Goal: Information Seeking & Learning: Learn about a topic

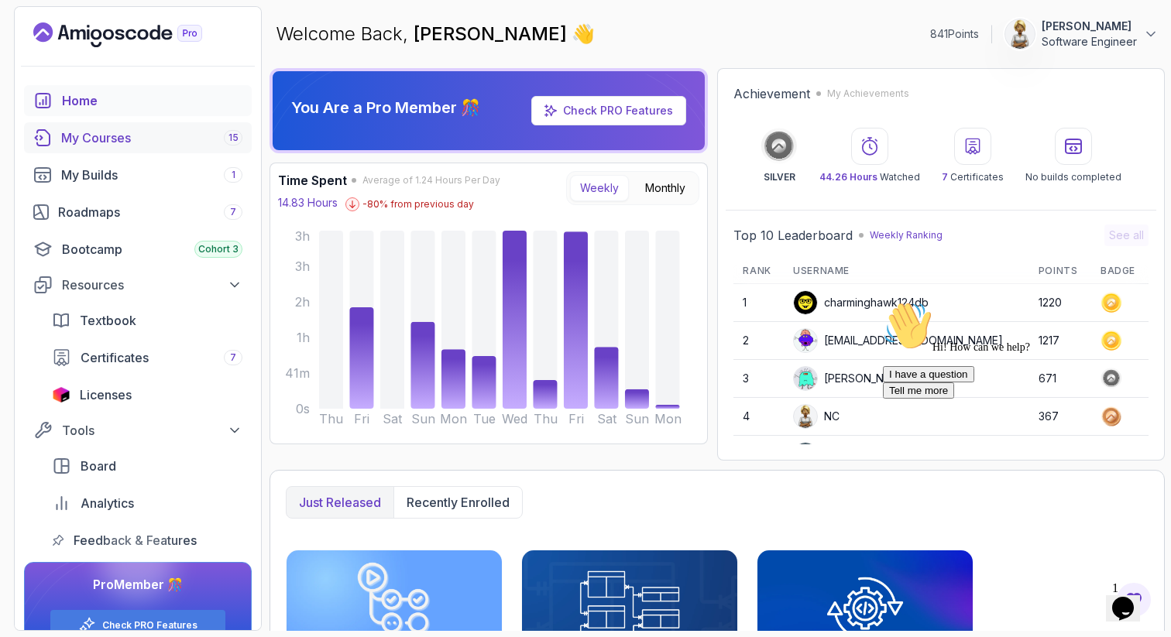
click at [158, 132] on div "My Courses 15" at bounding box center [151, 138] width 181 height 19
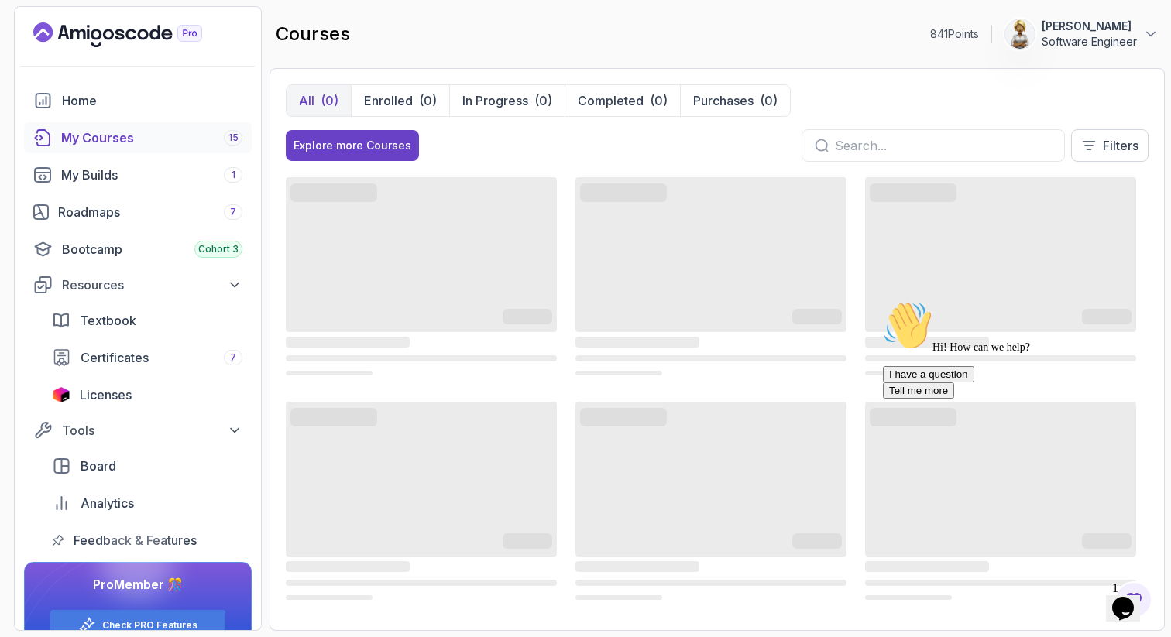
click at [832, 144] on div at bounding box center [932, 145] width 263 height 33
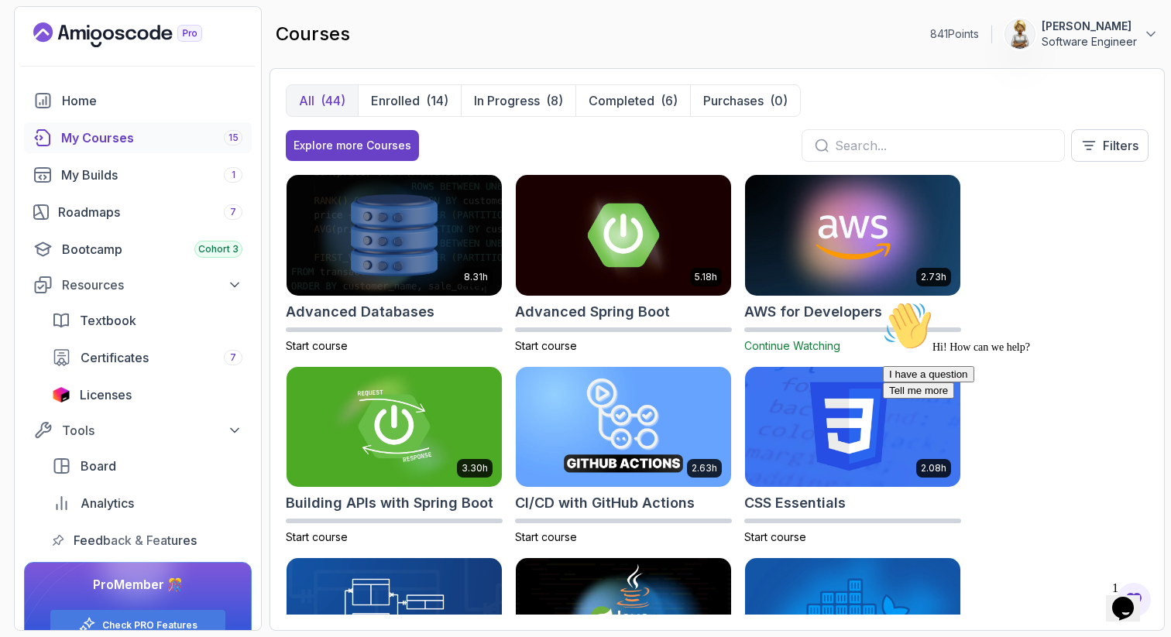
click at [866, 149] on input "text" at bounding box center [943, 145] width 217 height 19
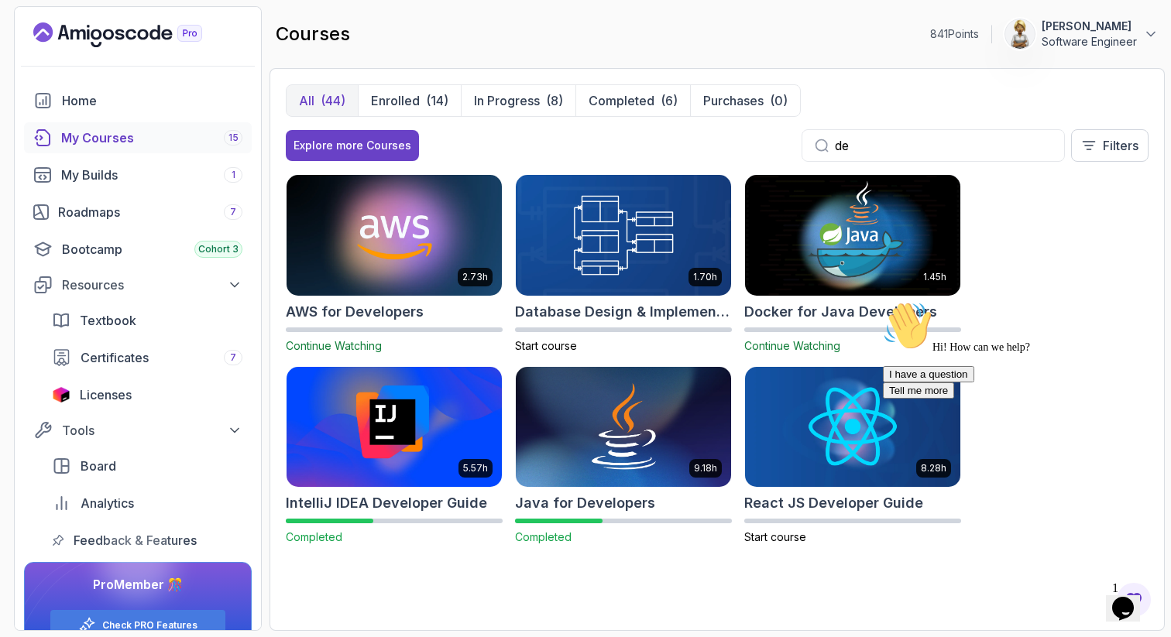
type input "d"
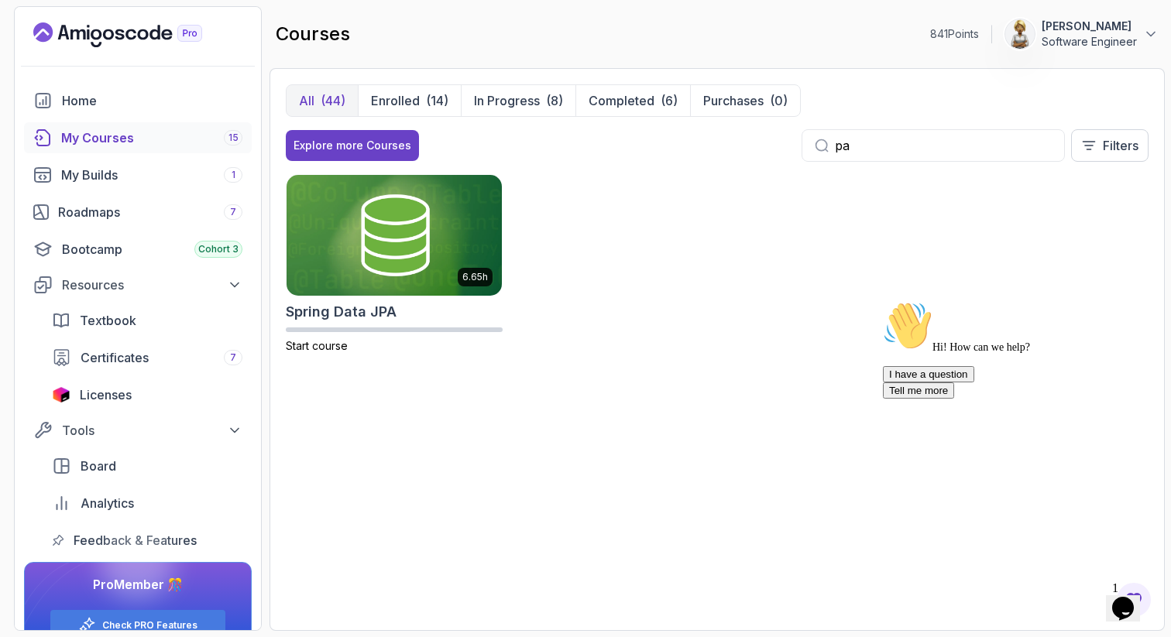
type input "p"
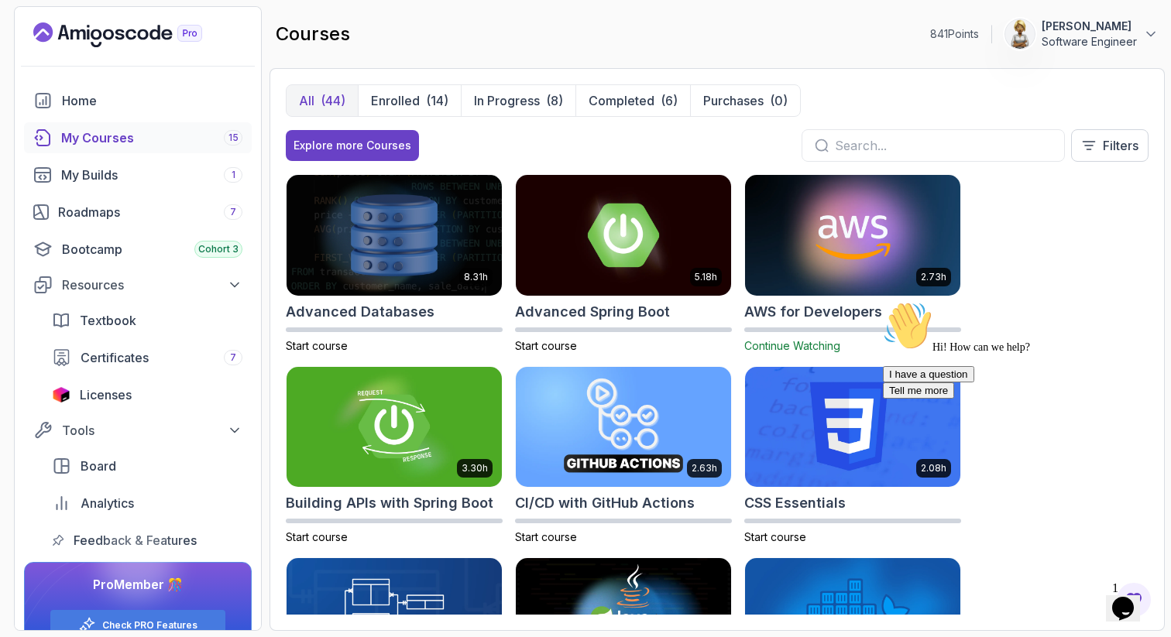
click at [883, 301] on icon "Chat attention grabber" at bounding box center [883, 301] width 0 height 0
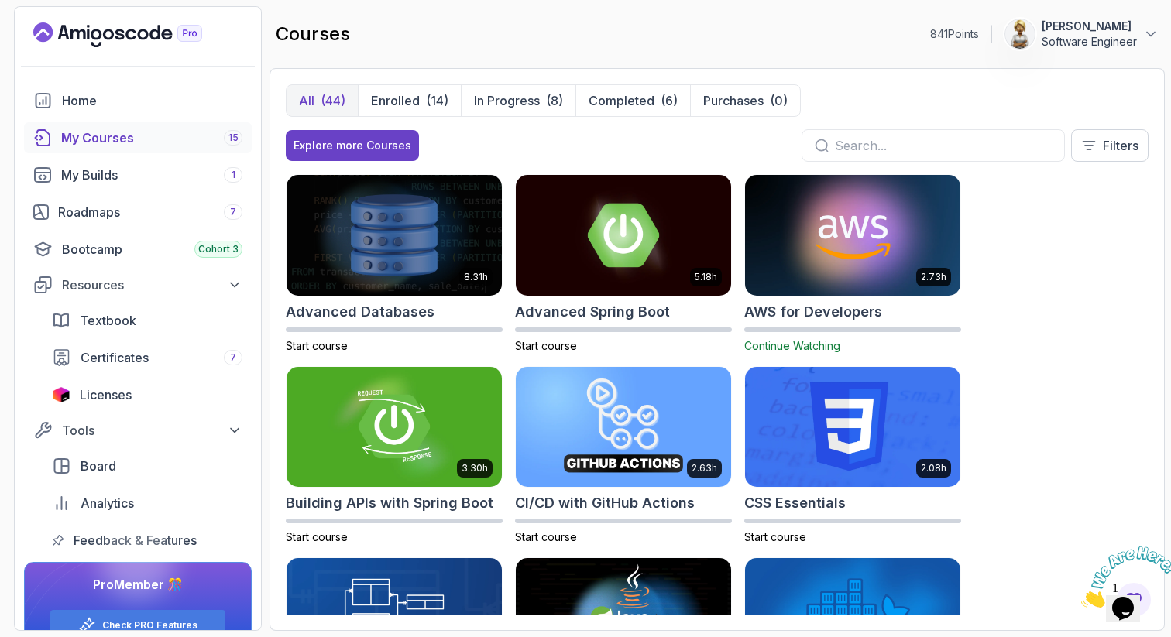
click at [1093, 400] on div "8.31h Advanced Databases Start course 5.18h Advanced Spring Boot Start course 2…" at bounding box center [717, 394] width 863 height 441
click at [407, 96] on p "Enrolled" at bounding box center [395, 100] width 49 height 19
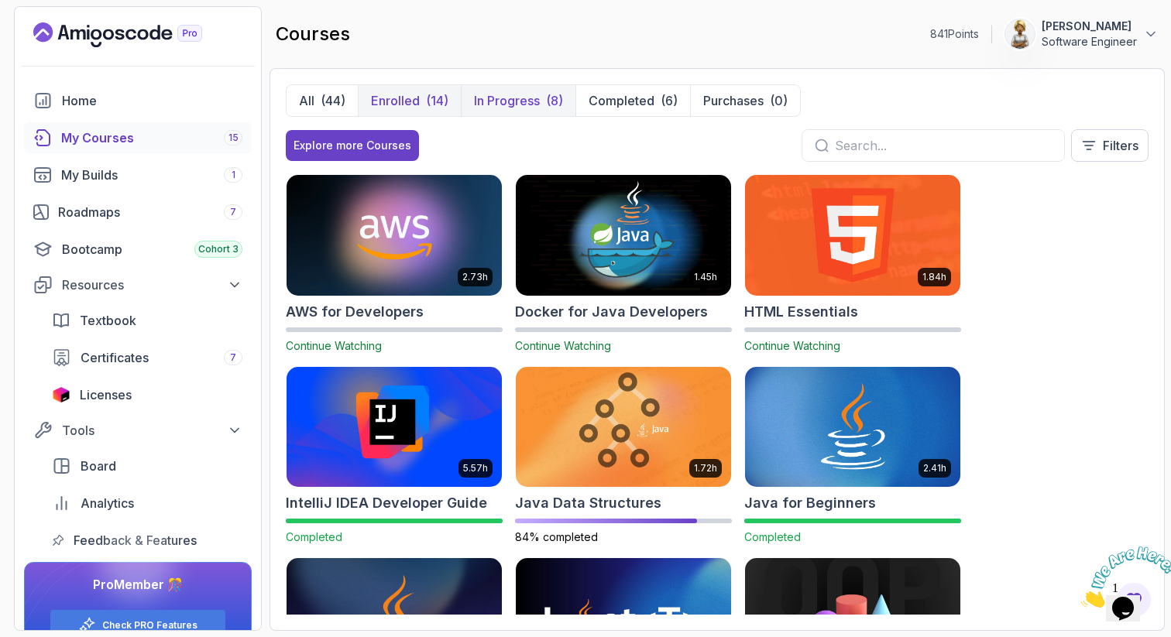
click at [523, 98] on p "In Progress" at bounding box center [507, 100] width 66 height 19
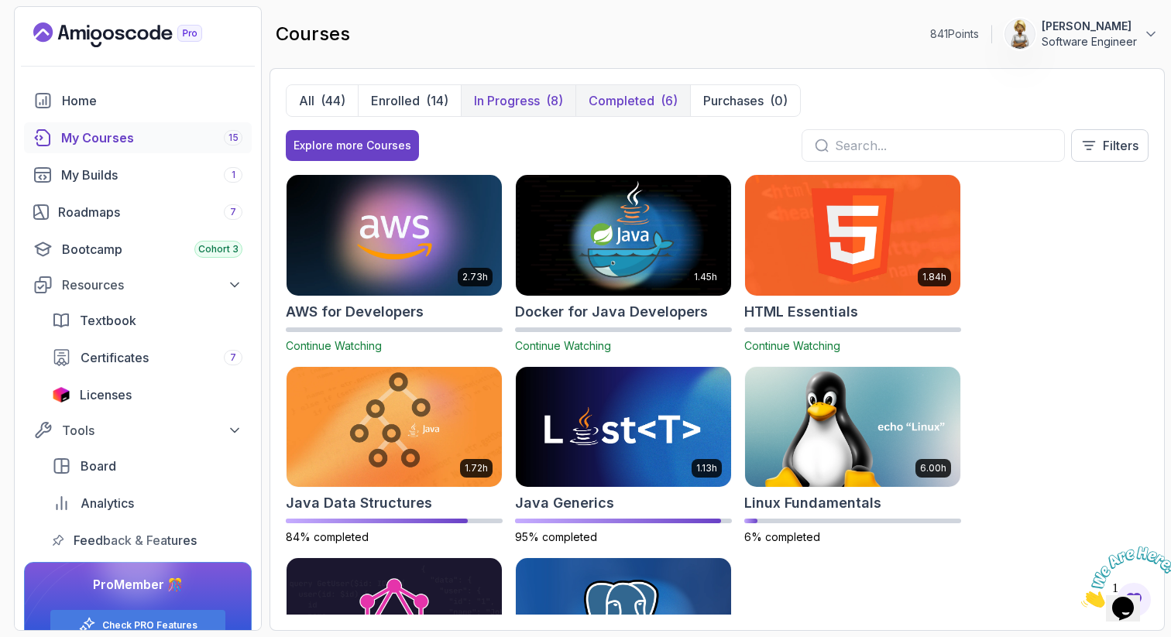
click at [618, 101] on p "Completed" at bounding box center [621, 100] width 66 height 19
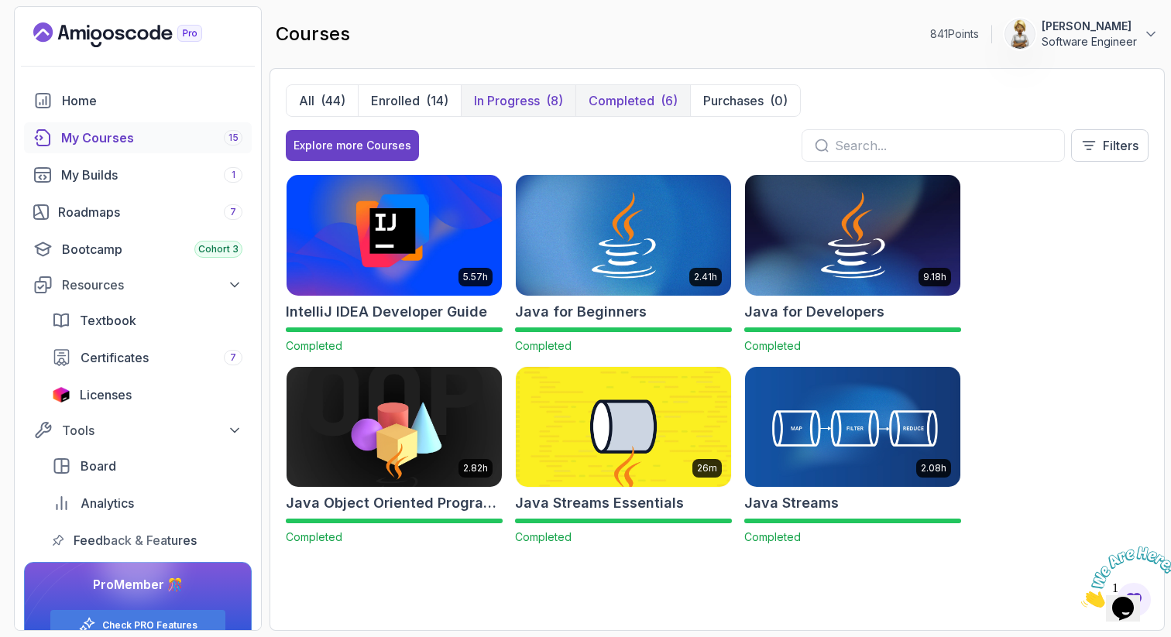
click at [492, 95] on p "In Progress" at bounding box center [507, 100] width 66 height 19
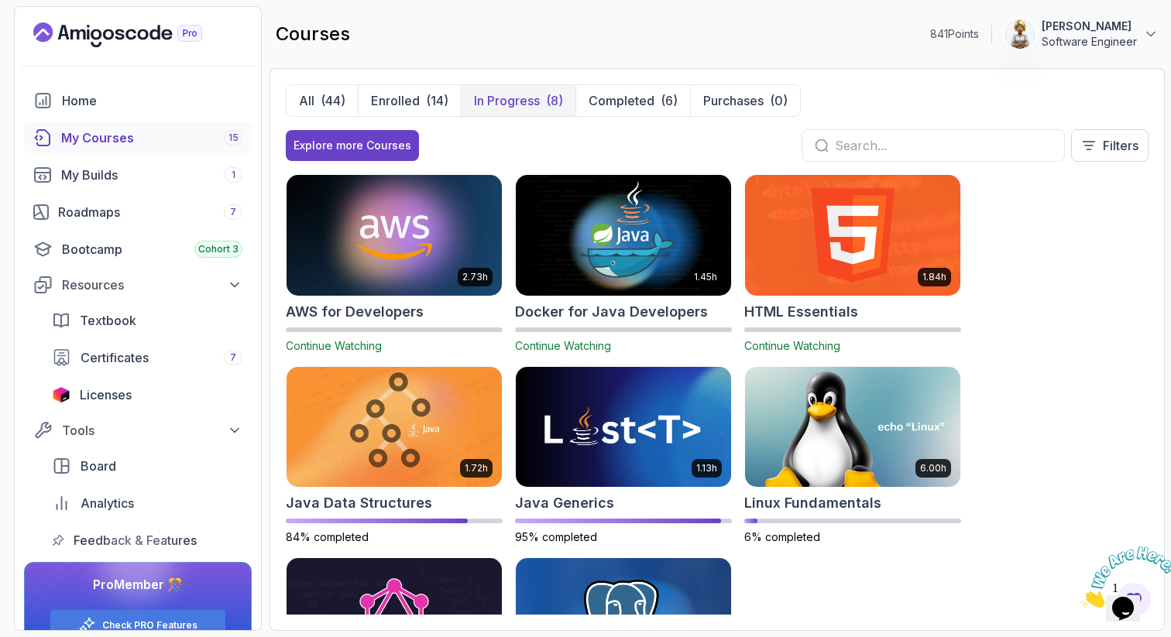
click at [1053, 255] on div "2.73h AWS for Developers Continue Watching 1.45h Docker for Java Developers Con…" at bounding box center [717, 394] width 863 height 441
click at [647, 437] on img at bounding box center [623, 427] width 226 height 126
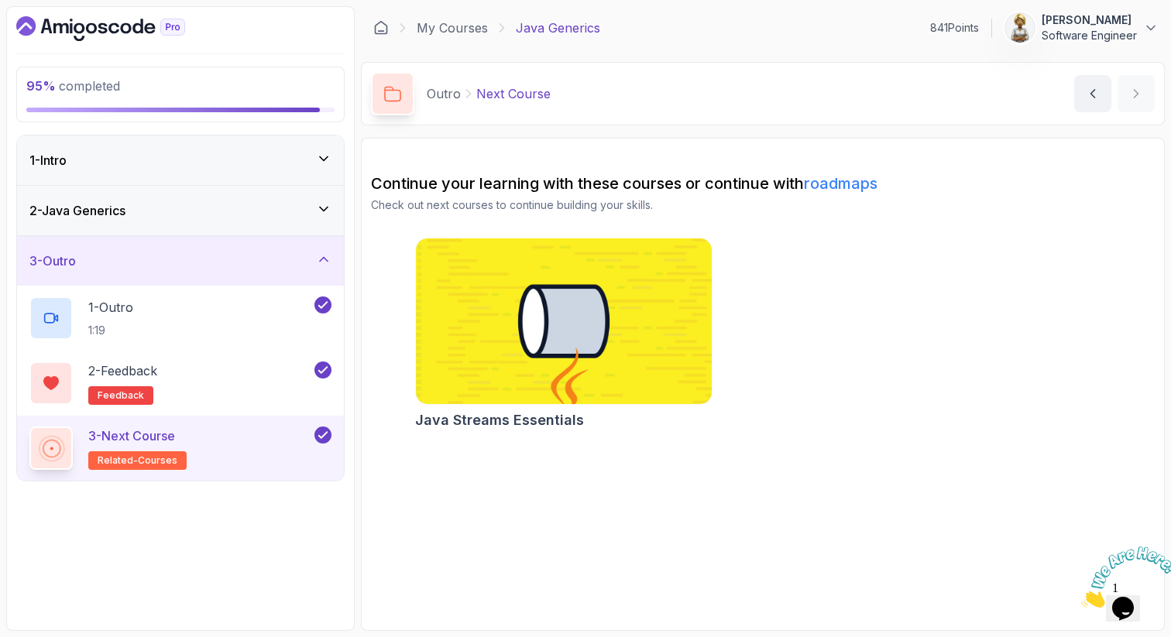
click at [325, 157] on icon at bounding box center [324, 159] width 8 height 4
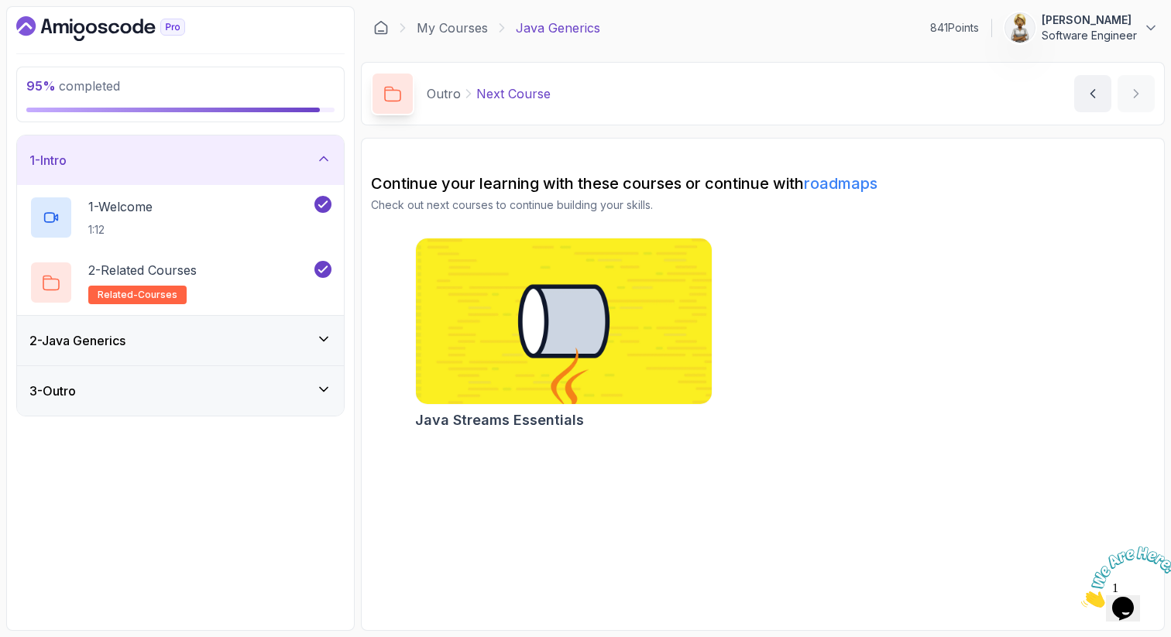
click at [325, 157] on icon at bounding box center [323, 158] width 15 height 15
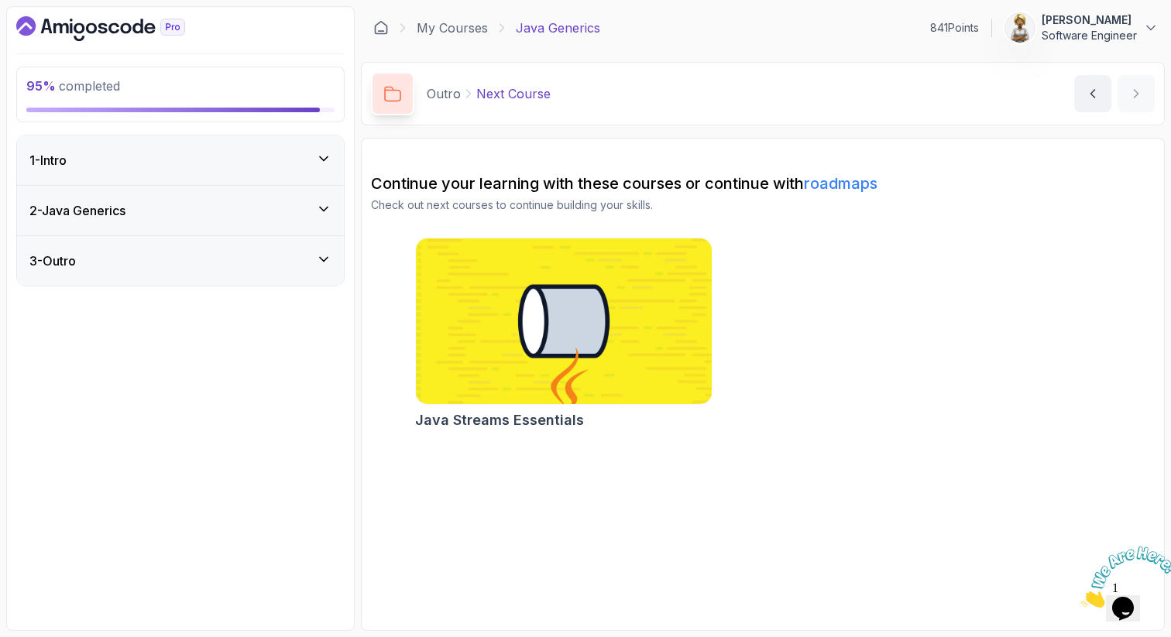
click at [318, 203] on icon at bounding box center [323, 208] width 15 height 15
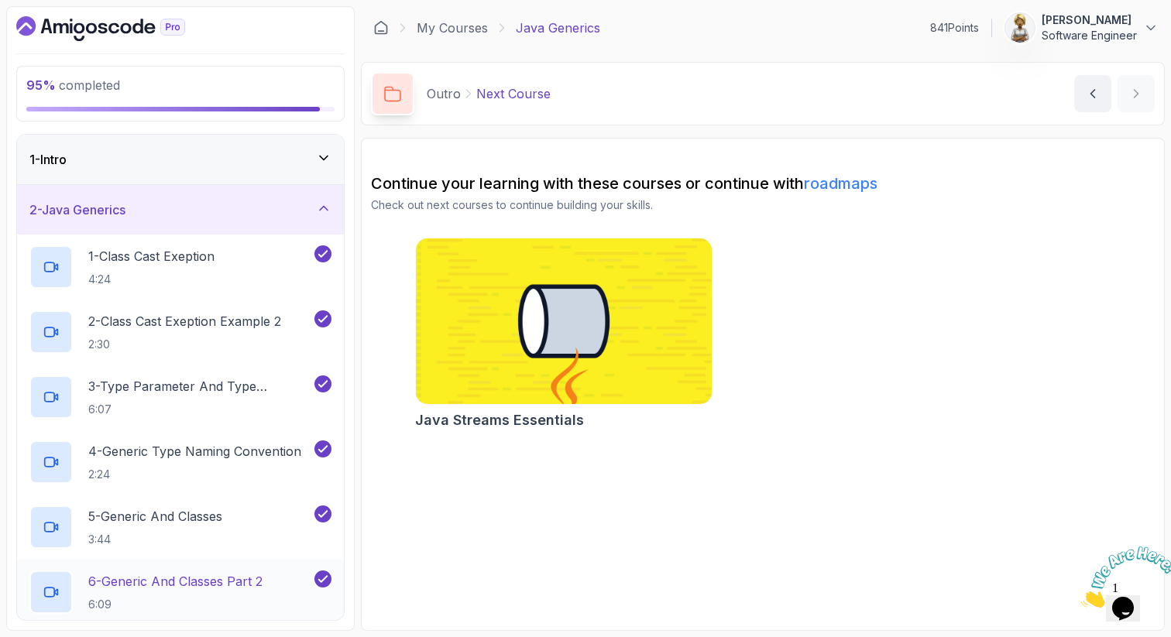
click at [225, 576] on p "6 - Generic And Classes Part 2" at bounding box center [175, 581] width 174 height 19
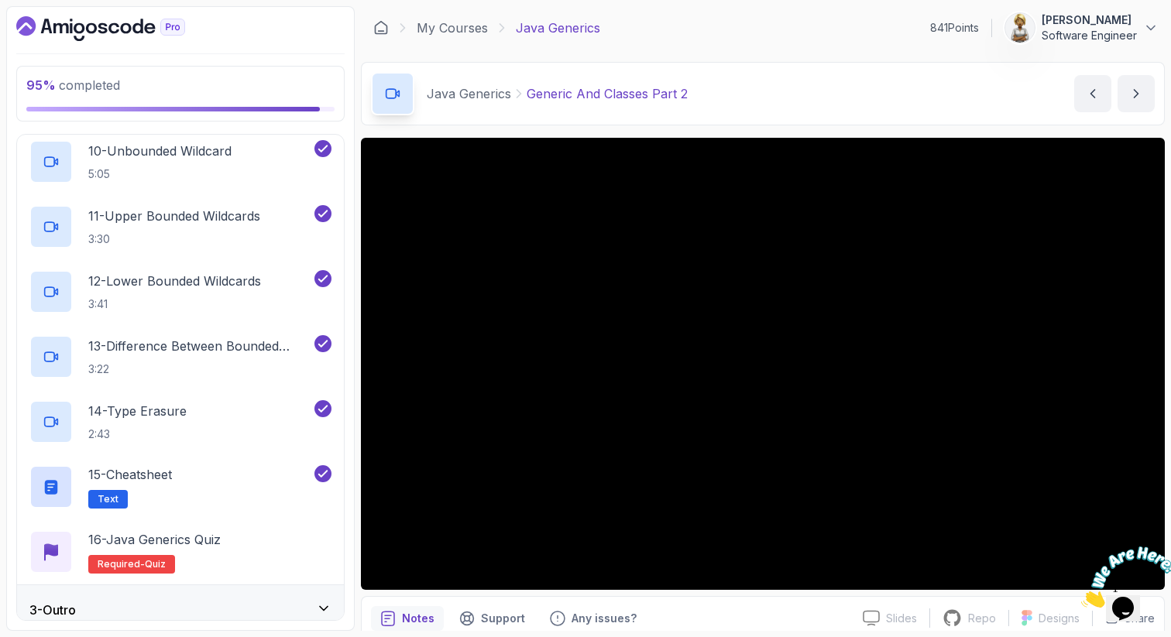
scroll to position [705, 0]
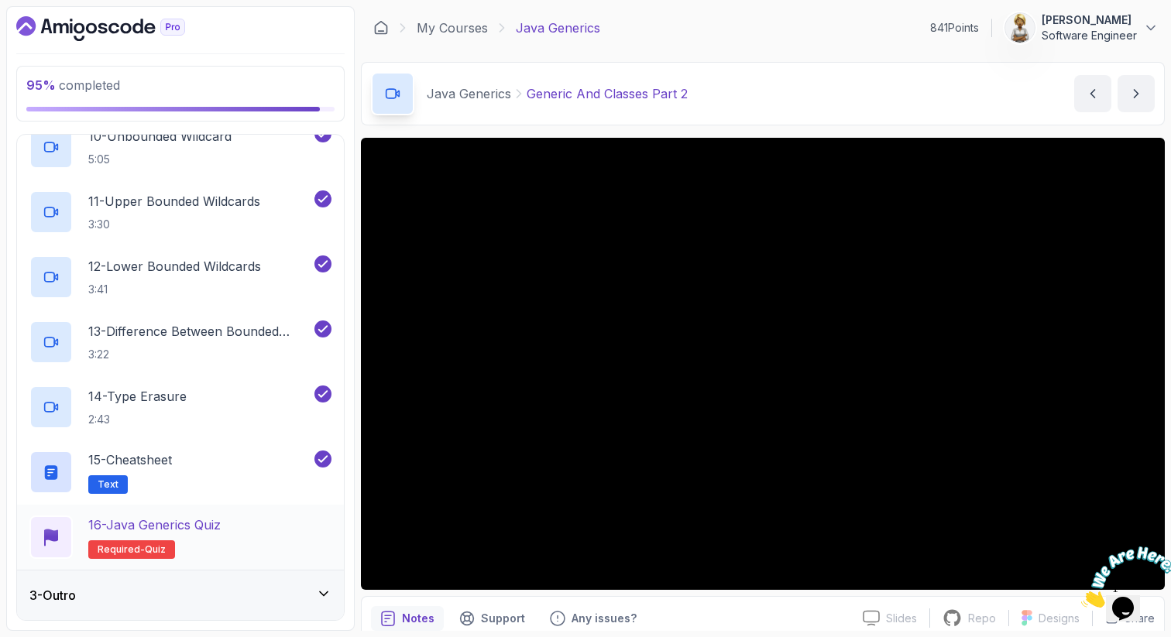
click at [262, 535] on div "16 - Java Generics Quiz Required- quiz" at bounding box center [180, 537] width 302 height 43
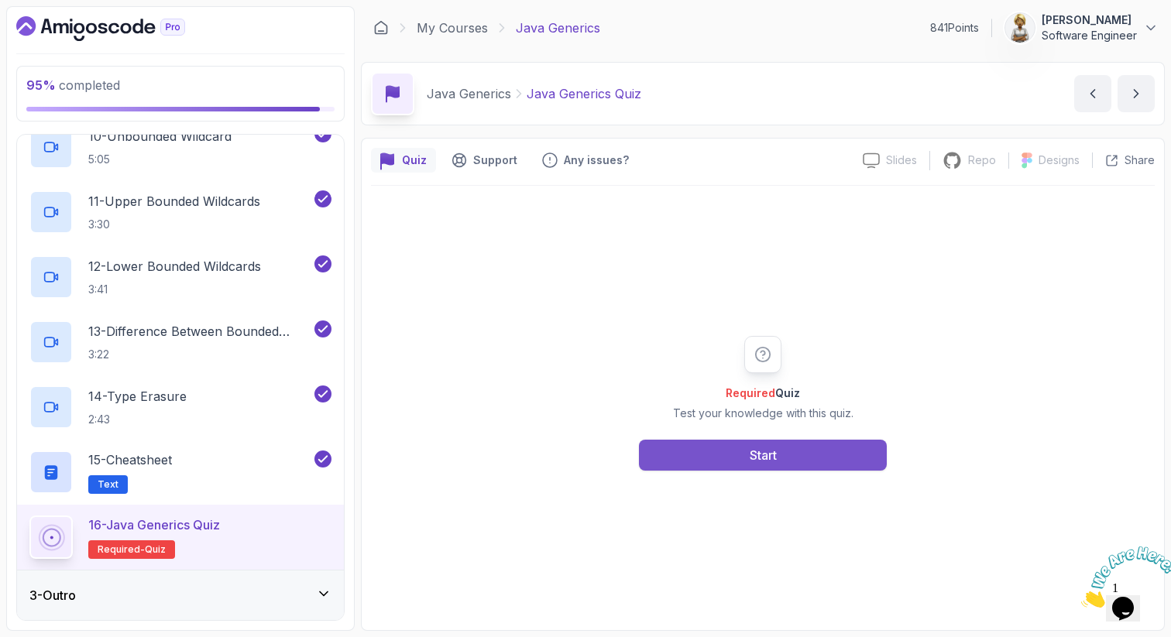
click at [770, 458] on div "Start" at bounding box center [763, 455] width 27 height 19
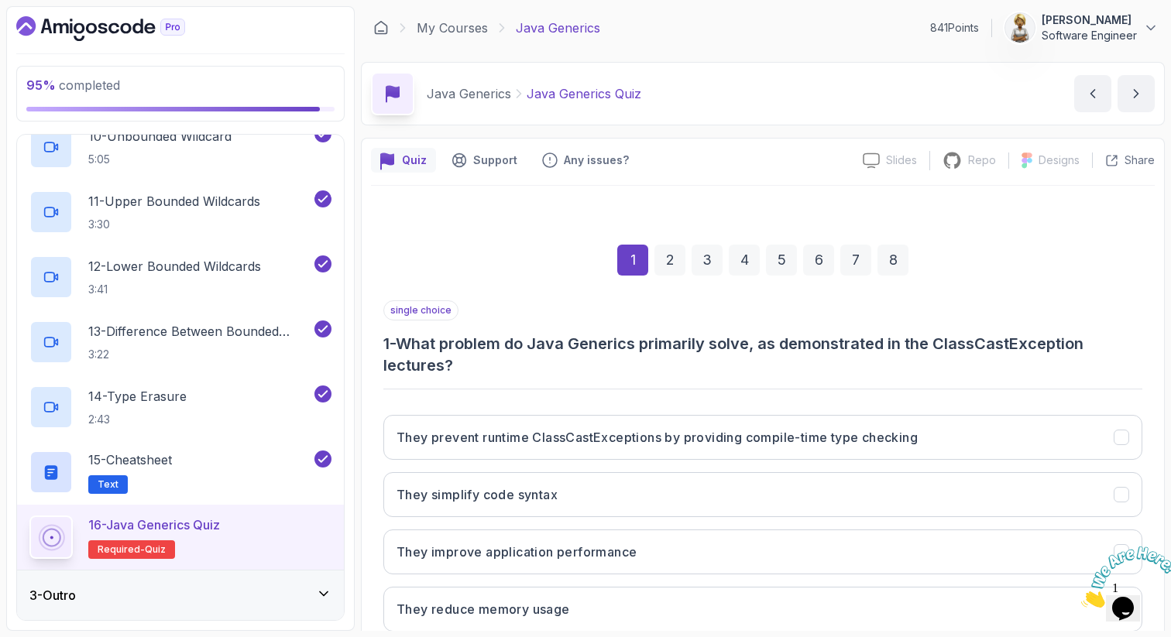
click at [1027, 237] on div "1 2 3 4 5 6 7 8" at bounding box center [762, 260] width 759 height 81
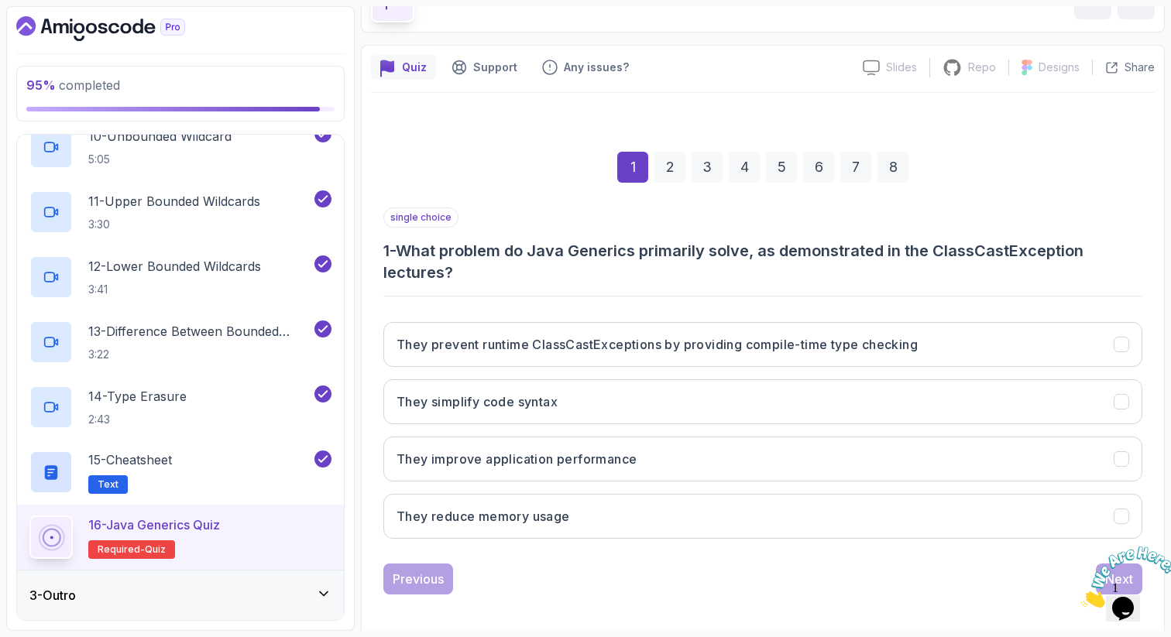
scroll to position [101, 0]
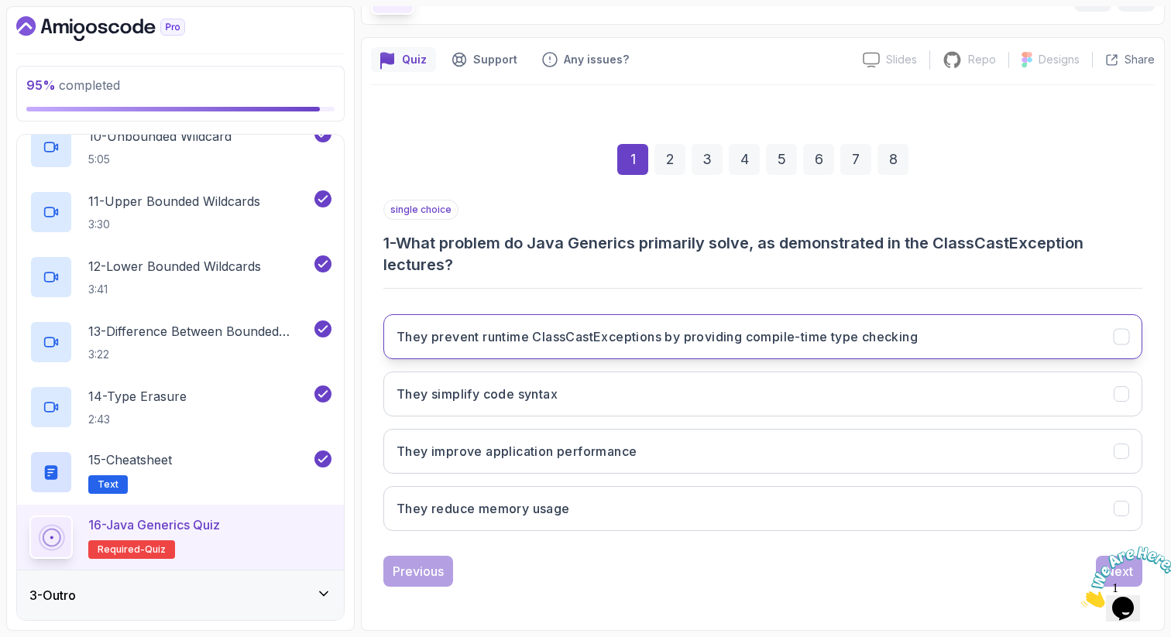
click at [939, 330] on button "They prevent runtime ClassCastExceptions by providing compile-time type checking" at bounding box center [762, 336] width 759 height 45
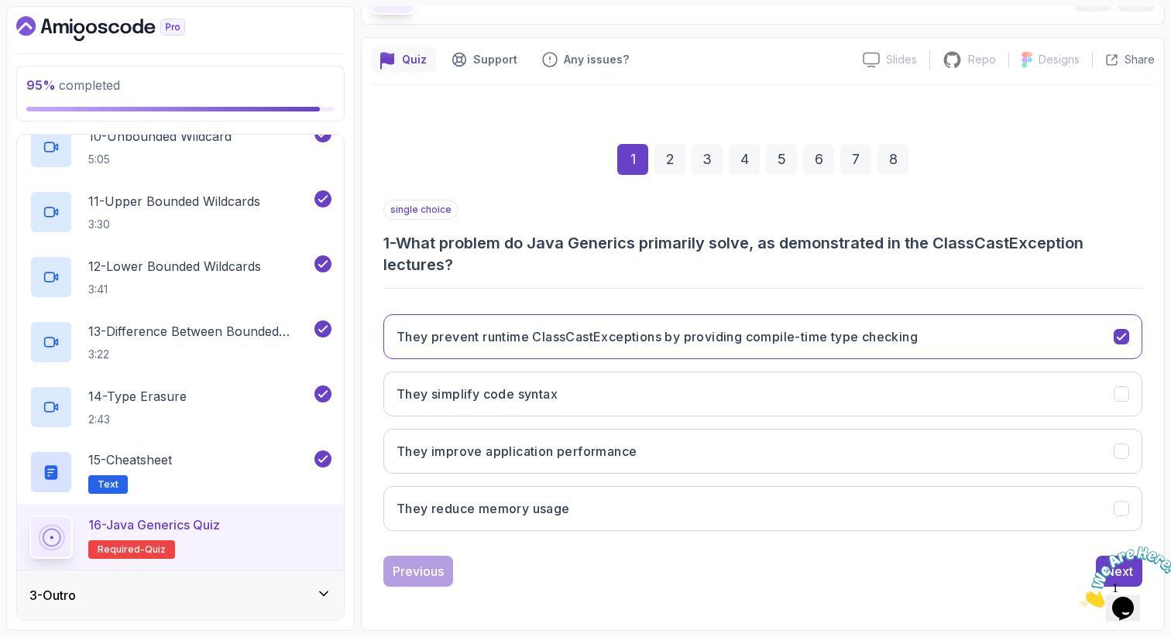
click at [1081, 597] on icon "Close" at bounding box center [1081, 603] width 0 height 13
click at [1114, 568] on div "Next" at bounding box center [1119, 571] width 28 height 19
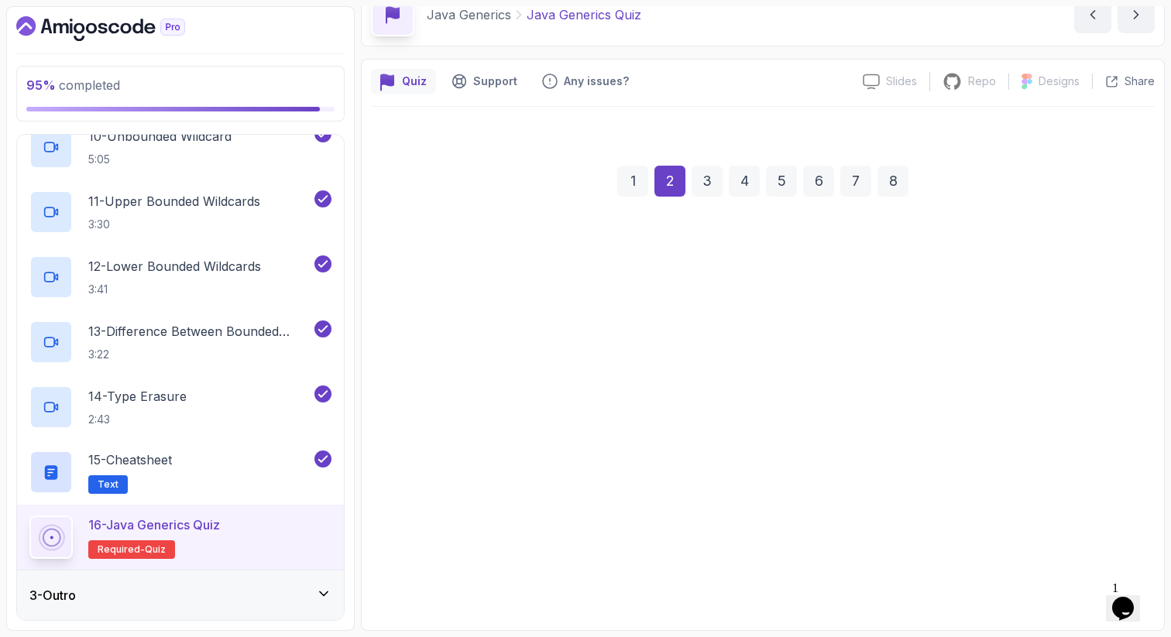
scroll to position [79, 0]
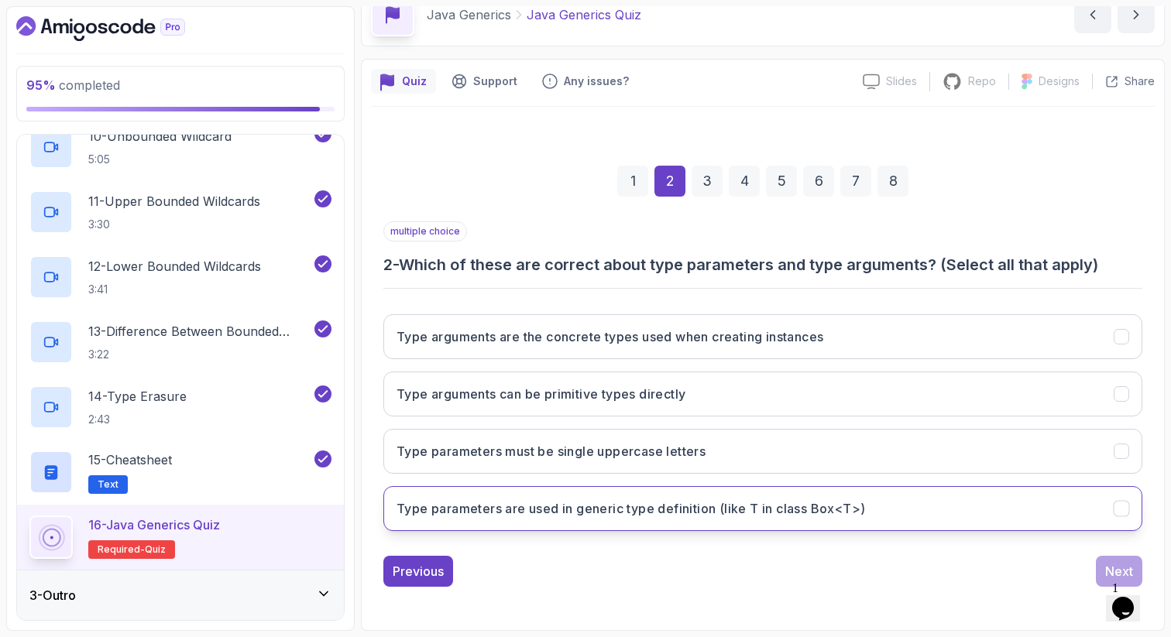
click at [729, 513] on h3 "Type parameters are used in generic type definition (like T in class Box<T>)" at bounding box center [630, 508] width 468 height 19
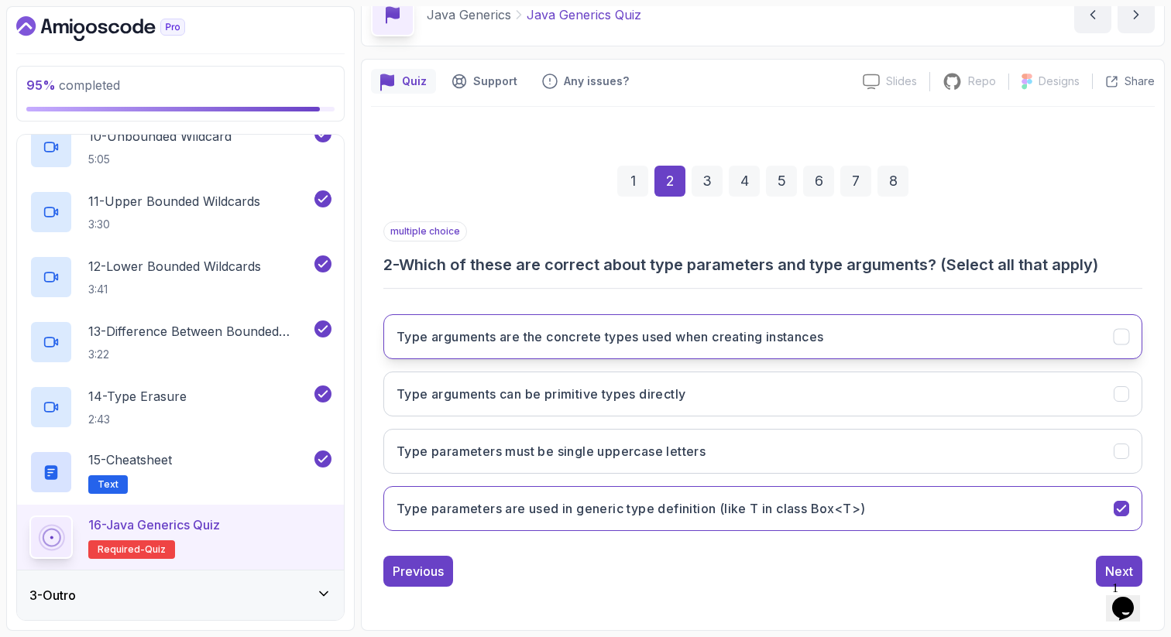
click at [817, 335] on h3 "Type arguments are the concrete types used when creating instances" at bounding box center [609, 337] width 427 height 19
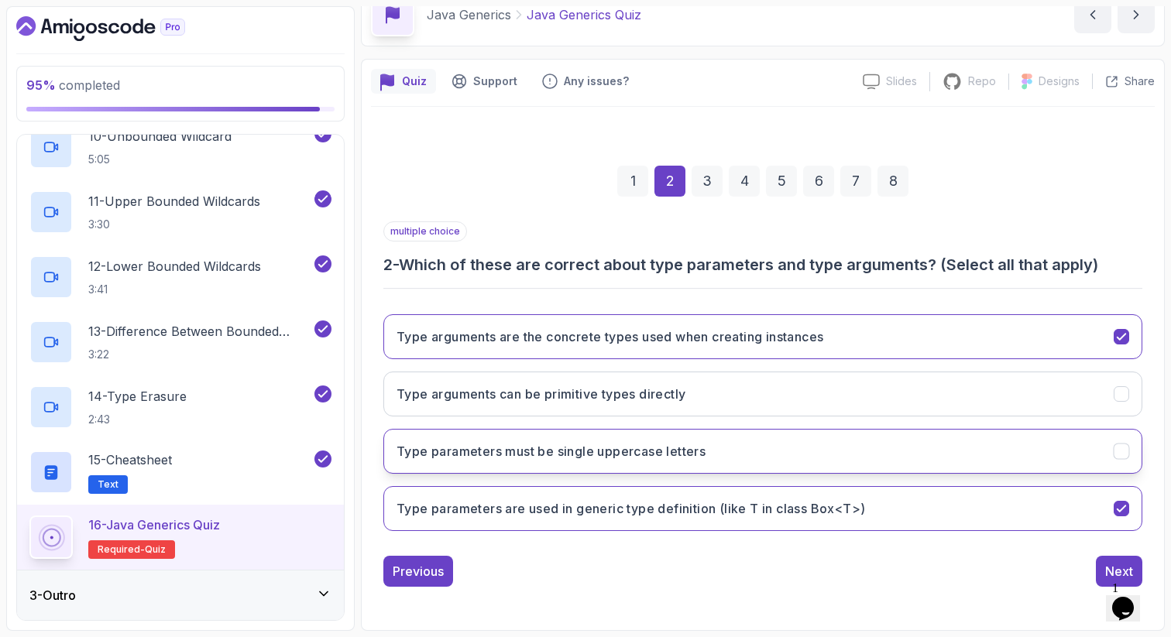
click at [781, 450] on button "Type parameters must be single uppercase letters" at bounding box center [762, 451] width 759 height 45
click at [1111, 571] on div "Next" at bounding box center [1119, 571] width 28 height 19
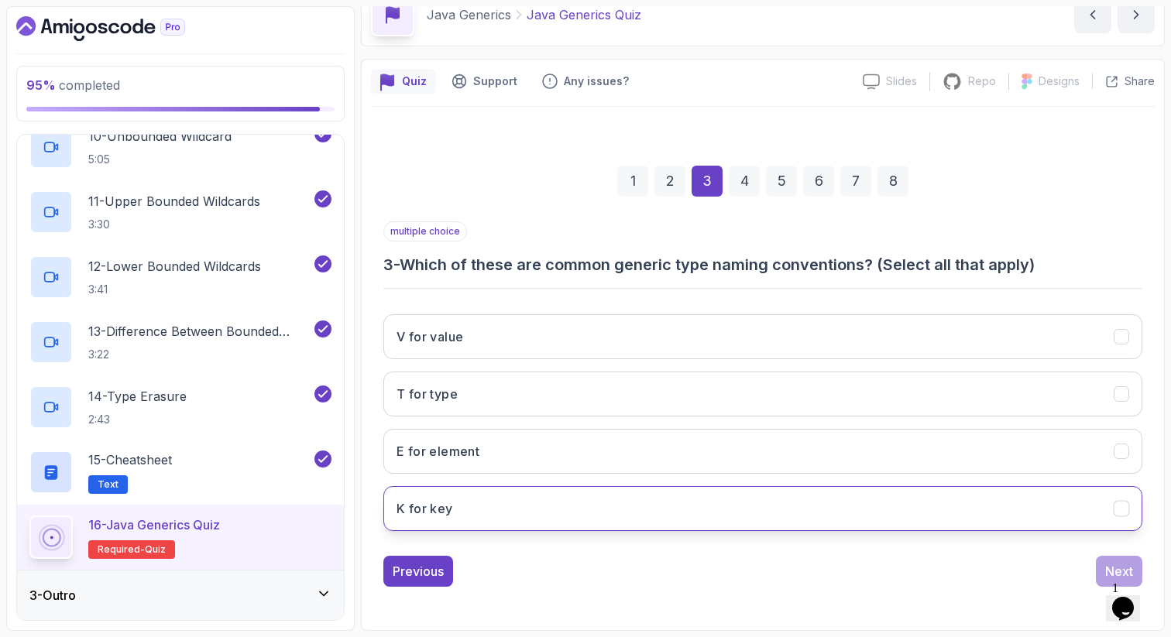
click at [782, 500] on button "K for key" at bounding box center [762, 508] width 759 height 45
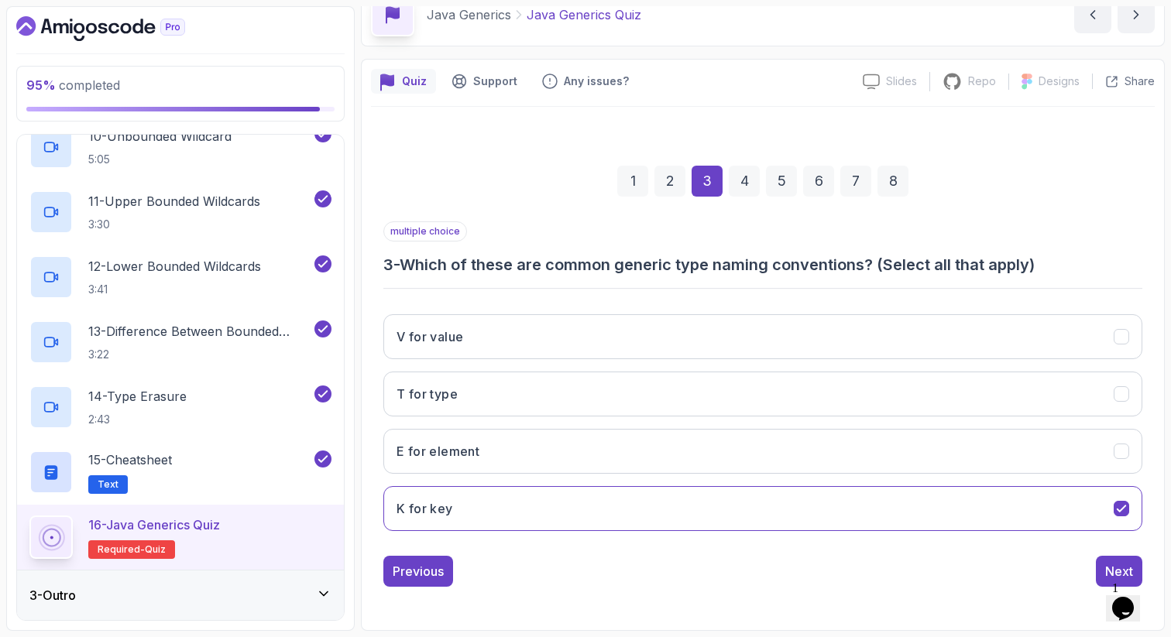
click at [787, 424] on div "V for value T for type E for element K for key" at bounding box center [762, 423] width 759 height 242
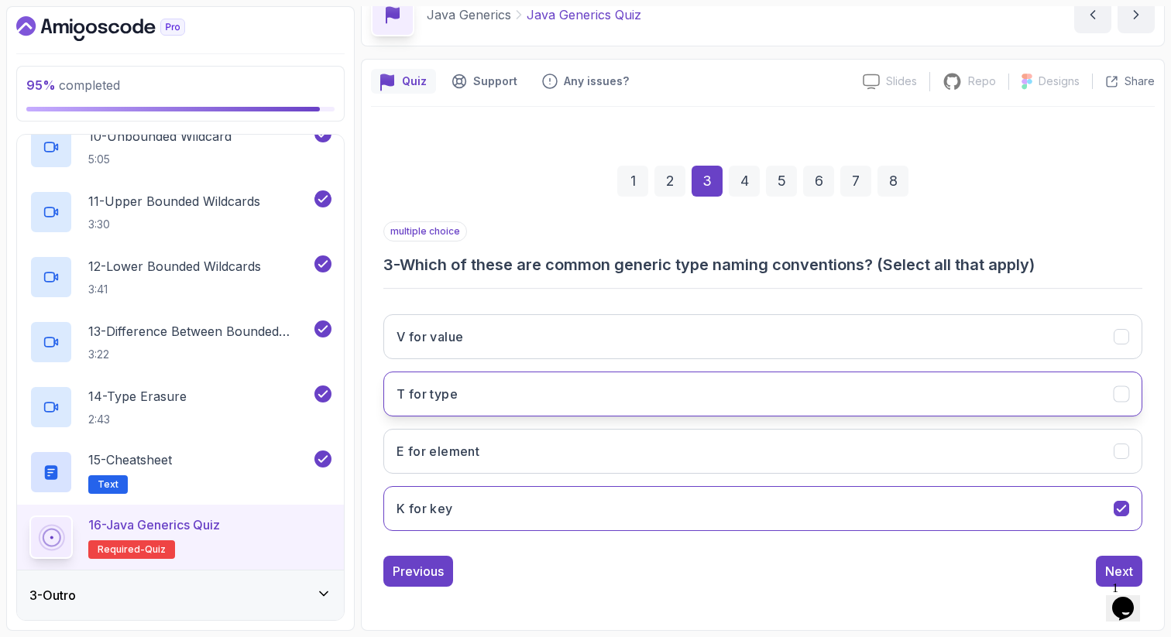
click at [800, 373] on button "T for type" at bounding box center [762, 394] width 759 height 45
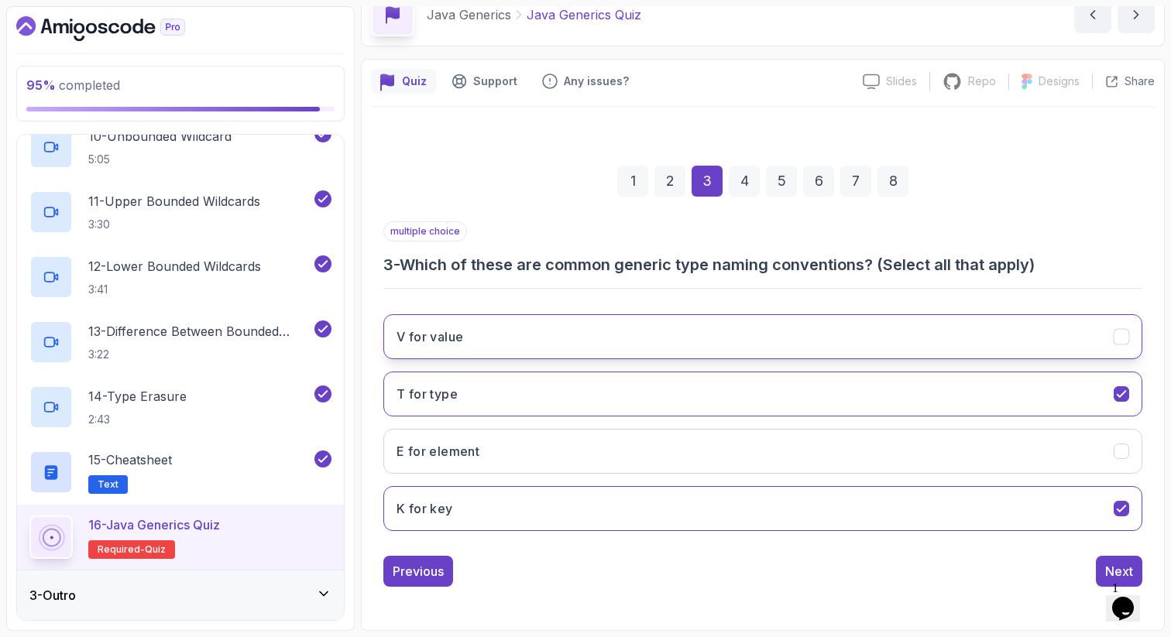
click at [841, 330] on button "V for value" at bounding box center [762, 336] width 759 height 45
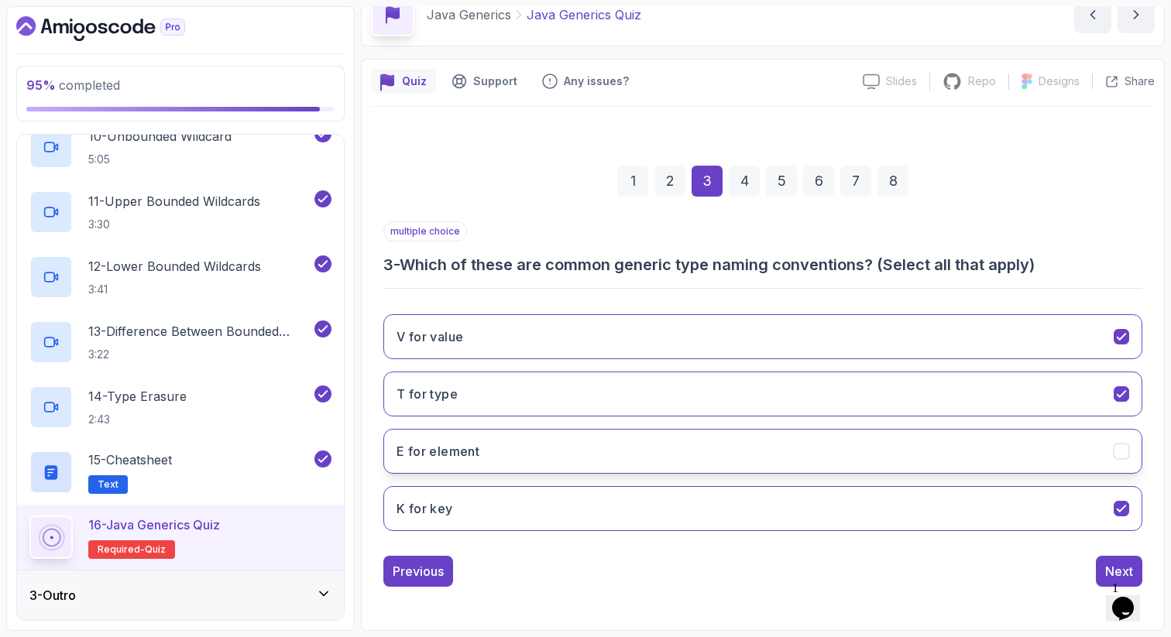
click at [1001, 464] on button "E for element" at bounding box center [762, 451] width 759 height 45
click at [1108, 564] on div "Next" at bounding box center [1119, 571] width 28 height 19
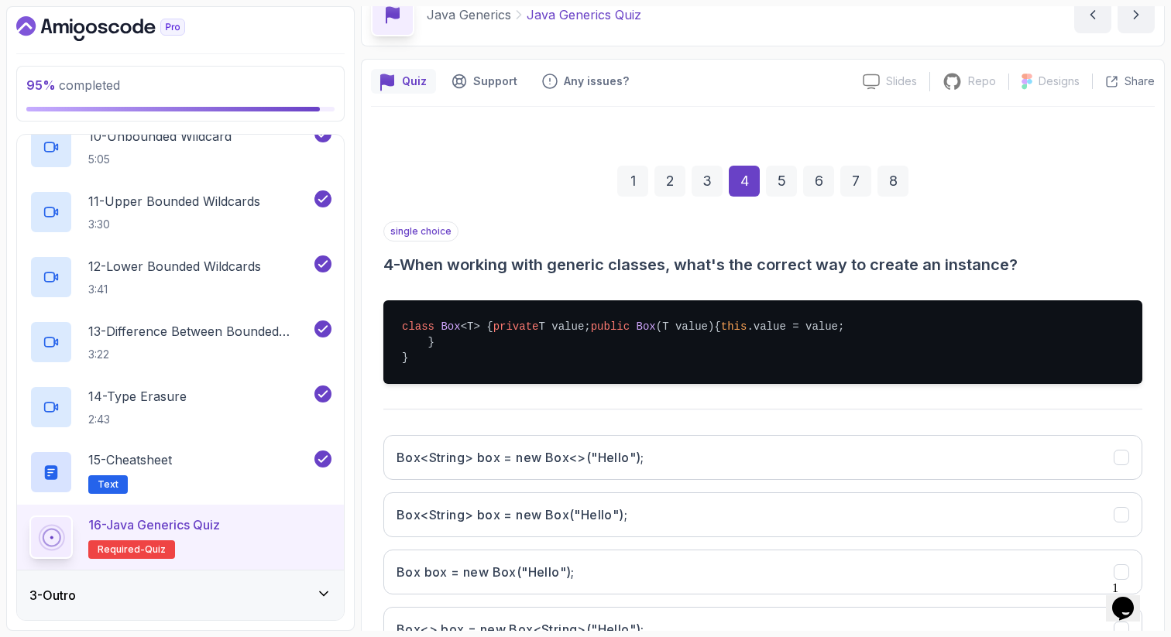
click at [1152, 459] on div "1 2 3 4 5 6 7 8 single choice 4 - When working with generic classes, what's the…" at bounding box center [763, 425] width 784 height 592
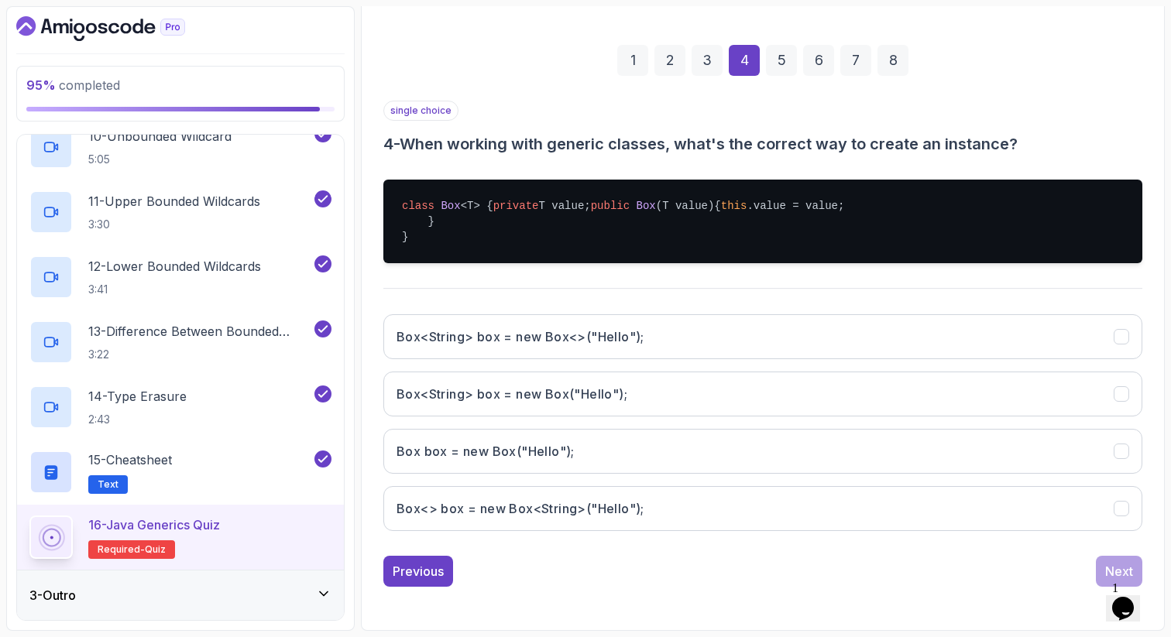
scroll to position [246, 0]
click at [933, 315] on button "Box<String> box = new Box<>("Hello");" at bounding box center [762, 336] width 759 height 45
click at [1110, 567] on div "Next" at bounding box center [1119, 571] width 28 height 19
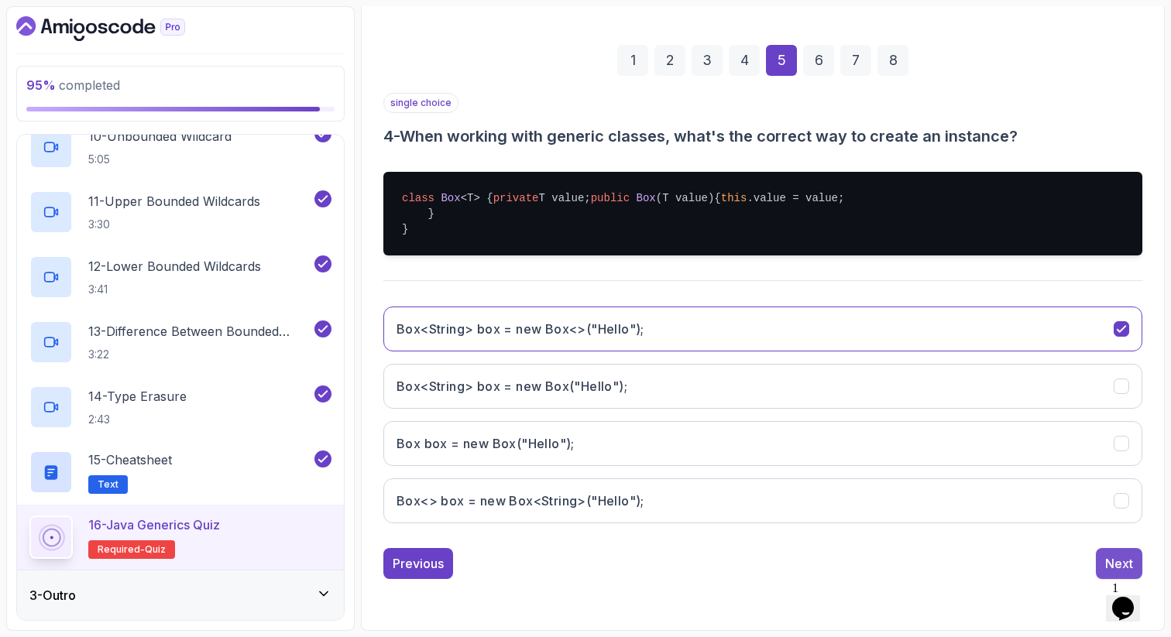
scroll to position [79, 0]
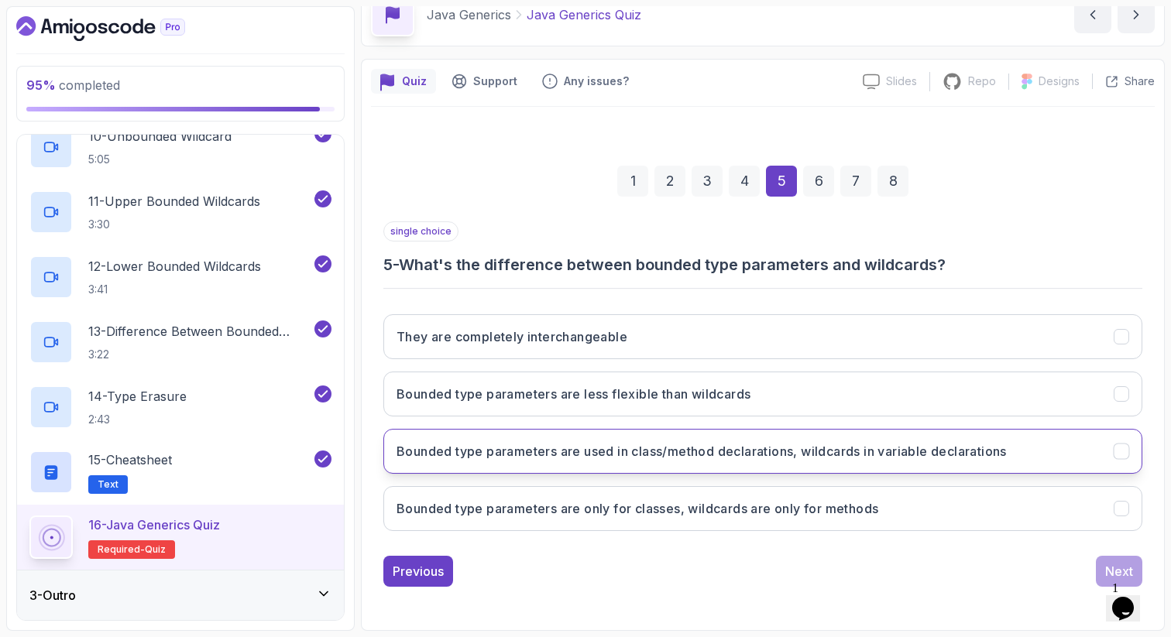
click at [721, 457] on h3 "Bounded type parameters are used in class/method declarations, wildcards in var…" at bounding box center [701, 451] width 610 height 19
click at [1110, 569] on div "Next" at bounding box center [1119, 571] width 28 height 19
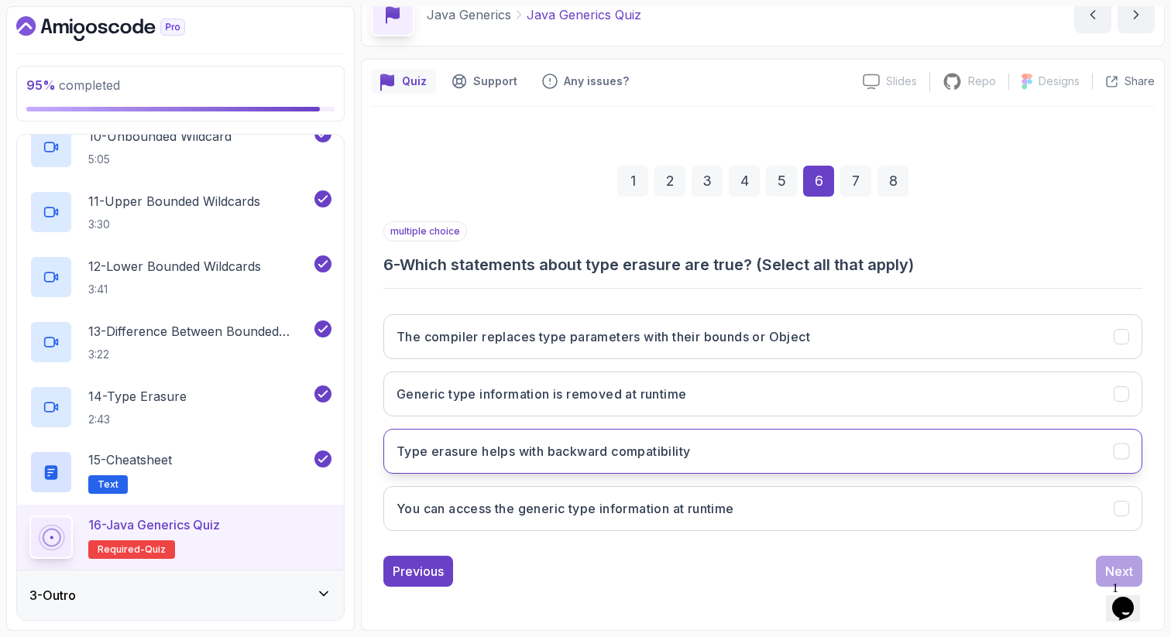
click at [877, 444] on button "Type erasure helps with backward compatibility" at bounding box center [762, 451] width 759 height 45
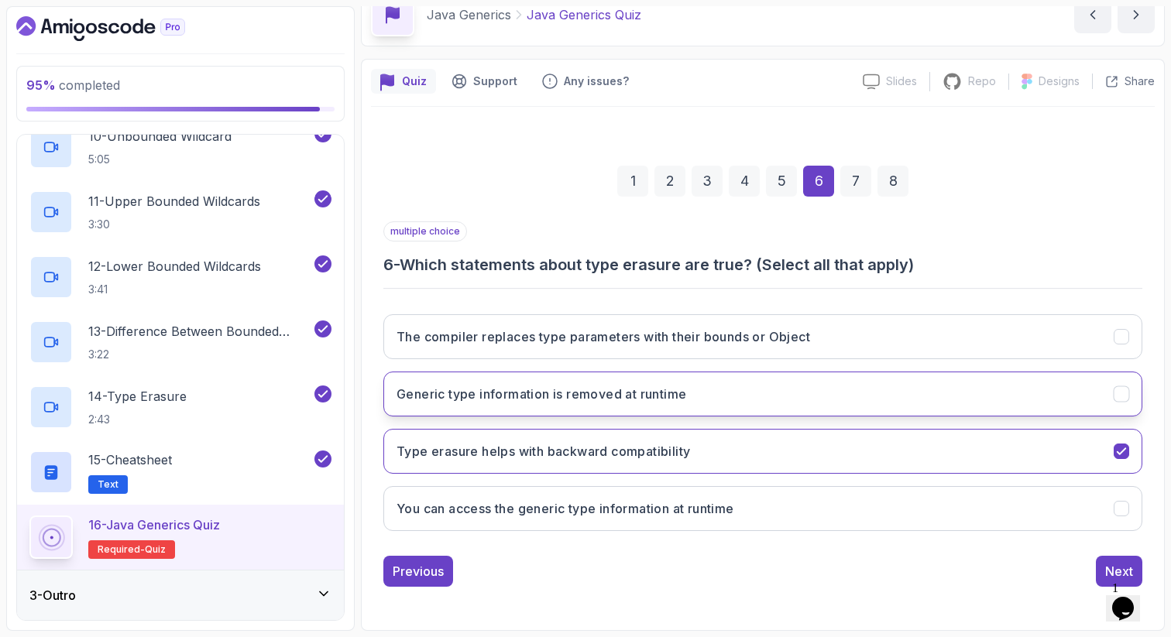
click at [628, 405] on button "Generic type information is removed at runtime" at bounding box center [762, 394] width 759 height 45
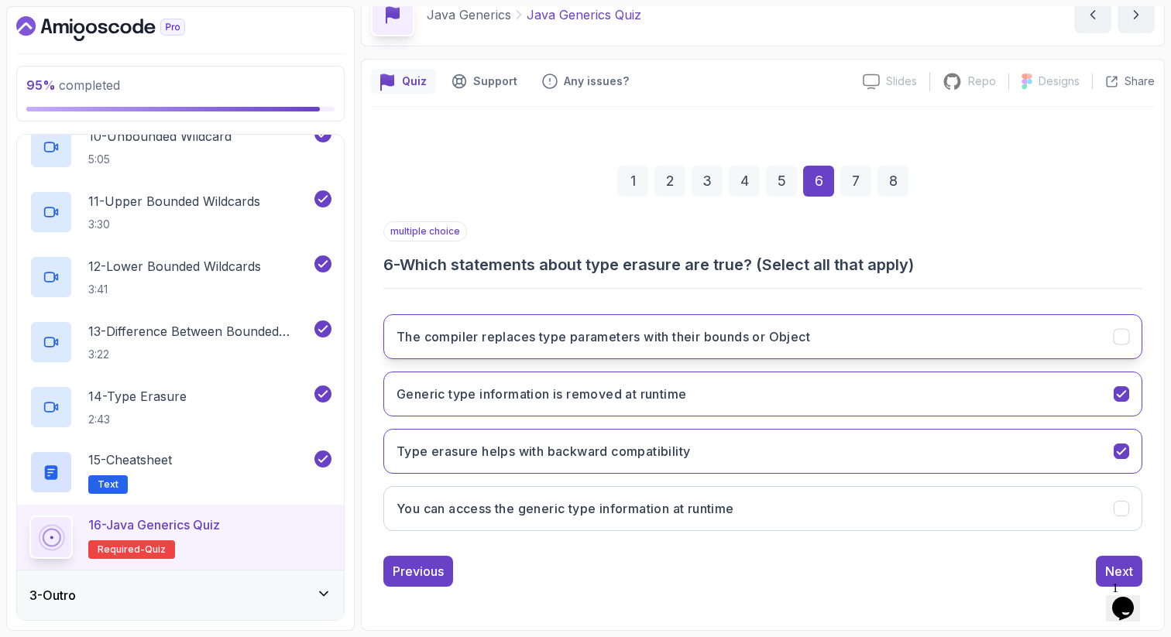
click at [797, 346] on button "The compiler replaces type parameters with their bounds or Object" at bounding box center [762, 336] width 759 height 45
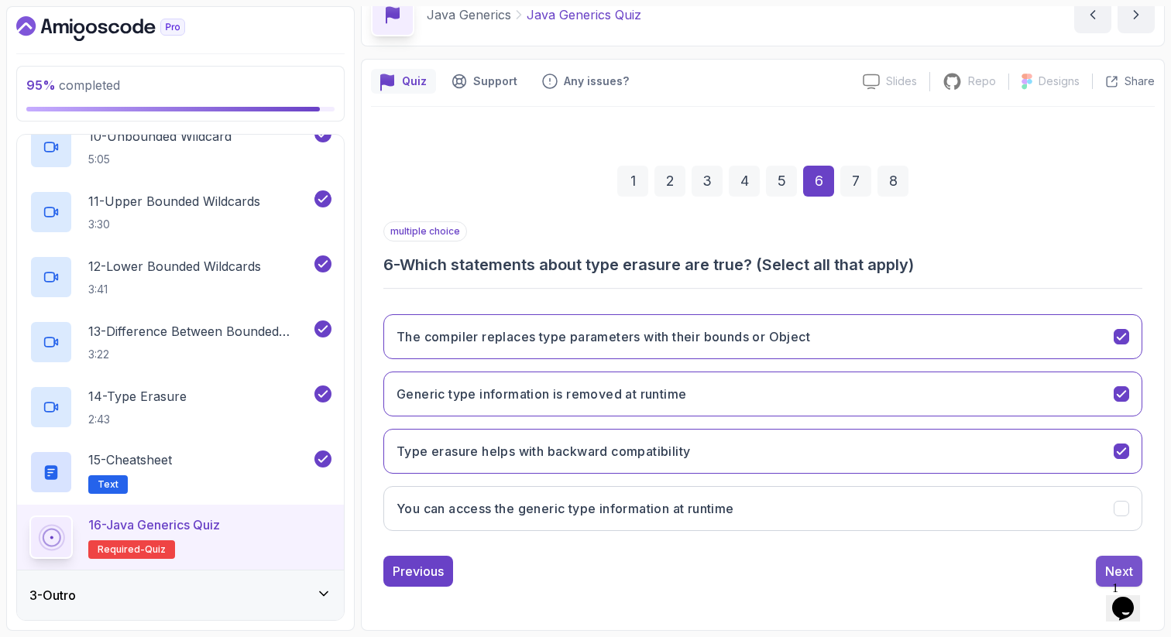
click at [1113, 567] on div "Next" at bounding box center [1119, 571] width 28 height 19
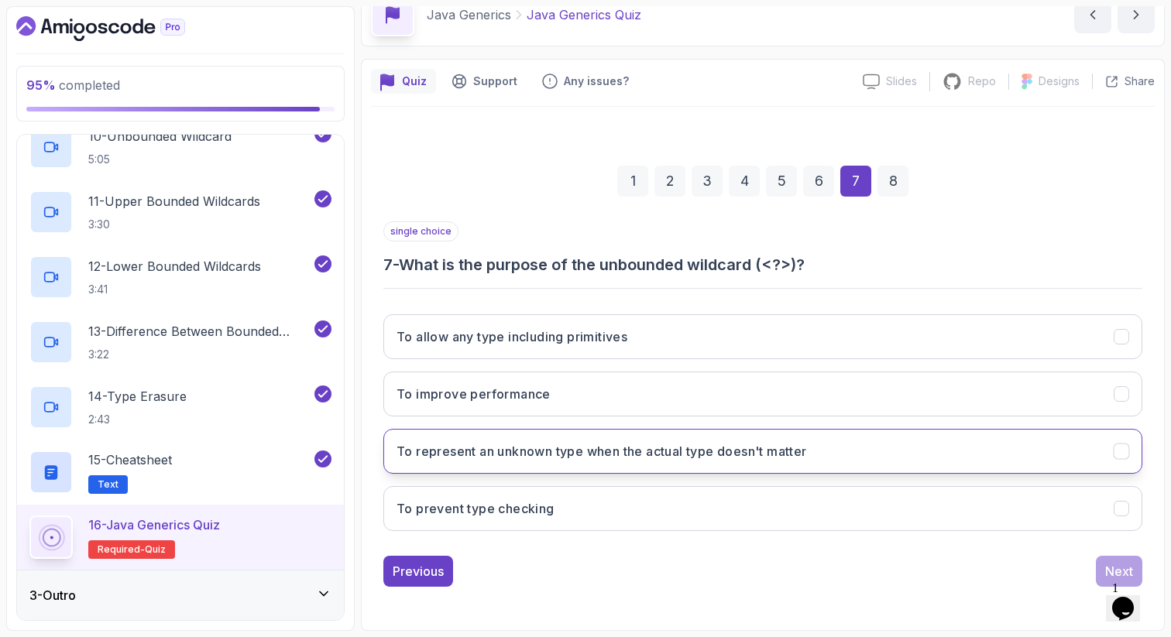
click at [616, 449] on h3 "To represent an unknown type when the actual type doesn't matter" at bounding box center [601, 451] width 410 height 19
click at [1119, 570] on div "Next" at bounding box center [1119, 571] width 28 height 19
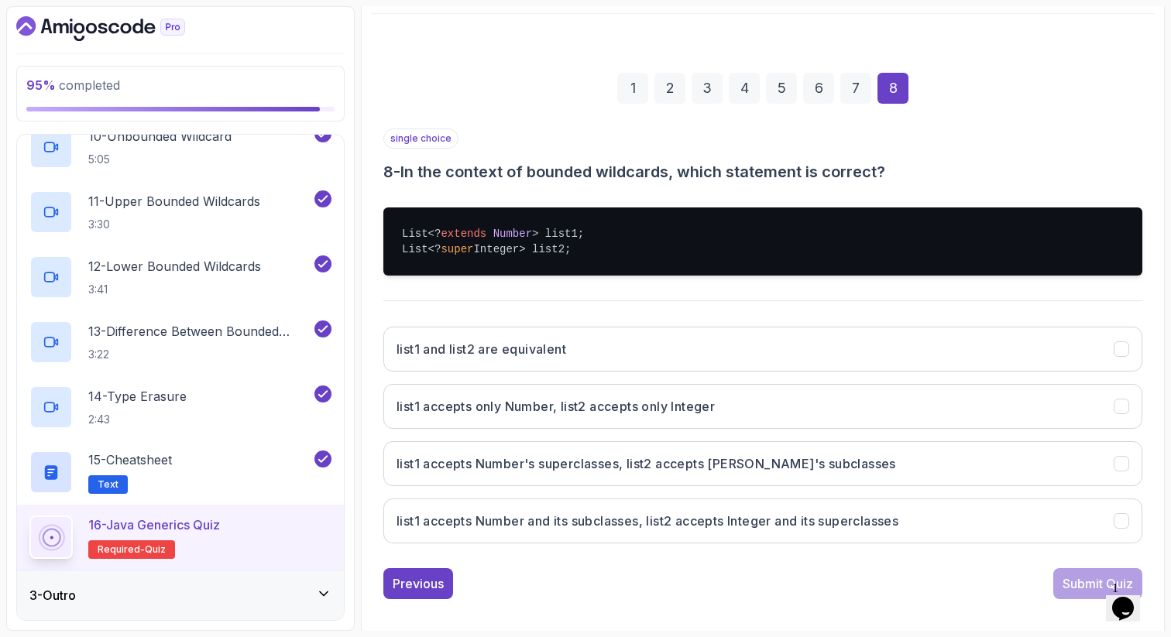
scroll to position [184, 0]
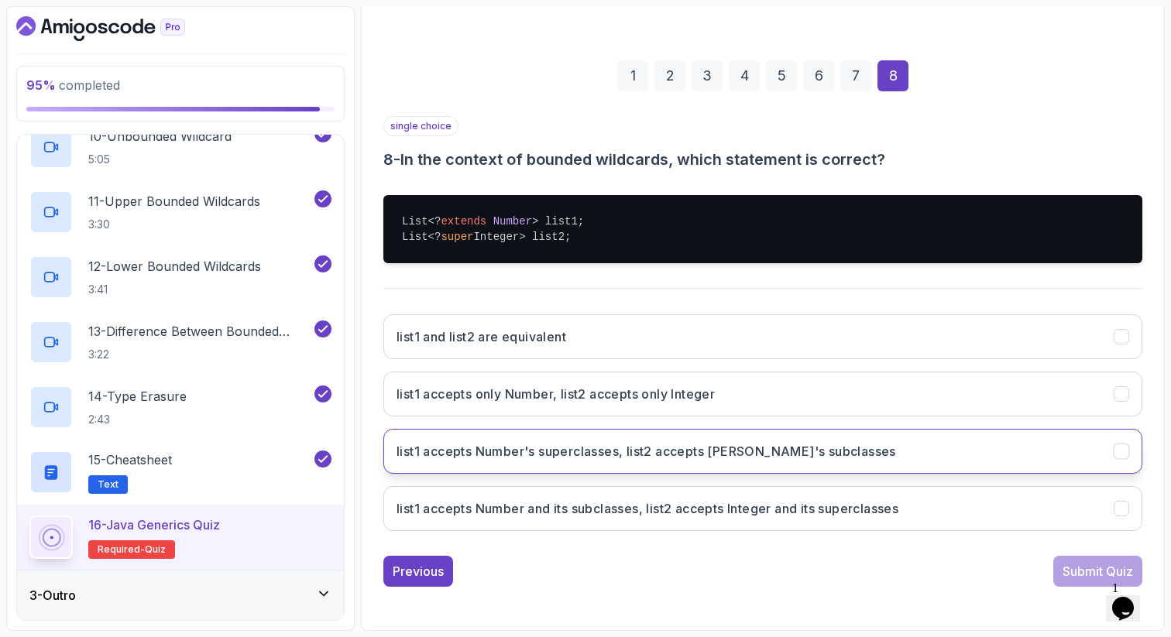
click at [751, 451] on h3 "list1 accepts Number's superclasses, list2 accepts Integer's subclasses" at bounding box center [645, 451] width 499 height 19
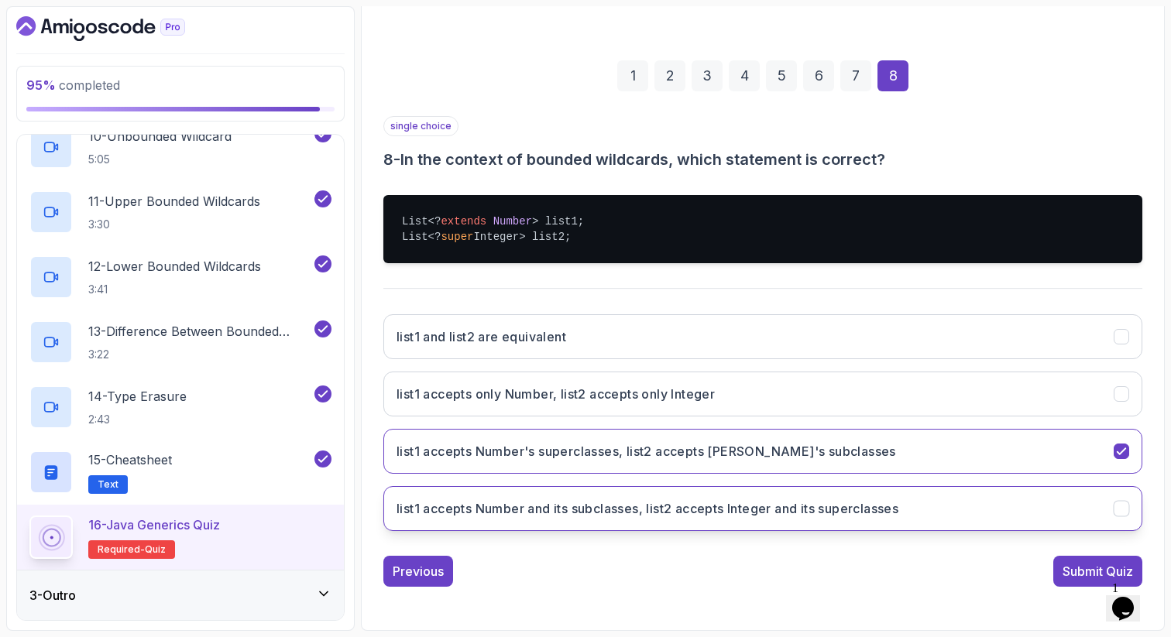
click at [617, 508] on h3 "list1 accepts Number and its subclasses, list2 accepts Integer and its supercla…" at bounding box center [647, 508] width 502 height 19
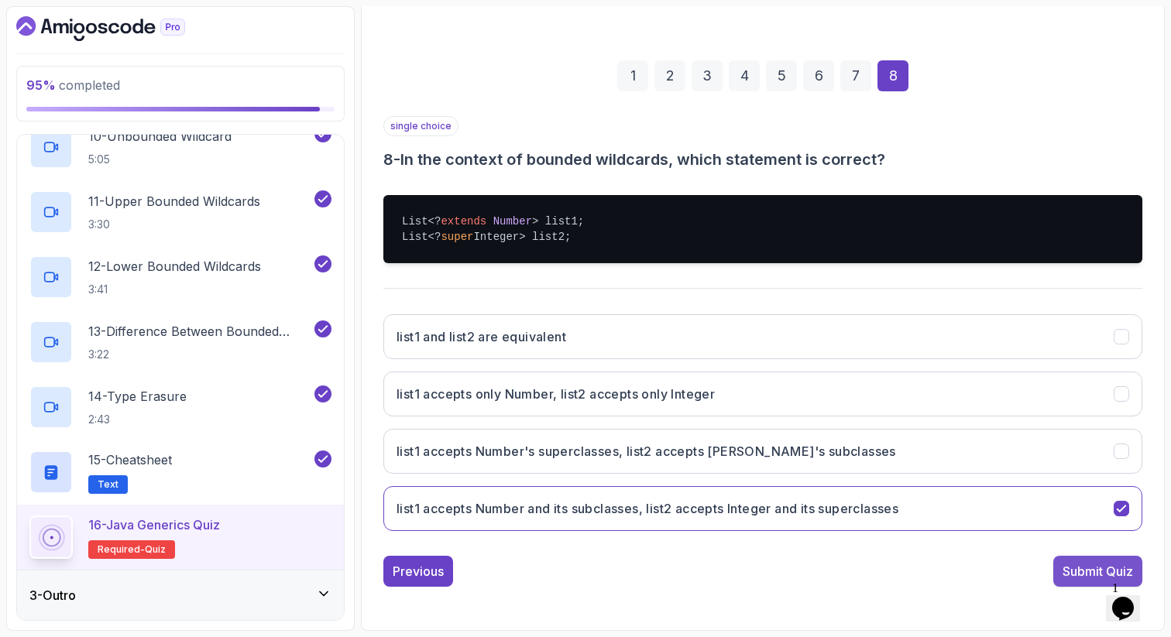
click at [1089, 564] on div "Submit Quiz" at bounding box center [1097, 571] width 70 height 19
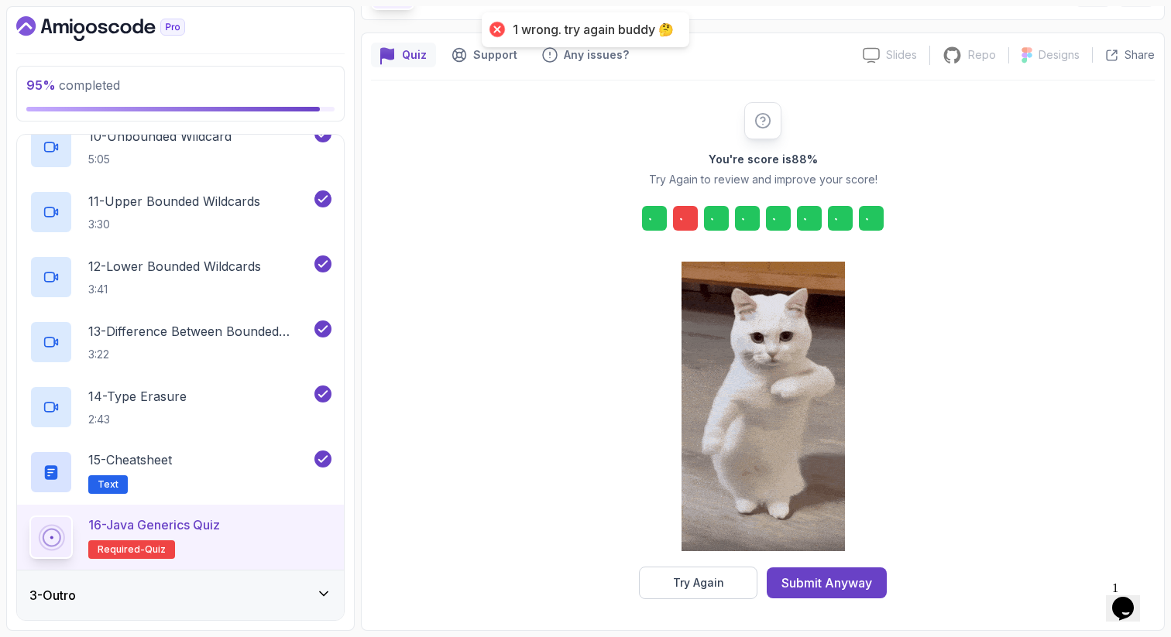
scroll to position [105, 0]
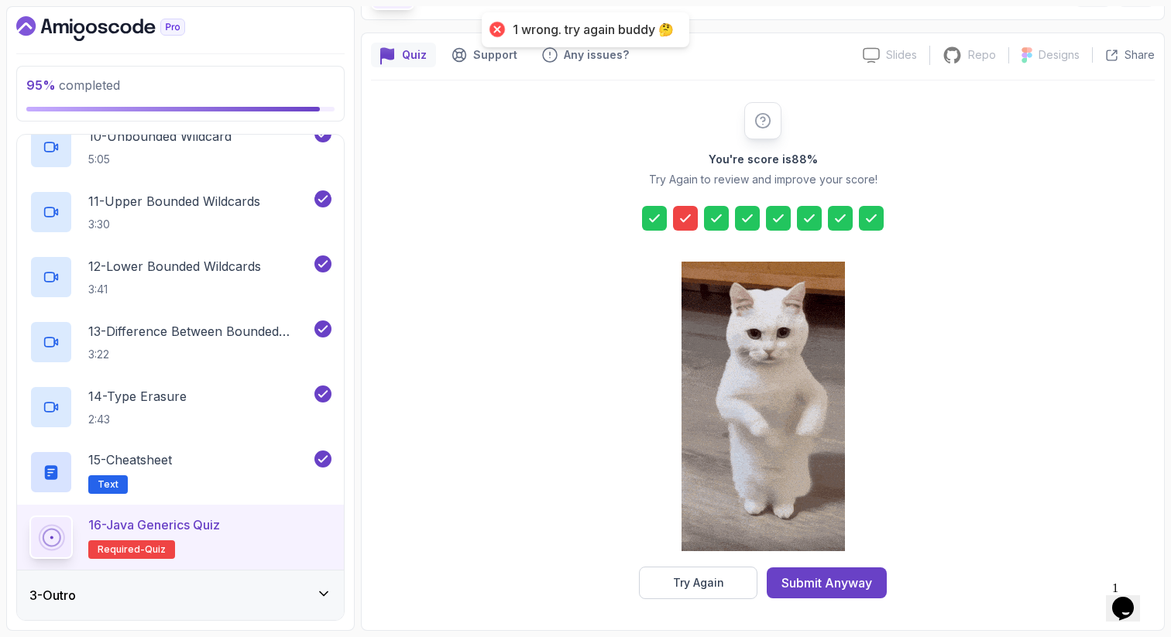
click at [685, 216] on icon at bounding box center [685, 218] width 15 height 15
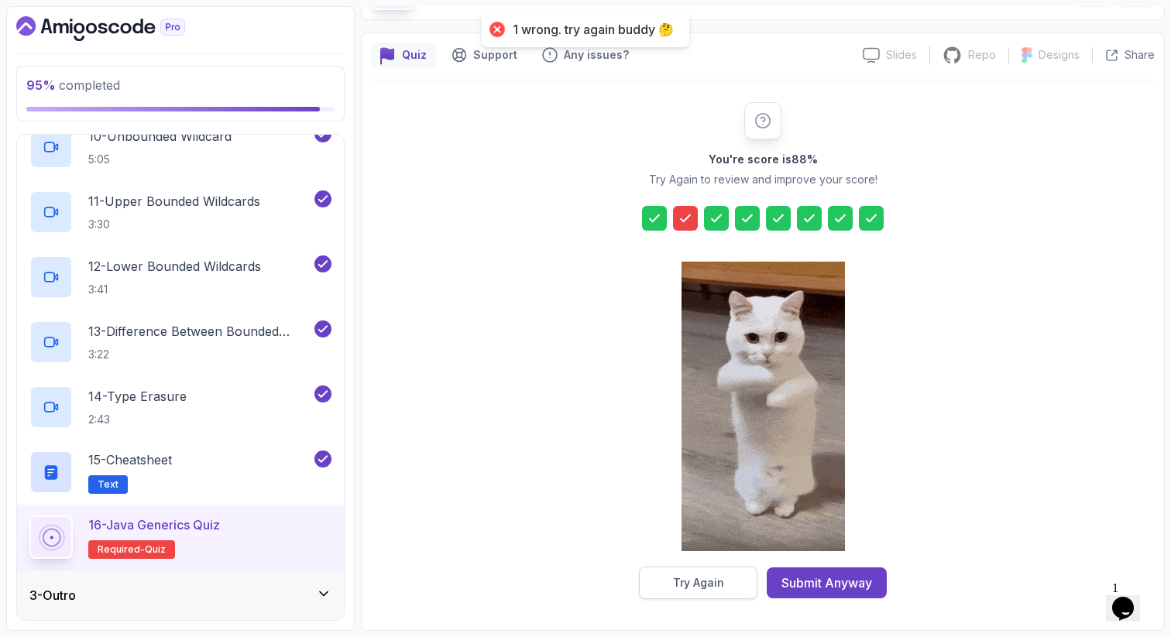
click at [683, 585] on div "Try Again" at bounding box center [698, 582] width 51 height 15
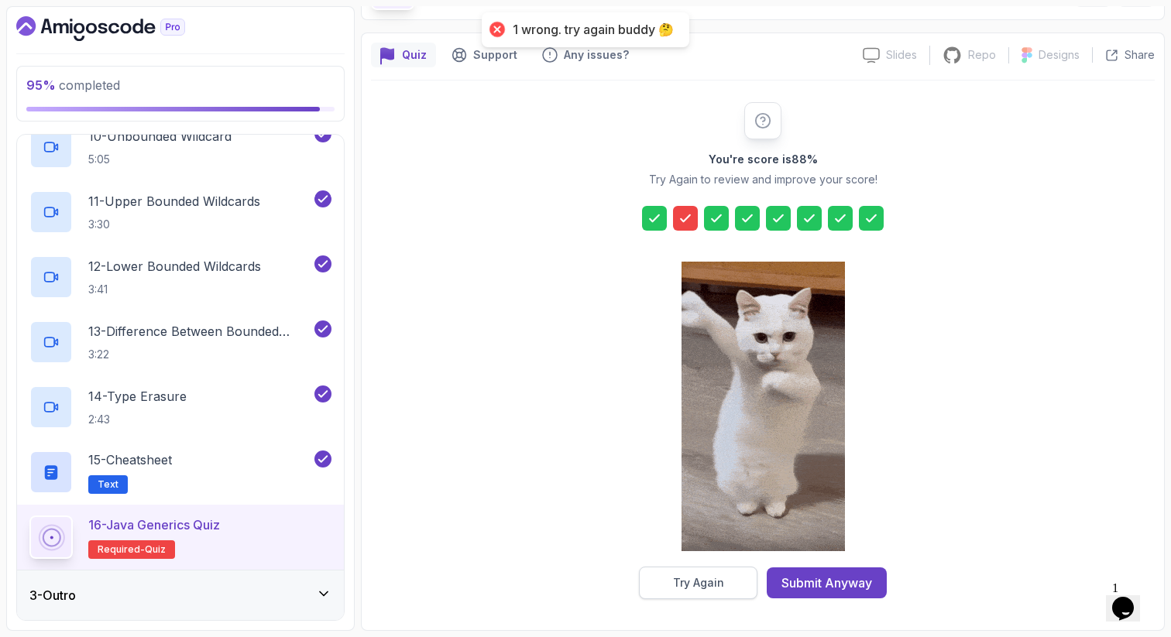
scroll to position [79, 0]
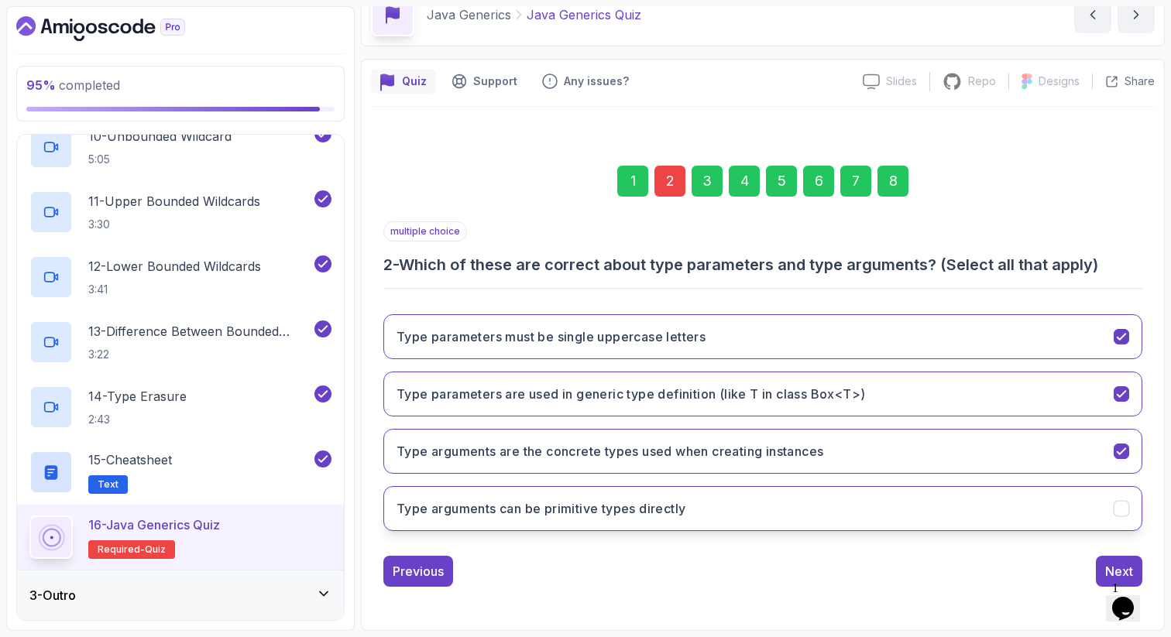
click at [538, 515] on h3 "Type arguments can be primitive types directly" at bounding box center [540, 508] width 289 height 19
click at [896, 184] on div "8" at bounding box center [892, 181] width 31 height 31
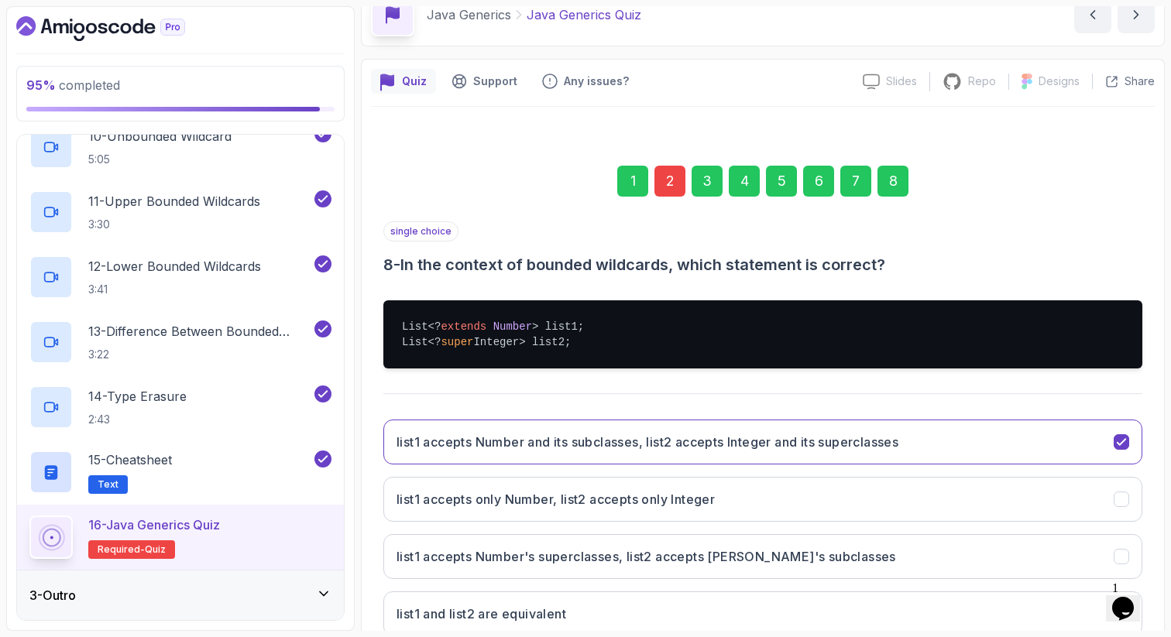
click at [1163, 478] on div "Quiz Support Any issues? Slides Slides not available Repo Repository not availa…" at bounding box center [763, 398] width 804 height 678
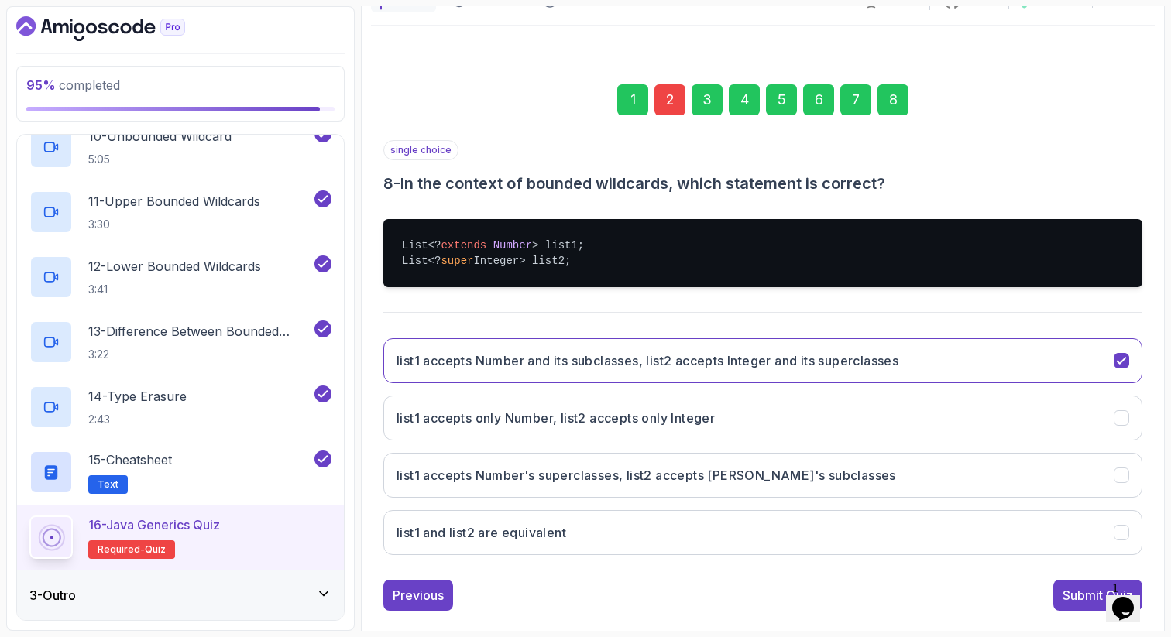
scroll to position [184, 0]
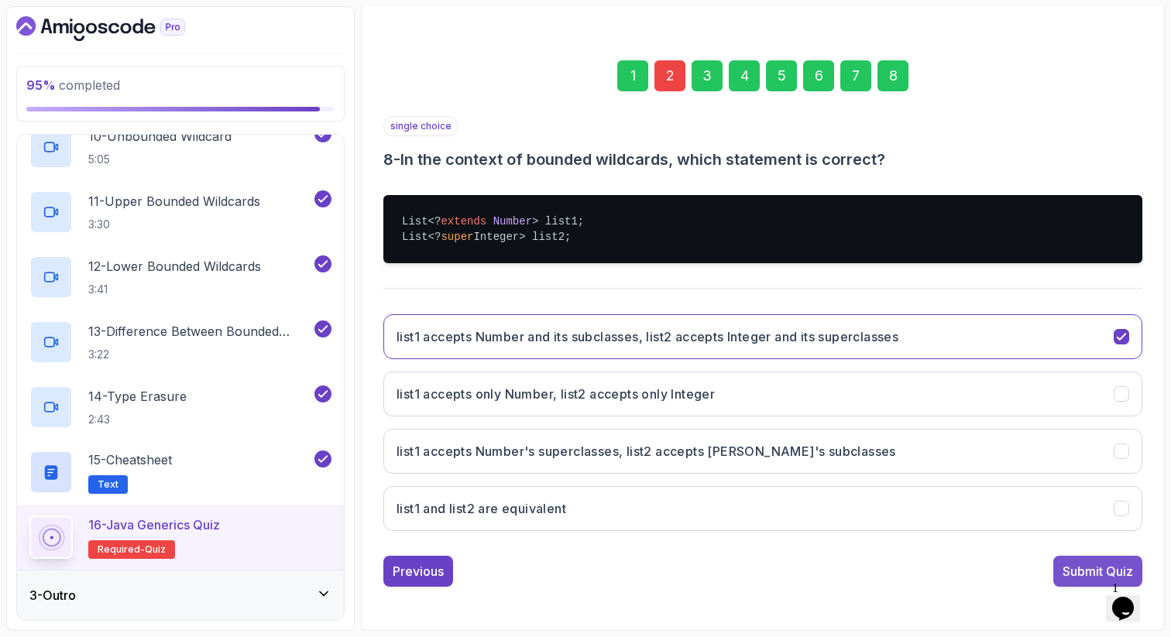
click at [1089, 569] on div "Submit Quiz" at bounding box center [1097, 571] width 70 height 19
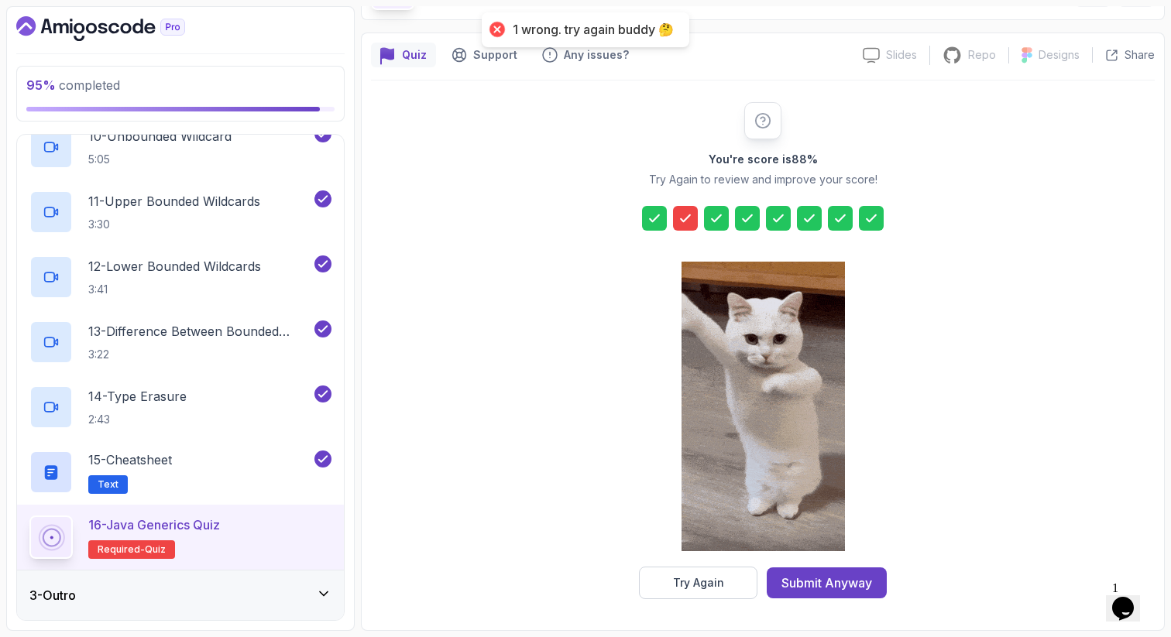
click at [687, 214] on icon at bounding box center [685, 218] width 15 height 15
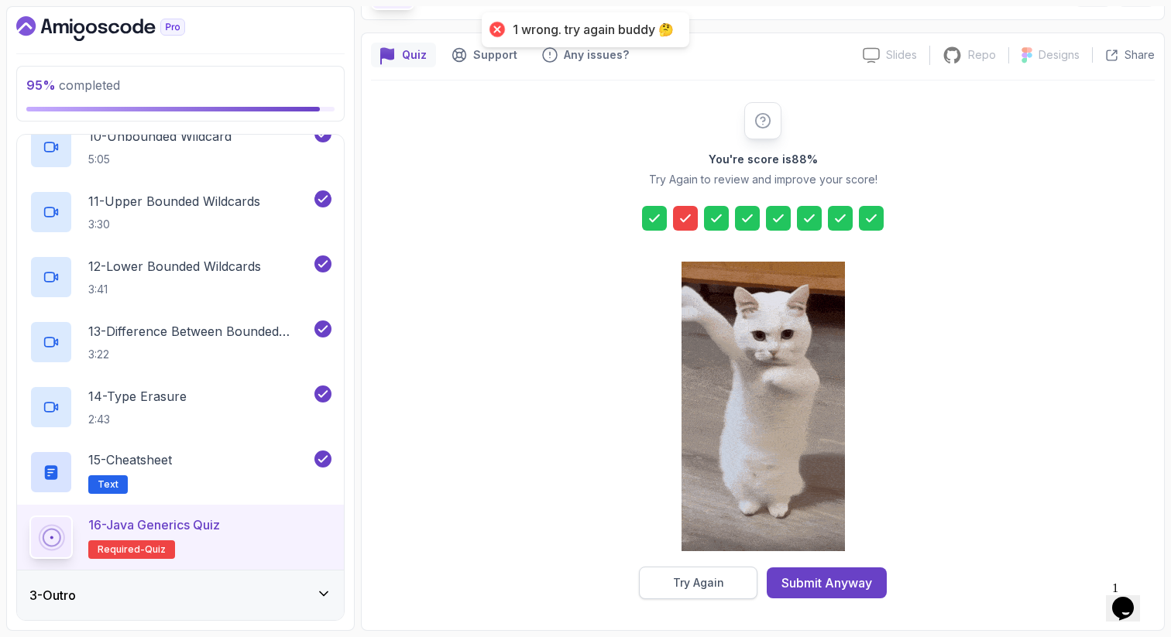
click at [687, 576] on div "Try Again" at bounding box center [698, 582] width 51 height 15
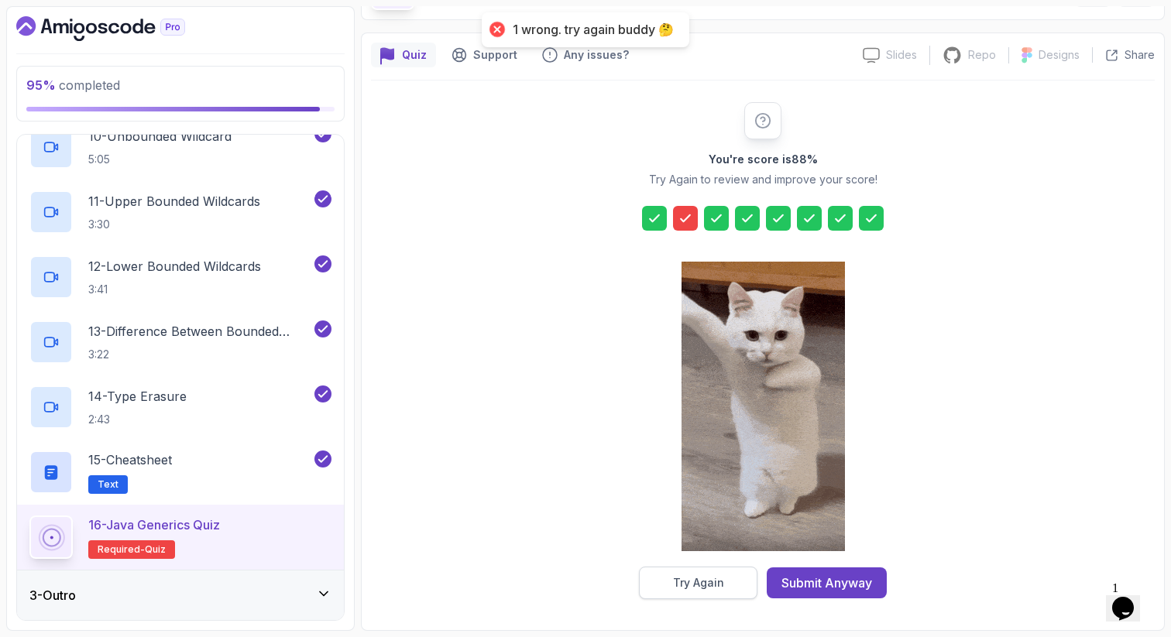
scroll to position [79, 0]
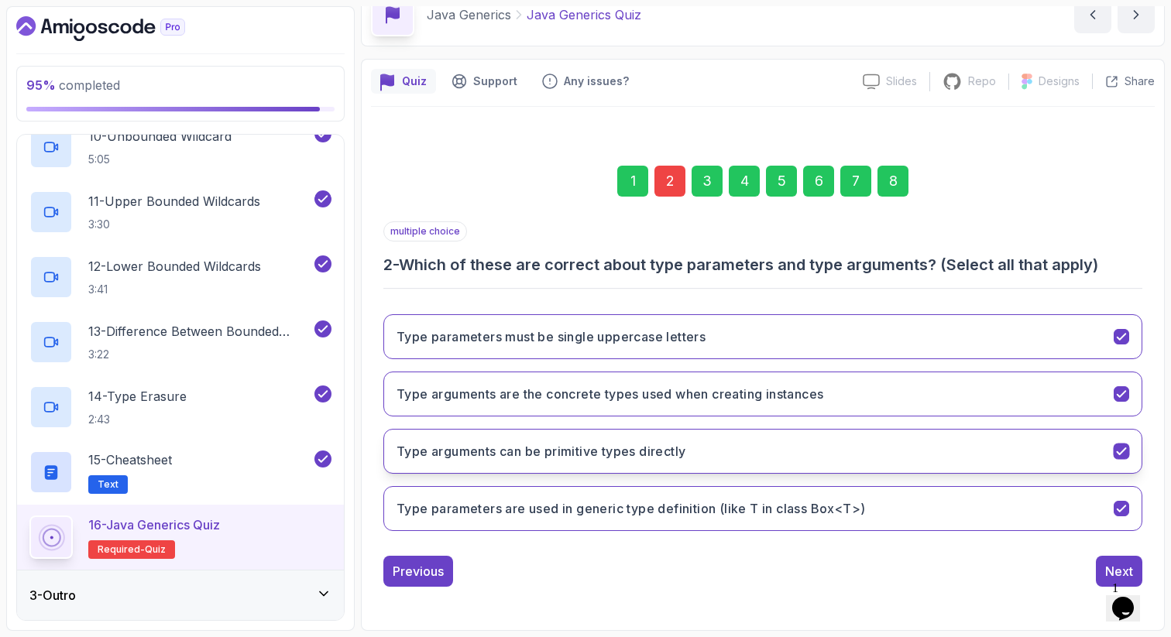
click at [512, 447] on h3 "Type arguments can be primitive types directly" at bounding box center [540, 451] width 289 height 19
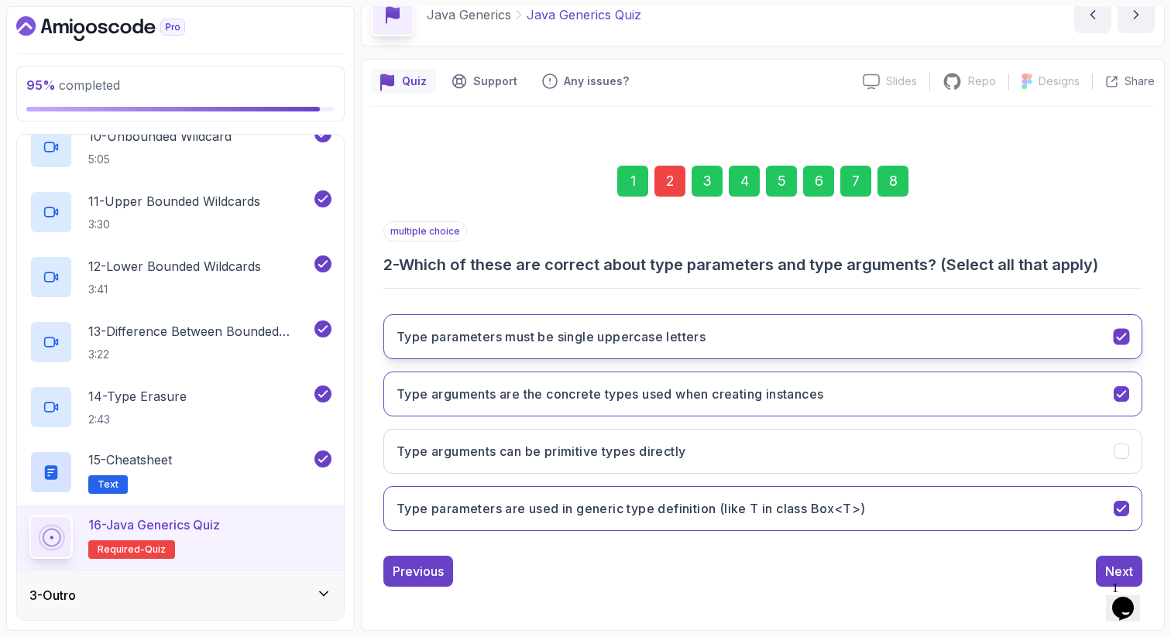
click at [493, 340] on h3 "Type parameters must be single uppercase letters" at bounding box center [550, 337] width 309 height 19
click at [894, 178] on div "8" at bounding box center [892, 181] width 31 height 31
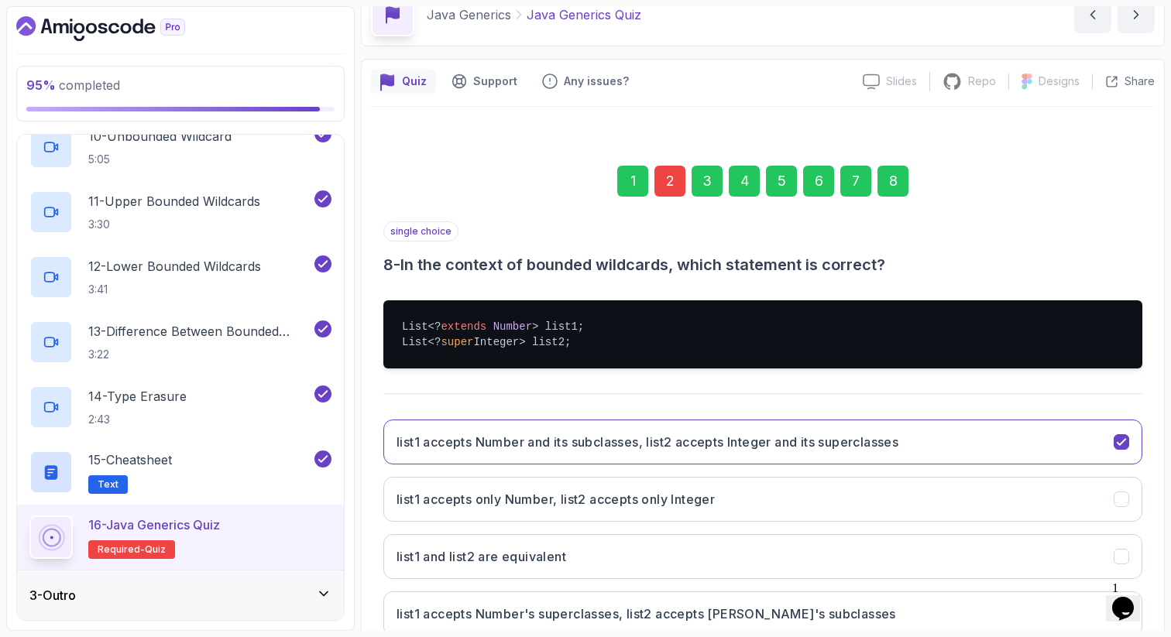
click at [1153, 504] on div "1 2 3 4 5 6 7 8 single choice 8 - In the context of bounded wildcards, which st…" at bounding box center [763, 417] width 784 height 576
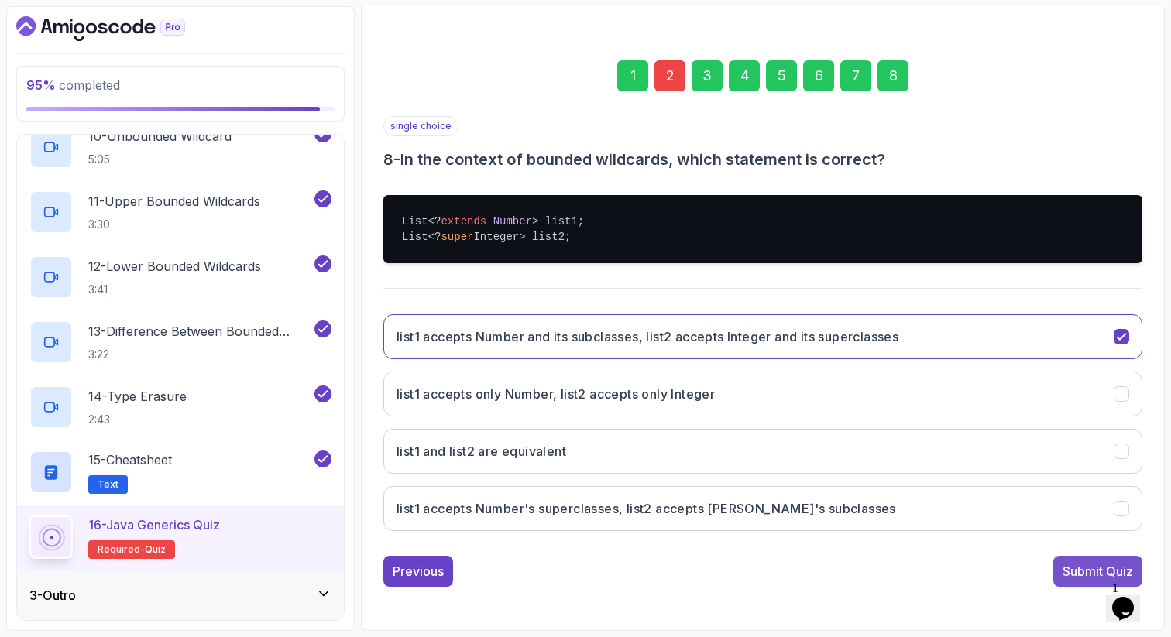
click at [1088, 578] on div "Submit Quiz" at bounding box center [1097, 571] width 70 height 19
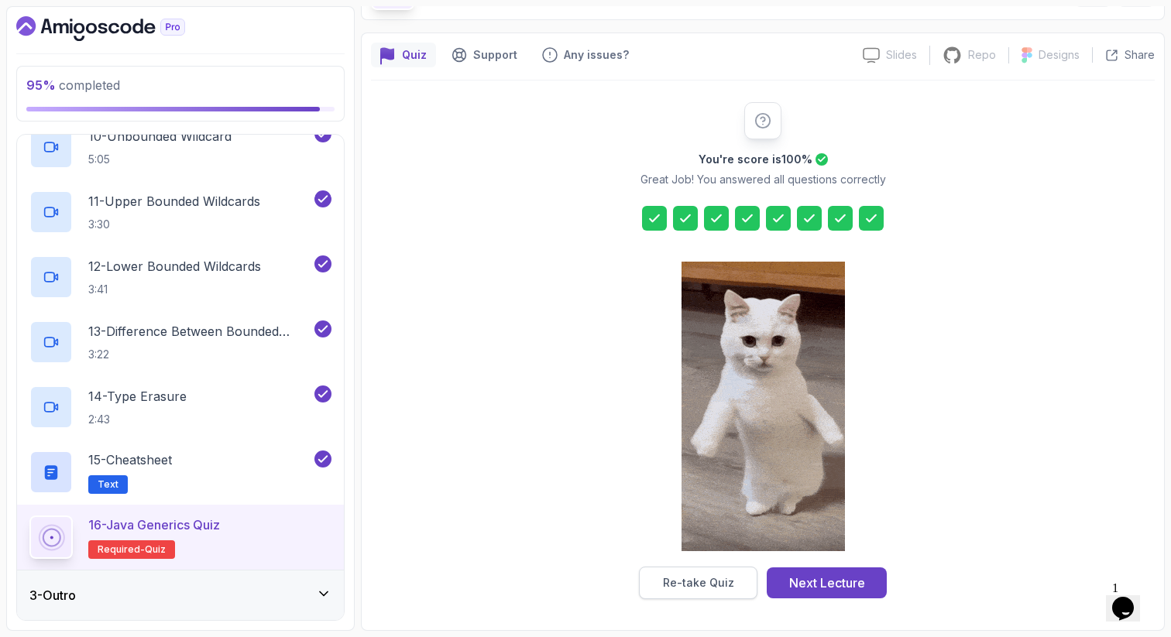
click at [719, 574] on button "Re-take Quiz" at bounding box center [698, 583] width 118 height 33
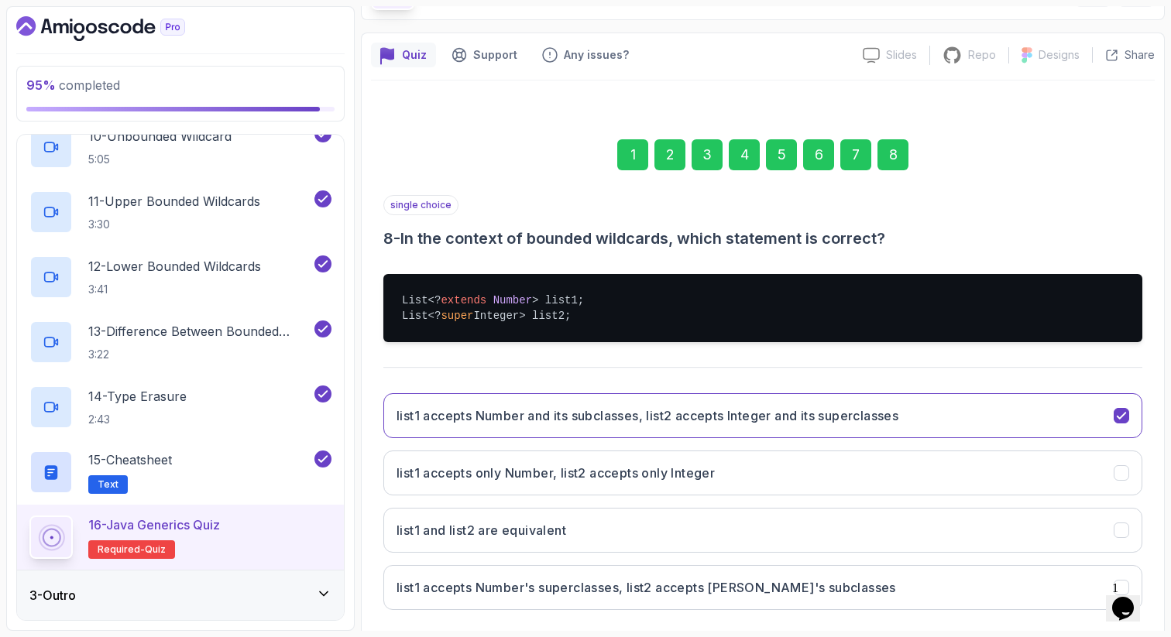
click at [629, 144] on div "1" at bounding box center [632, 154] width 31 height 31
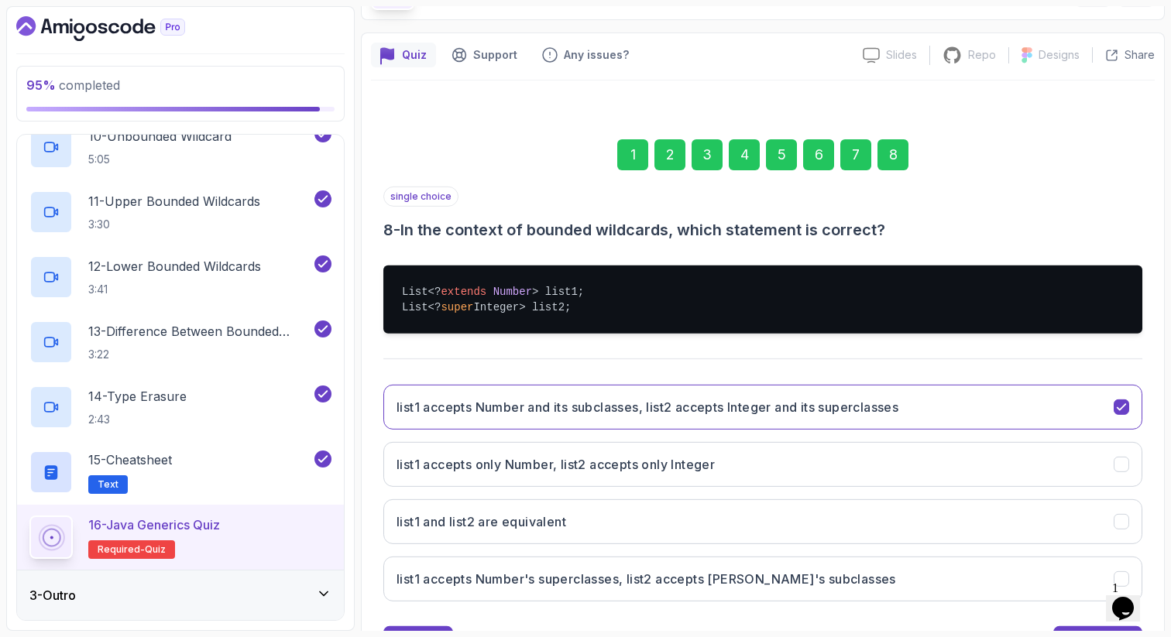
scroll to position [101, 0]
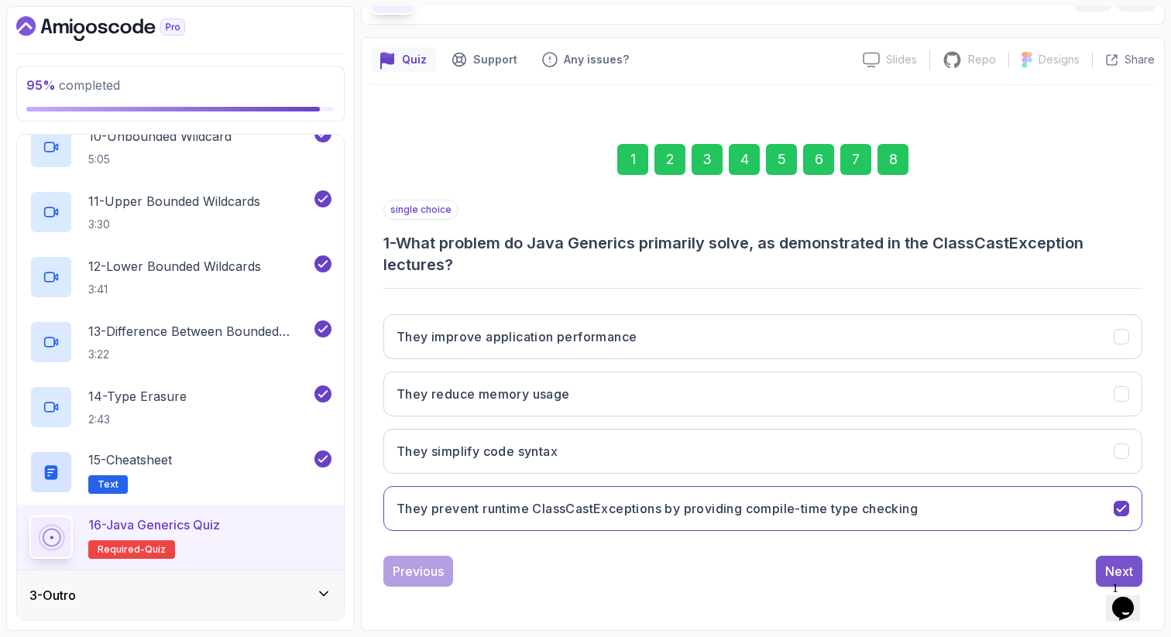
click at [1132, 562] on div "Next" at bounding box center [1119, 571] width 28 height 19
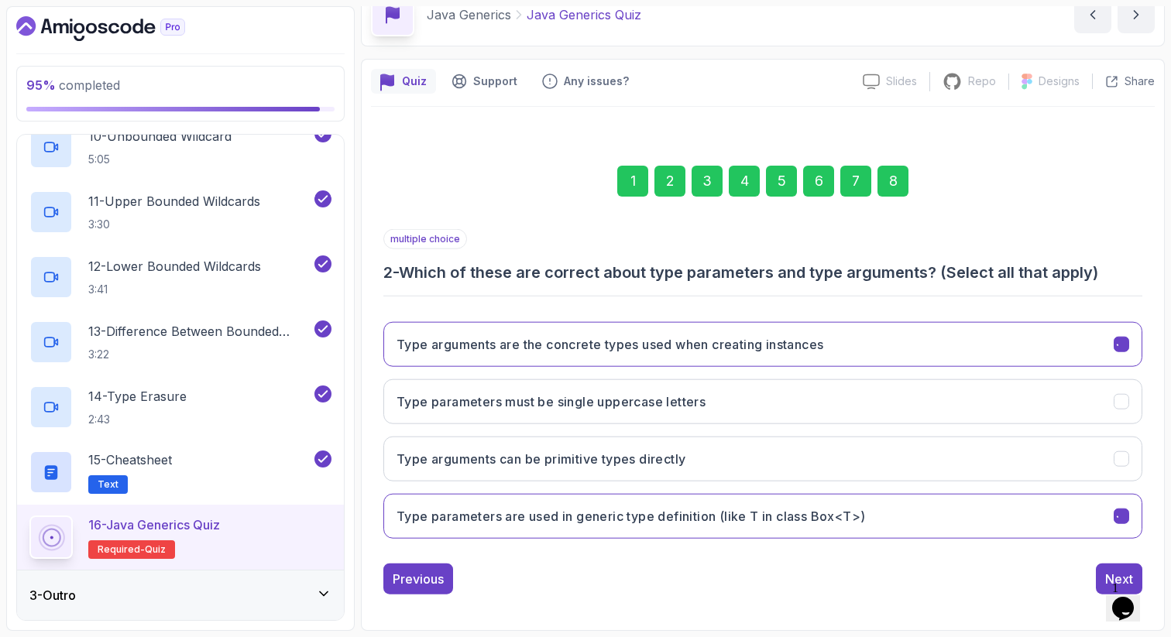
scroll to position [79, 0]
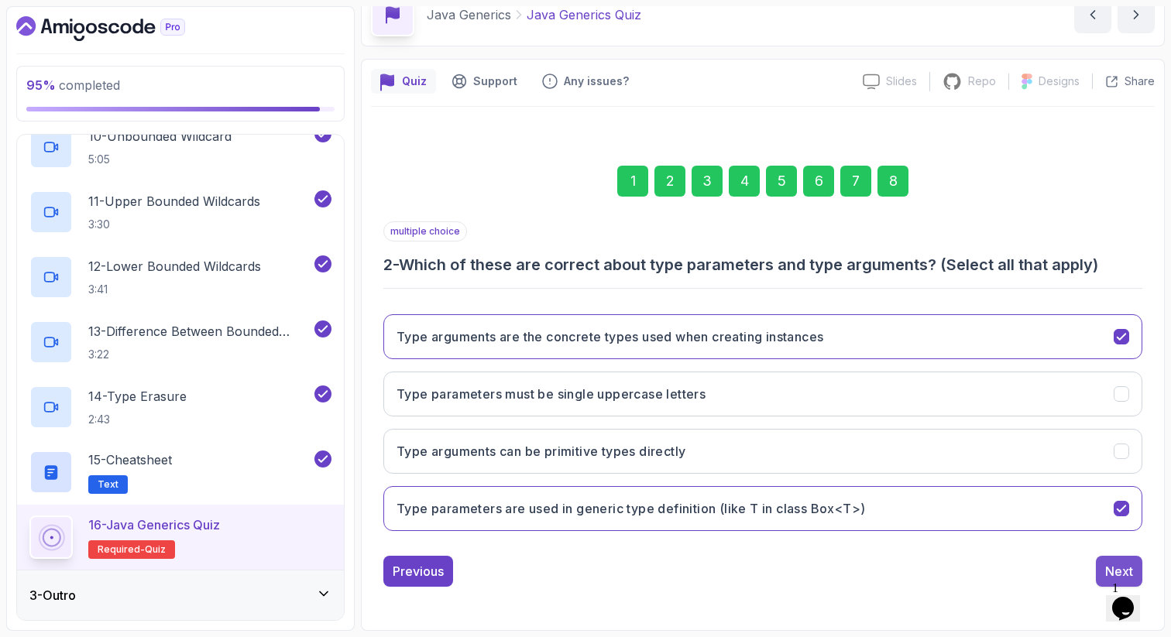
click at [1110, 564] on div "Next" at bounding box center [1119, 571] width 28 height 19
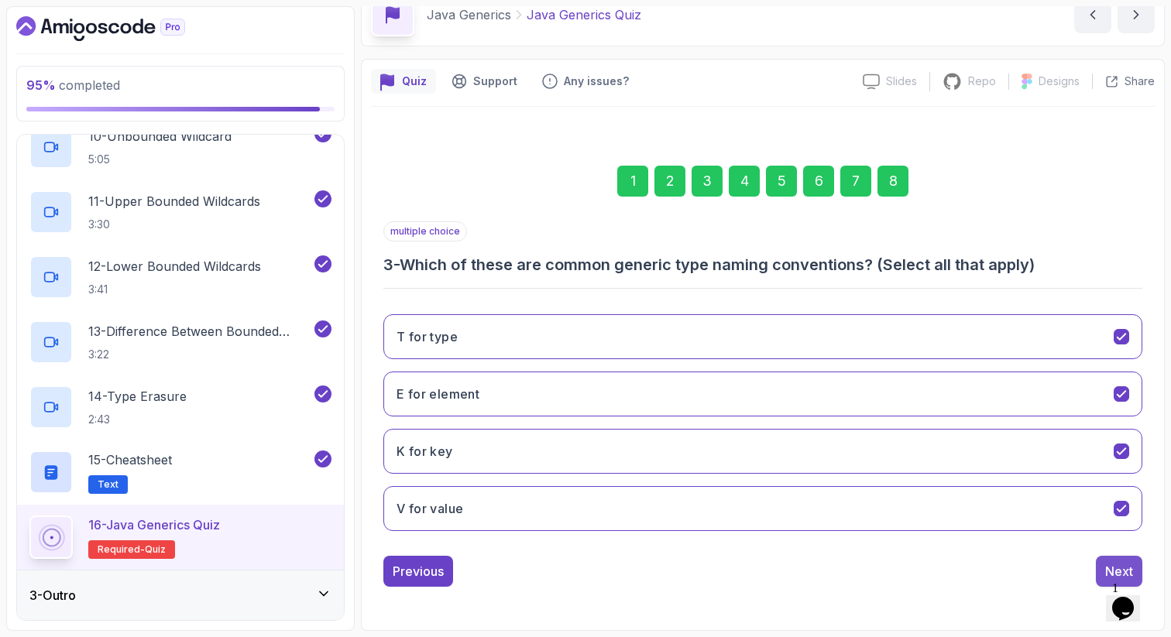
click at [1110, 568] on div "Next" at bounding box center [1119, 571] width 28 height 19
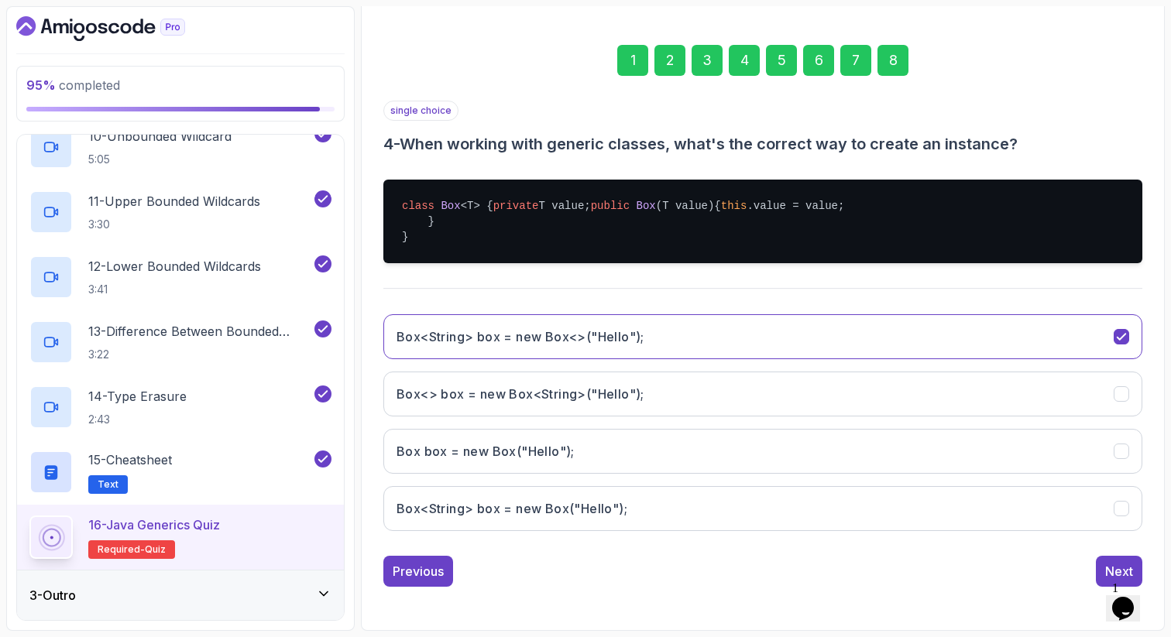
scroll to position [246, 0]
click at [1119, 564] on div "Next" at bounding box center [1119, 571] width 28 height 19
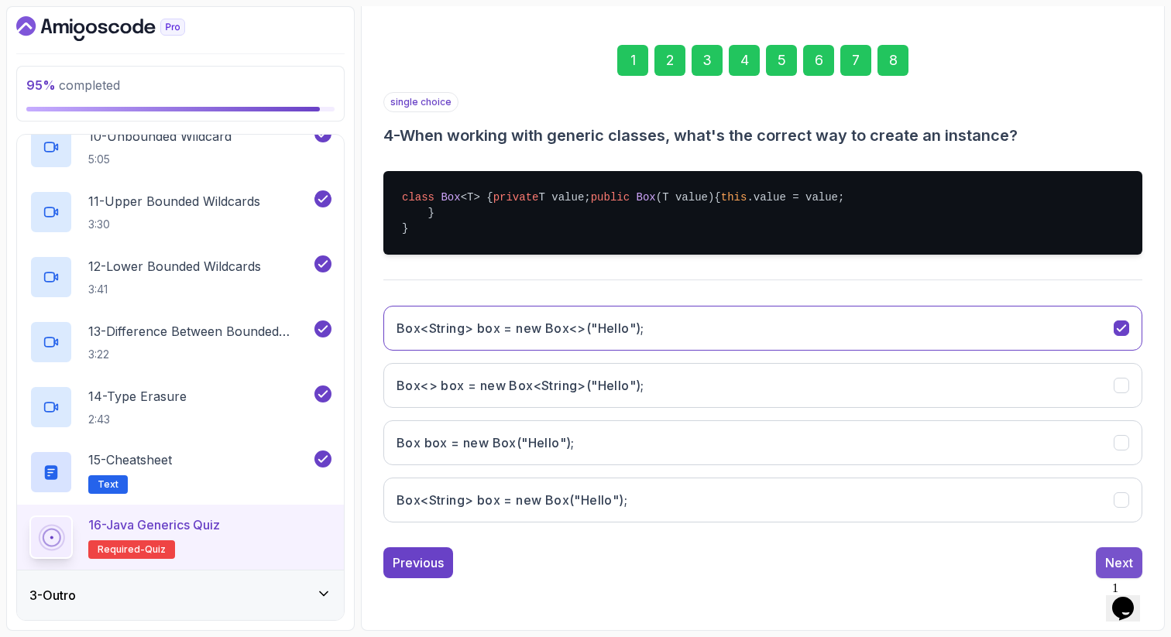
scroll to position [79, 0]
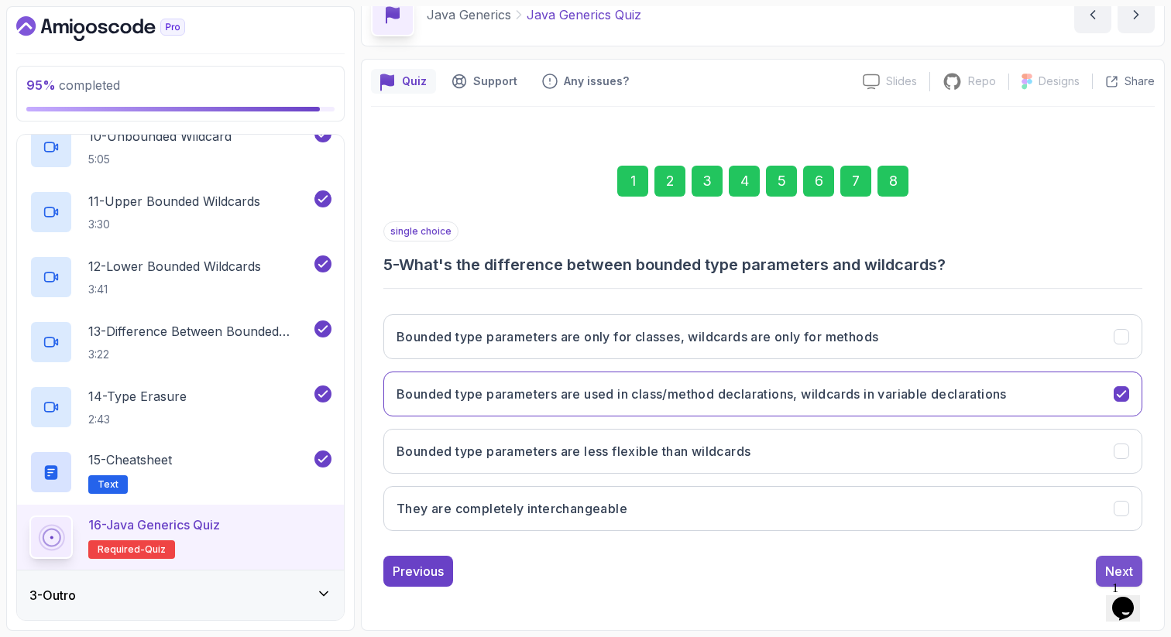
click at [1109, 567] on div "Next" at bounding box center [1119, 571] width 28 height 19
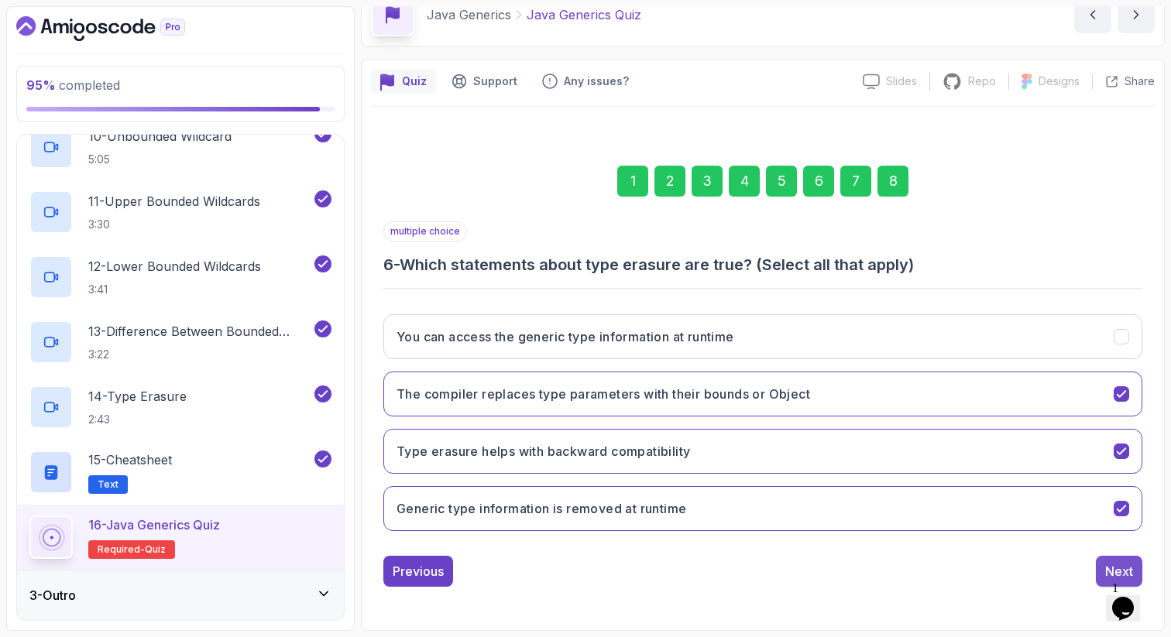
click at [1106, 566] on div "Next" at bounding box center [1119, 571] width 28 height 19
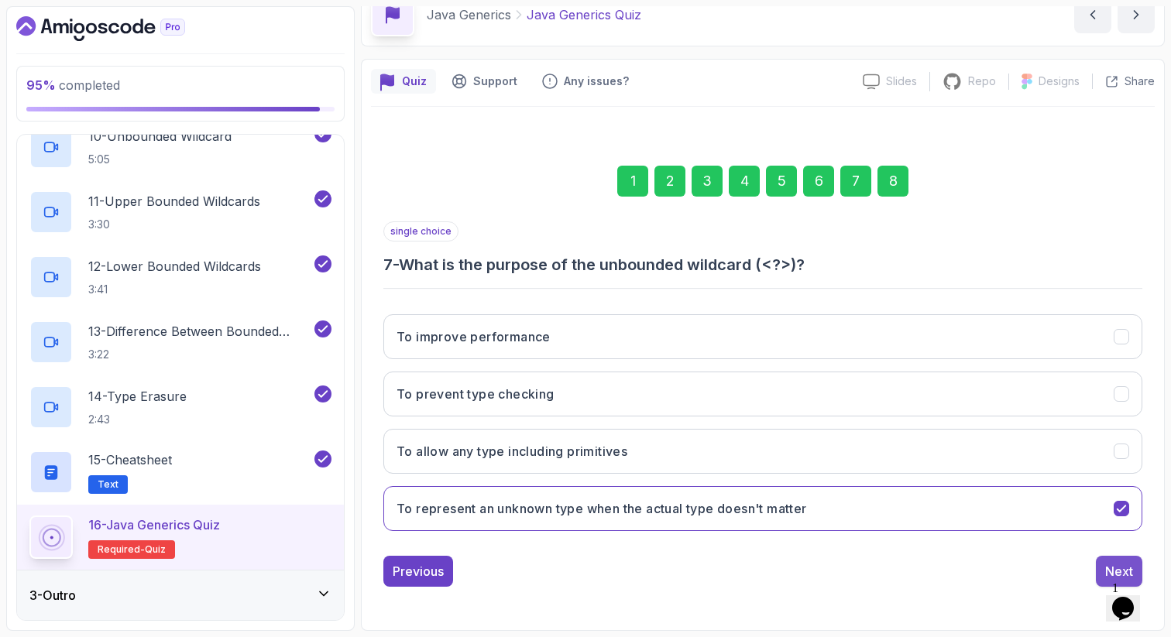
click at [1117, 565] on div "Next" at bounding box center [1119, 571] width 28 height 19
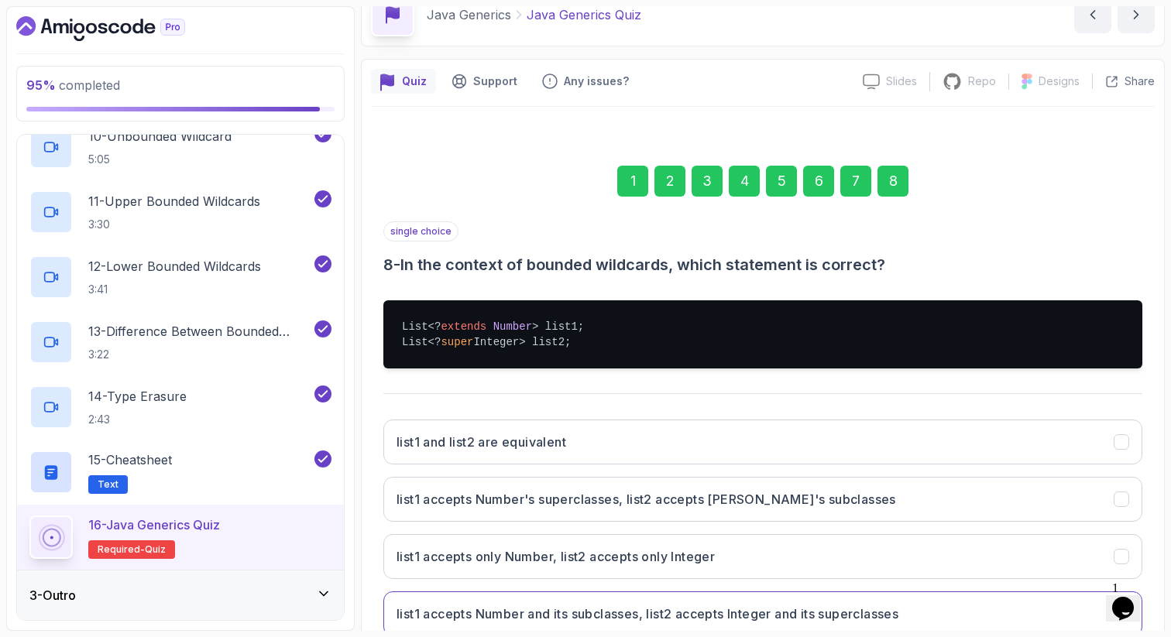
click at [1158, 465] on div "Quiz Support Any issues? Slides Slides not available Repo Repository not availa…" at bounding box center [763, 398] width 804 height 678
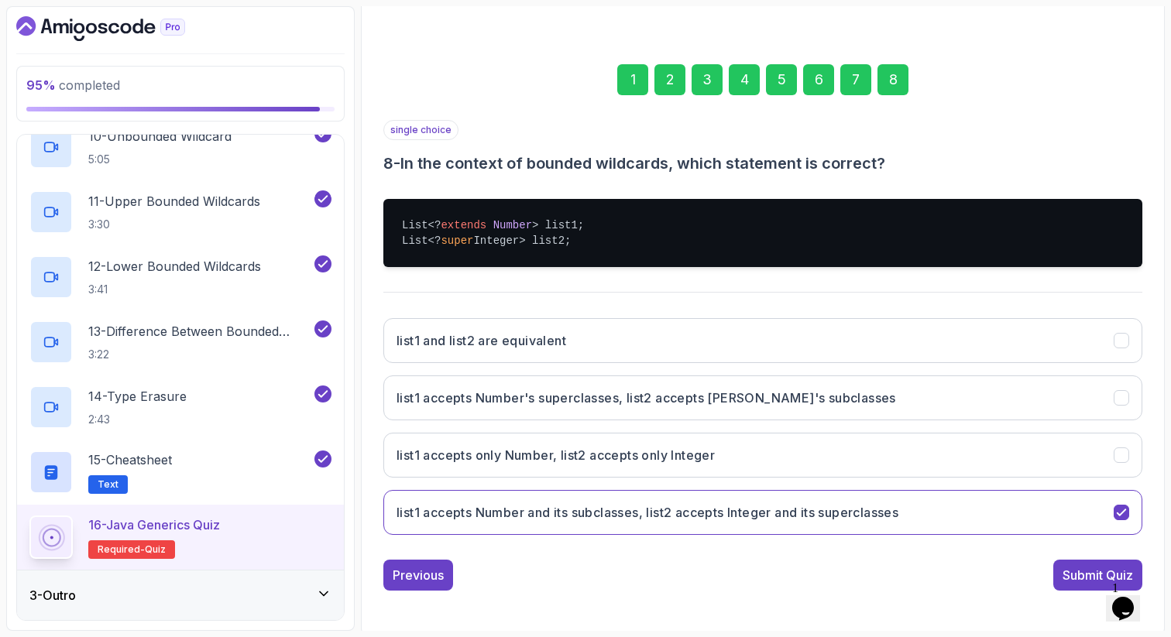
scroll to position [184, 0]
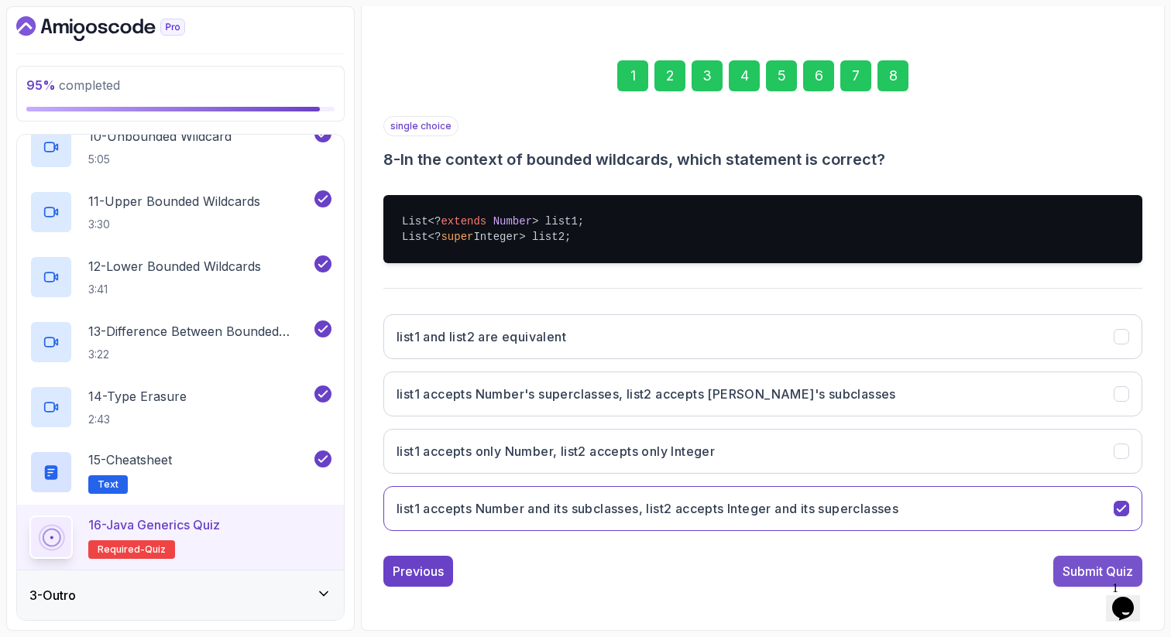
click at [1065, 569] on div "Submit Quiz" at bounding box center [1097, 571] width 70 height 19
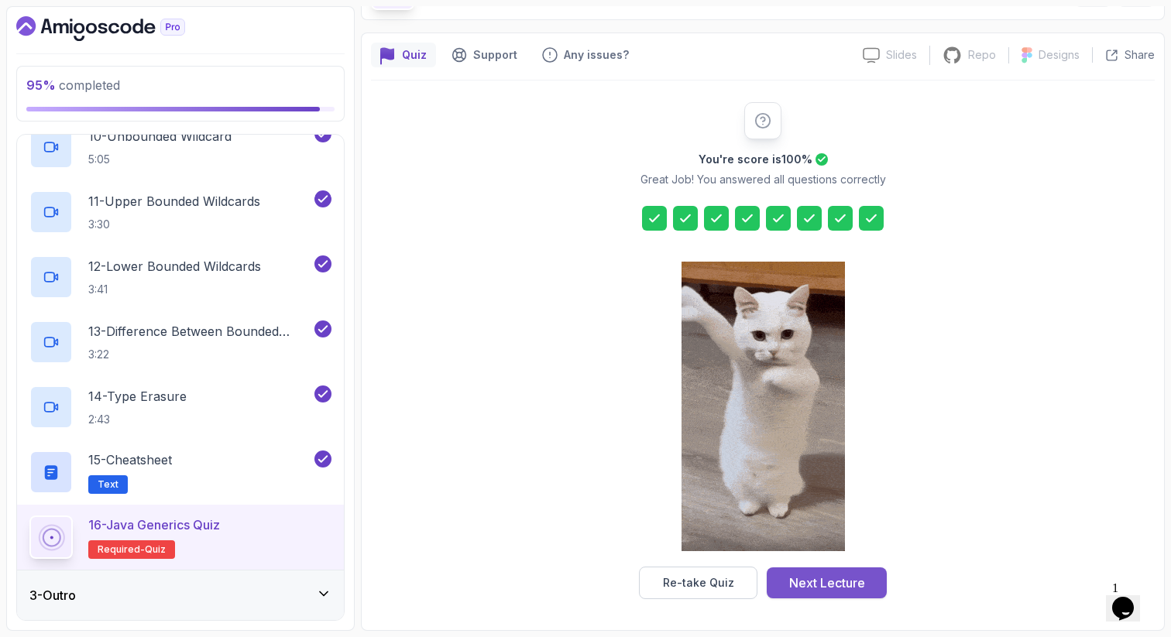
click at [841, 582] on div "Next Lecture" at bounding box center [827, 583] width 76 height 19
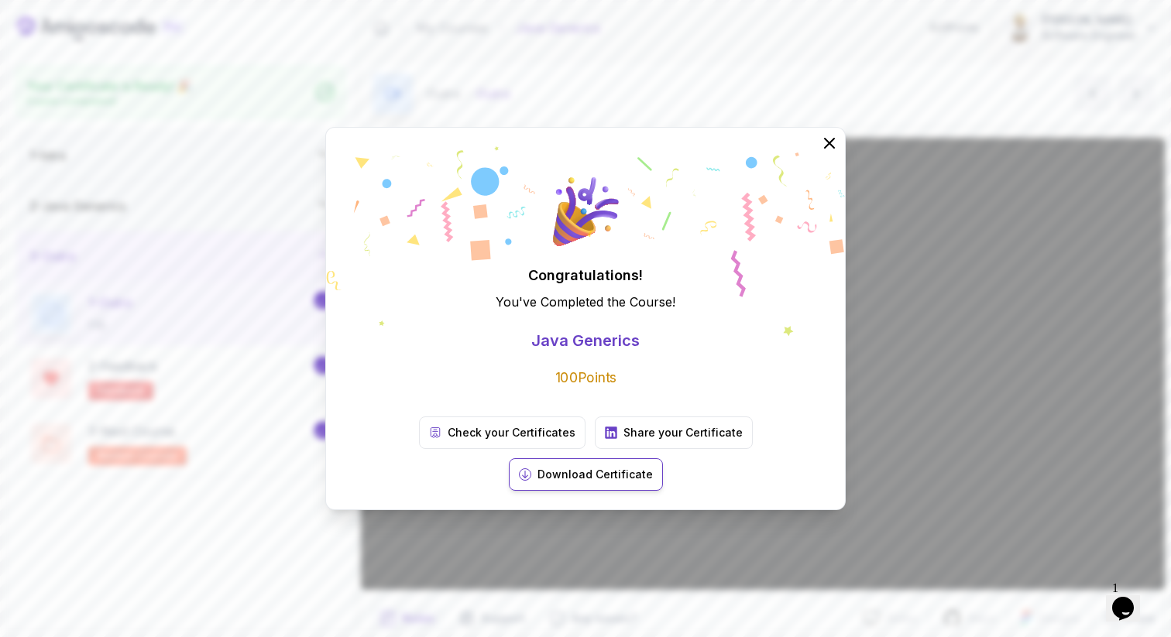
click at [653, 467] on p "Download Certificate" at bounding box center [594, 474] width 115 height 15
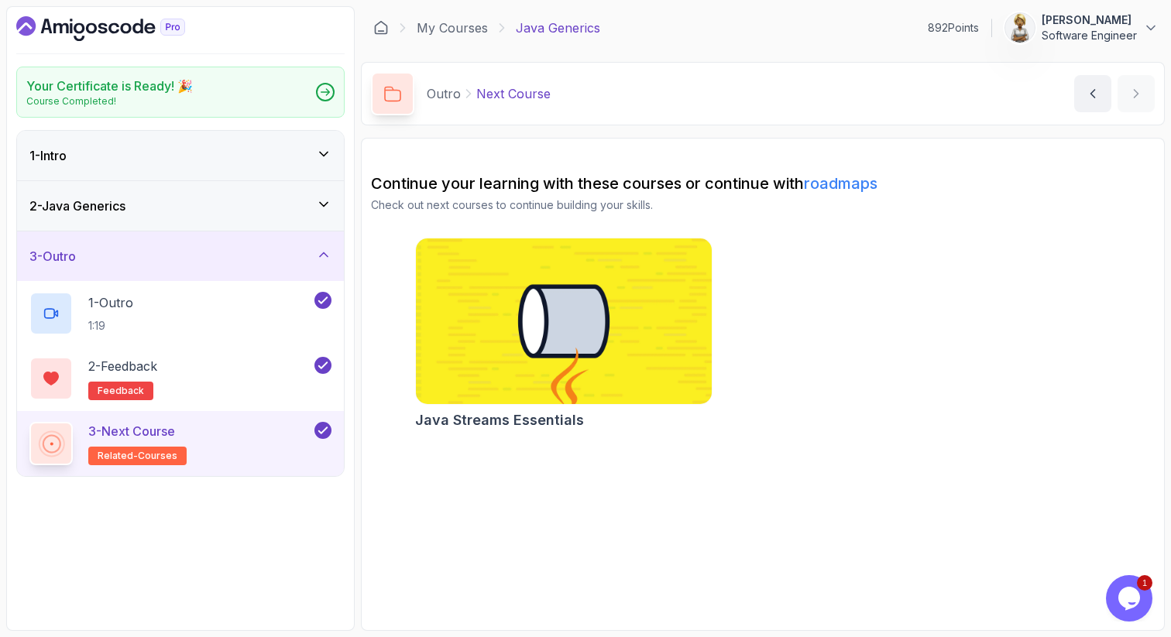
click at [325, 254] on icon at bounding box center [324, 255] width 8 height 4
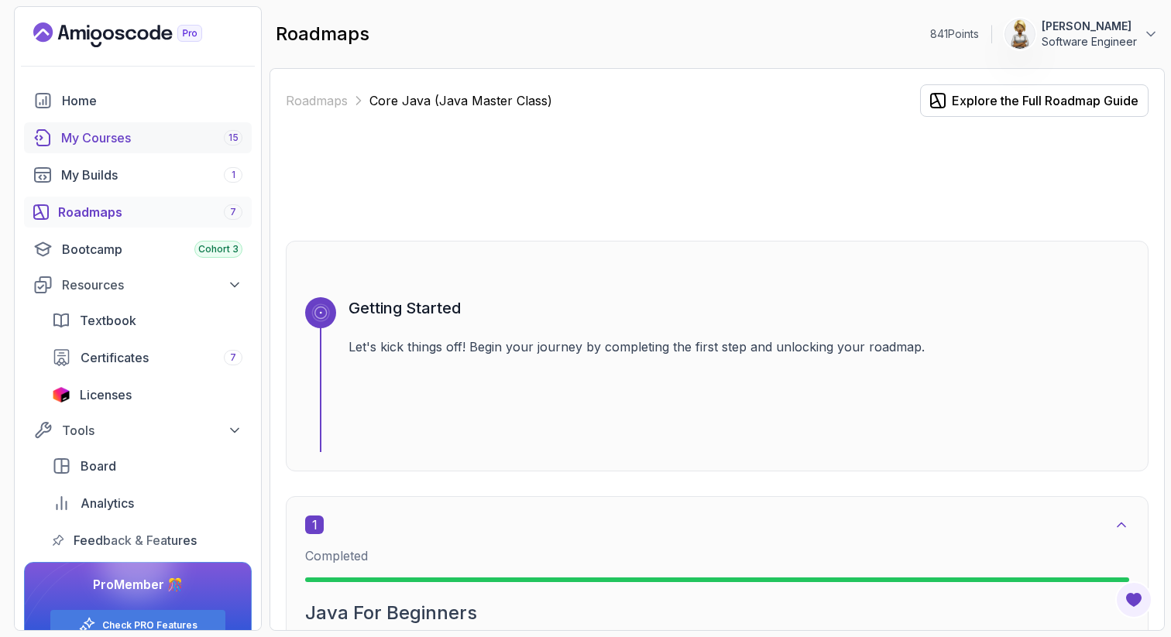
click at [124, 132] on div "My Courses 15" at bounding box center [151, 138] width 181 height 19
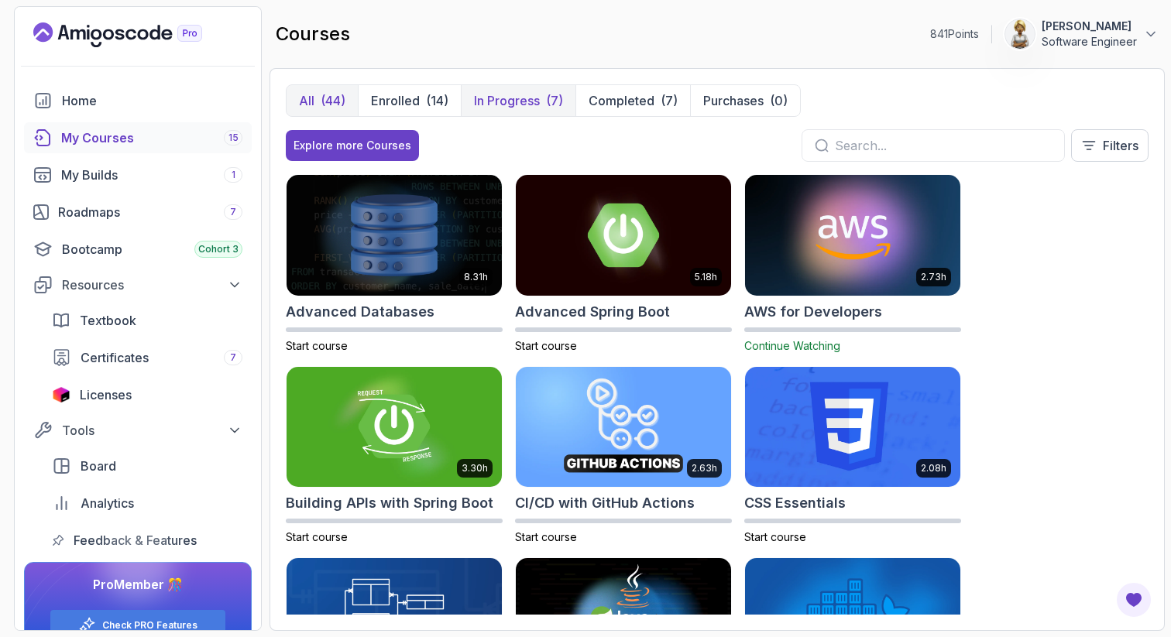
click at [510, 96] on p "In Progress" at bounding box center [507, 100] width 66 height 19
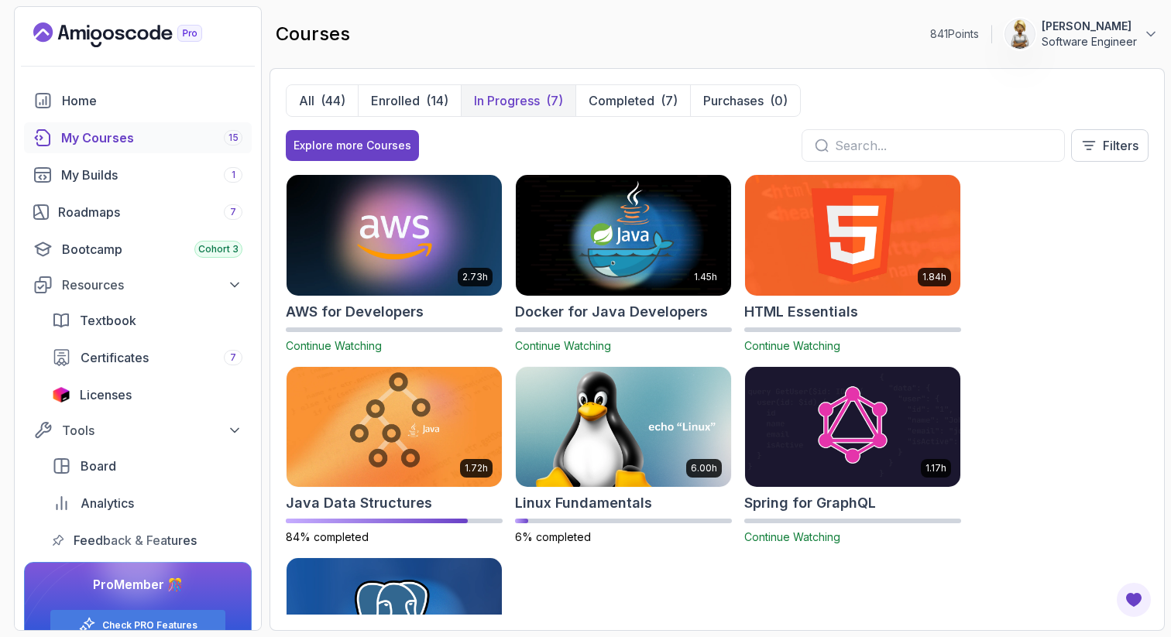
click at [633, 602] on div "2.73h AWS for Developers Continue Watching 1.45h Docker for Java Developers Con…" at bounding box center [717, 394] width 863 height 441
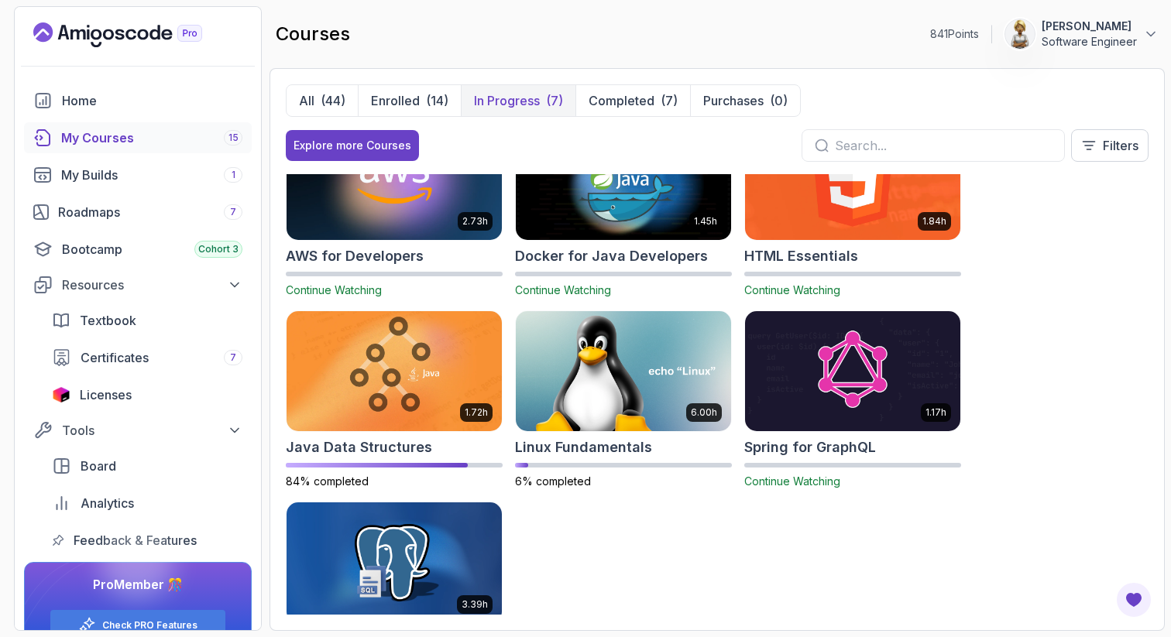
scroll to position [47, 0]
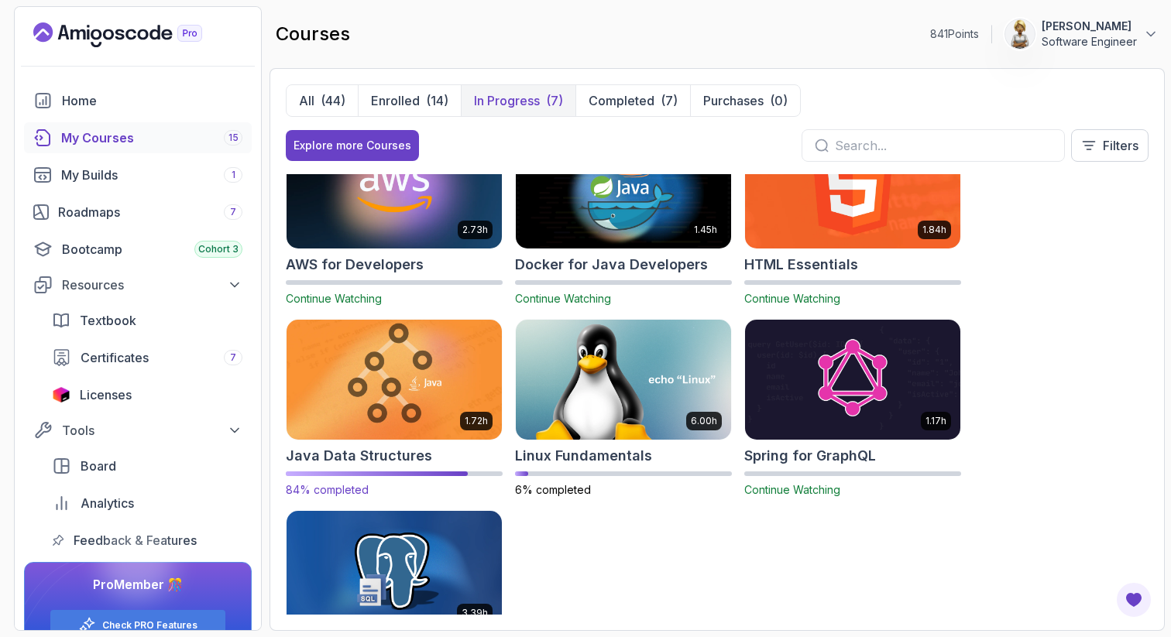
click at [404, 392] on img at bounding box center [394, 380] width 226 height 126
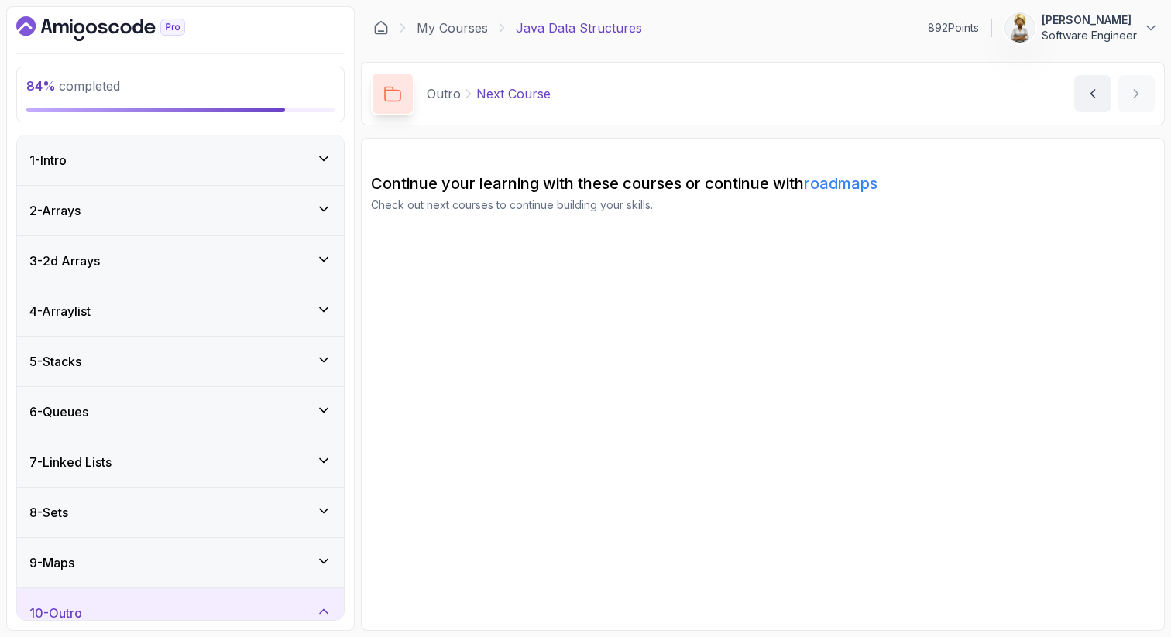
click at [516, 355] on section "Continue your learning with these courses or continue with roadmaps Check out n…" at bounding box center [763, 384] width 804 height 493
click at [329, 557] on icon at bounding box center [323, 561] width 15 height 15
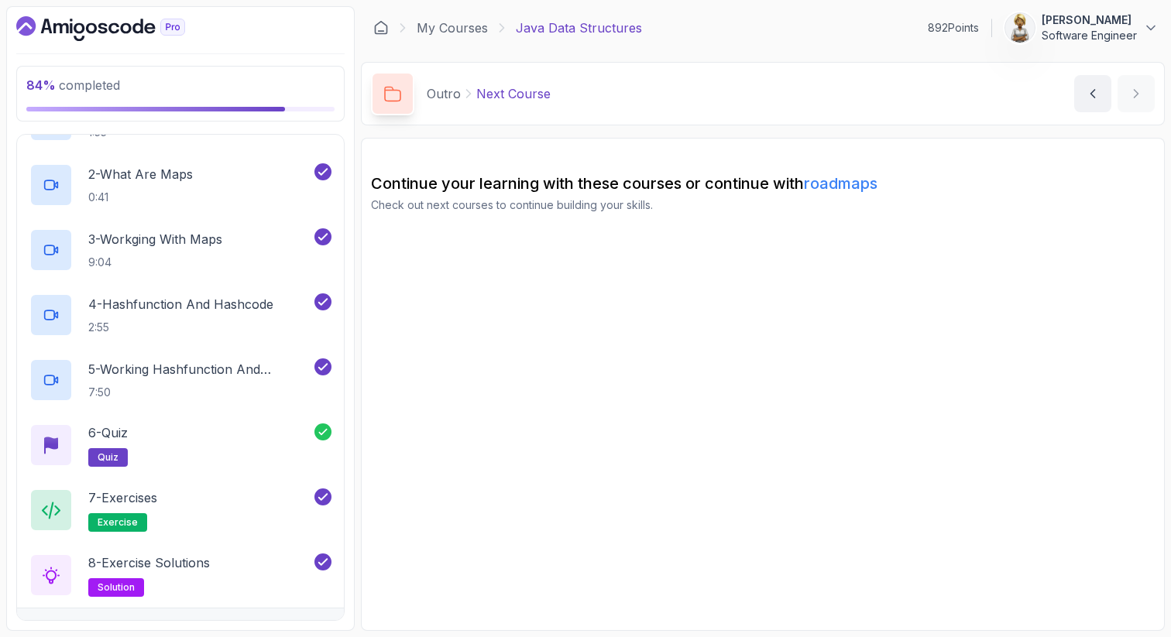
scroll to position [537, 0]
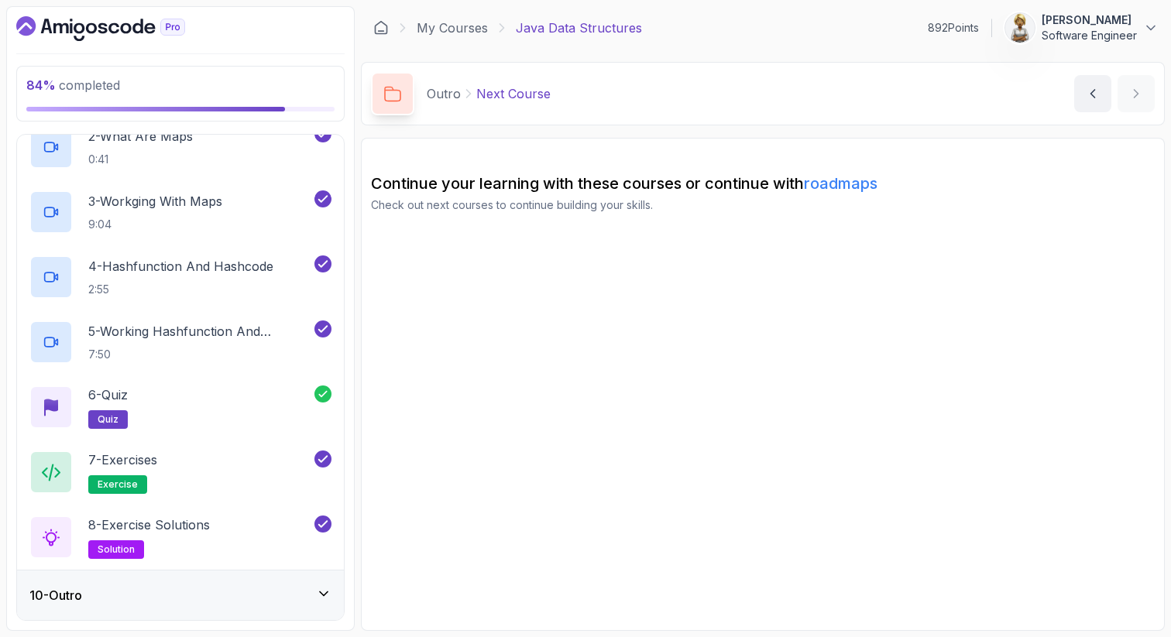
click at [326, 586] on icon at bounding box center [323, 593] width 15 height 15
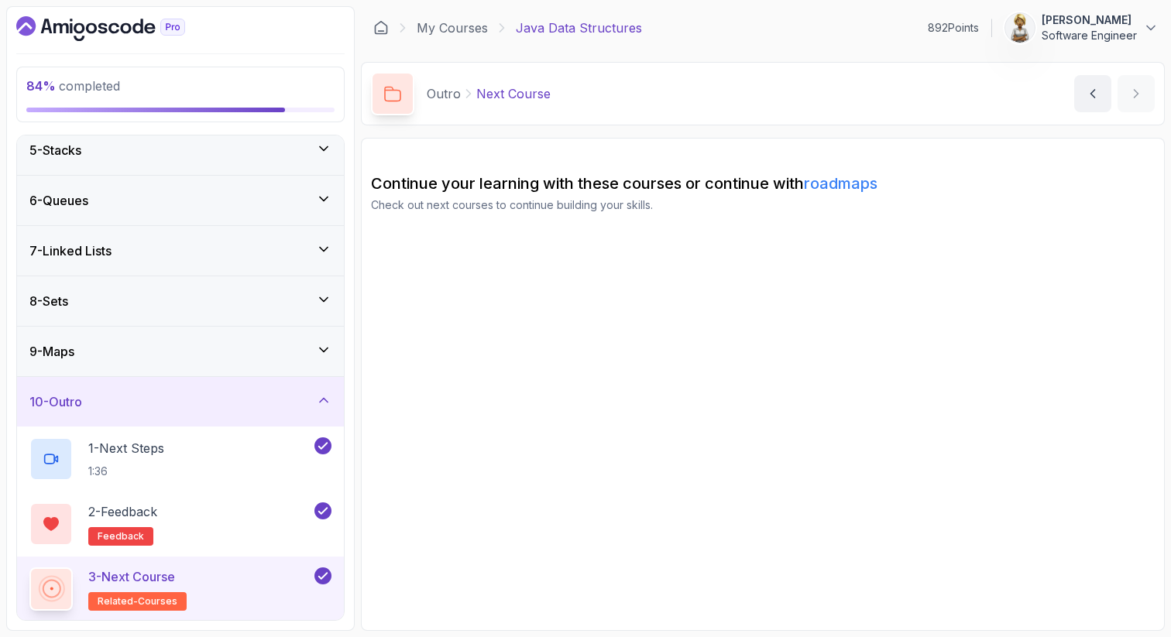
scroll to position [212, 0]
click at [329, 394] on icon at bounding box center [323, 399] width 15 height 15
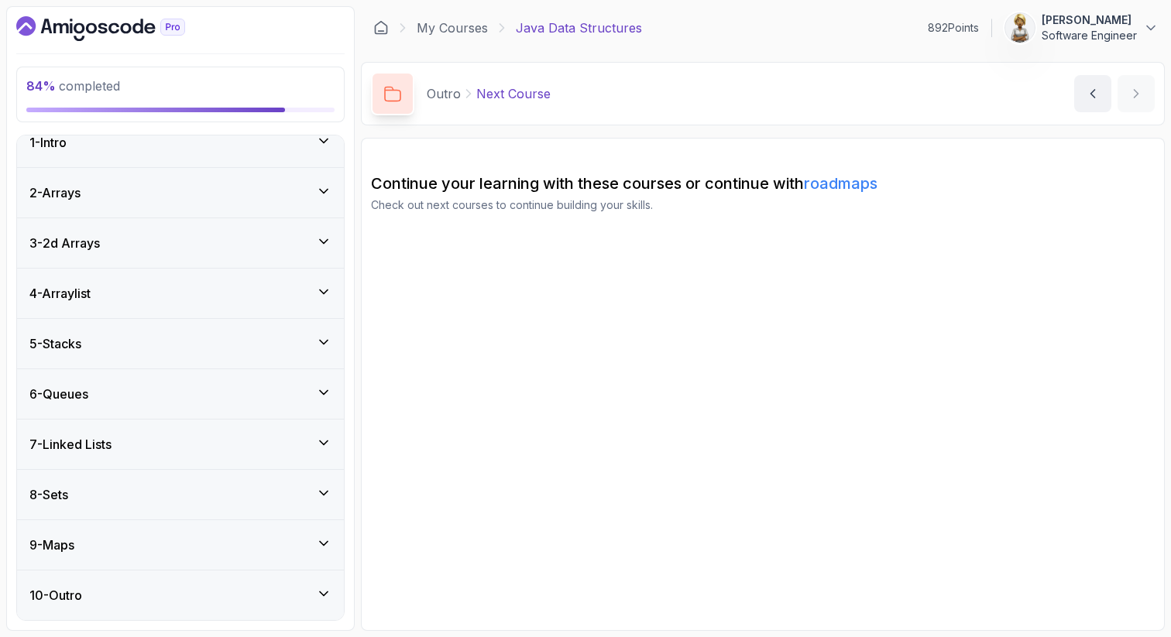
scroll to position [0, 0]
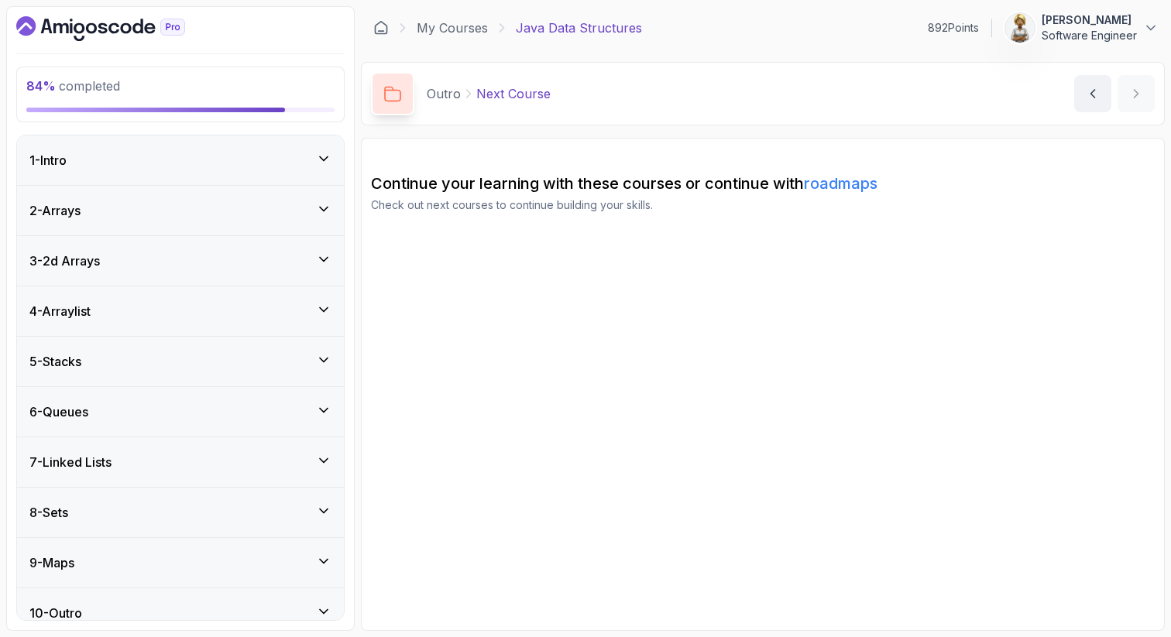
click at [327, 156] on icon at bounding box center [324, 158] width 8 height 4
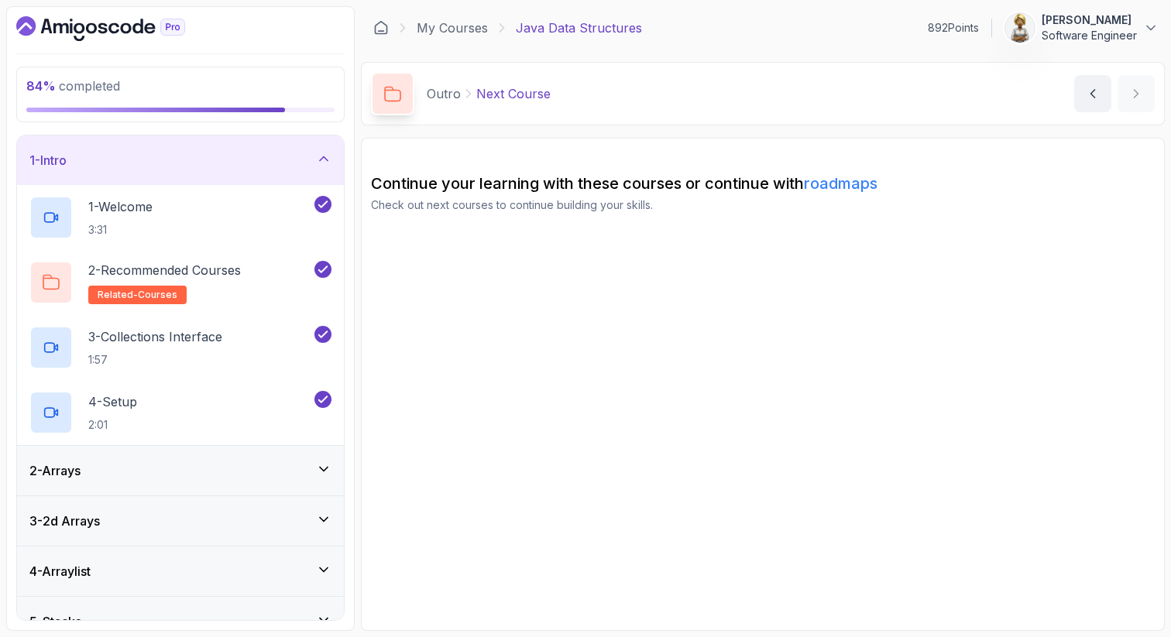
click at [327, 156] on icon at bounding box center [323, 158] width 15 height 15
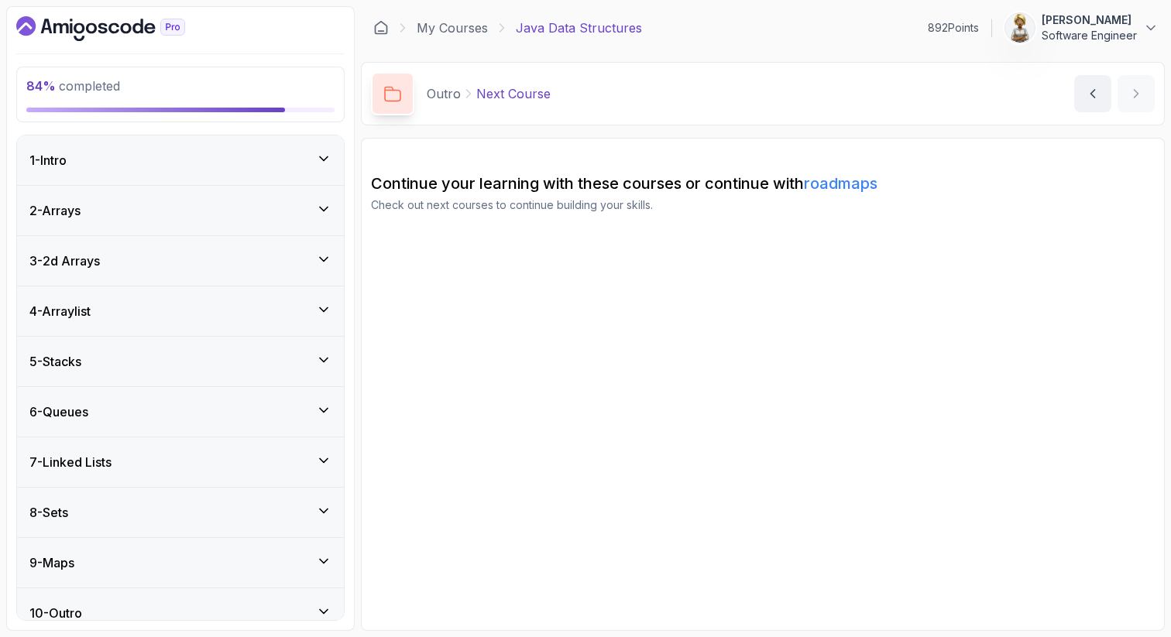
click at [322, 207] on icon at bounding box center [323, 208] width 15 height 15
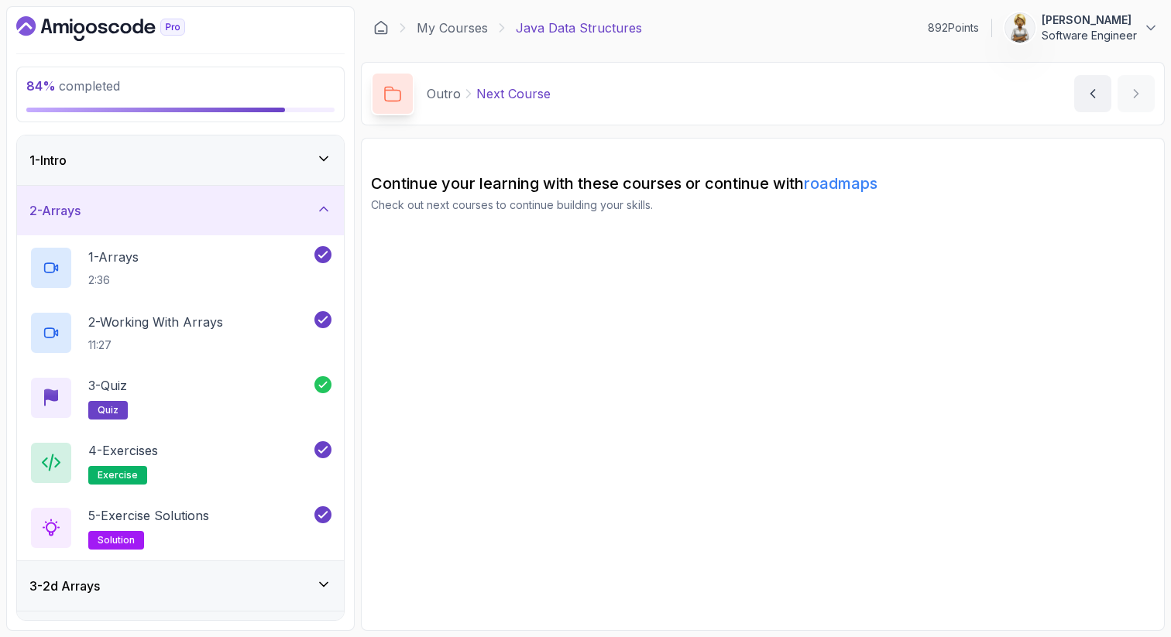
click at [322, 208] on icon at bounding box center [324, 209] width 8 height 4
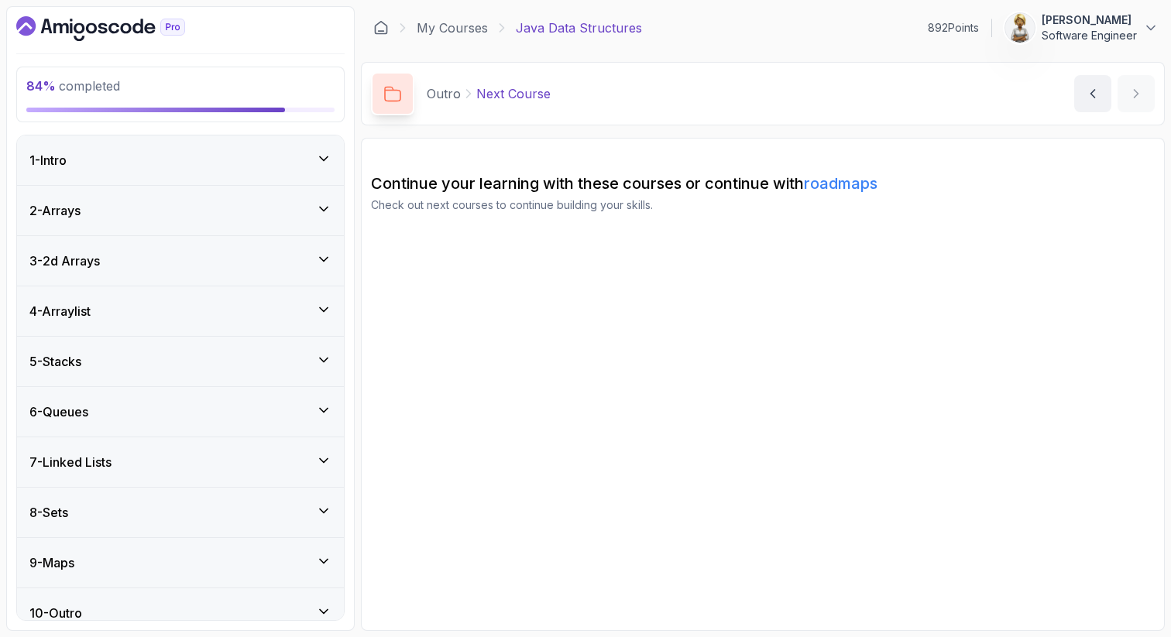
click at [320, 259] on icon at bounding box center [323, 259] width 15 height 15
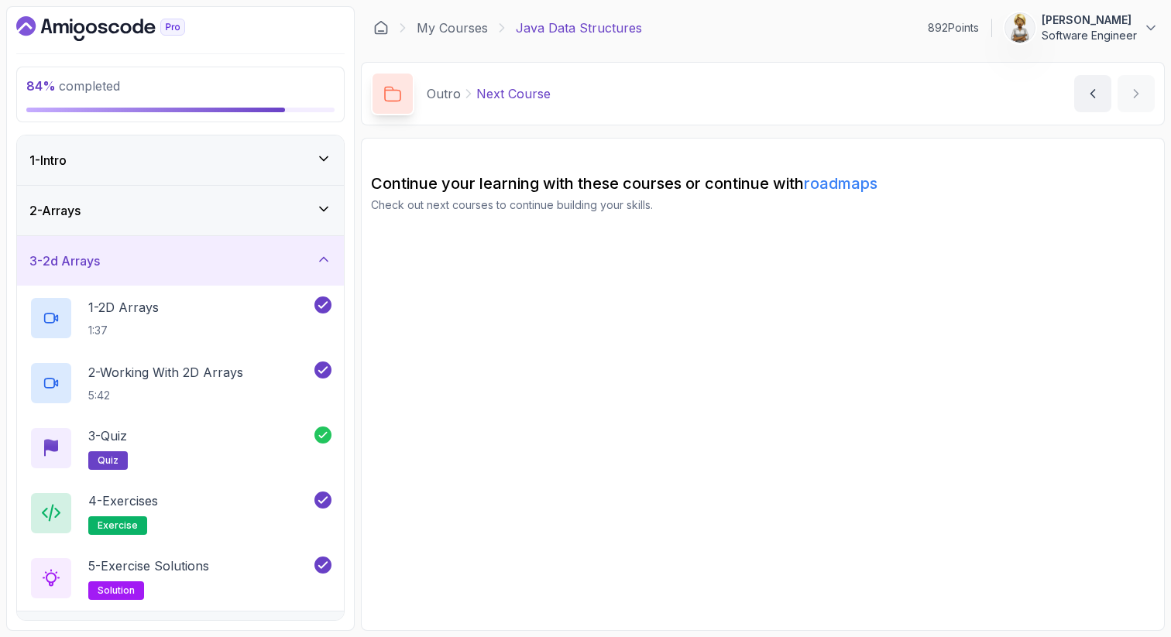
click at [320, 255] on icon at bounding box center [323, 259] width 15 height 15
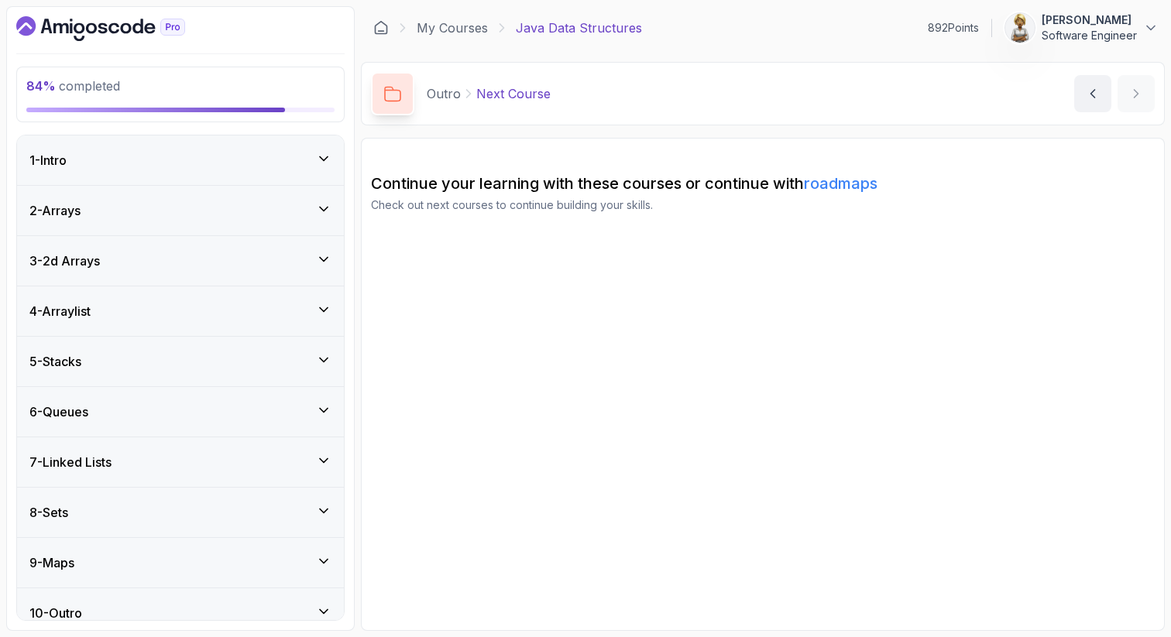
click at [323, 305] on icon at bounding box center [323, 309] width 15 height 15
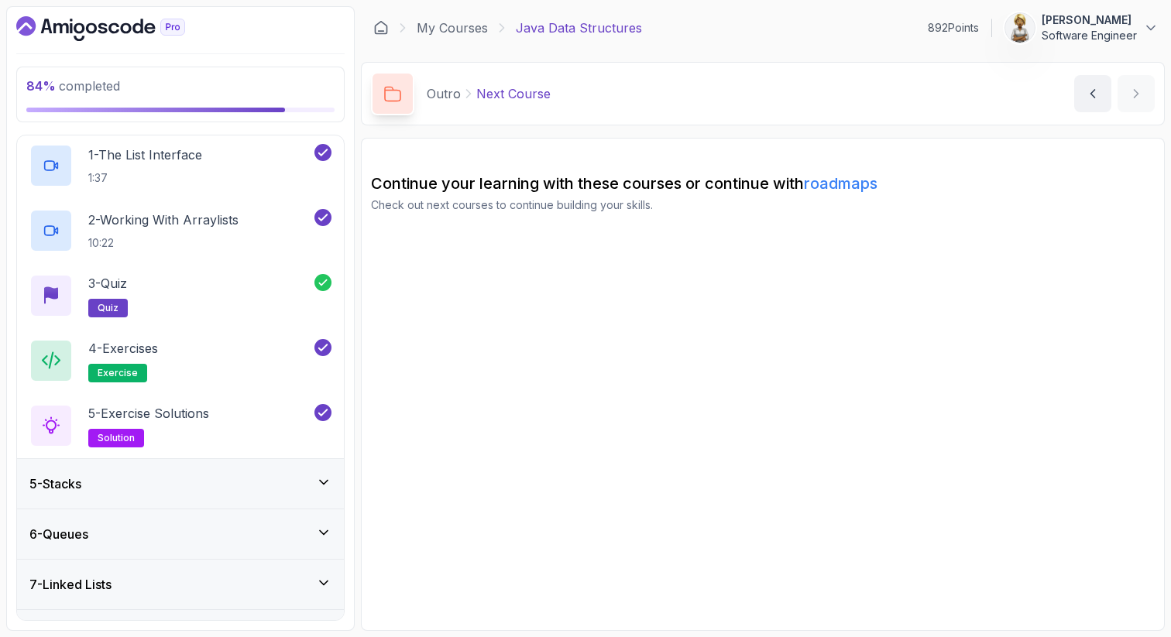
scroll to position [217, 0]
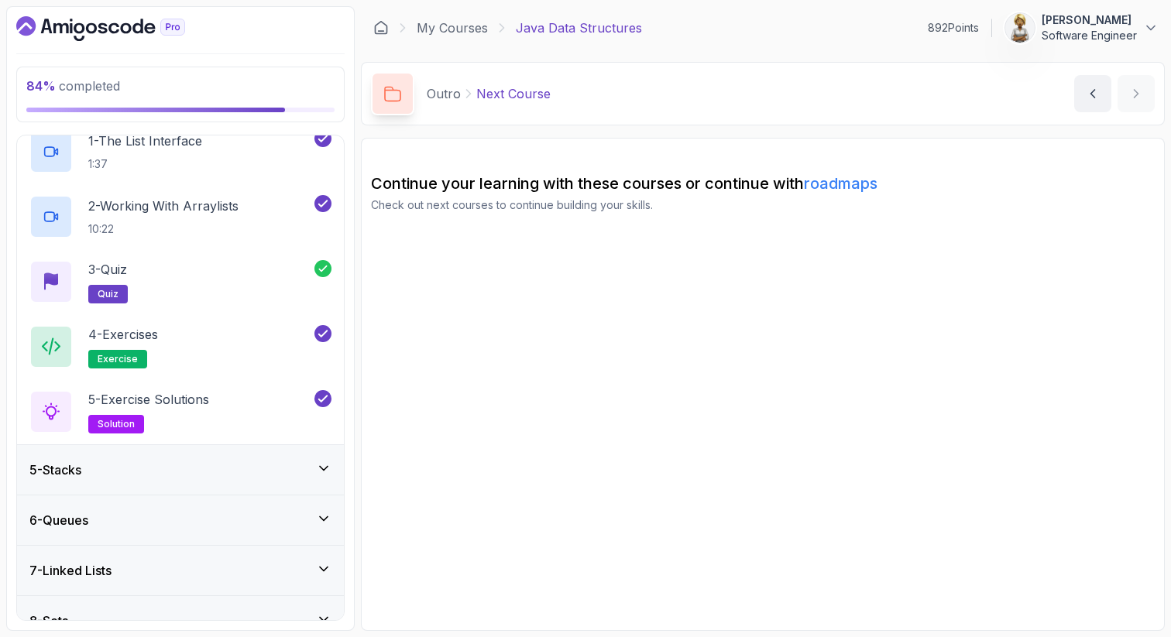
click at [328, 464] on icon at bounding box center [323, 468] width 15 height 15
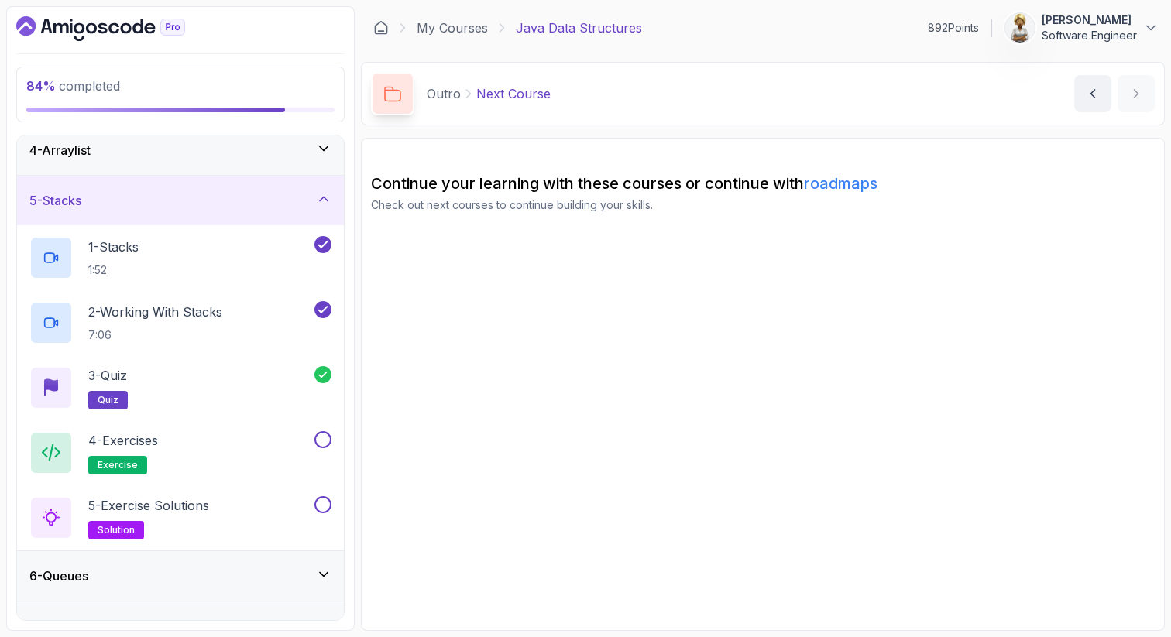
scroll to position [204, 0]
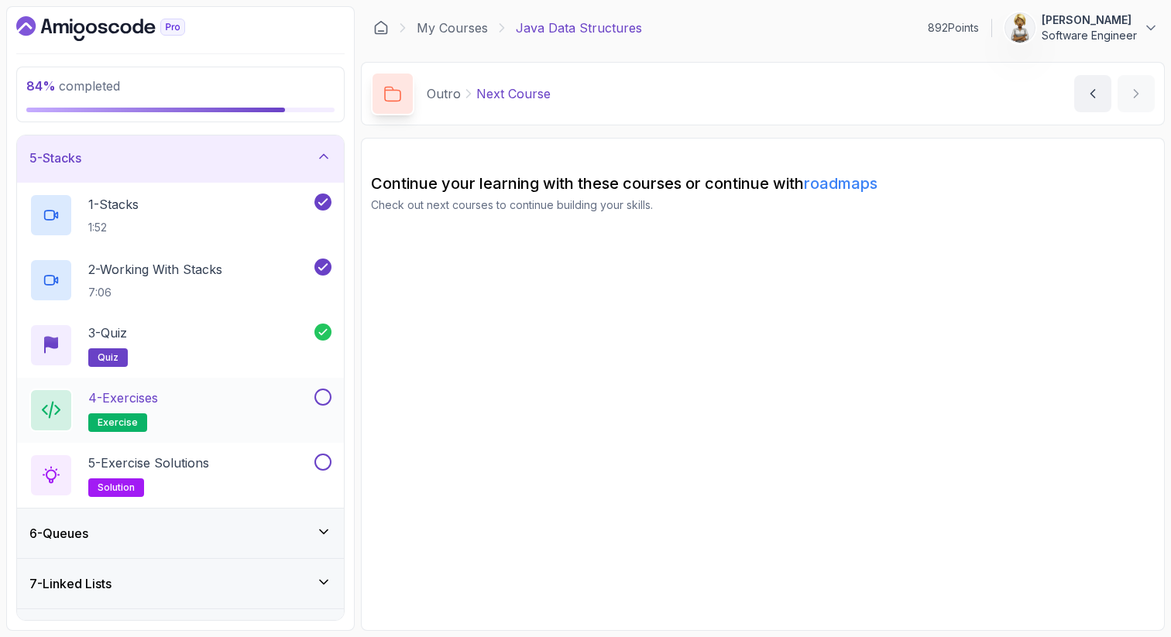
click at [242, 403] on div "4 - Exercises exercise" at bounding box center [170, 410] width 282 height 43
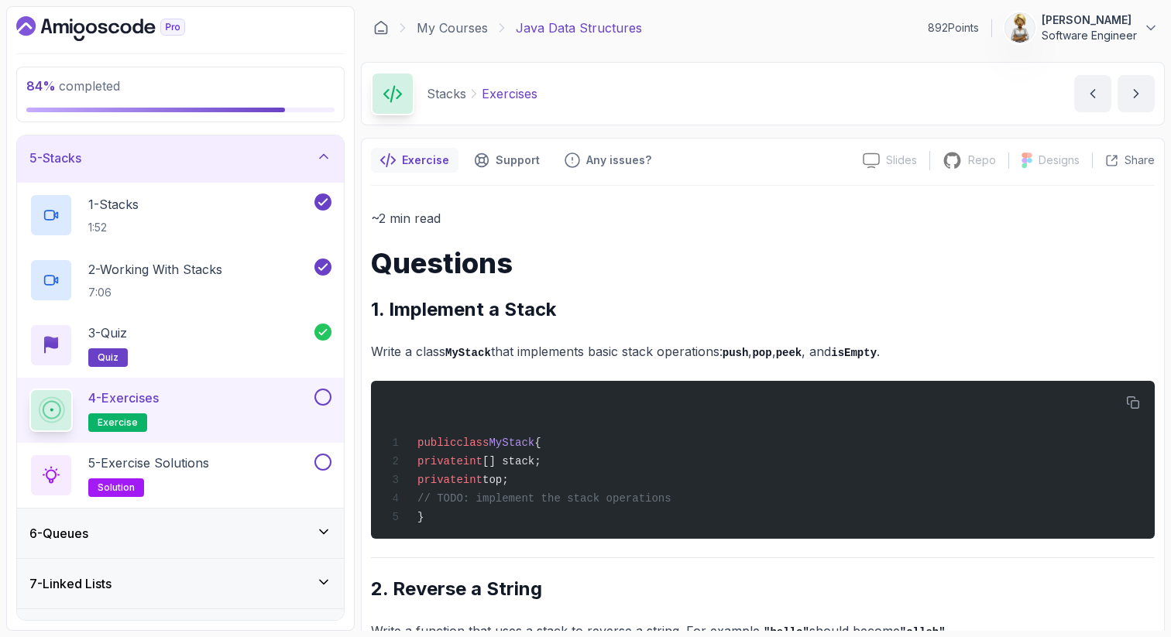
click at [631, 303] on h2 "1. Implement a Stack" at bounding box center [763, 309] width 784 height 25
click at [746, 353] on code "push" at bounding box center [735, 353] width 26 height 12
click at [791, 352] on p "Write a class MyStack that implements basic stack operations: push , pop , peek…" at bounding box center [763, 352] width 784 height 22
click at [826, 353] on p "Write a class MyStack that implements basic stack operations: push , pop , peek…" at bounding box center [763, 352] width 784 height 22
click at [901, 345] on p "Write a class MyStack that implements basic stack operations: push , pop , peek…" at bounding box center [763, 352] width 784 height 22
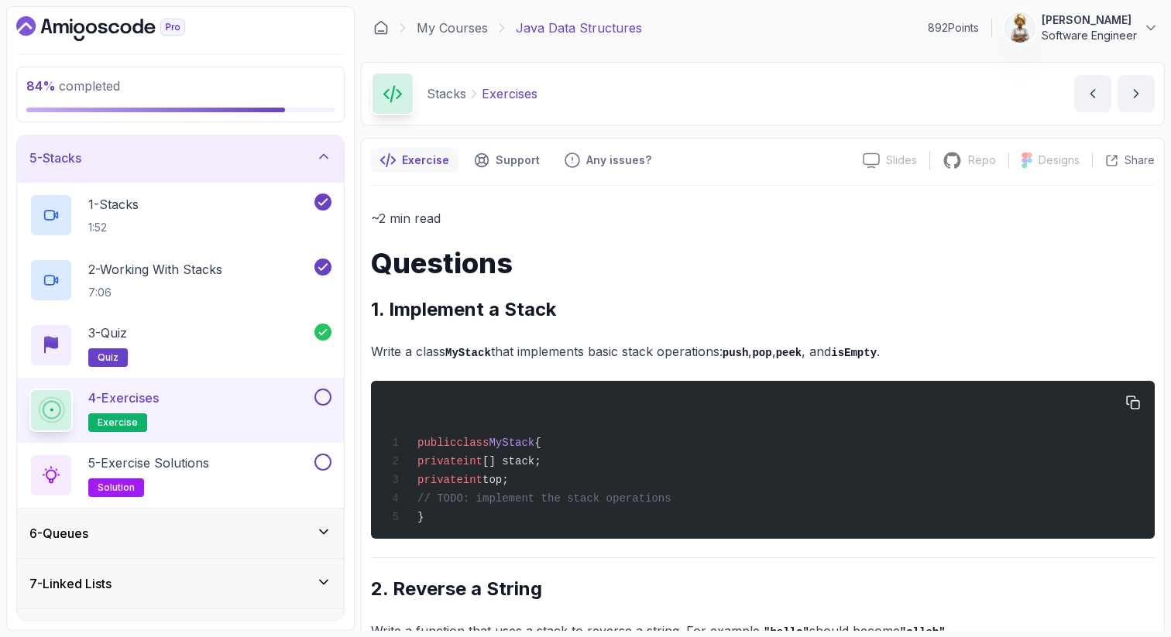
click at [541, 460] on span "[] stack;" at bounding box center [511, 461] width 59 height 12
click at [509, 486] on span "top;" at bounding box center [495, 480] width 26 height 12
click at [228, 208] on div "1 - Stacks 1:52" at bounding box center [170, 215] width 282 height 43
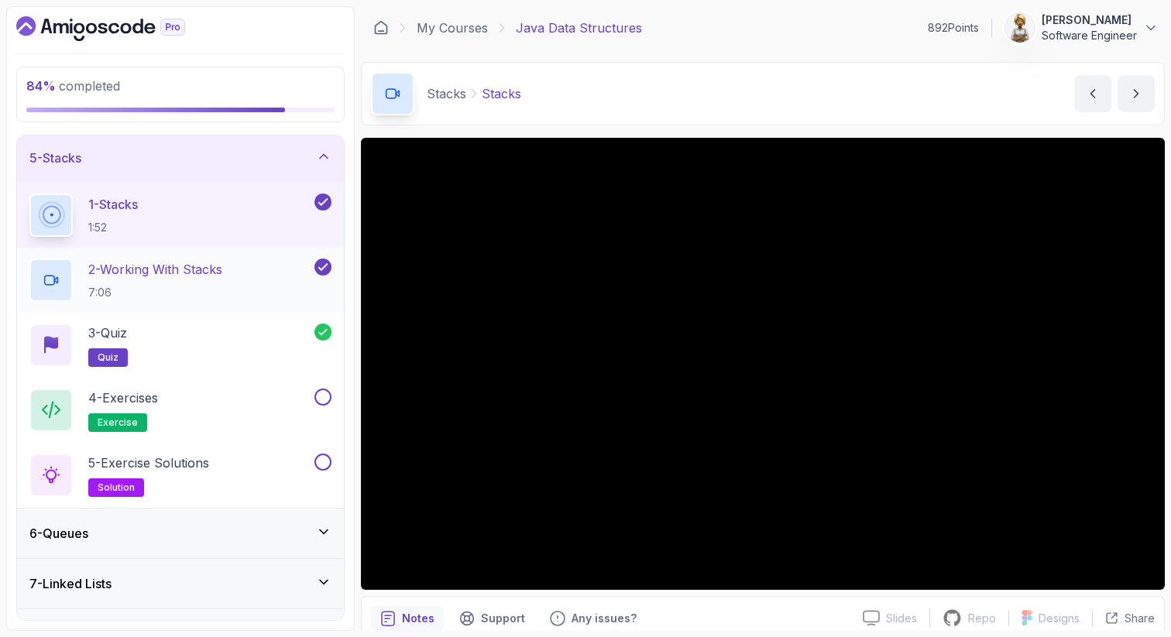
click at [164, 271] on p "2 - Working With Stacks" at bounding box center [155, 269] width 134 height 19
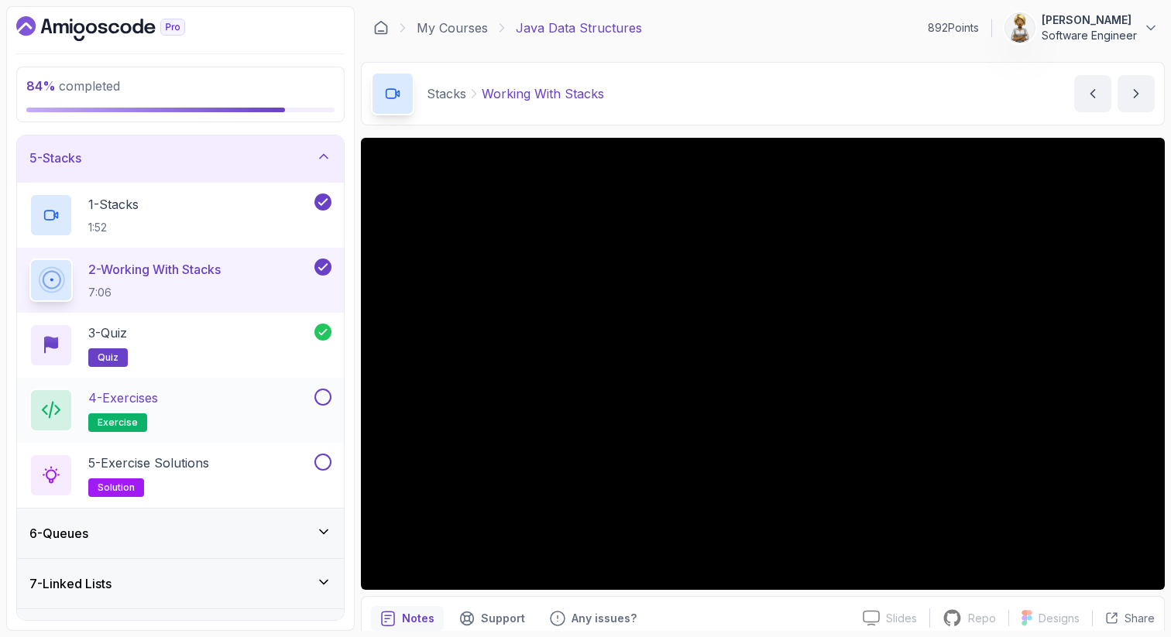
click at [300, 400] on div "4 - Exercises exercise" at bounding box center [170, 410] width 282 height 43
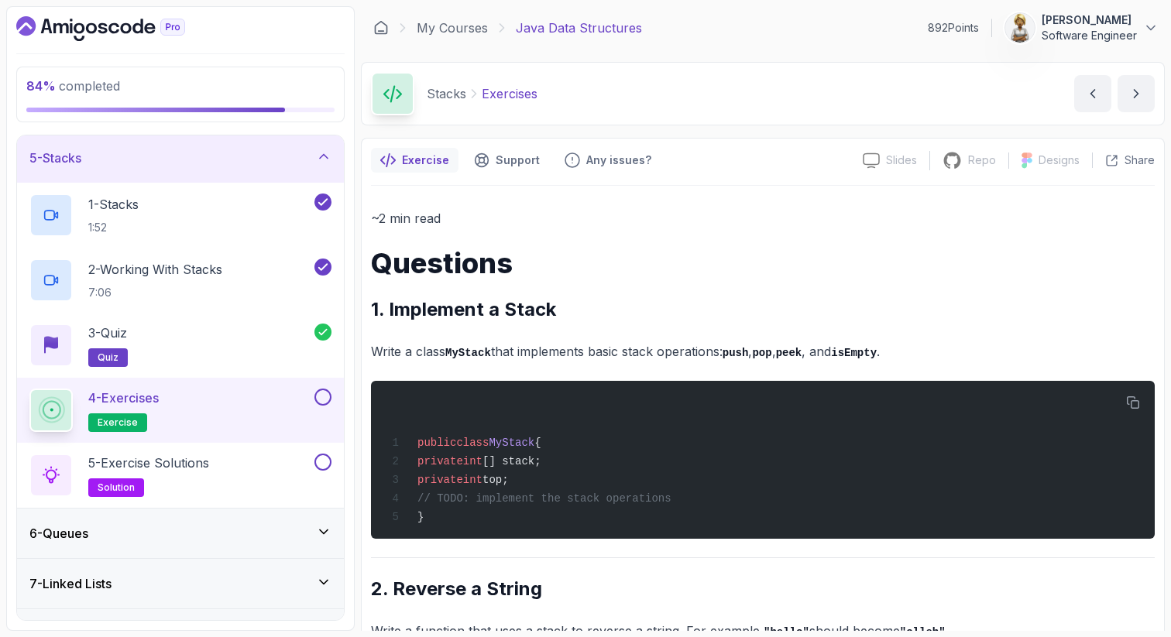
click at [642, 321] on h2 "1. Implement a Stack" at bounding box center [763, 309] width 784 height 25
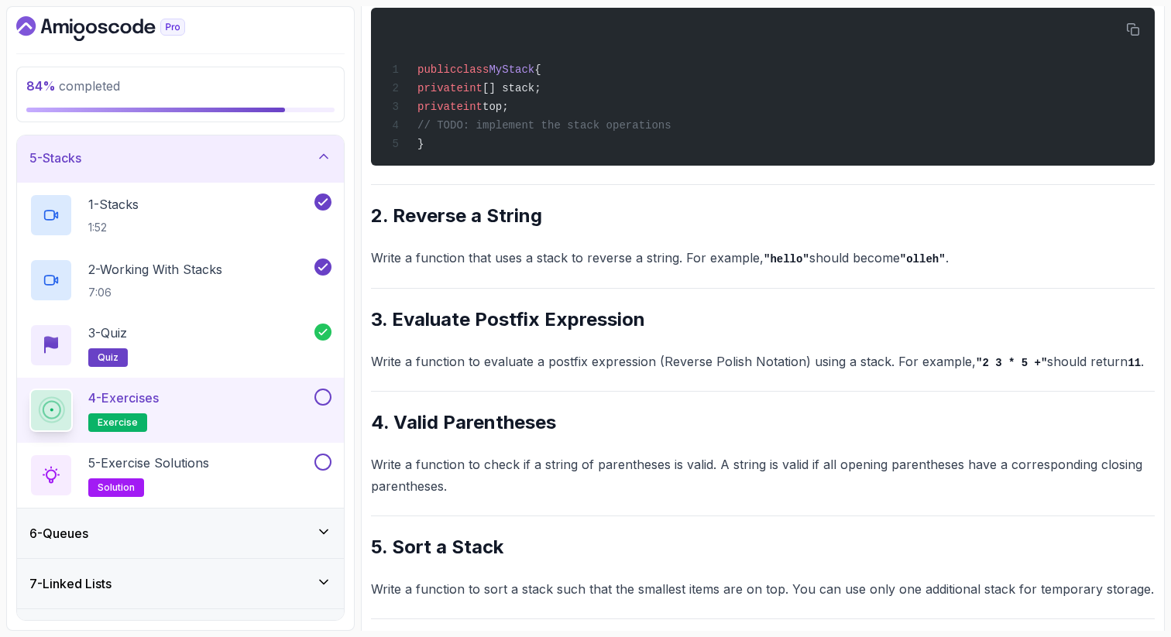
scroll to position [372, 0]
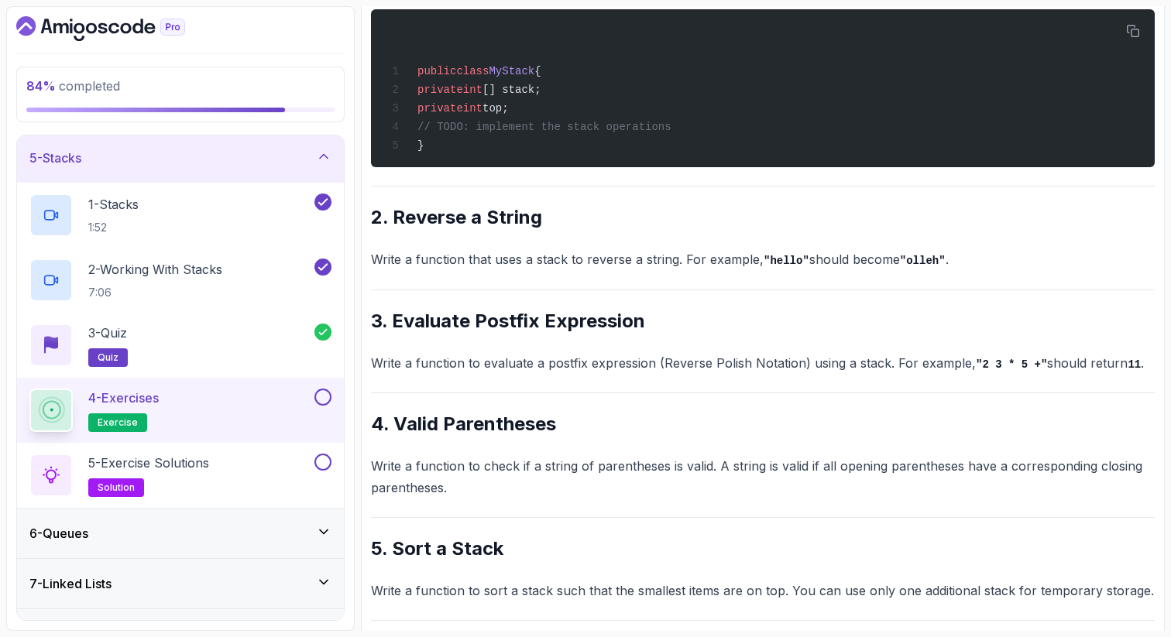
click at [927, 266] on code ""olleh"" at bounding box center [923, 261] width 46 height 12
click at [540, 325] on h2 "3. Evaluate Postfix Expression" at bounding box center [763, 321] width 784 height 25
click at [592, 329] on h2 "3. Evaluate Postfix Expression" at bounding box center [763, 321] width 784 height 25
drag, startPoint x: 995, startPoint y: 369, endPoint x: 978, endPoint y: 368, distance: 17.1
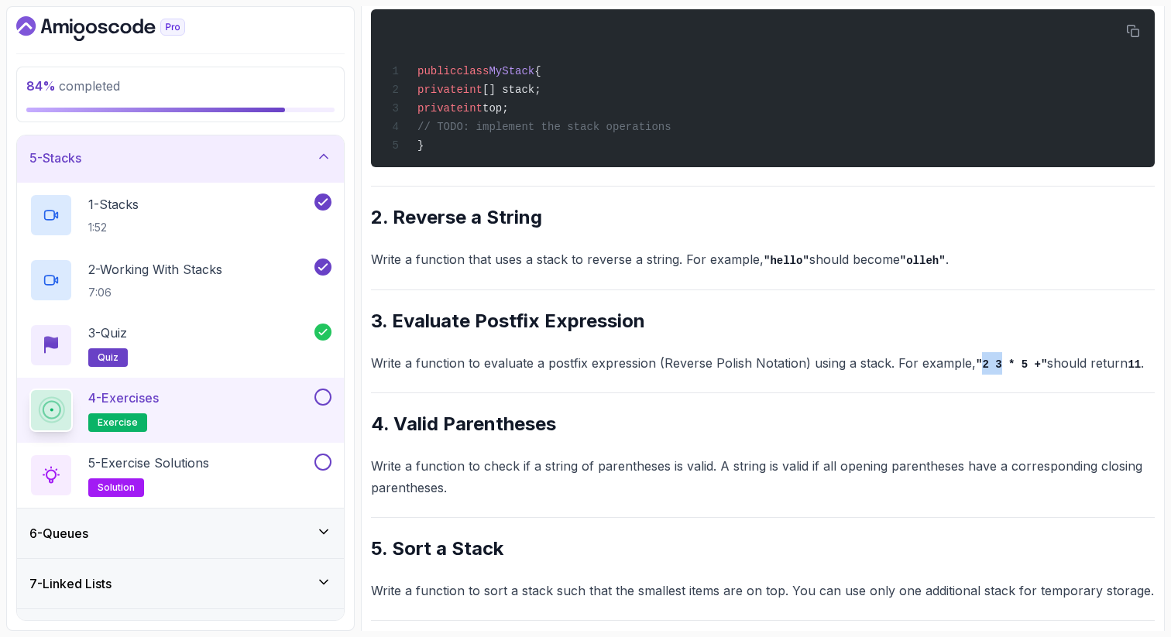
click at [978, 368] on code ""2 3 * 5 +"" at bounding box center [1011, 365] width 71 height 12
drag, startPoint x: 1016, startPoint y: 369, endPoint x: 1031, endPoint y: 369, distance: 15.5
click at [1031, 369] on code ""2 3 * 5 +"" at bounding box center [1011, 365] width 71 height 12
click at [218, 469] on div "5 - Exercise Solutions solution" at bounding box center [170, 475] width 282 height 43
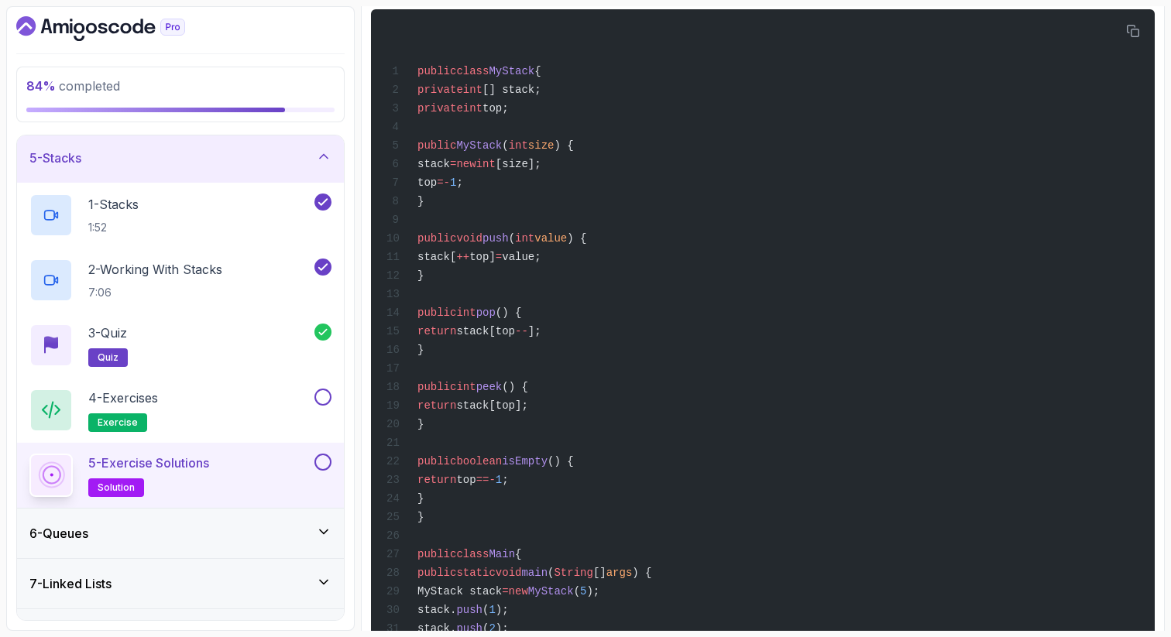
drag, startPoint x: 1164, startPoint y: 117, endPoint x: 1164, endPoint y: 103, distance: 13.9
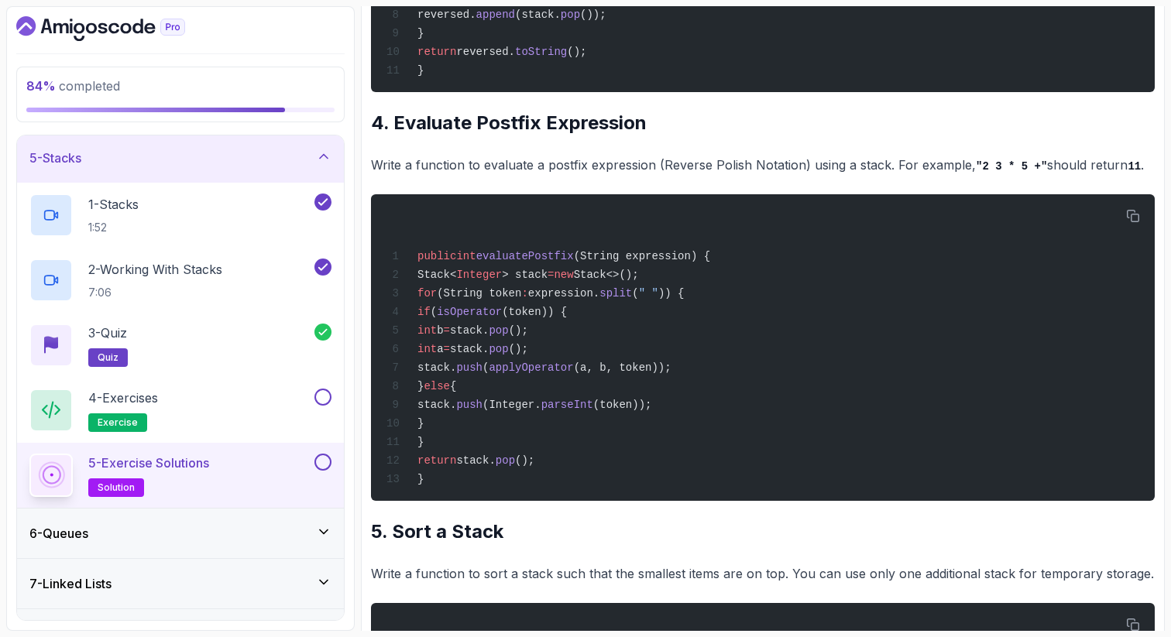
scroll to position [1425, 0]
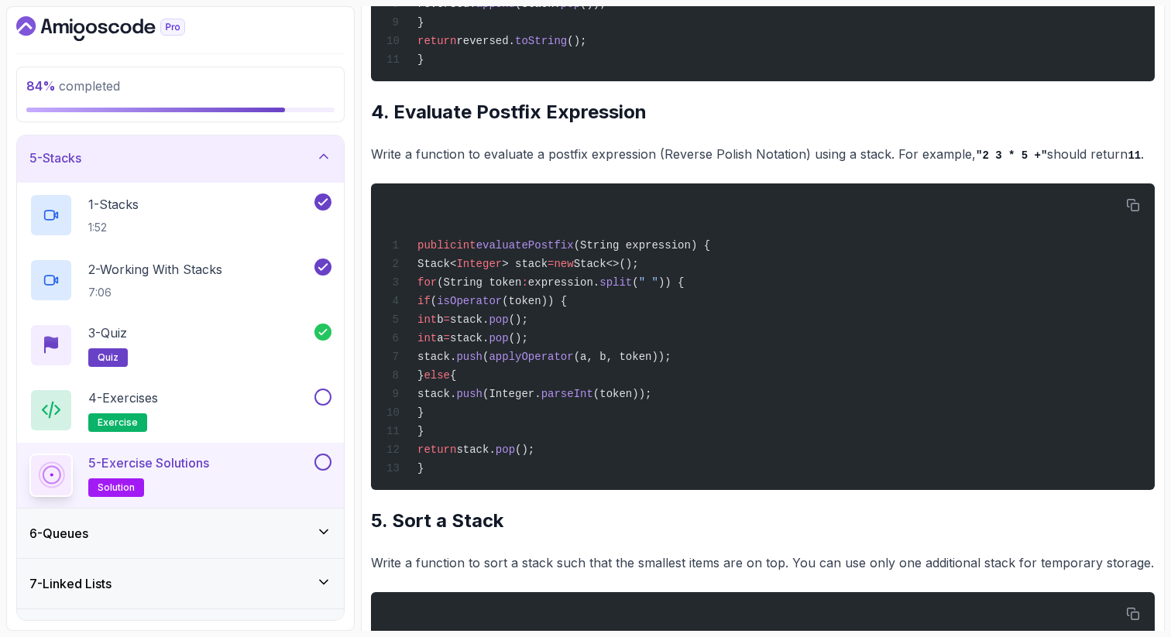
click at [395, 166] on p "Write a function to evaluate a postfix expression (Reverse Polish Notation) usi…" at bounding box center [763, 154] width 784 height 22
click at [581, 166] on p "Write a function to evaluate a postfix expression (Reverse Polish Notation) usi…" at bounding box center [763, 154] width 784 height 22
click at [660, 166] on p "Write a function to evaluate a postfix expression (Reverse Polish Notation) usi…" at bounding box center [763, 154] width 784 height 22
click at [719, 166] on p "Write a function to evaluate a postfix expression (Reverse Polish Notation) usi…" at bounding box center [763, 154] width 784 height 22
click at [729, 132] on div "~4 min read Solutions 1. Implement a Stack Write a class MyStack that implement…" at bounding box center [763, 457] width 784 height 3349
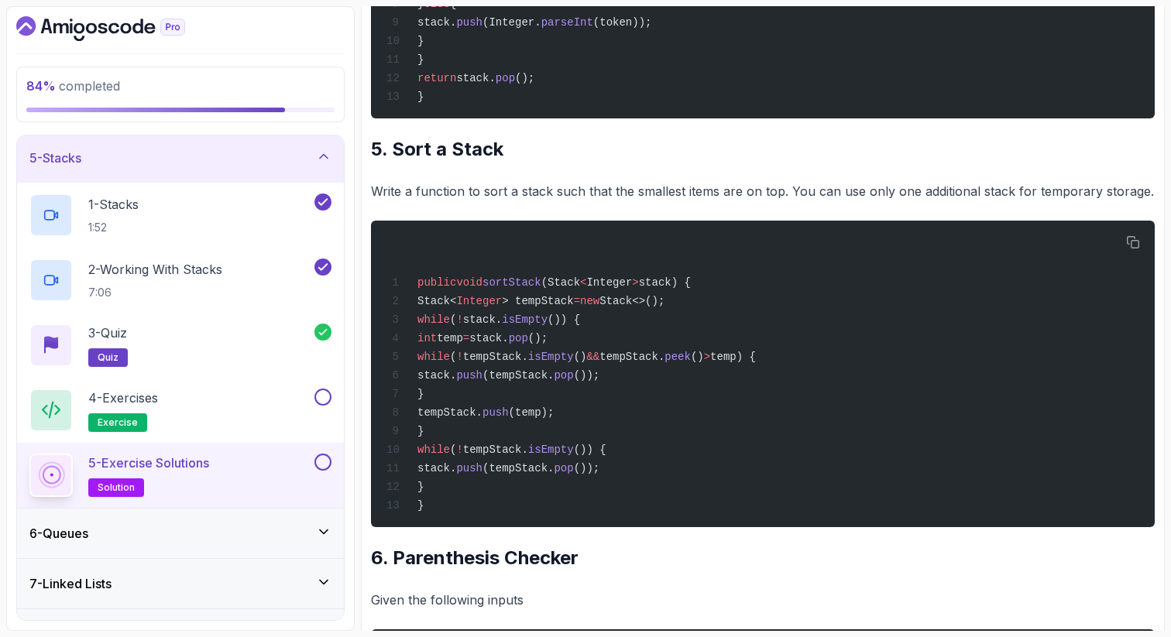
scroll to position [1827, 0]
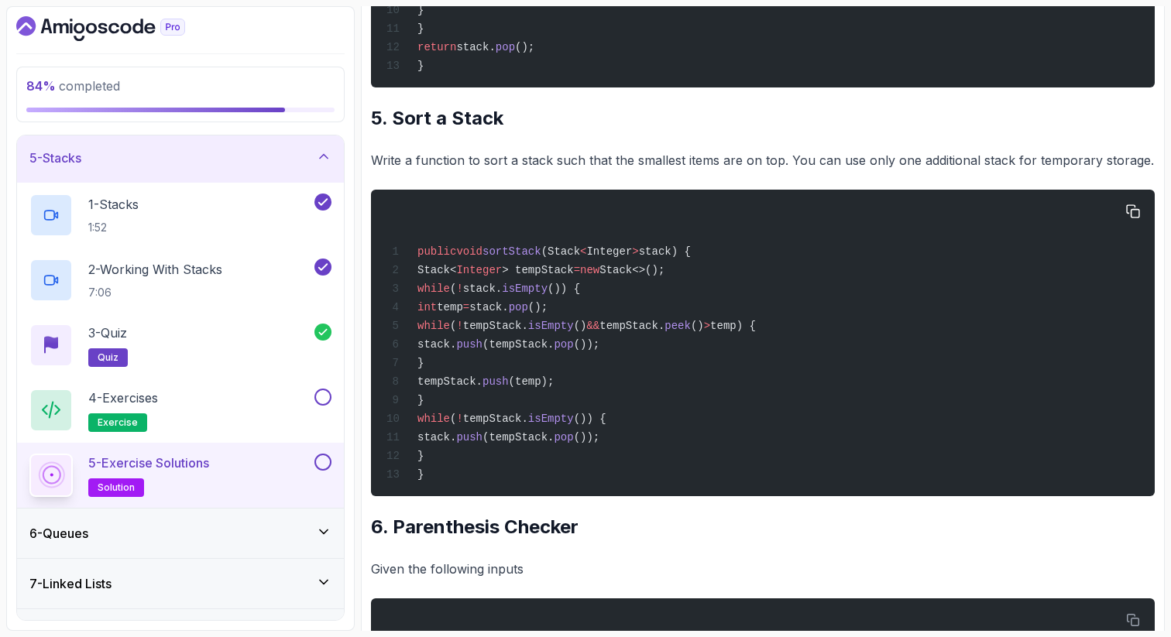
click at [502, 276] on span "Integer" at bounding box center [479, 270] width 46 height 12
click at [518, 258] on span "sortStack" at bounding box center [511, 251] width 59 height 12
click at [681, 258] on span "stack) {" at bounding box center [665, 251] width 52 height 12
drag, startPoint x: 444, startPoint y: 318, endPoint x: 714, endPoint y: 316, distance: 270.2
click at [714, 320] on div "public void sortStack (Stack < Integer > stack) { Stack< Integer > tempStack = …" at bounding box center [762, 343] width 759 height 288
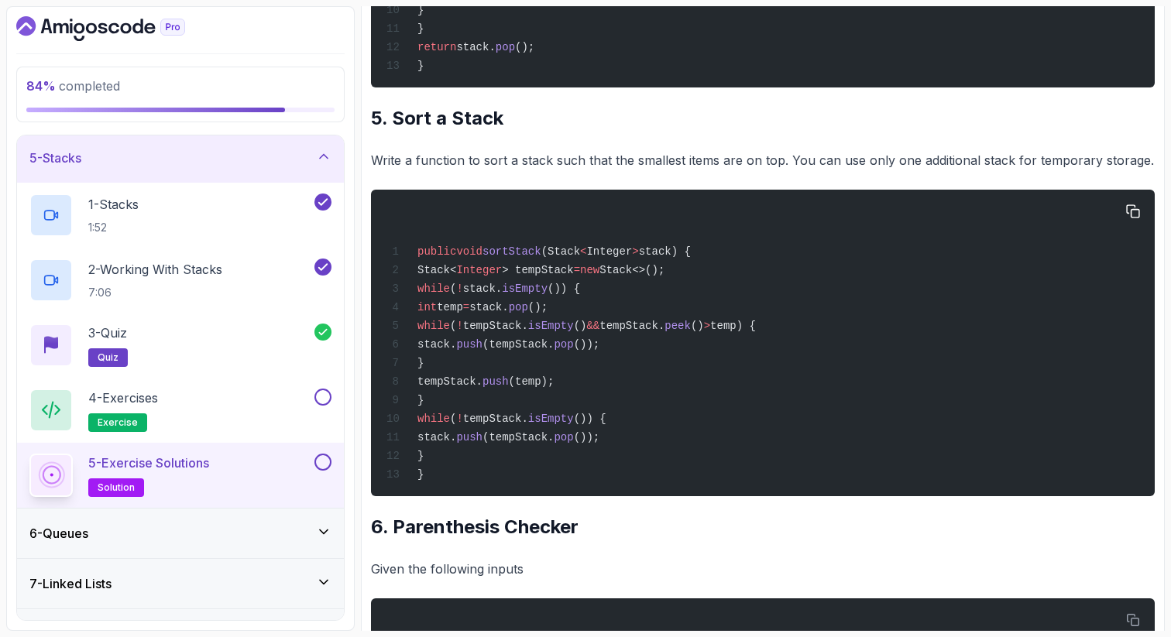
copy span "Stack< Integer > tempStack = new Stack<>();"
click at [448, 295] on span "while" at bounding box center [433, 289] width 33 height 12
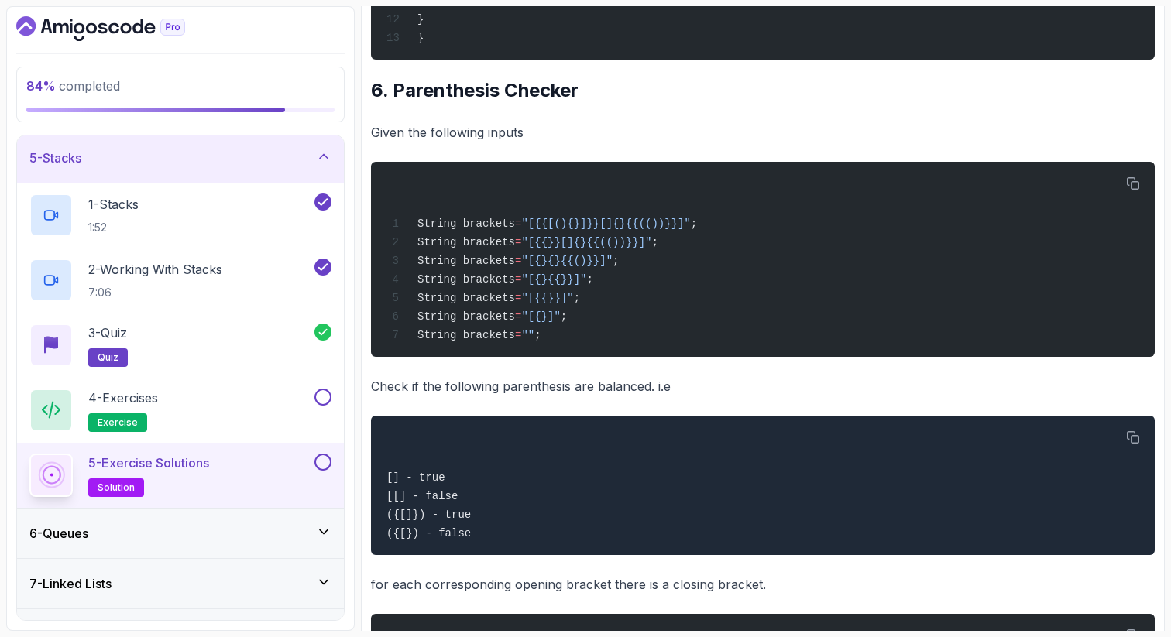
click at [763, 103] on h2 "6. Parenthesis Checker" at bounding box center [763, 90] width 784 height 25
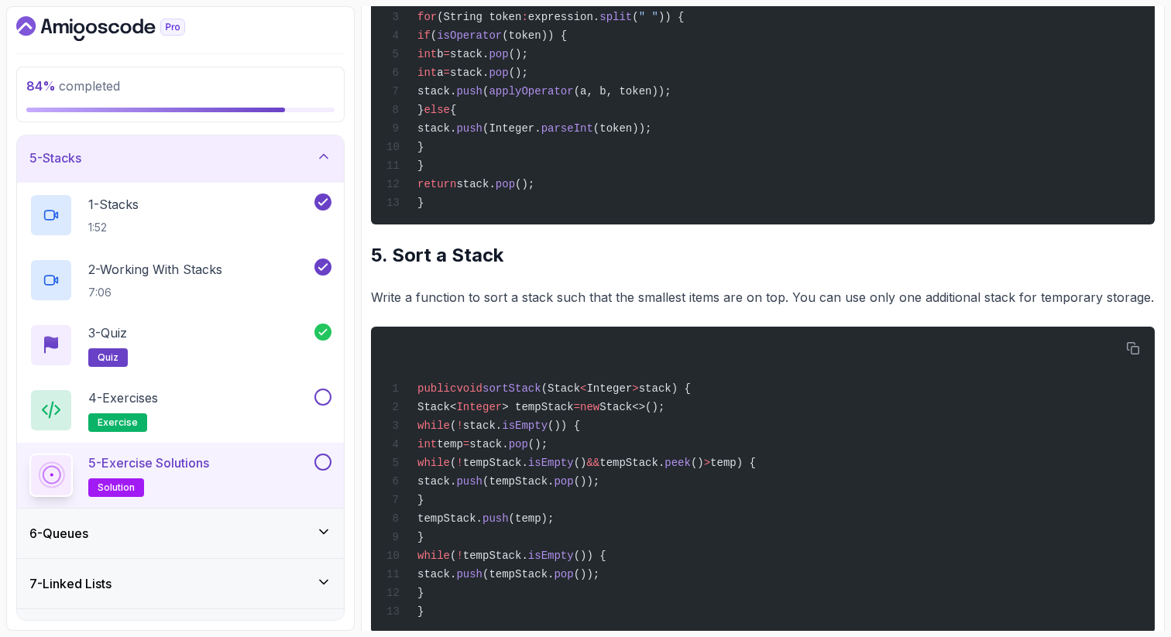
scroll to position [1707, 0]
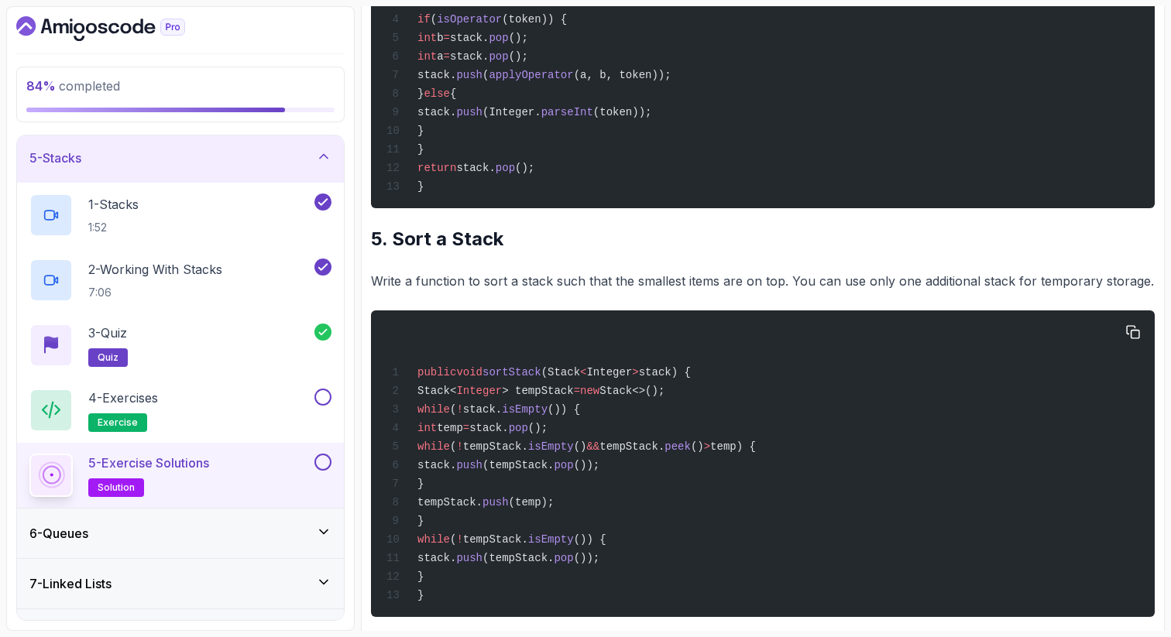
click at [437, 434] on span "int" at bounding box center [426, 428] width 19 height 12
click at [736, 450] on div "public void sortStack (Stack < Integer > stack) { Stack< Integer > tempStack = …" at bounding box center [762, 464] width 759 height 288
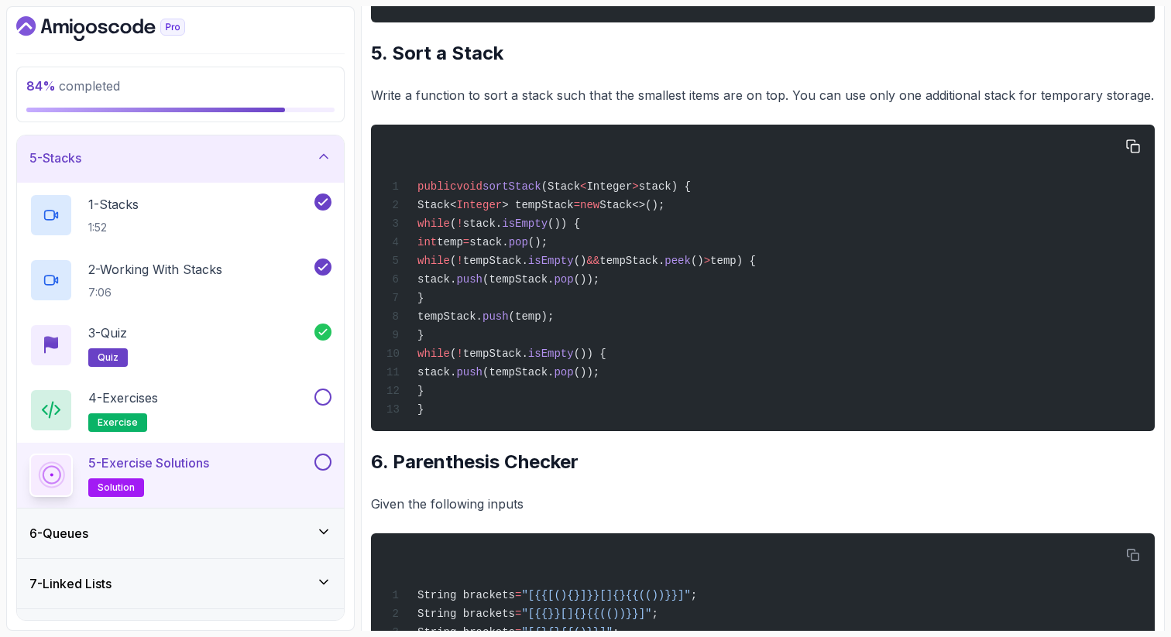
scroll to position [1923, 0]
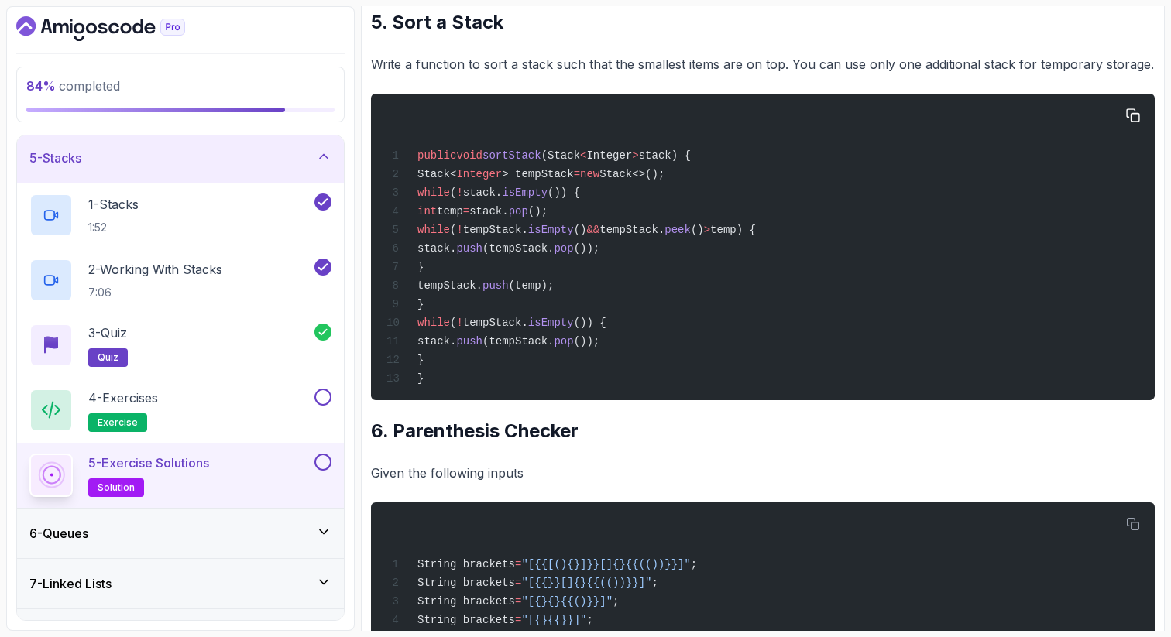
click at [542, 199] on span "isEmpty" at bounding box center [525, 193] width 46 height 12
click at [528, 236] on span "tempStack." at bounding box center [495, 230] width 65 height 12
click at [574, 236] on span "isEmpty" at bounding box center [551, 230] width 46 height 12
click at [719, 309] on div "public void sortStack (Stack < Integer > stack) { Stack< Integer > tempStack = …" at bounding box center [762, 247] width 759 height 288
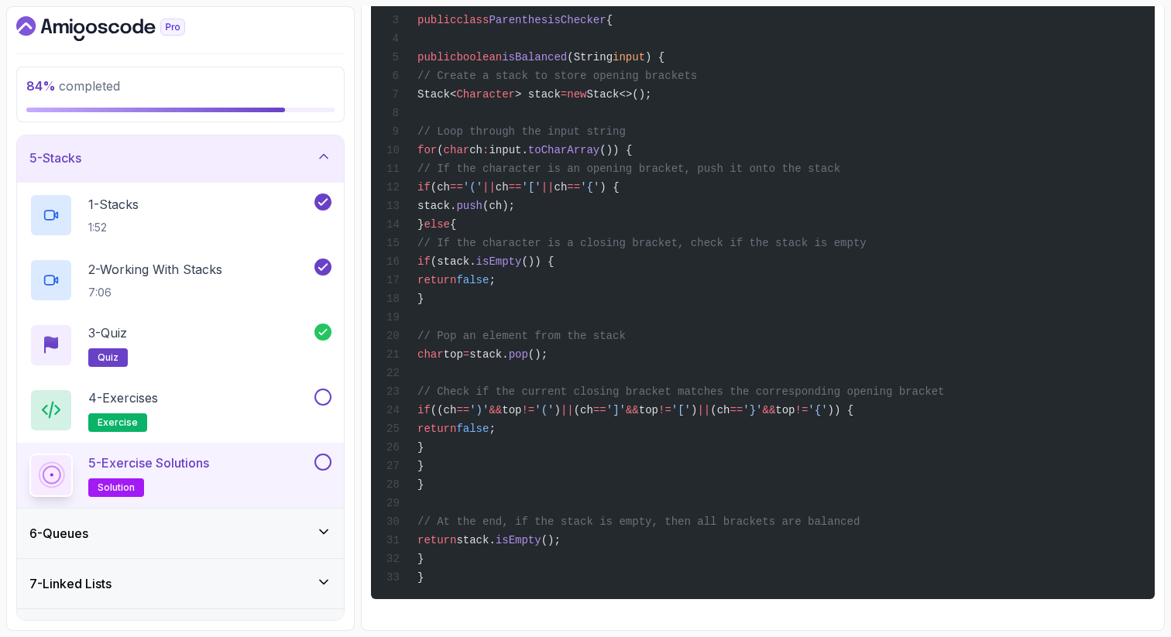
scroll to position [3048, 0]
click at [439, 51] on span "public" at bounding box center [436, 57] width 39 height 12
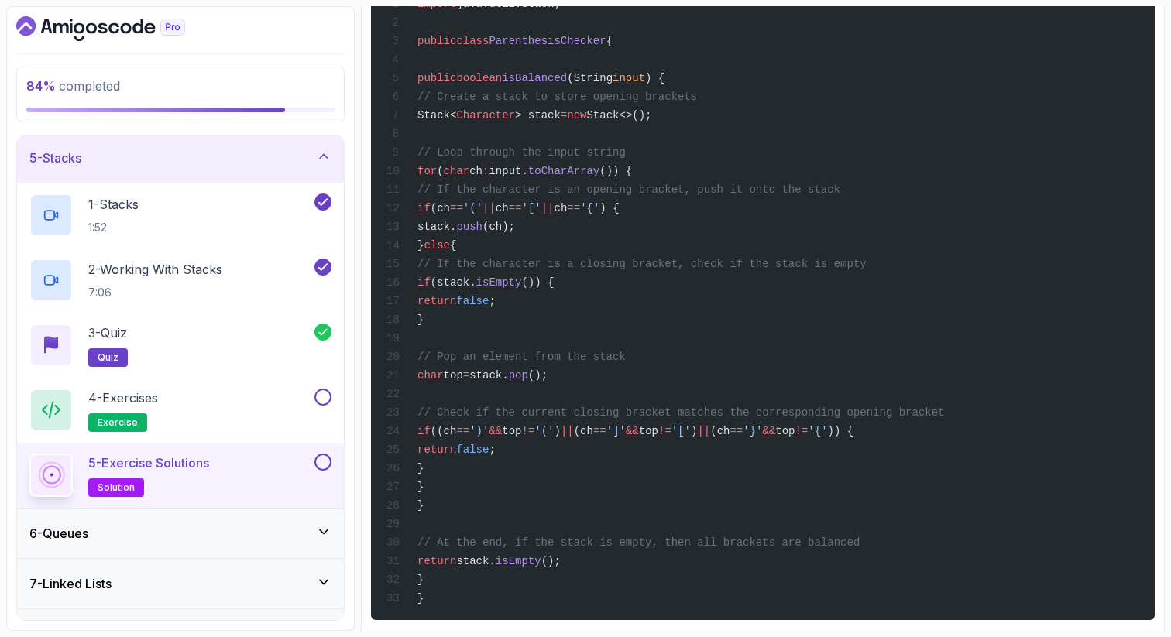
scroll to position [2924, 0]
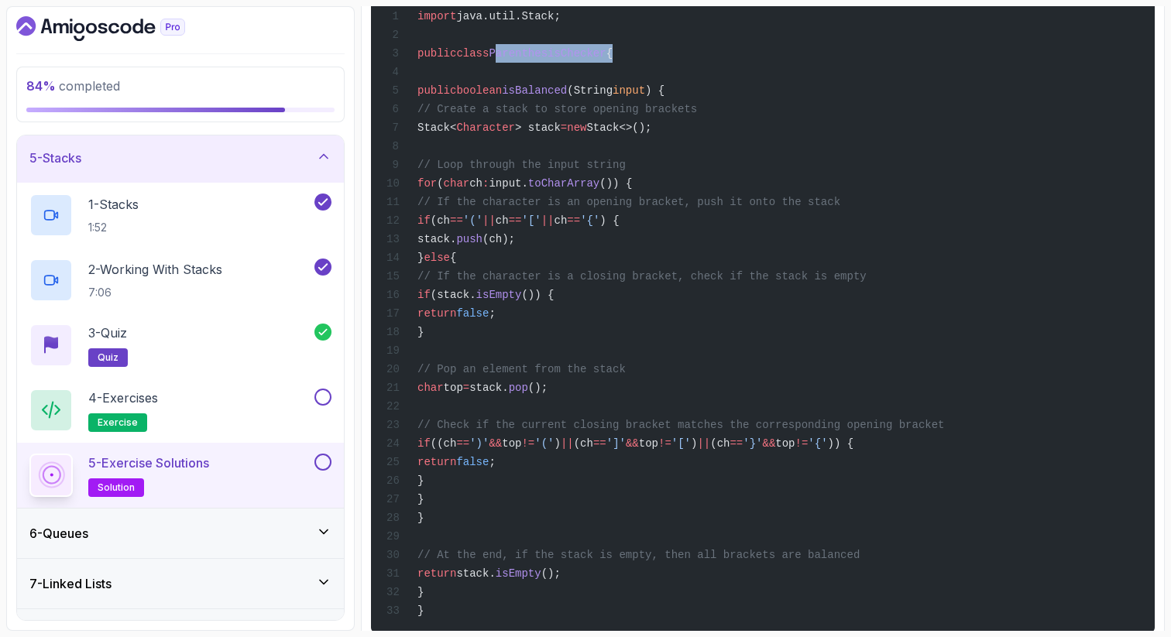
drag, startPoint x: 626, startPoint y: 127, endPoint x: 503, endPoint y: 119, distance: 122.6
click at [503, 119] on div "import java.util.Stack; public class ParenthesisChecker { public boolean isBala…" at bounding box center [762, 294] width 759 height 660
copy span "ParenthesisChecker"
click at [695, 428] on div "import java.util.Stack; public class ParenthesisChecker { public boolean isBala…" at bounding box center [762, 294] width 759 height 660
drag, startPoint x: 537, startPoint y: 567, endPoint x: 522, endPoint y: 534, distance: 36.0
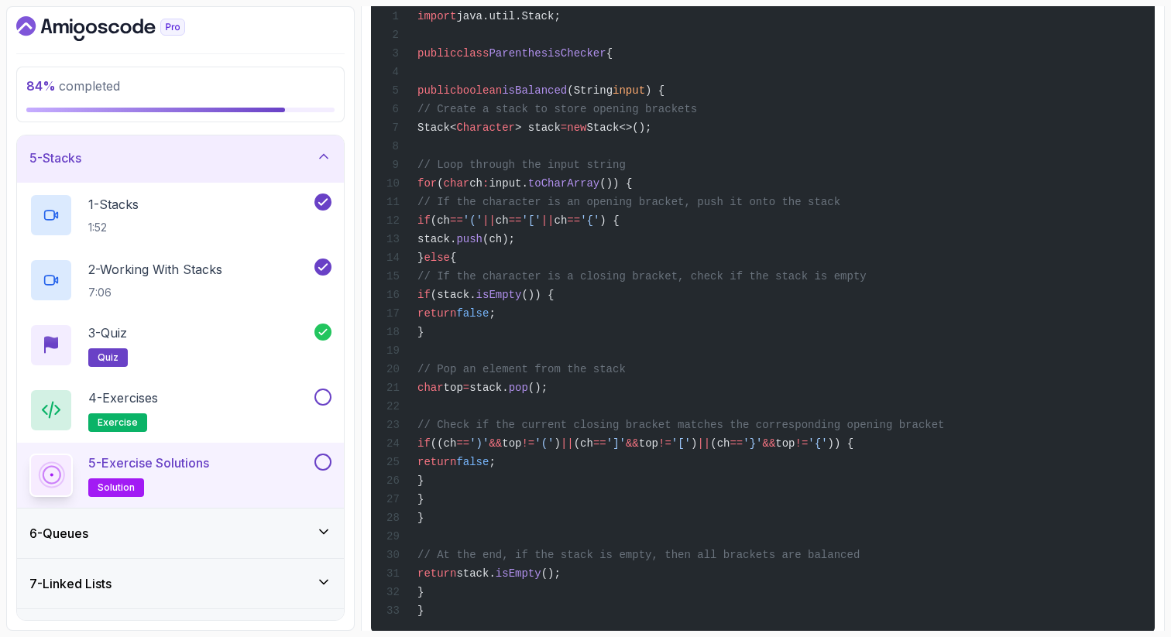
click at [522, 534] on div "import java.util.Stack; public class ParenthesisChecker { public boolean isBala…" at bounding box center [762, 294] width 759 height 660
copy code "if ((ch == ')' && top != '(' ) || (ch == ']' && top != '[' ) || (ch == '}' && t…"
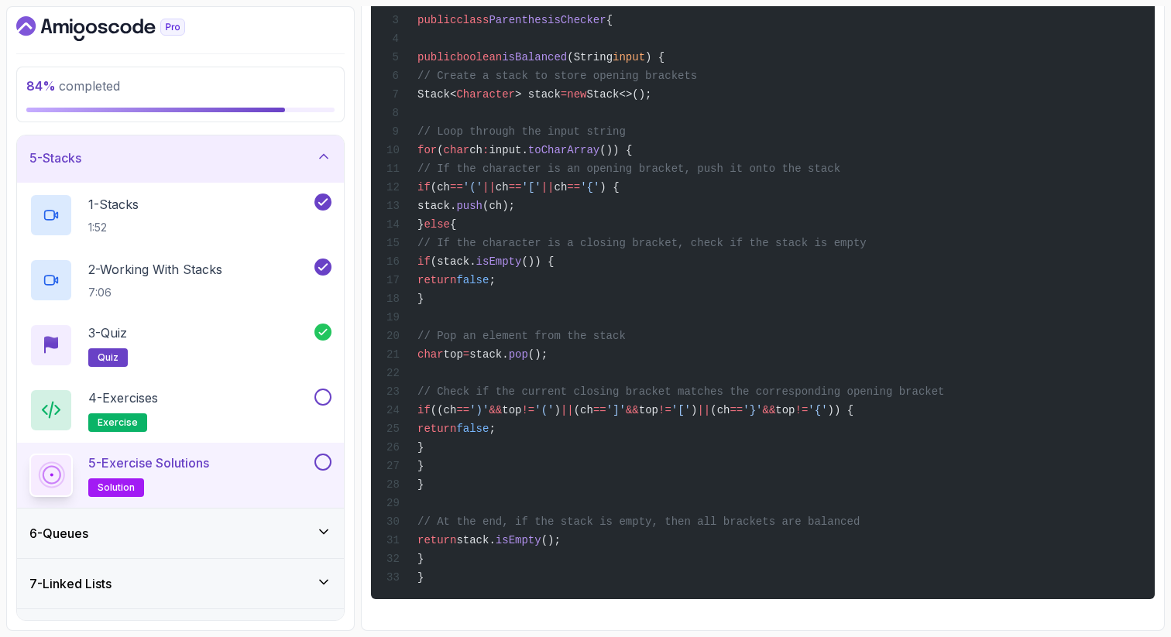
scroll to position [3048, 0]
click at [328, 394] on button at bounding box center [322, 397] width 17 height 17
click at [177, 405] on div "4 - Exercises exercise" at bounding box center [170, 410] width 282 height 43
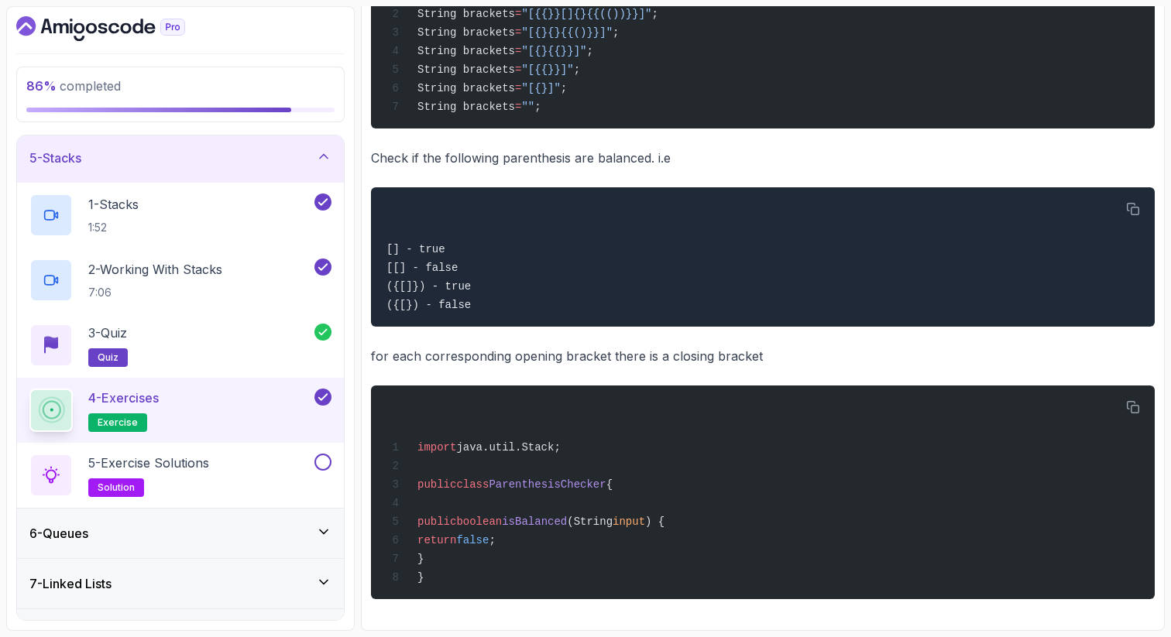
scroll to position [1366, 0]
click at [884, 352] on p "for each corresponding opening bracket there is a closing bracket" at bounding box center [763, 356] width 784 height 22
click at [324, 459] on button at bounding box center [322, 462] width 17 height 17
click at [325, 158] on icon at bounding box center [323, 156] width 15 height 15
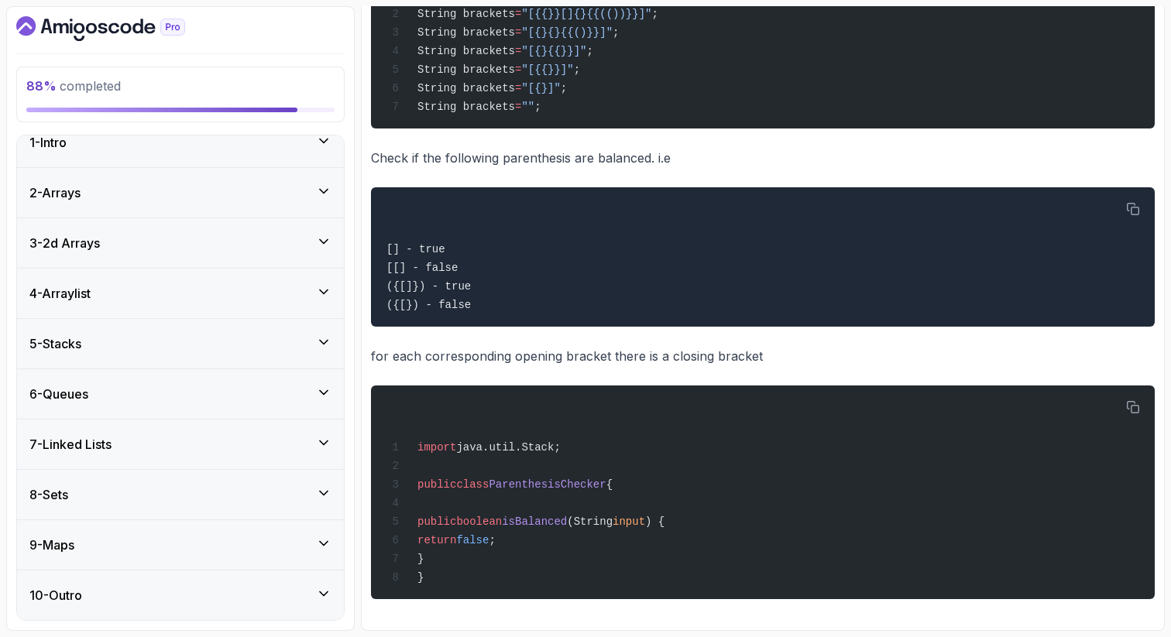
scroll to position [18, 0]
click at [318, 393] on icon at bounding box center [323, 392] width 15 height 15
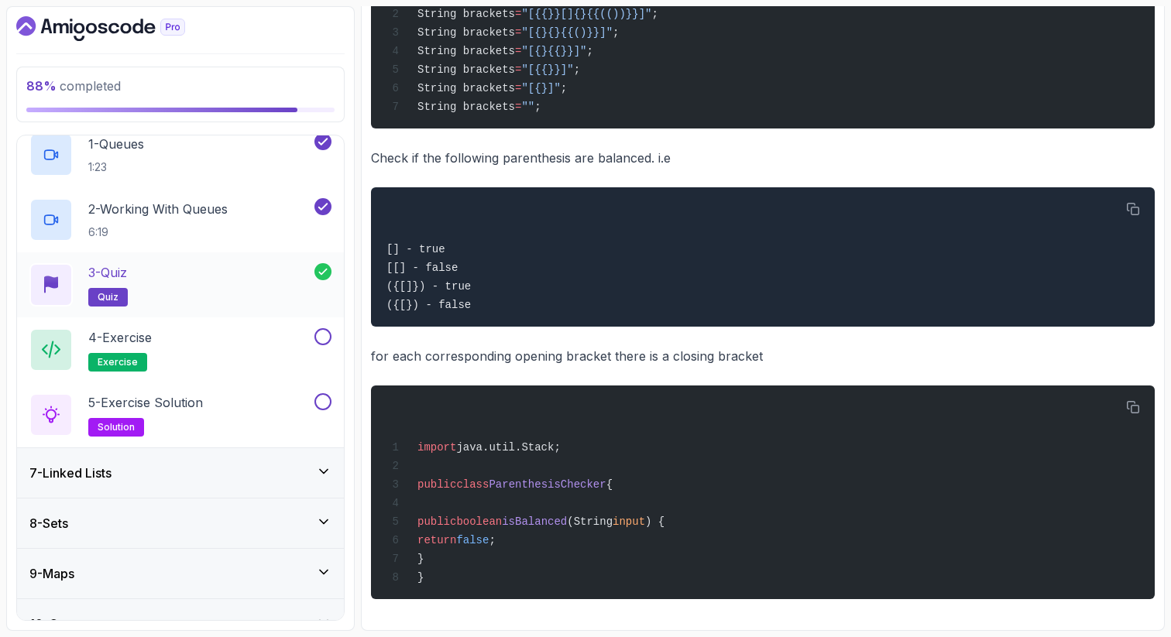
scroll to position [328, 0]
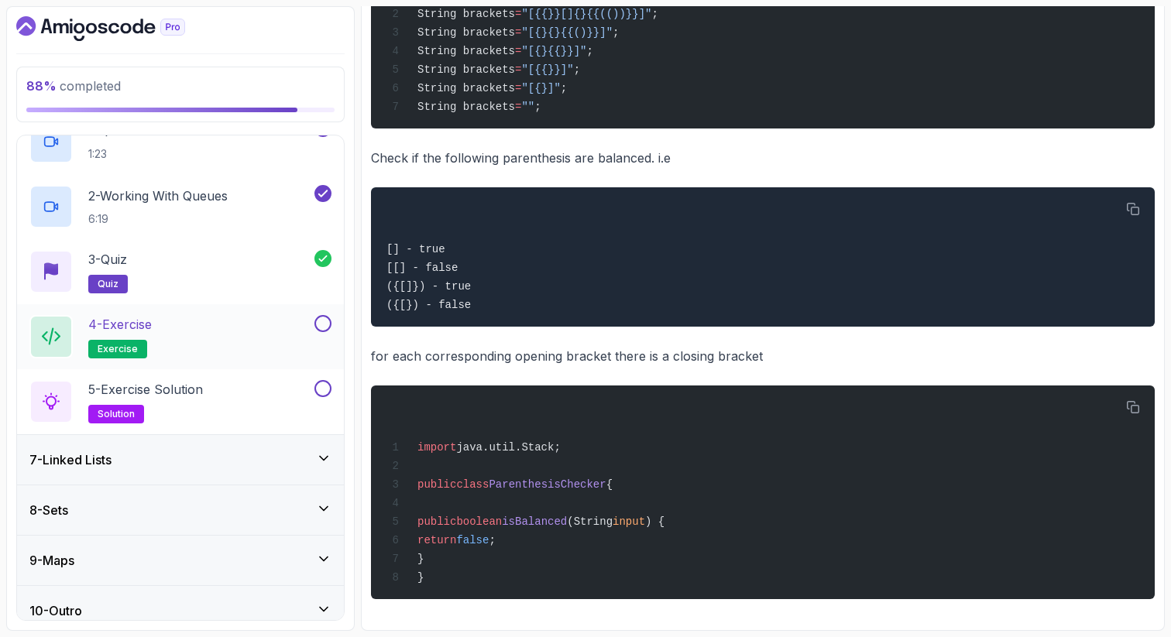
click at [215, 334] on div "4 - Exercise exercise" at bounding box center [170, 336] width 282 height 43
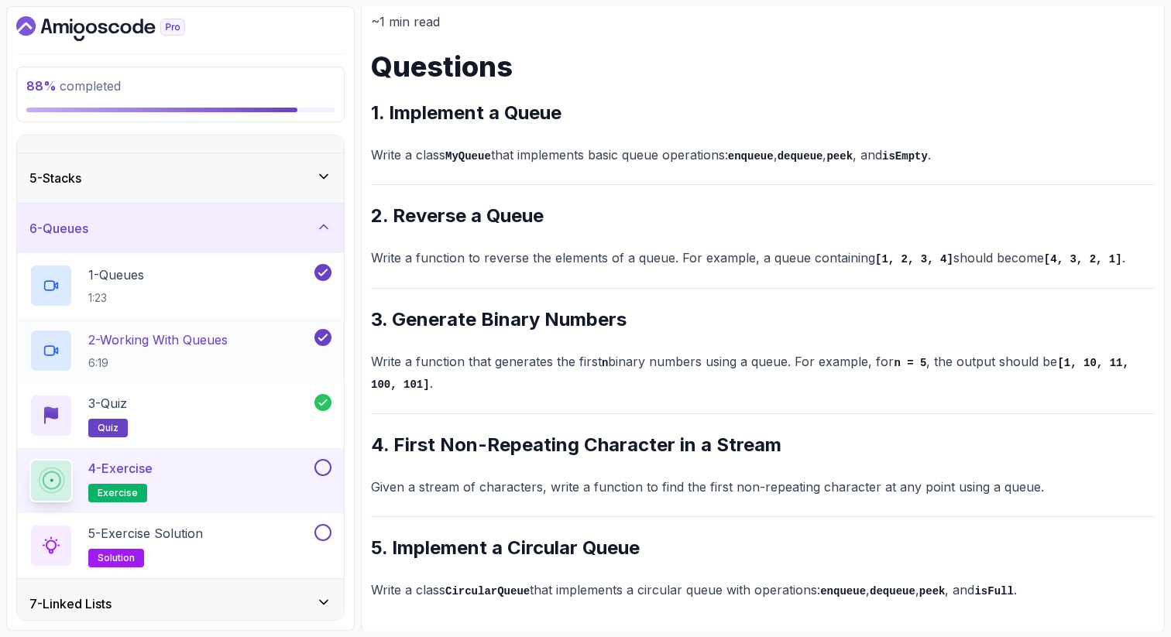
scroll to position [173, 0]
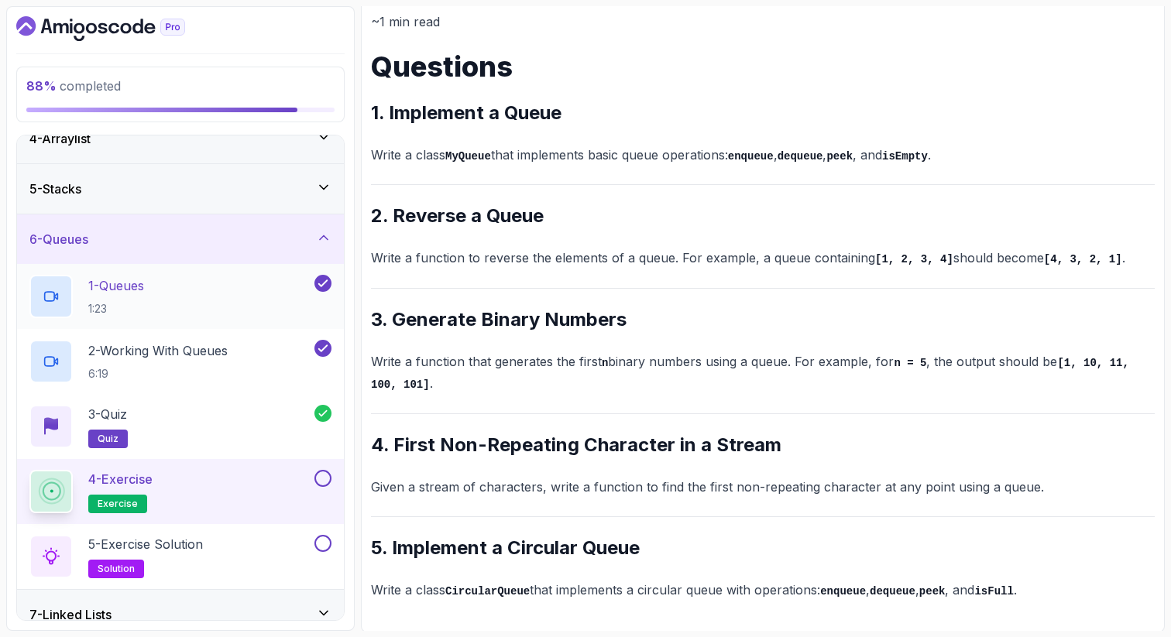
click at [204, 293] on div "1 - Queues 1:23" at bounding box center [170, 296] width 282 height 43
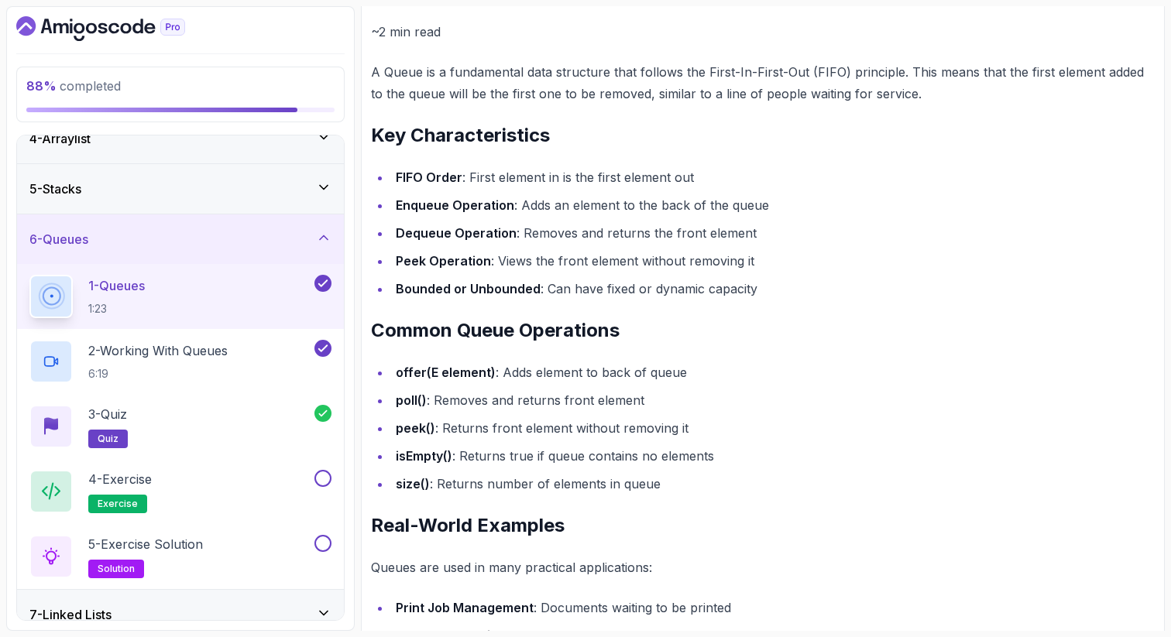
scroll to position [649, 0]
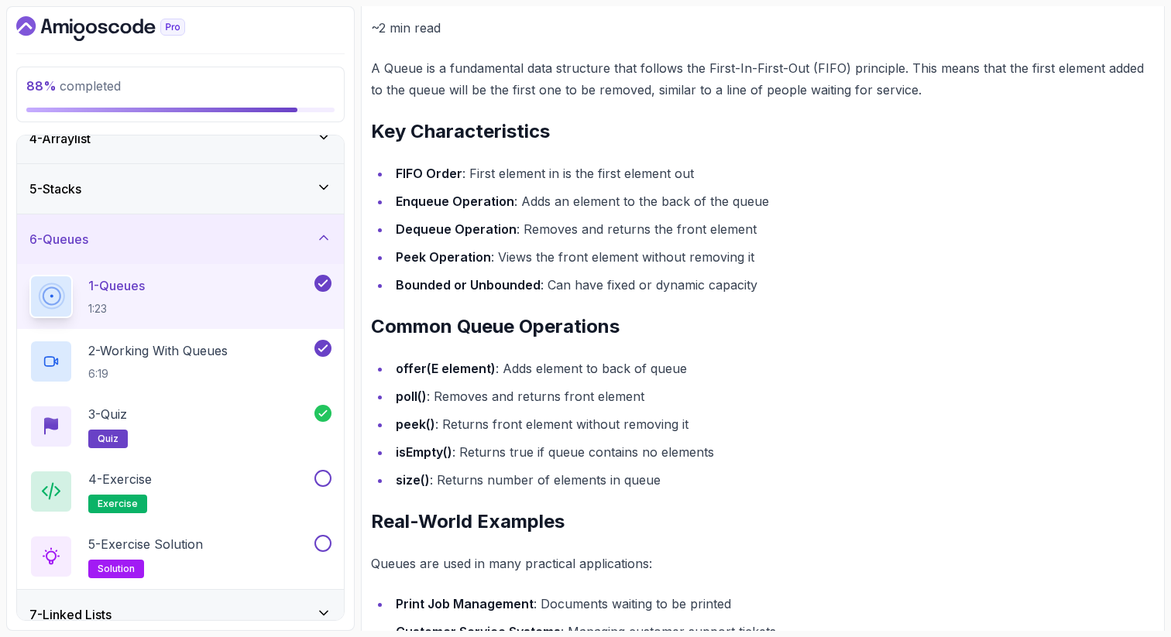
click at [666, 464] on ul "offer(E element) : Adds element to back of queue poll() : Removes and returns f…" at bounding box center [763, 424] width 784 height 133
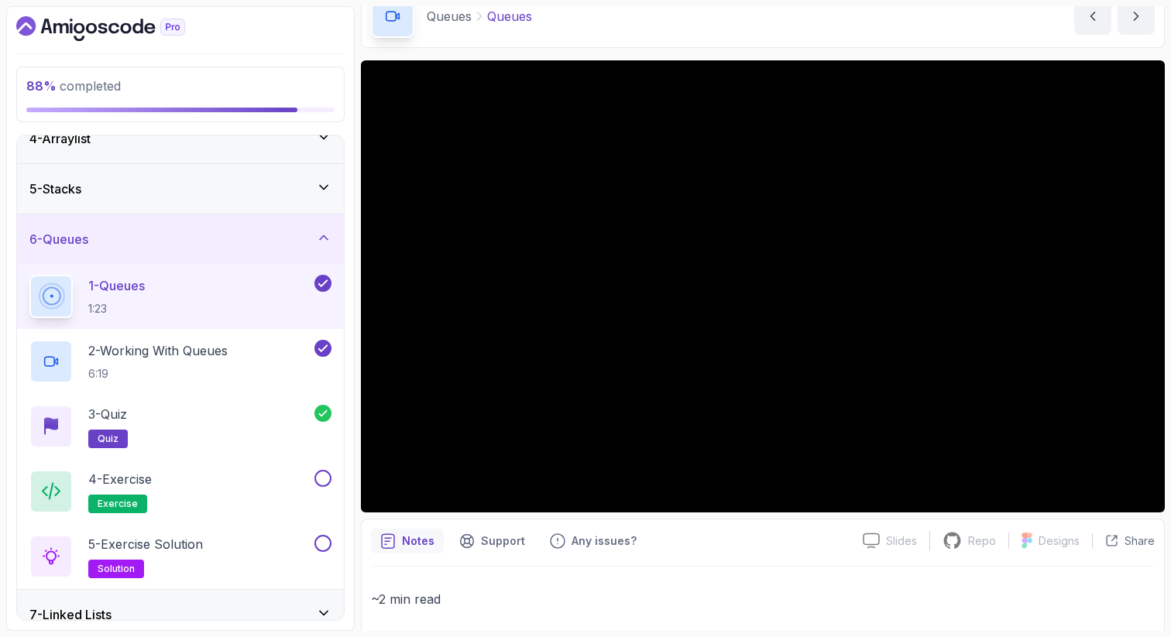
scroll to position [60, 0]
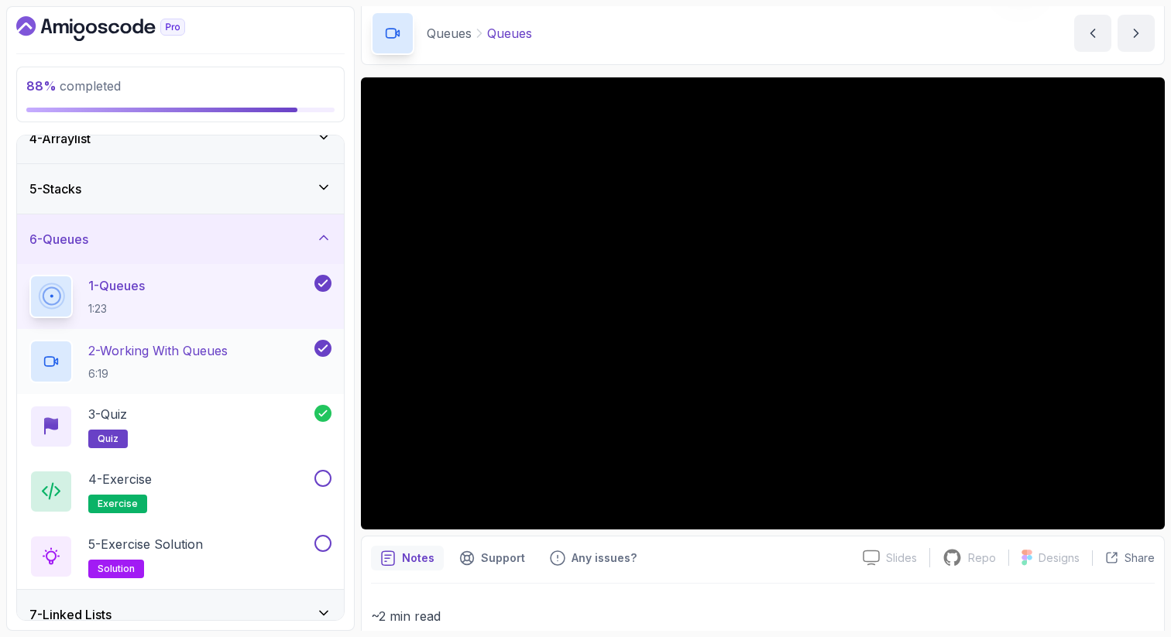
click at [224, 359] on h2 "2 - Working With Queues 6:19" at bounding box center [157, 361] width 139 height 40
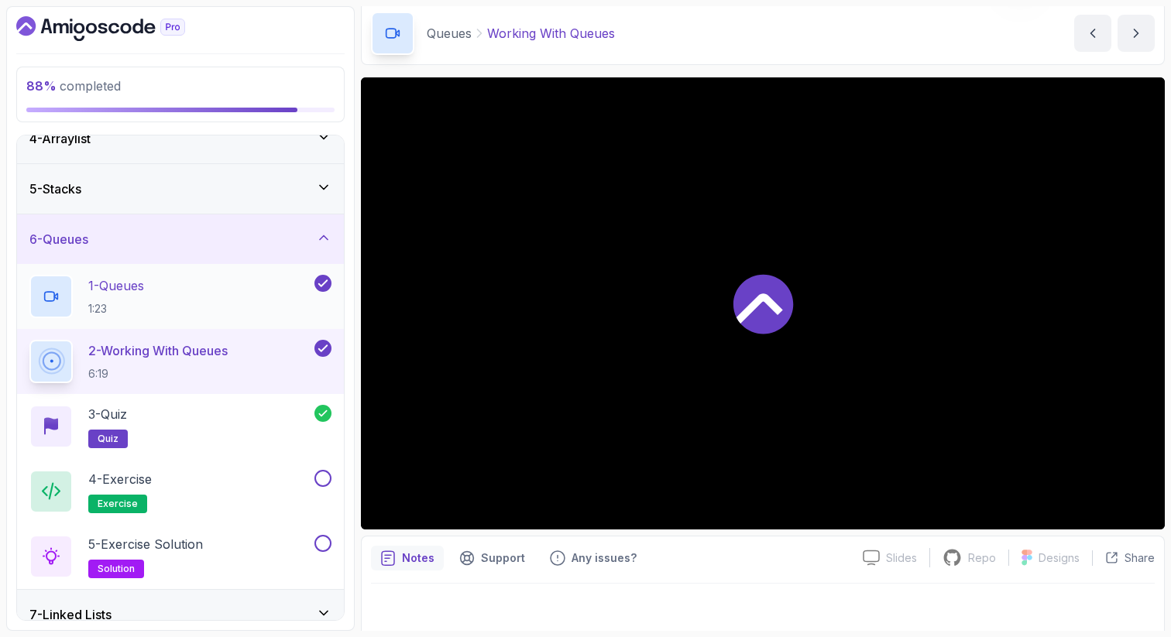
click at [210, 297] on div "1 - Queues 1:23" at bounding box center [170, 296] width 282 height 43
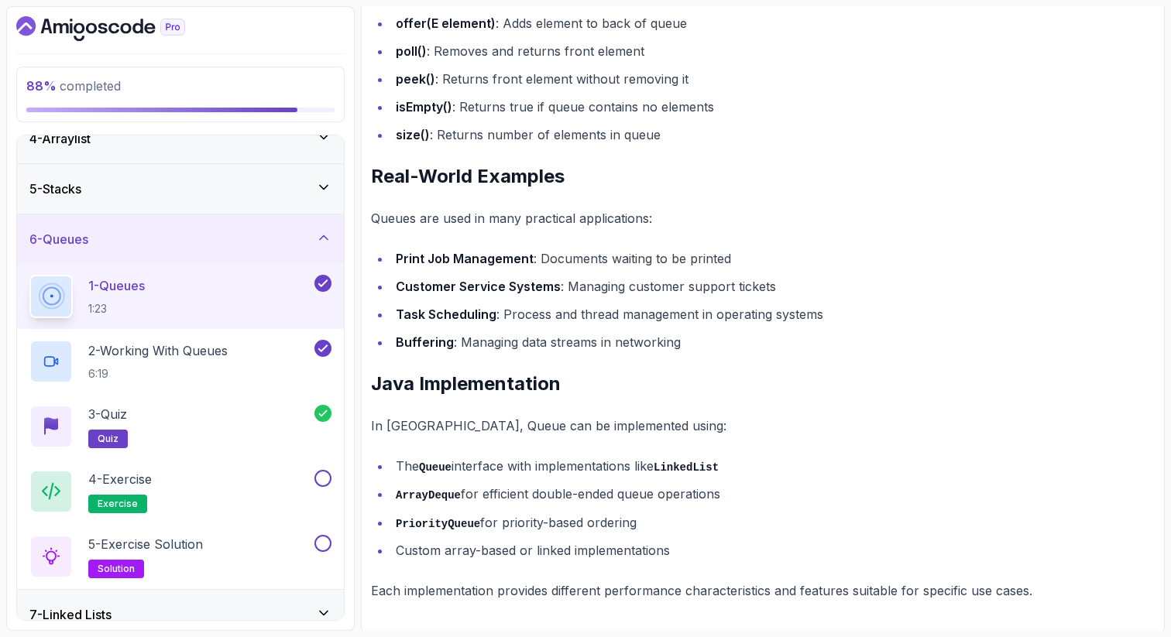
scroll to position [996, 0]
click at [203, 349] on p "2 - Working With Queues" at bounding box center [157, 350] width 139 height 19
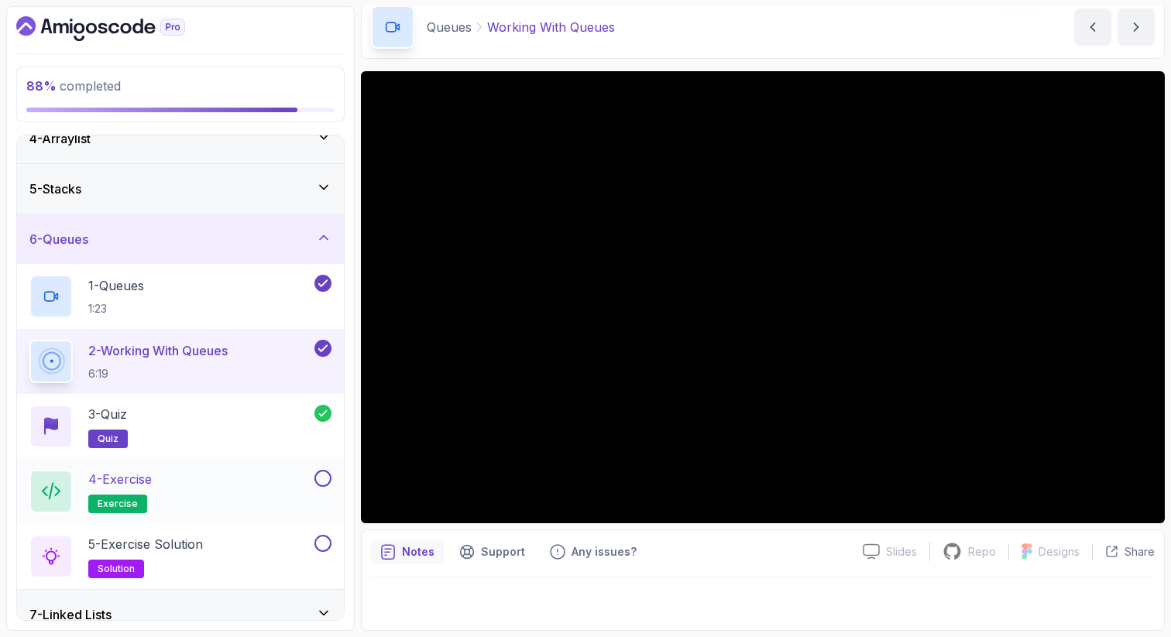
click at [201, 485] on div "4 - Exercise exercise" at bounding box center [170, 491] width 282 height 43
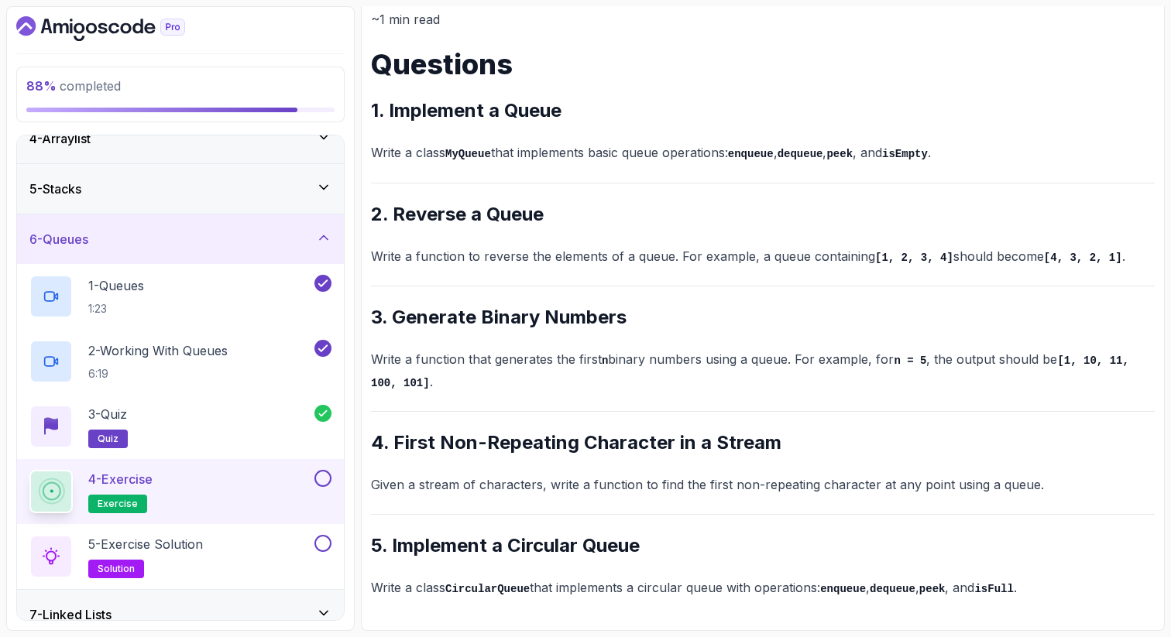
scroll to position [197, 0]
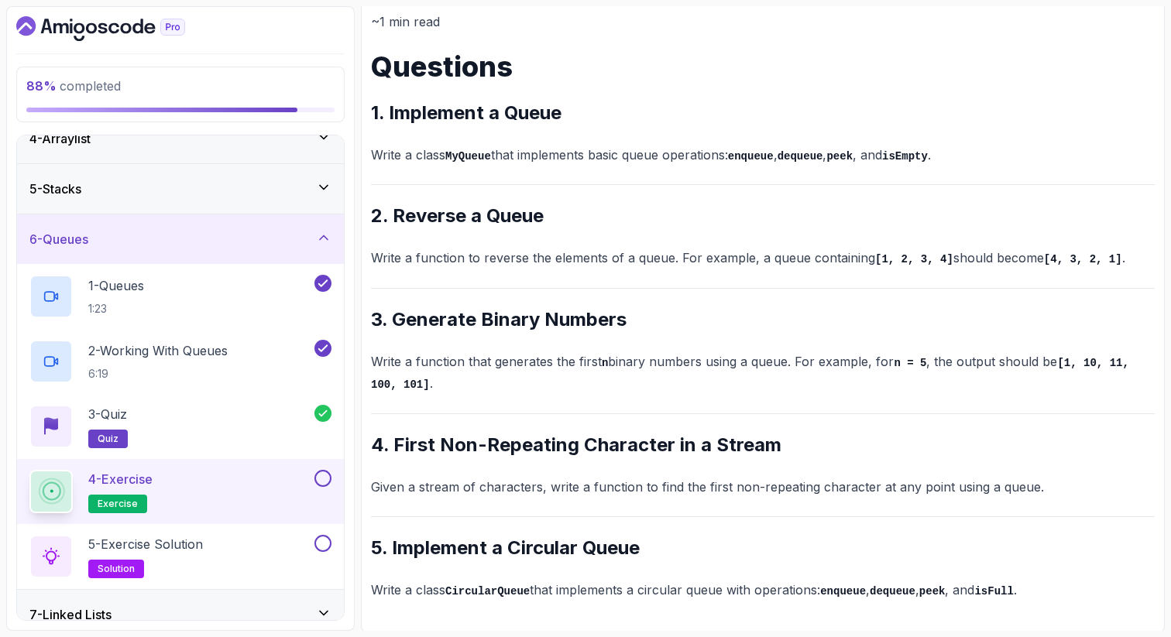
click at [816, 156] on code "dequeue" at bounding box center [800, 156] width 46 height 12
drag, startPoint x: 951, startPoint y: 160, endPoint x: 739, endPoint y: 162, distance: 211.4
click at [739, 162] on p "Write a class MyQueue that implements basic queue operations: enqueue , dequeue…" at bounding box center [763, 155] width 784 height 22
copy p "enqueue , dequeue , peek , and isEmpty"
click at [190, 290] on div "1 - Queues 1:23" at bounding box center [170, 296] width 282 height 43
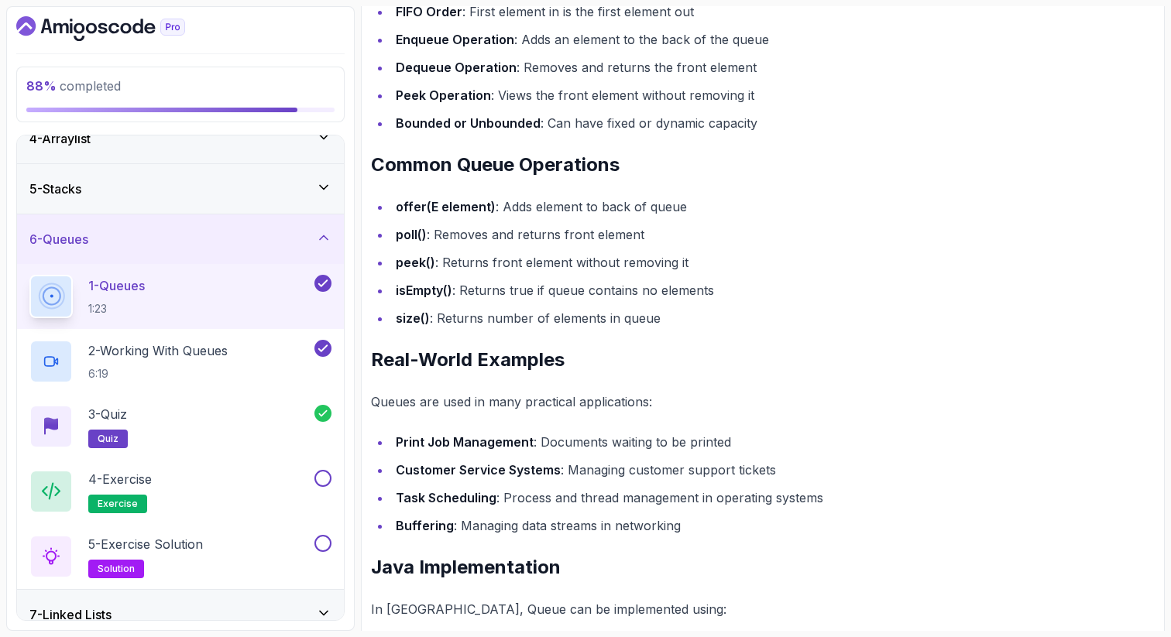
scroll to position [649, 0]
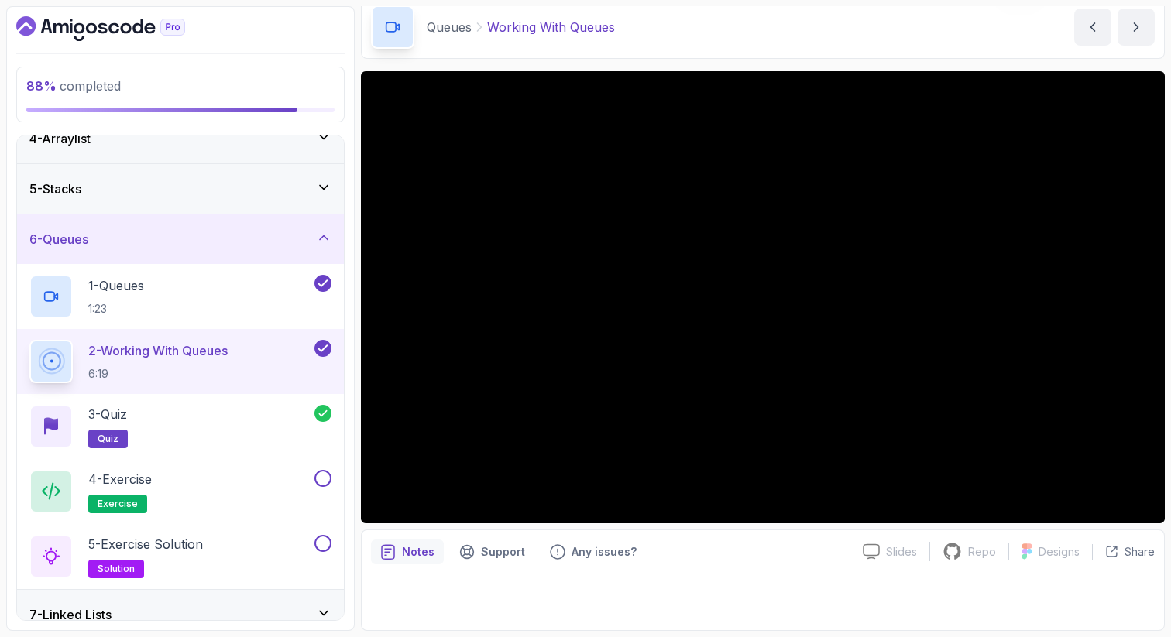
scroll to position [67, 0]
click at [166, 282] on div "1 - Queues 1:23" at bounding box center [170, 296] width 282 height 43
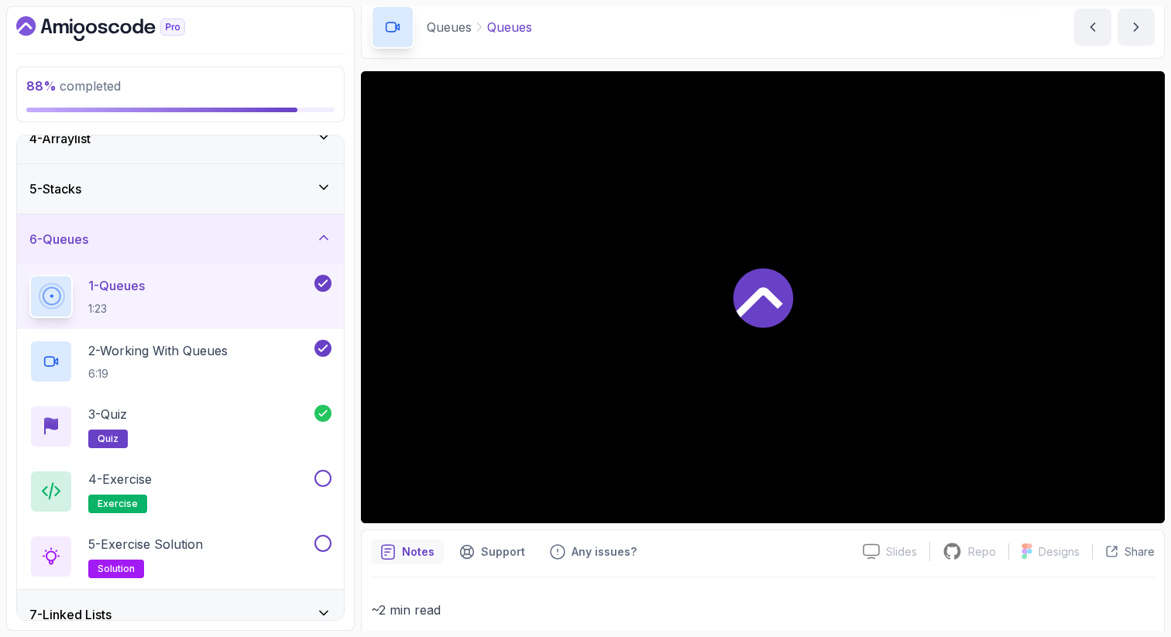
scroll to position [649, 0]
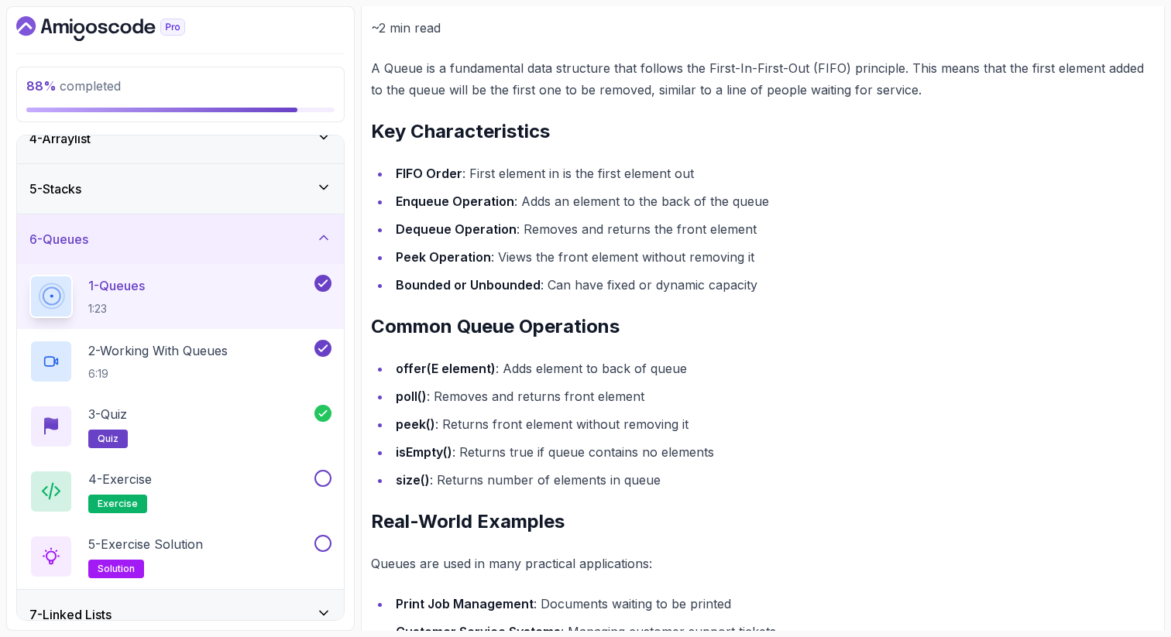
click at [494, 501] on div "~2 min read A Queue is a fundamental data structure that follows the First-In-F…" at bounding box center [763, 482] width 784 height 931
click at [211, 492] on div "4 - Exercise exercise" at bounding box center [170, 491] width 282 height 43
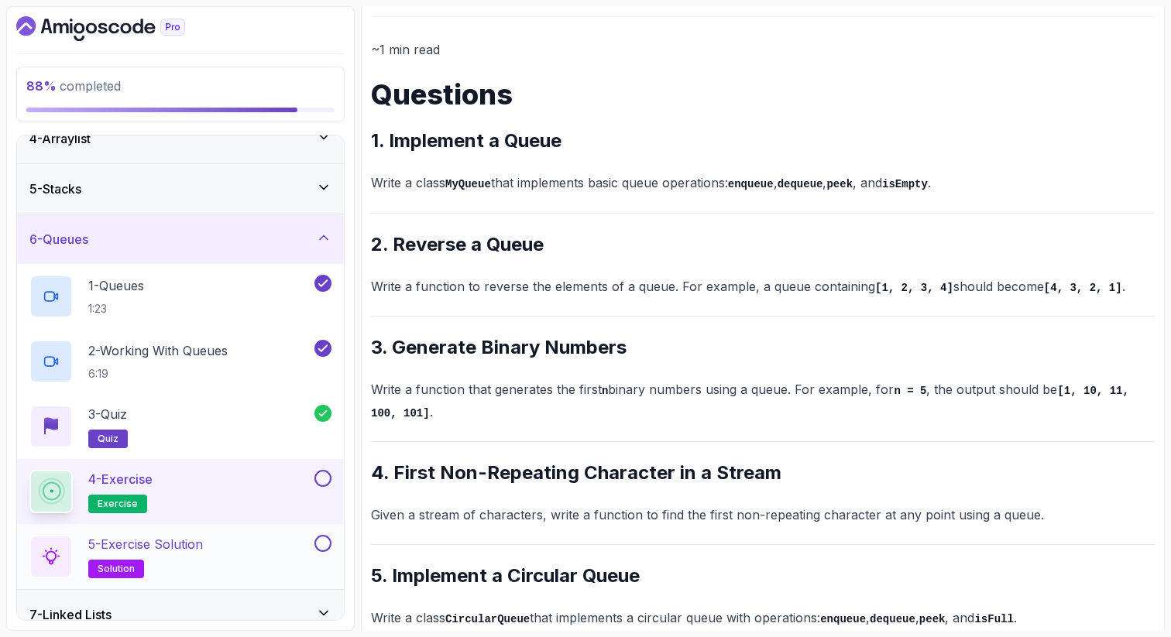
scroll to position [197, 0]
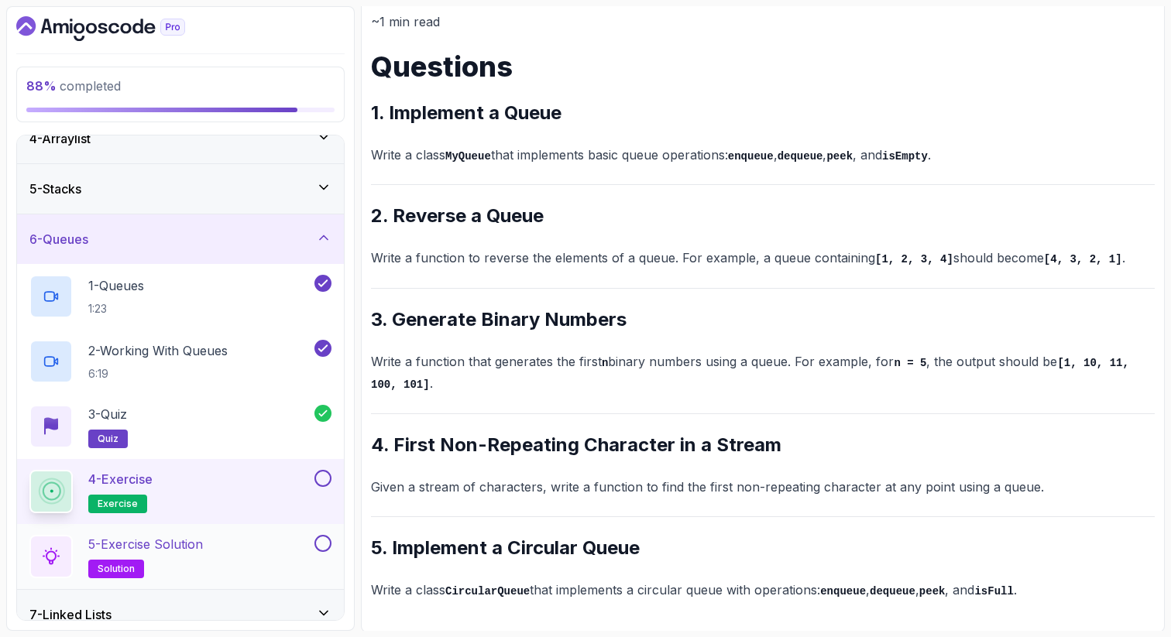
click at [218, 541] on div "5 - Exercise Solution solution" at bounding box center [170, 556] width 282 height 43
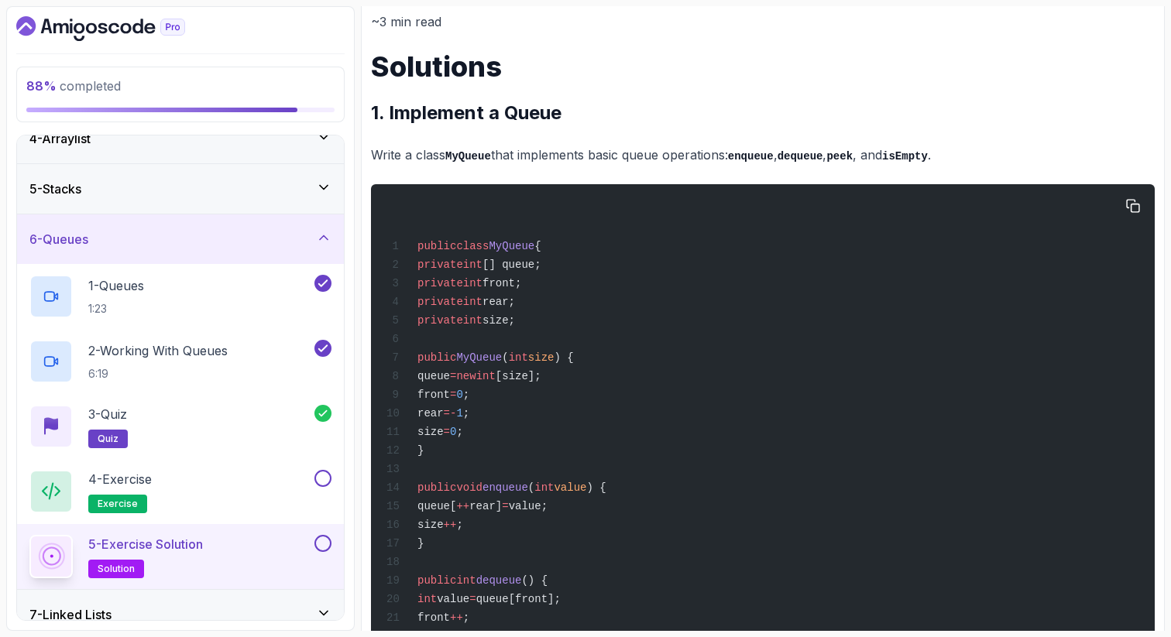
click at [650, 299] on div "public class MyQueue { private int [] queue; private int front; private int rea…" at bounding box center [762, 524] width 759 height 660
click at [456, 492] on span "public" at bounding box center [436, 488] width 39 height 12
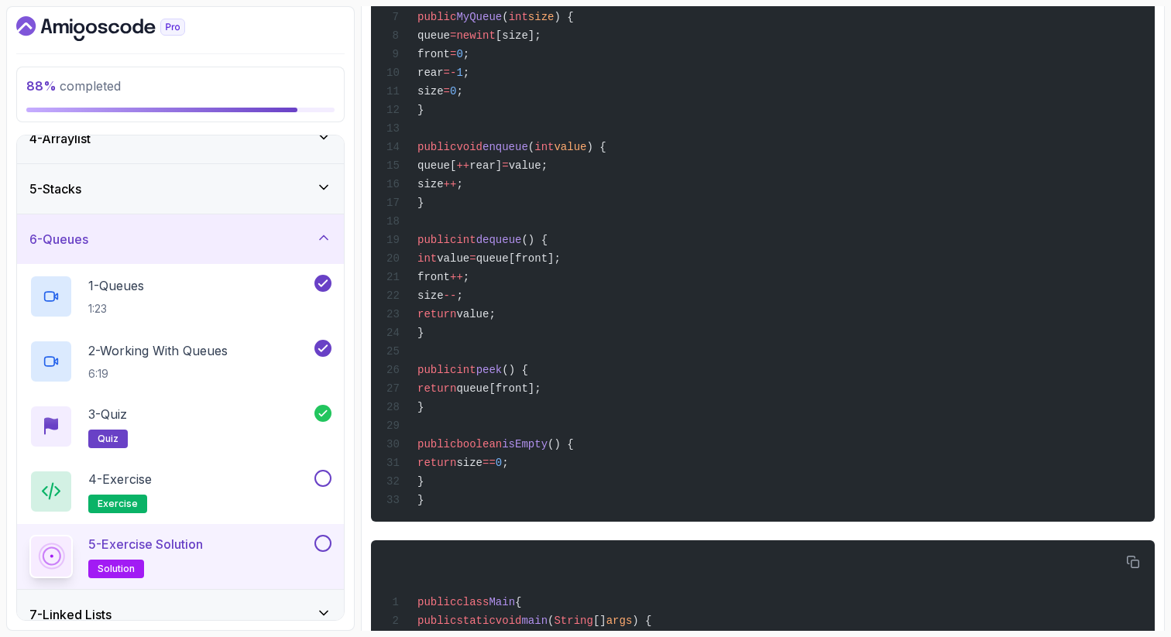
scroll to position [506, 0]
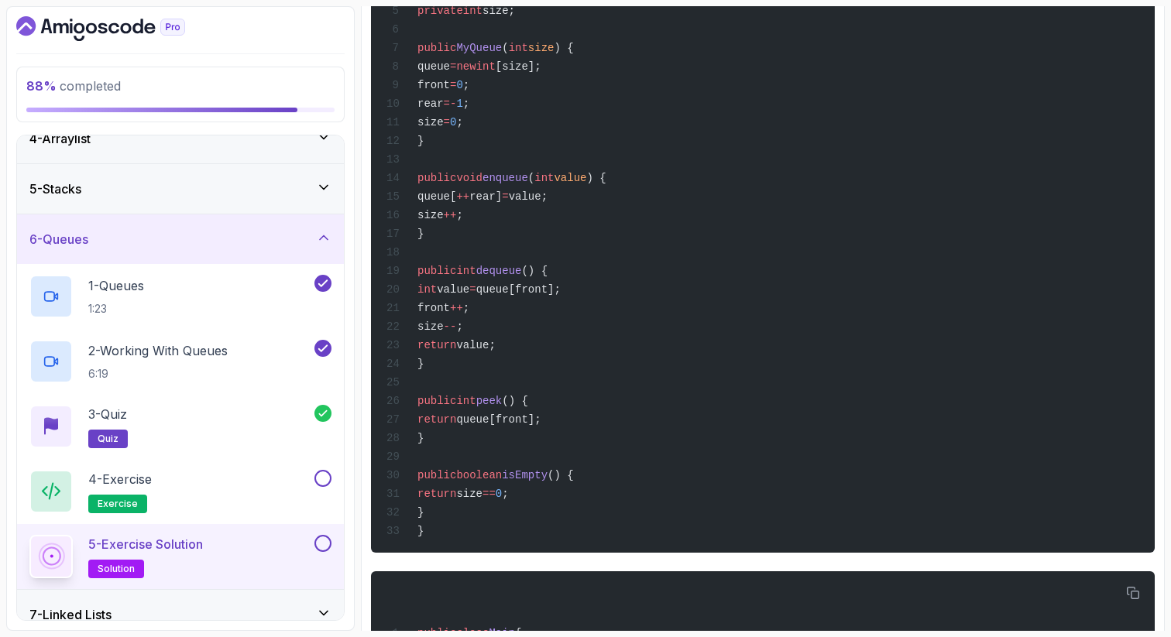
click at [456, 203] on span "queue[" at bounding box center [436, 196] width 39 height 12
click at [547, 203] on span "value;" at bounding box center [528, 196] width 39 height 12
click at [522, 277] on span "dequeue" at bounding box center [499, 271] width 46 height 12
click at [469, 296] on span "value" at bounding box center [453, 289] width 33 height 12
click at [711, 348] on div "public class MyQueue { private int [] queue; private int front; private int rea…" at bounding box center [762, 214] width 759 height 660
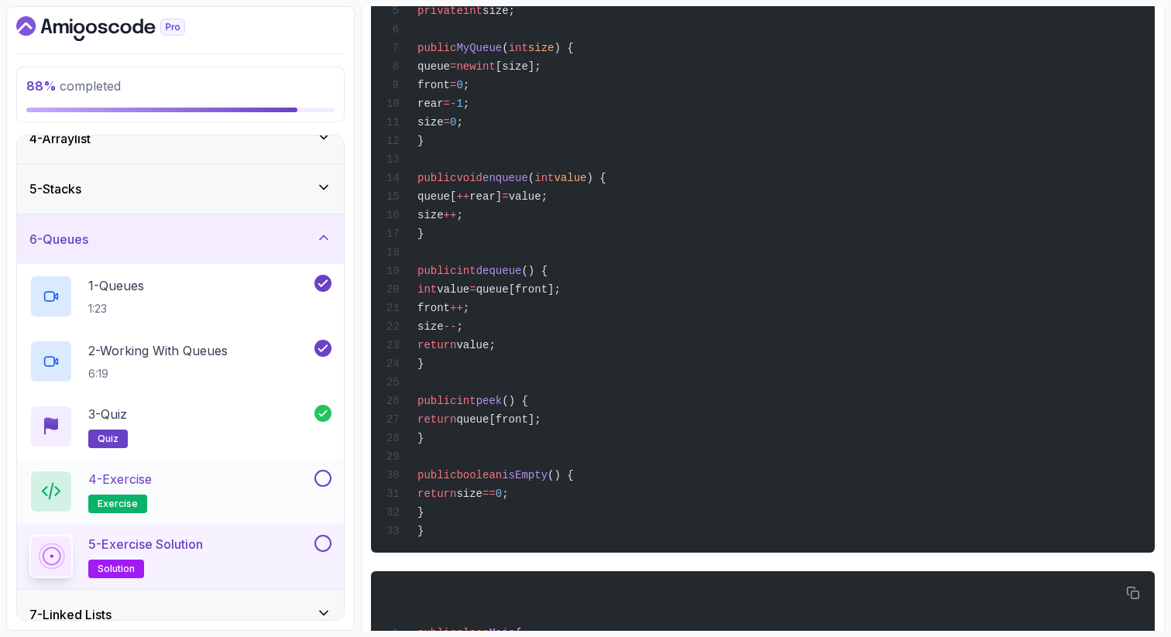
click at [150, 485] on p "4 - Exercise" at bounding box center [119, 479] width 63 height 19
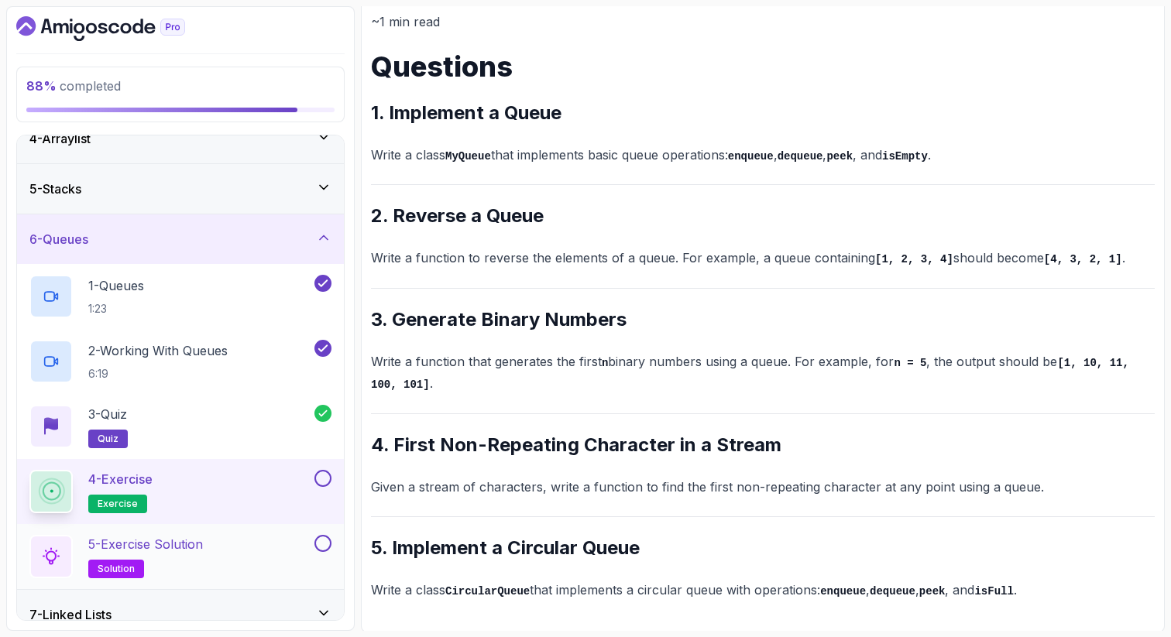
click at [197, 543] on p "5 - Exercise Solution" at bounding box center [145, 544] width 115 height 19
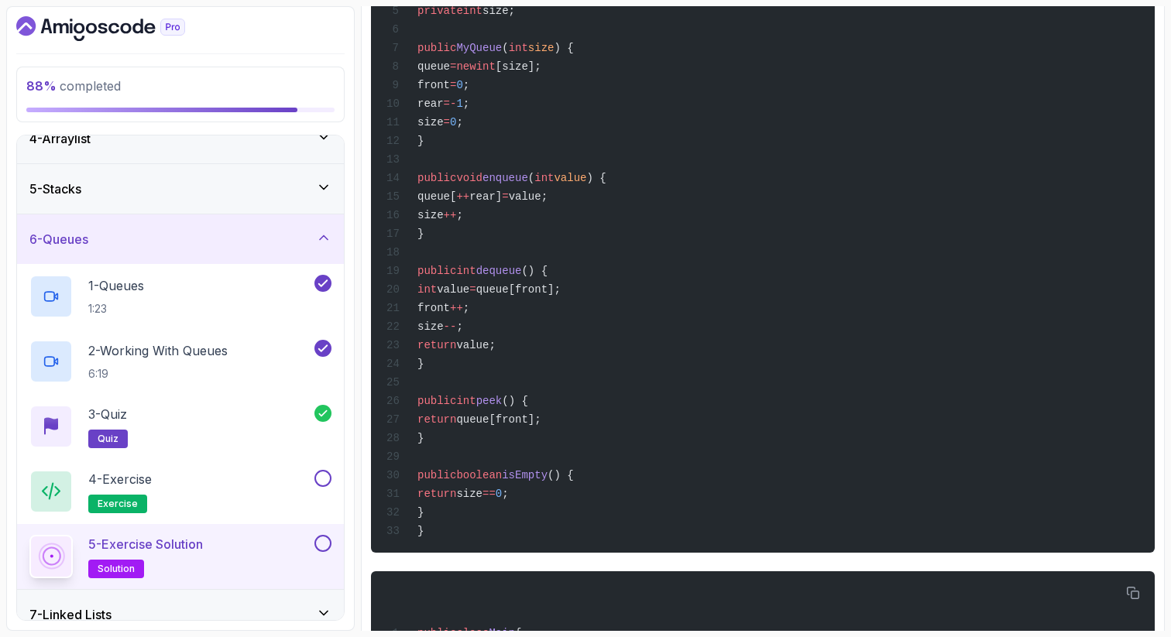
scroll to position [204, 0]
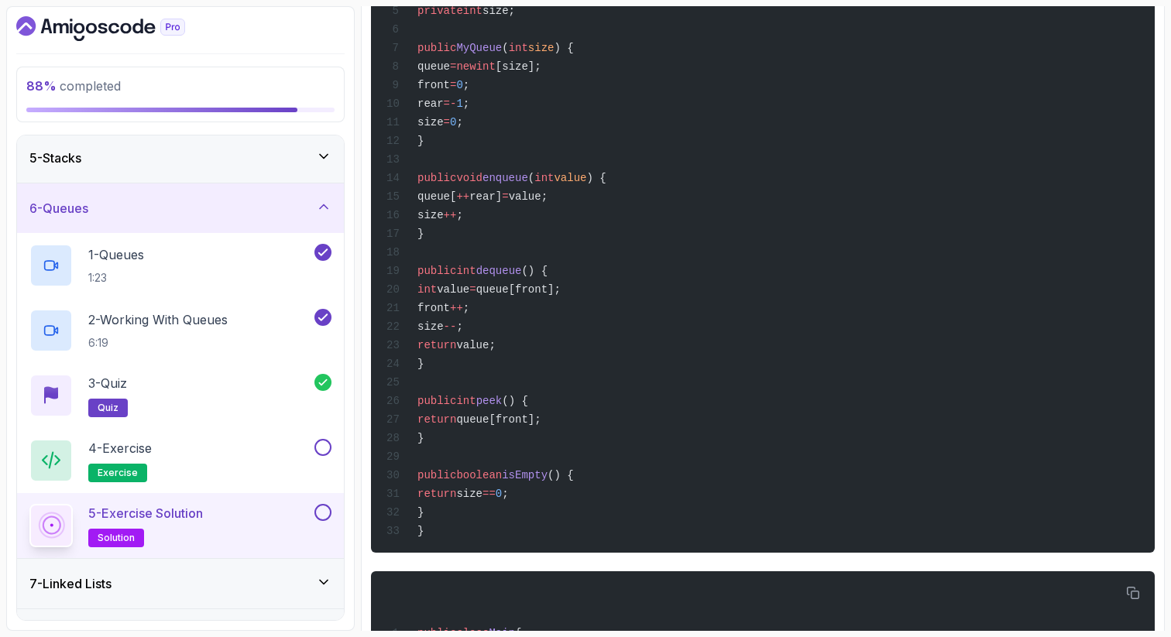
click at [752, 414] on div "public class MyQueue { private int [] queue; private int front; private int rea…" at bounding box center [762, 214] width 759 height 660
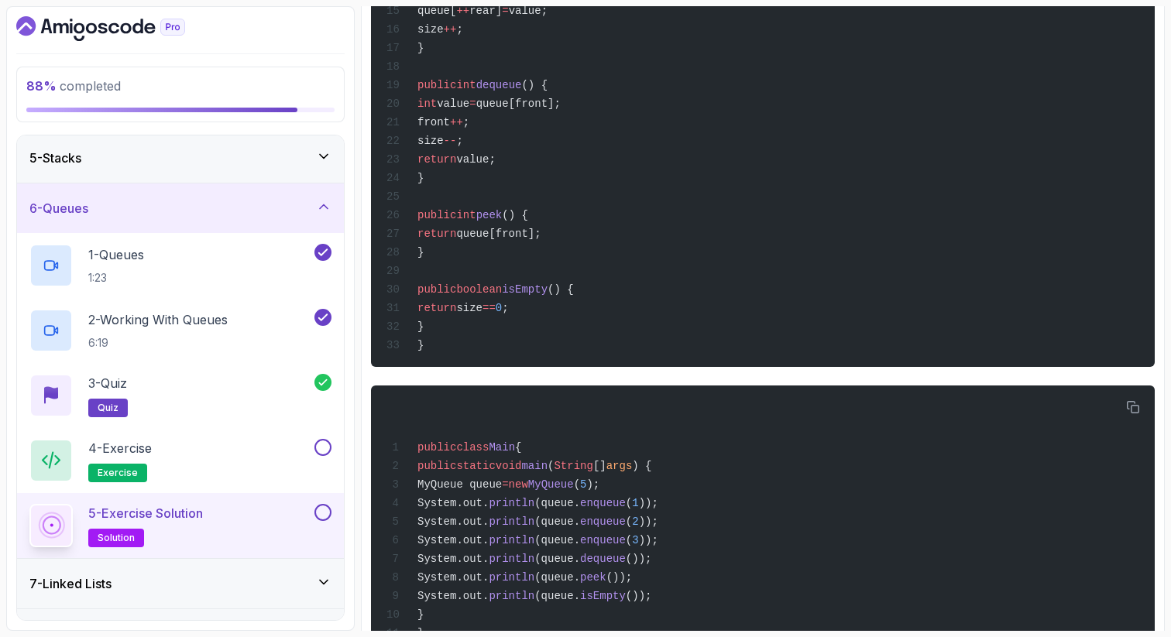
scroll to position [723, 0]
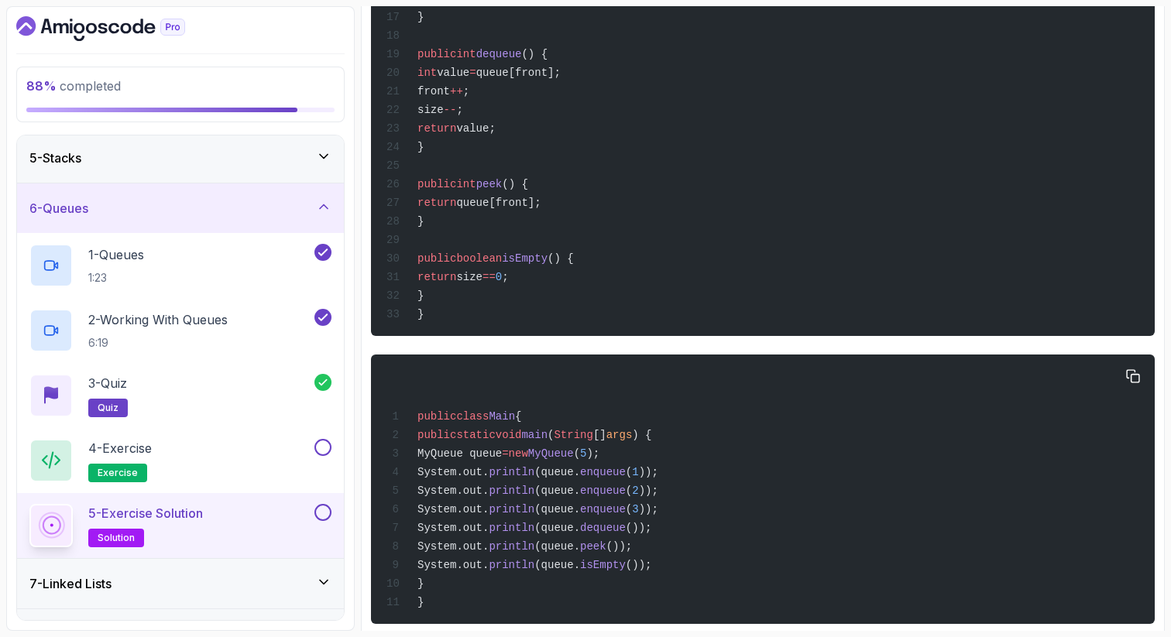
click at [499, 460] on span "MyQueue queue" at bounding box center [459, 454] width 84 height 12
click at [528, 460] on span "new" at bounding box center [518, 454] width 19 height 12
click at [574, 460] on span "MyQueue" at bounding box center [551, 454] width 46 height 12
click at [660, 508] on div "public class Main { public static void main ( String [] args ) { MyQueue queue …" at bounding box center [762, 489] width 759 height 251
click at [681, 510] on div "public class Main { public static void main ( String [] args ) { MyQueue queue …" at bounding box center [762, 489] width 759 height 251
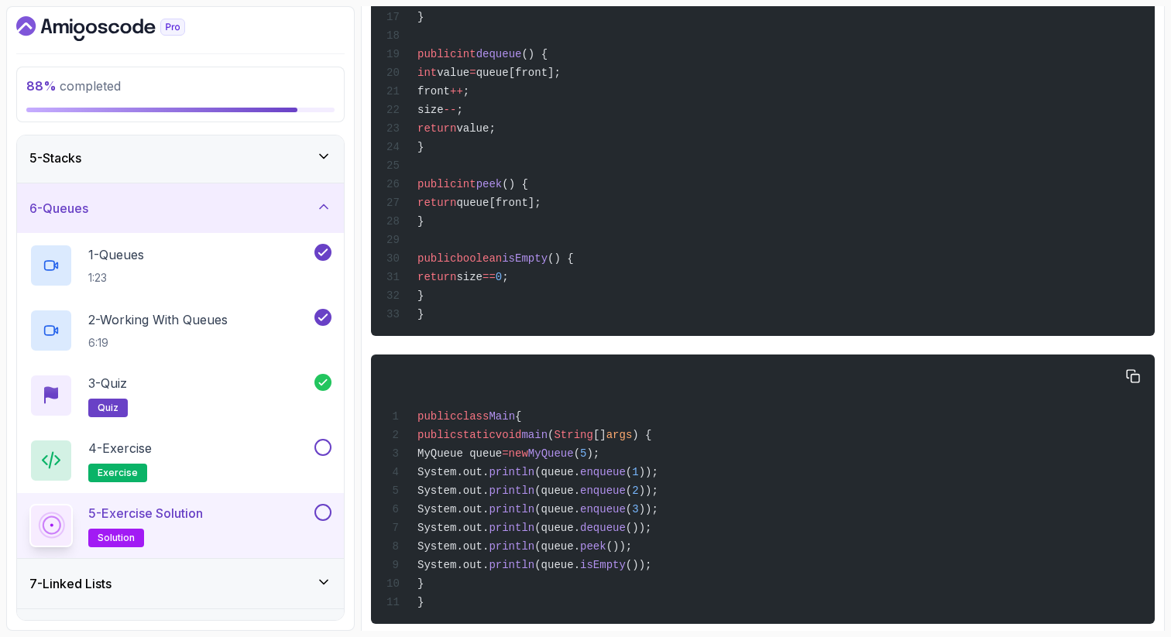
click at [739, 509] on div "public class Main { public static void main ( String [] args ) { MyQueue queue …" at bounding box center [762, 489] width 759 height 251
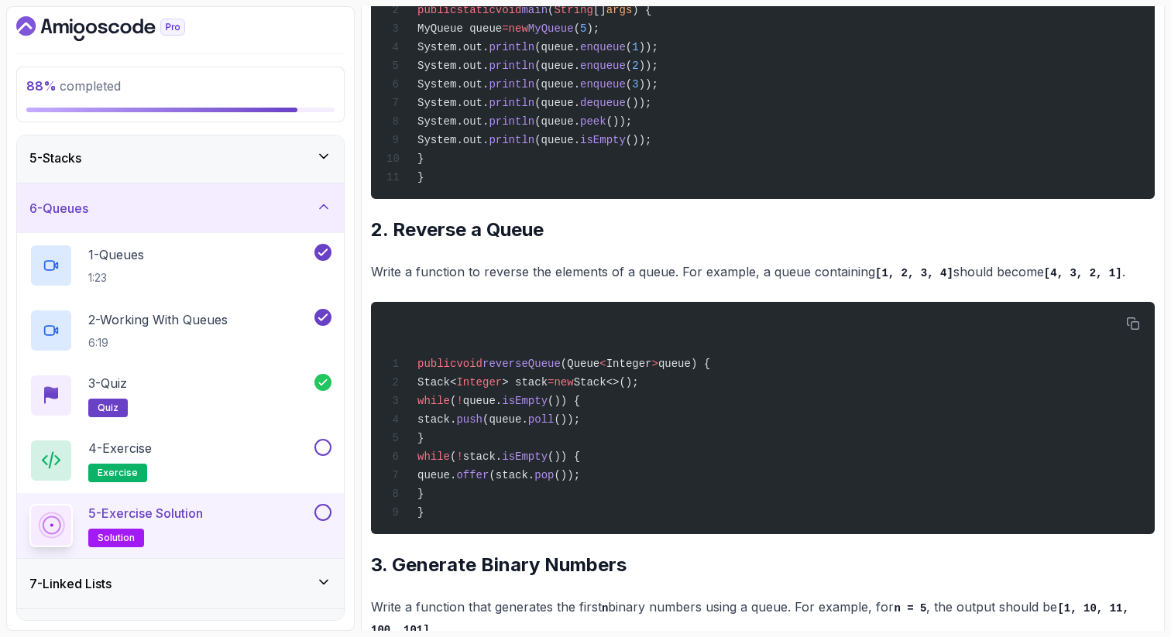
scroll to position [1188, 0]
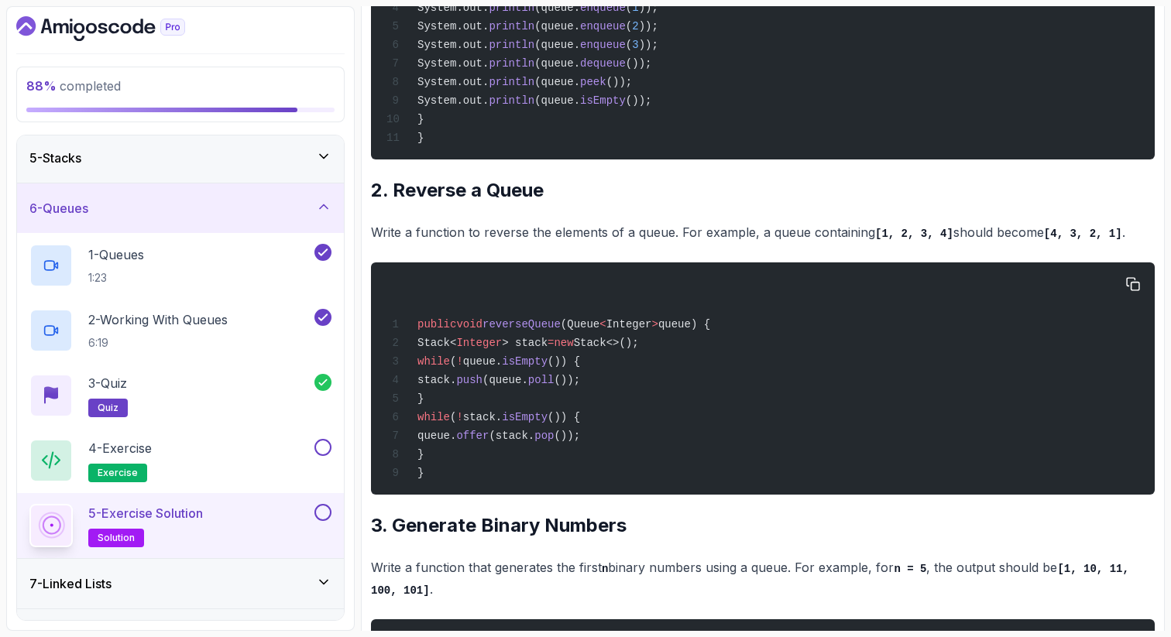
click at [456, 349] on span "Stack<" at bounding box center [436, 343] width 39 height 12
click at [502, 349] on span "Integer" at bounding box center [479, 343] width 46 height 12
click at [554, 349] on span "=" at bounding box center [550, 343] width 6 height 12
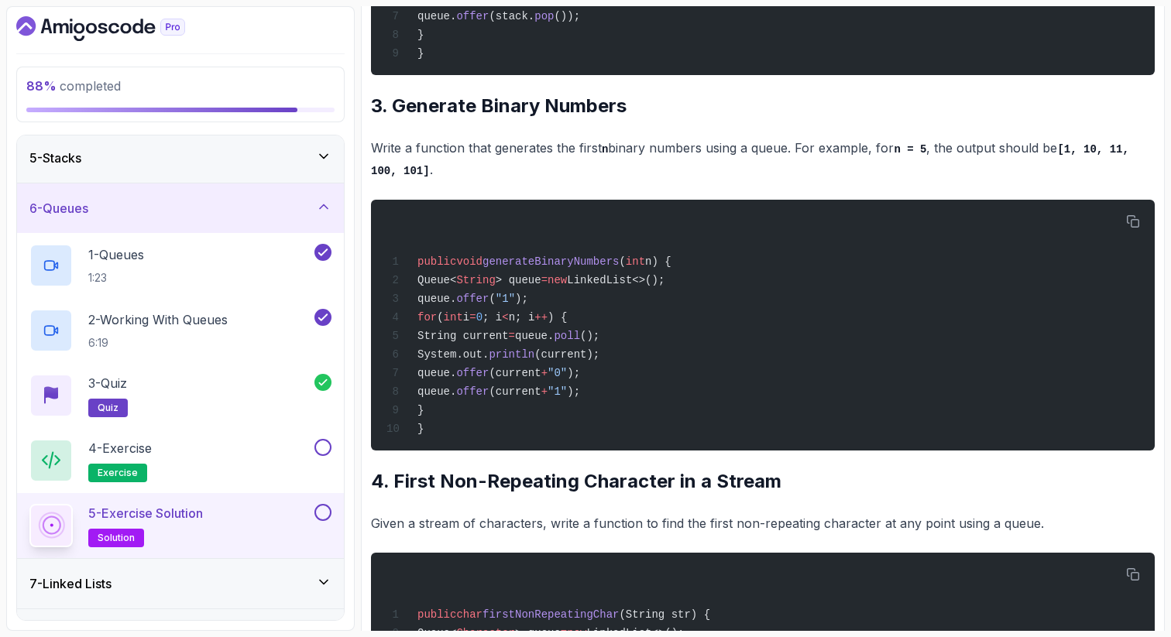
scroll to position [1621, 0]
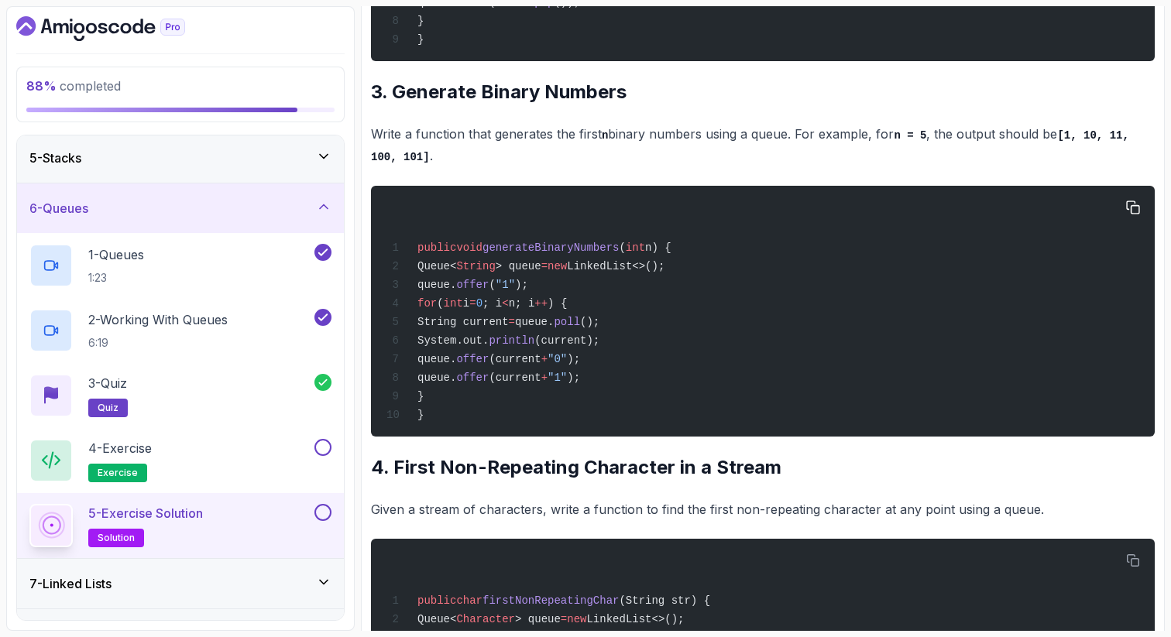
drag, startPoint x: 449, startPoint y: 348, endPoint x: 631, endPoint y: 363, distance: 182.6
click at [633, 365] on code "public void generateBinaryNumbers ( int n) { Queue< String > queue = new Linked…" at bounding box center [528, 332] width 285 height 180
click at [655, 343] on div "public void generateBinaryNumbers ( int n) { Queue< String > queue = new Linked…" at bounding box center [762, 311] width 759 height 232
drag, startPoint x: 655, startPoint y: 344, endPoint x: 445, endPoint y: 343, distance: 209.8
click at [445, 343] on div "public void generateBinaryNumbers ( int n) { Queue< String > queue = new Linked…" at bounding box center [762, 311] width 759 height 232
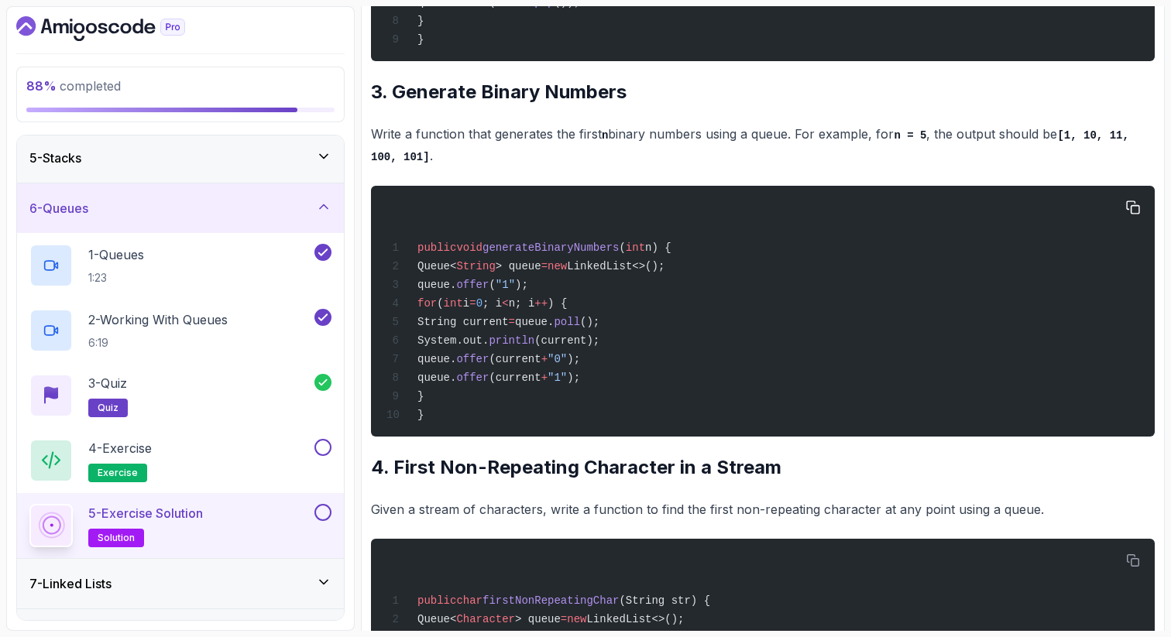
copy code "for ( int i = 0 ; i < n; i ++ ) {"
drag, startPoint x: 658, startPoint y: 386, endPoint x: 463, endPoint y: 380, distance: 195.2
click at [463, 381] on div "public void generateBinaryNumbers ( int n) { Queue< String > queue = new Linked…" at bounding box center [762, 311] width 759 height 232
copy span "System.out. println (current);"
drag, startPoint x: 654, startPoint y: 411, endPoint x: 465, endPoint y: 408, distance: 189.0
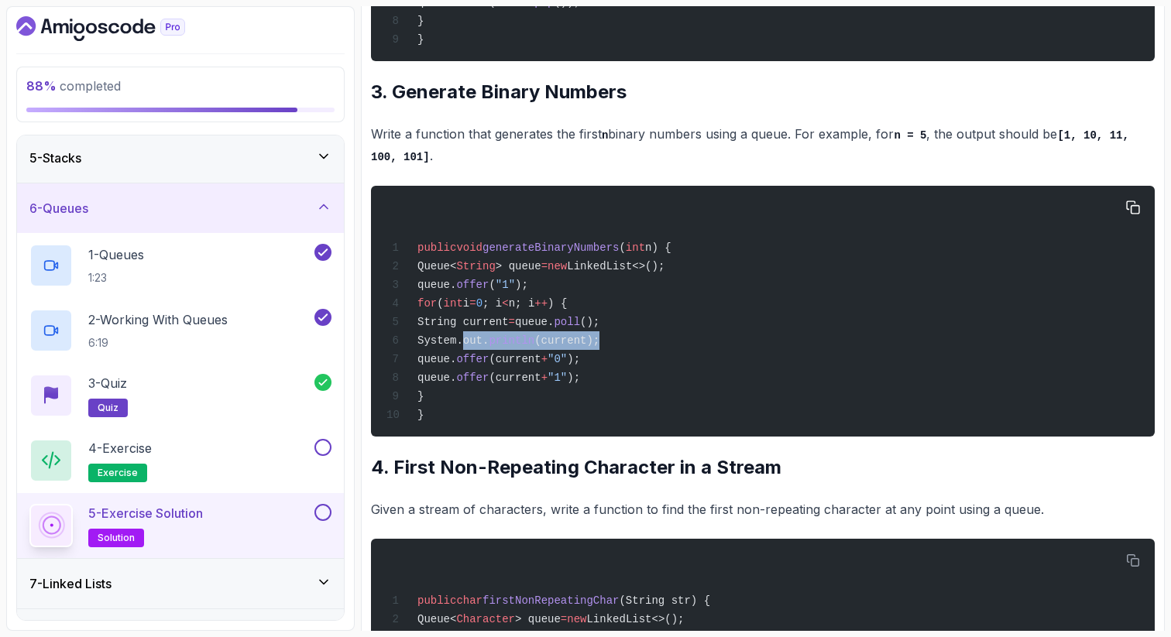
click at [465, 408] on div "public void generateBinaryNumbers ( int n) { Queue< String > queue = new Linked…" at bounding box center [762, 311] width 759 height 232
copy span "queue. offer (current + "0" );"
click at [432, 480] on h2 "4. First Non-Repeating Character in a Stream" at bounding box center [763, 467] width 784 height 25
click at [520, 539] on div "~3 min read Solutions 1. Implement a Queue Write a class MyQueue that implement…" at bounding box center [763, 199] width 784 height 3226
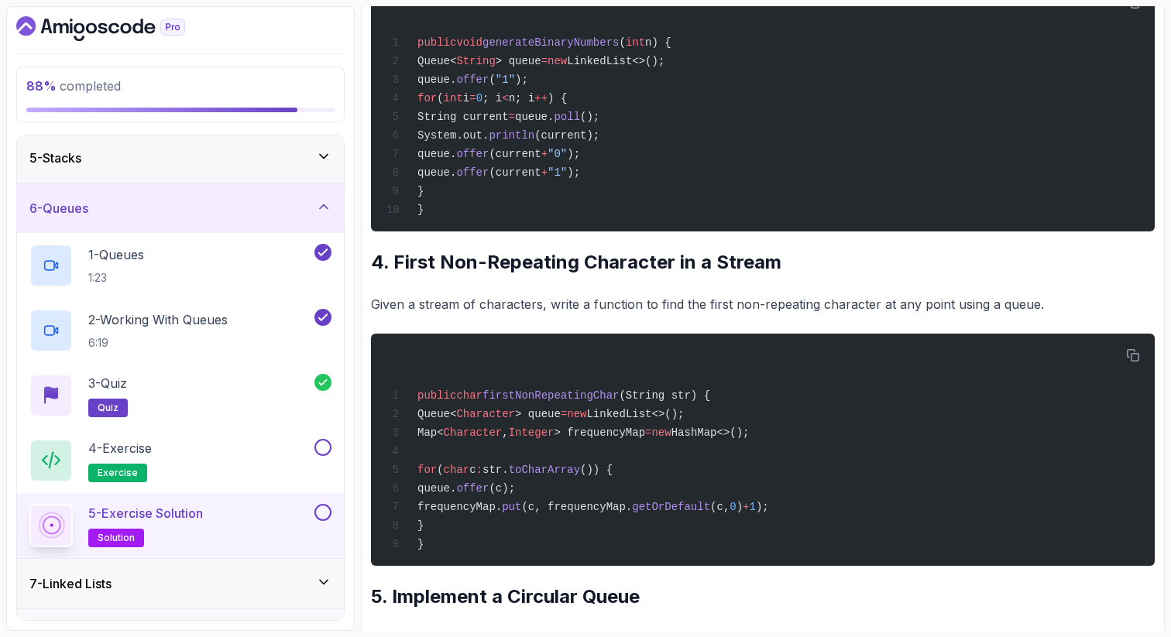
scroll to position [1838, 0]
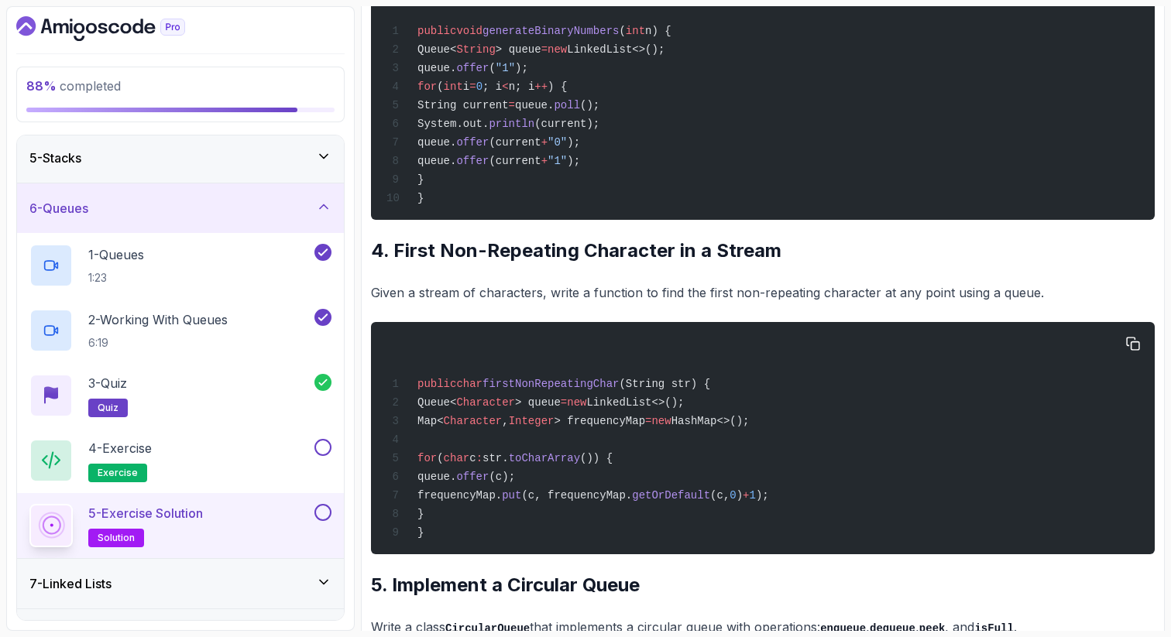
click at [685, 390] on span "(String str) {" at bounding box center [664, 384] width 91 height 12
drag, startPoint x: 742, startPoint y: 430, endPoint x: 408, endPoint y: 429, distance: 333.7
click at [408, 429] on div "public char firstNonRepeatingChar (String str) { Queue< Character > queue = new…" at bounding box center [762, 438] width 759 height 214
copy span "public char firstNonRepeatingChar (String str) {"
drag, startPoint x: 808, startPoint y: 474, endPoint x: 444, endPoint y: 472, distance: 363.2
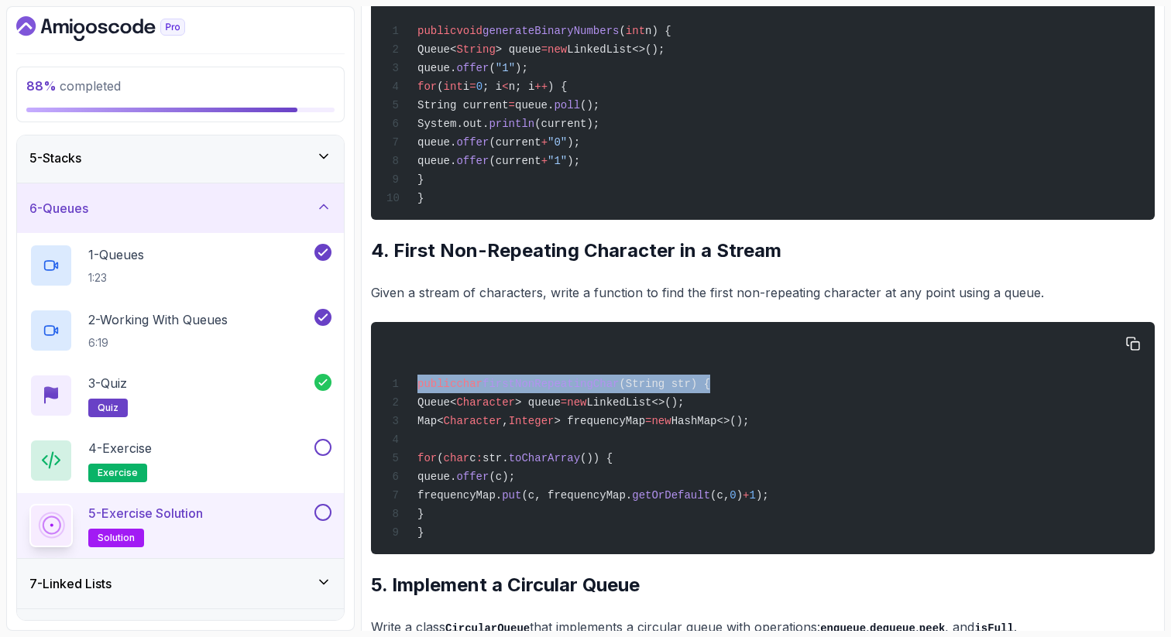
click at [444, 471] on div "public char firstNonRepeatingChar (String str) { Queue< Character > queue = new…" at bounding box center [762, 438] width 759 height 214
copy span "Map< Character , Integer > frequencyMap = new HashMap<>();"
click at [456, 483] on span "queue." at bounding box center [436, 477] width 39 height 12
click at [513, 545] on div "public char firstNonRepeatingChar (String str) { Queue< Character > queue = new…" at bounding box center [762, 438] width 759 height 214
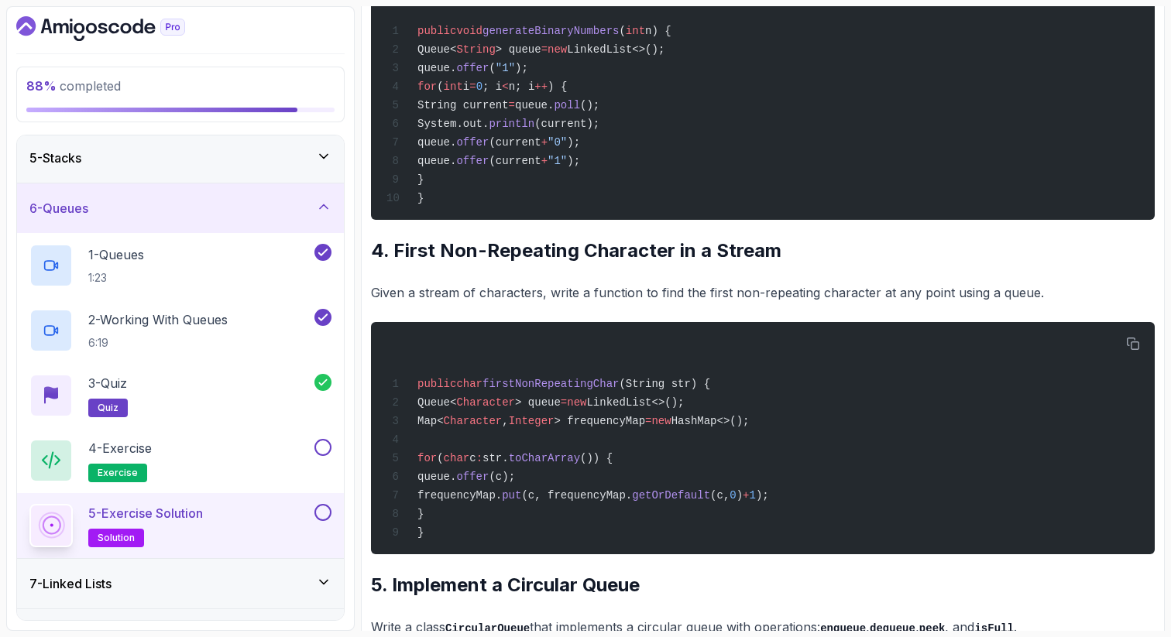
click at [992, 304] on p "Given a stream of characters, write a function to find the first non-repeating …" at bounding box center [763, 293] width 784 height 22
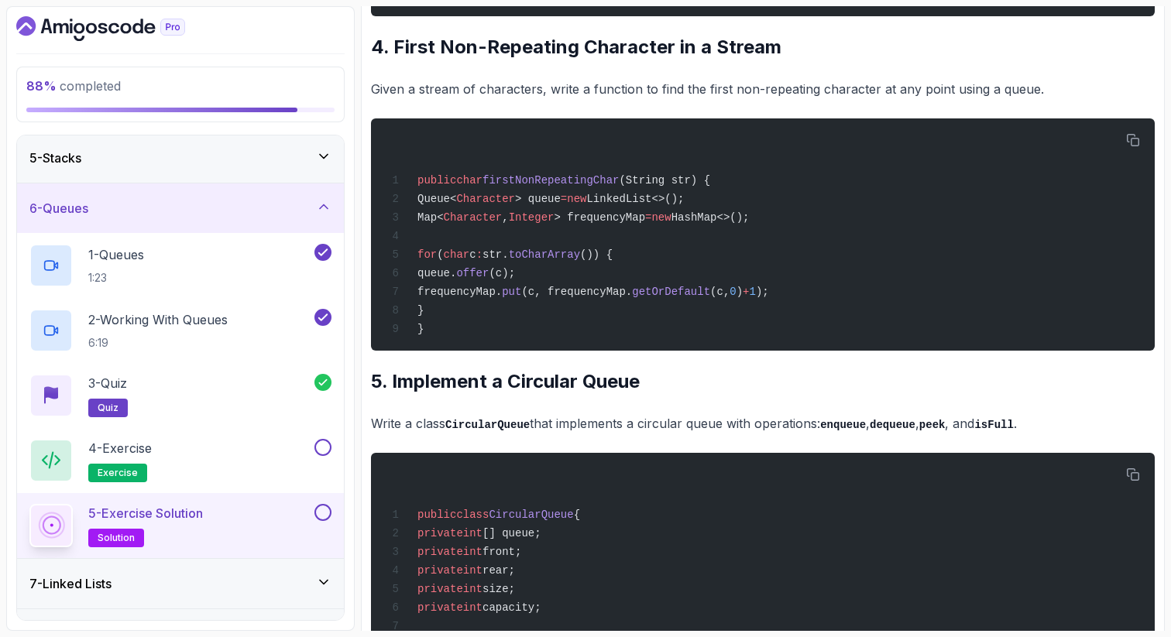
scroll to position [2055, 0]
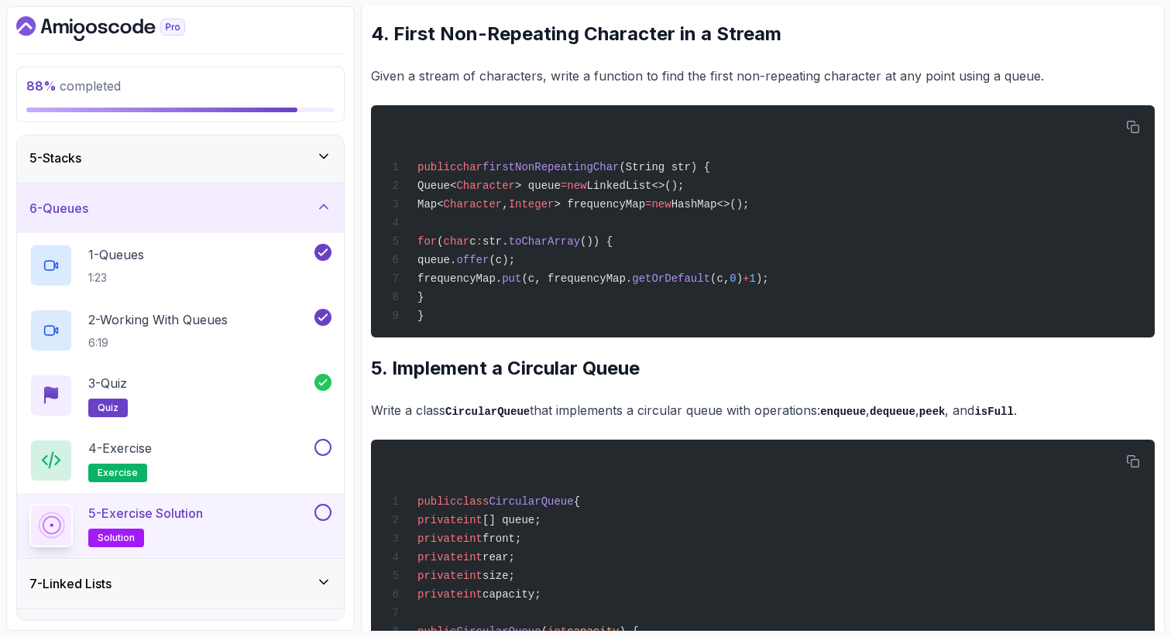
click at [706, 381] on h2 "5. Implement a Circular Queue" at bounding box center [763, 368] width 784 height 25
click at [628, 381] on h2 "5. Implement a Circular Queue" at bounding box center [763, 368] width 784 height 25
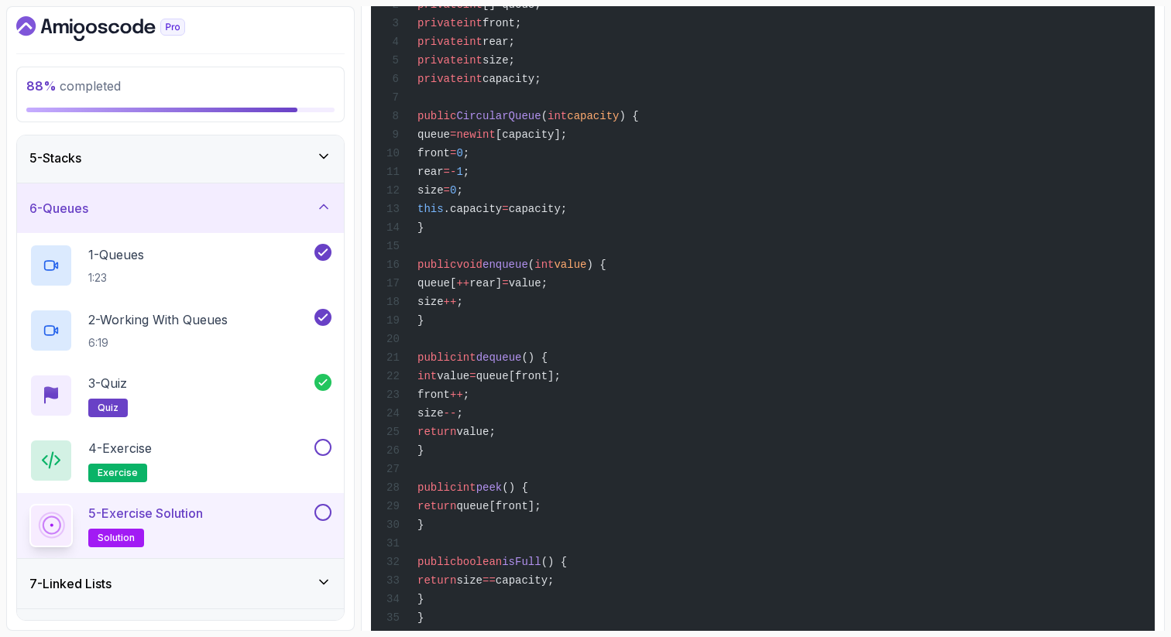
scroll to position [2582, 0]
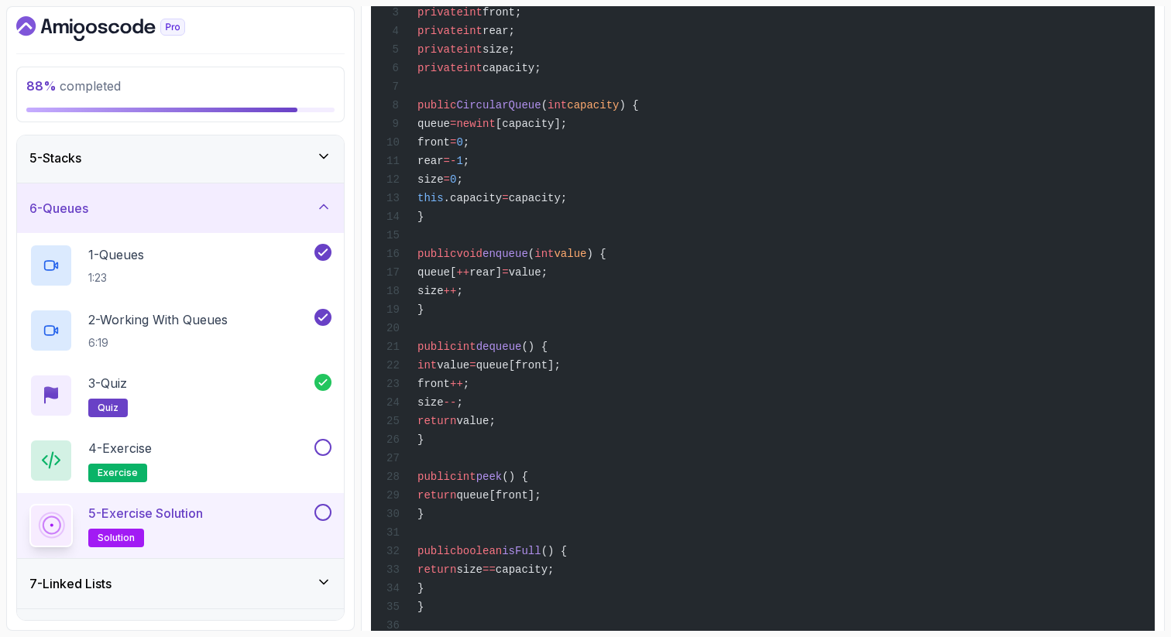
drag, startPoint x: 588, startPoint y: 33, endPoint x: 500, endPoint y: 29, distance: 88.4
copy span "CircularQueue"
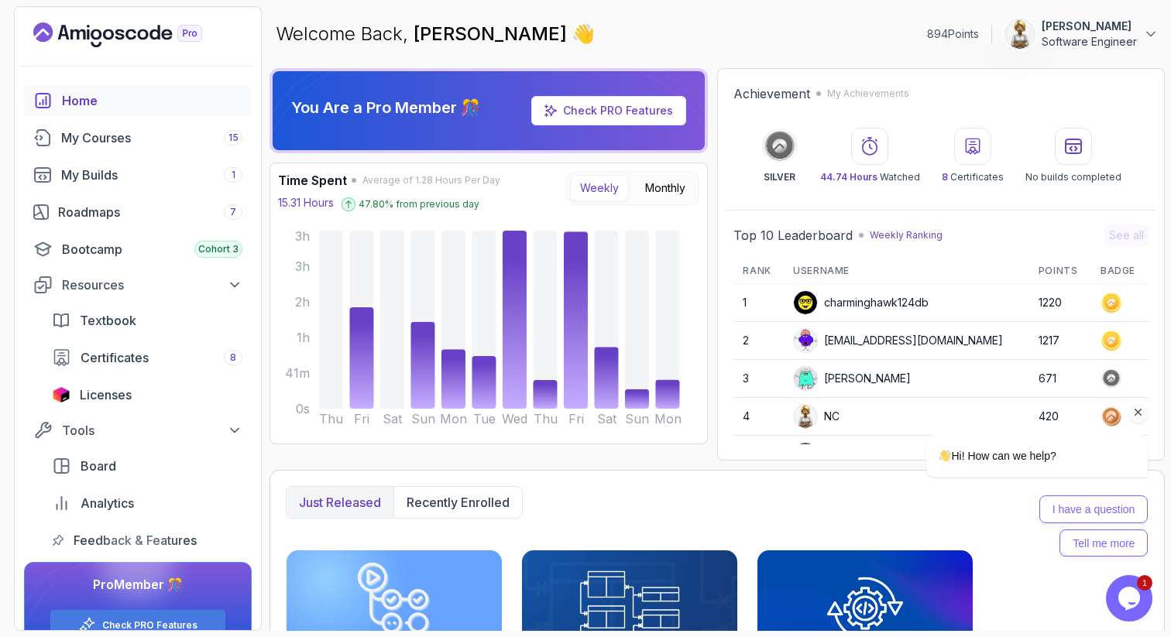
click at [1139, 417] on icon "Chat attention grabber" at bounding box center [1138, 413] width 14 height 14
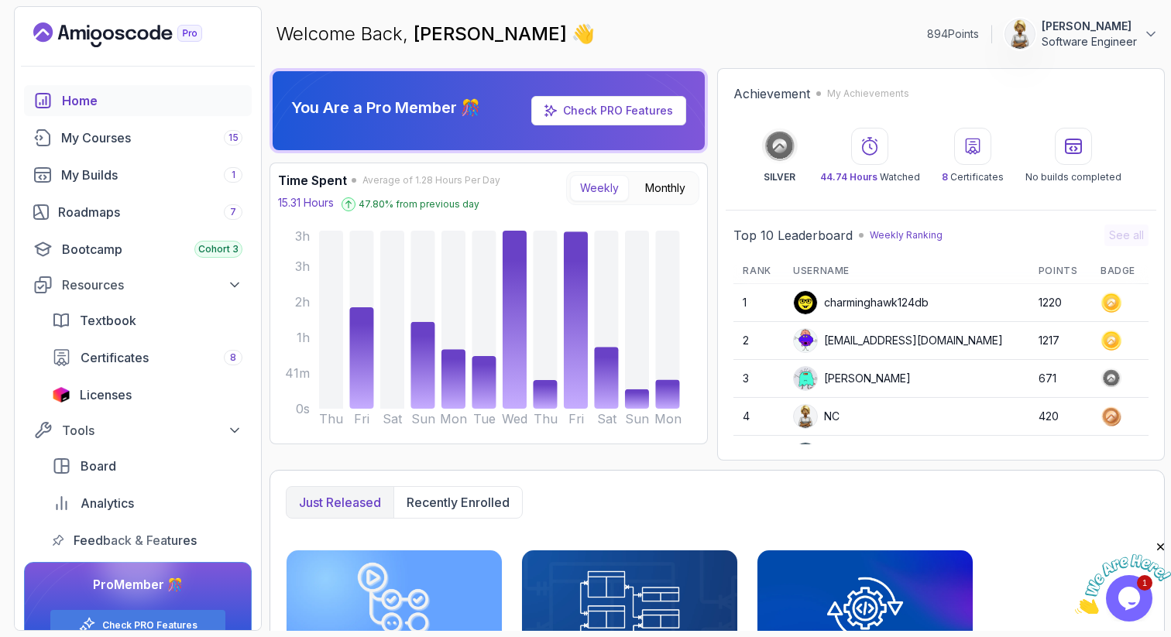
click at [1163, 543] on icon "Close" at bounding box center [1161, 547] width 14 height 14
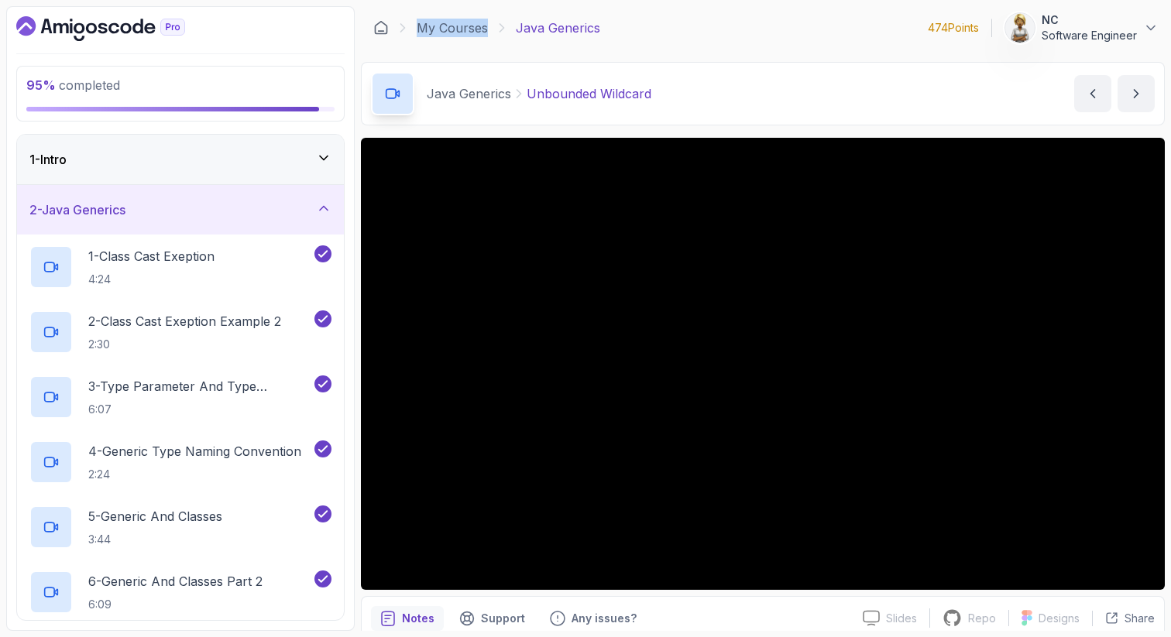
scroll to position [31, 0]
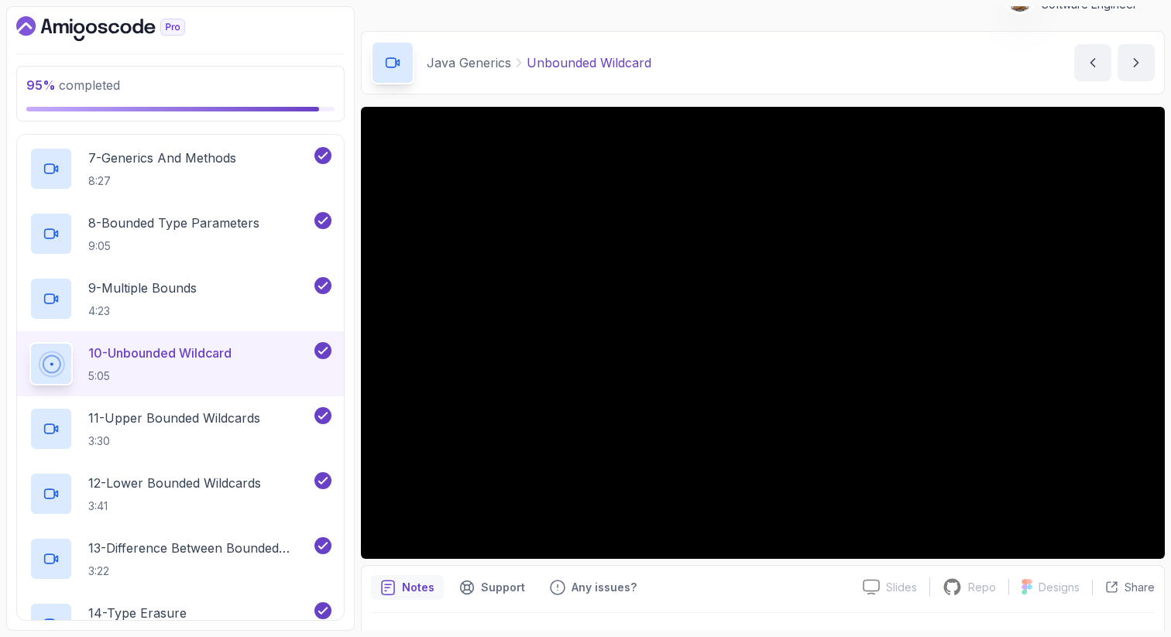
drag, startPoint x: 231, startPoint y: 179, endPoint x: 284, endPoint y: 8, distance: 179.3
click at [286, 8] on div "95 % completed 1 - Intro 2 - Java Generics 1 - Class Cast Exeption 4:24 2 - Cla…" at bounding box center [180, 318] width 348 height 625
drag, startPoint x: 182, startPoint y: 160, endPoint x: 211, endPoint y: 74, distance: 91.3
click at [211, 74] on div "95 % completed 1 - Intro 2 - Java Generics 1 - Class Cast Exeption 4:24 2 - Cla…" at bounding box center [180, 318] width 348 height 625
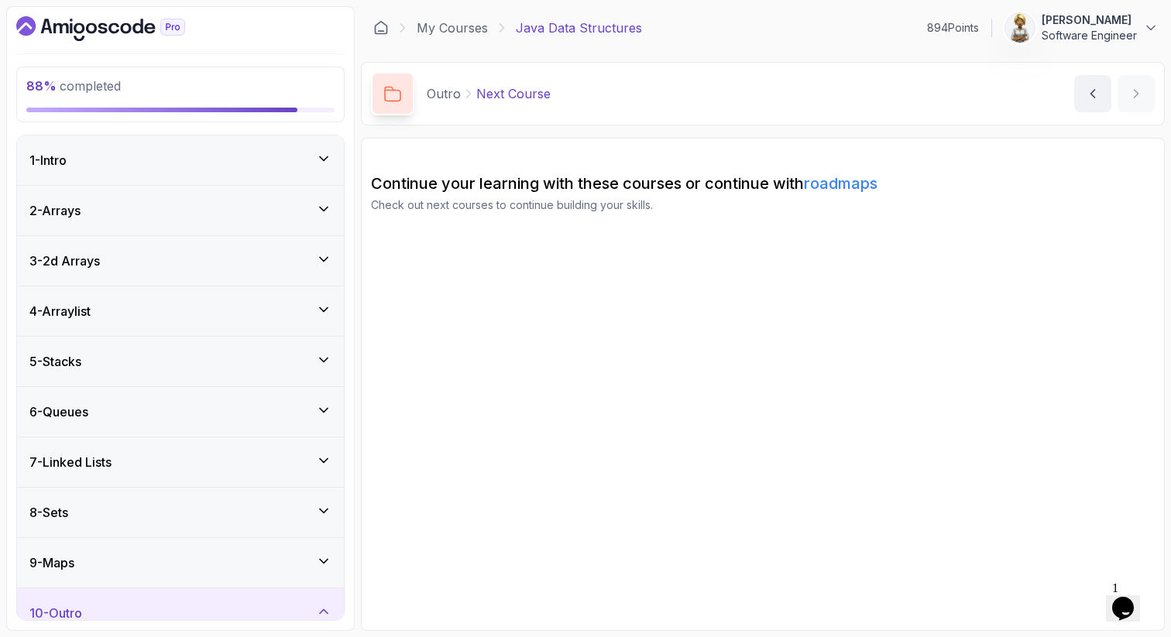
click at [246, 404] on div "6 - Queues" at bounding box center [180, 412] width 302 height 19
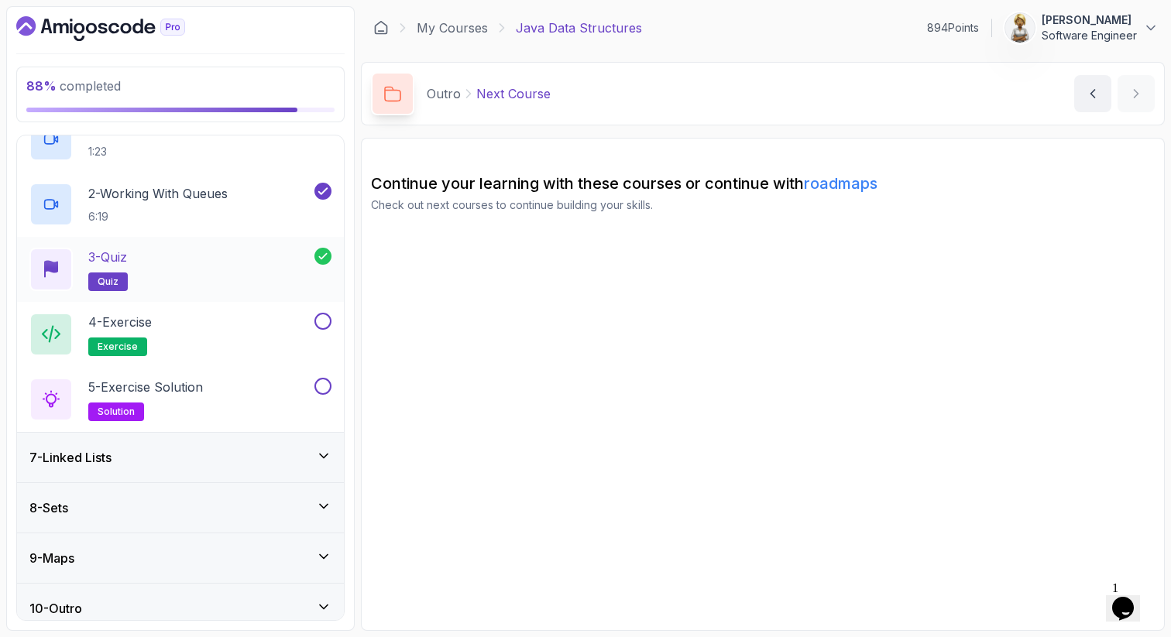
scroll to position [342, 0]
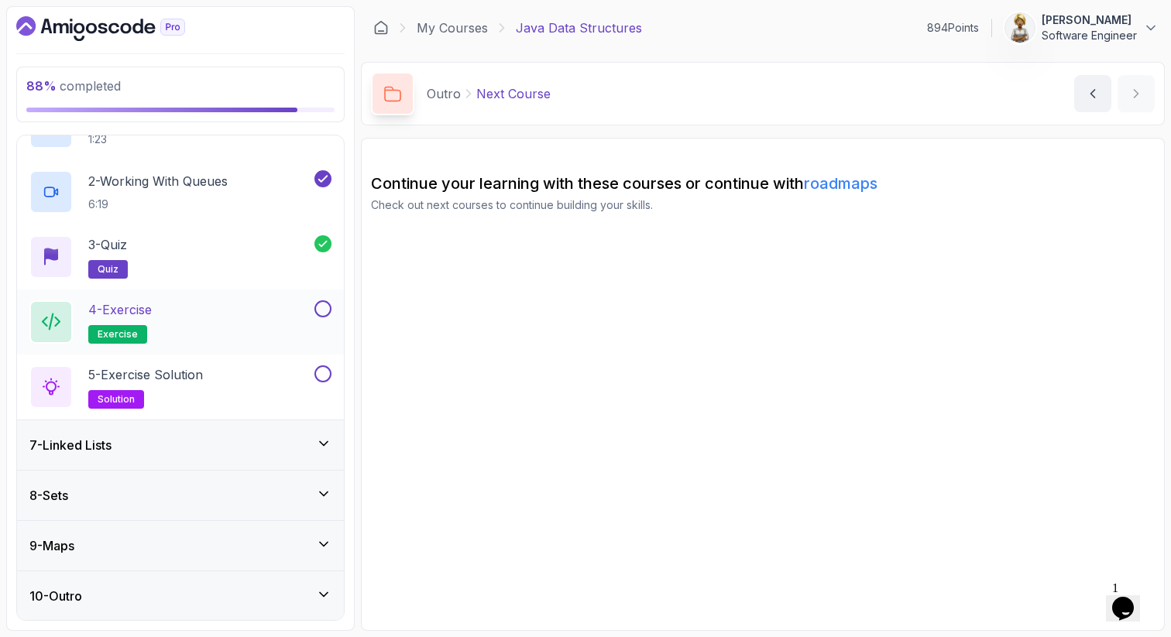
click at [294, 314] on div "4 - Exercise exercise" at bounding box center [170, 321] width 282 height 43
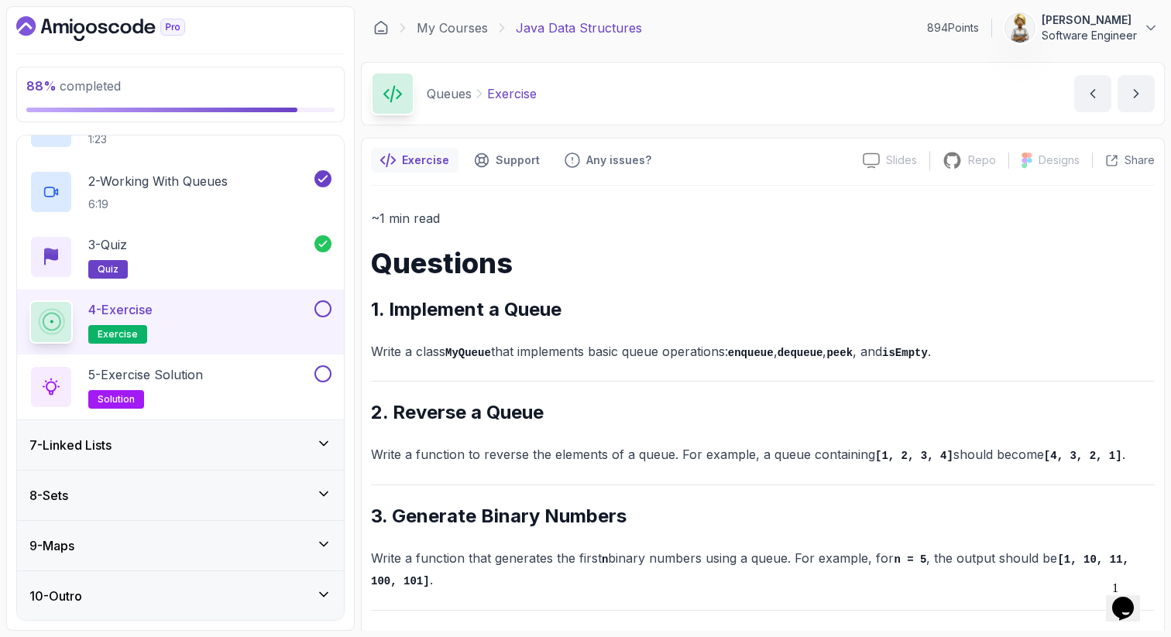
click at [534, 489] on div "~1 min read Questions 1. Implement a Queue Write a class MyQueue that implement…" at bounding box center [763, 503] width 784 height 590
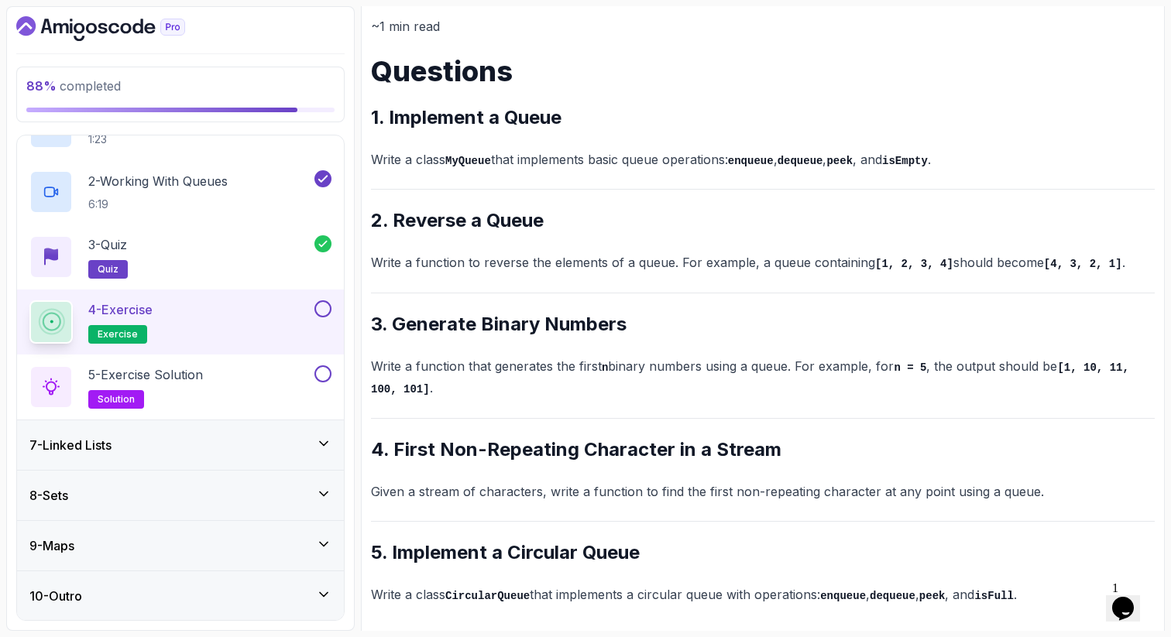
scroll to position [197, 0]
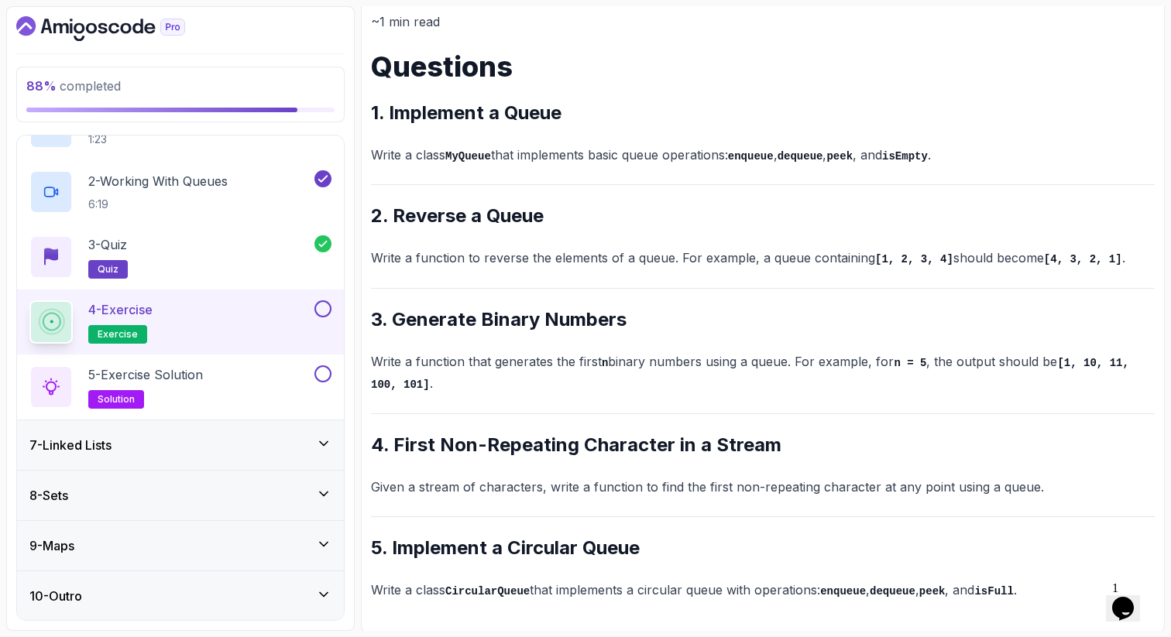
click at [664, 447] on h2 "4. First Non-Repeating Character in a Stream" at bounding box center [763, 445] width 784 height 25
click at [820, 427] on div "~1 min read Questions 1. Implement a Queue Write a class MyQueue that implement…" at bounding box center [763, 306] width 784 height 590
click at [250, 363] on div "5 - Exercise Solution solution" at bounding box center [180, 387] width 327 height 65
click at [238, 376] on div "5 - Exercise Solution solution" at bounding box center [170, 386] width 282 height 43
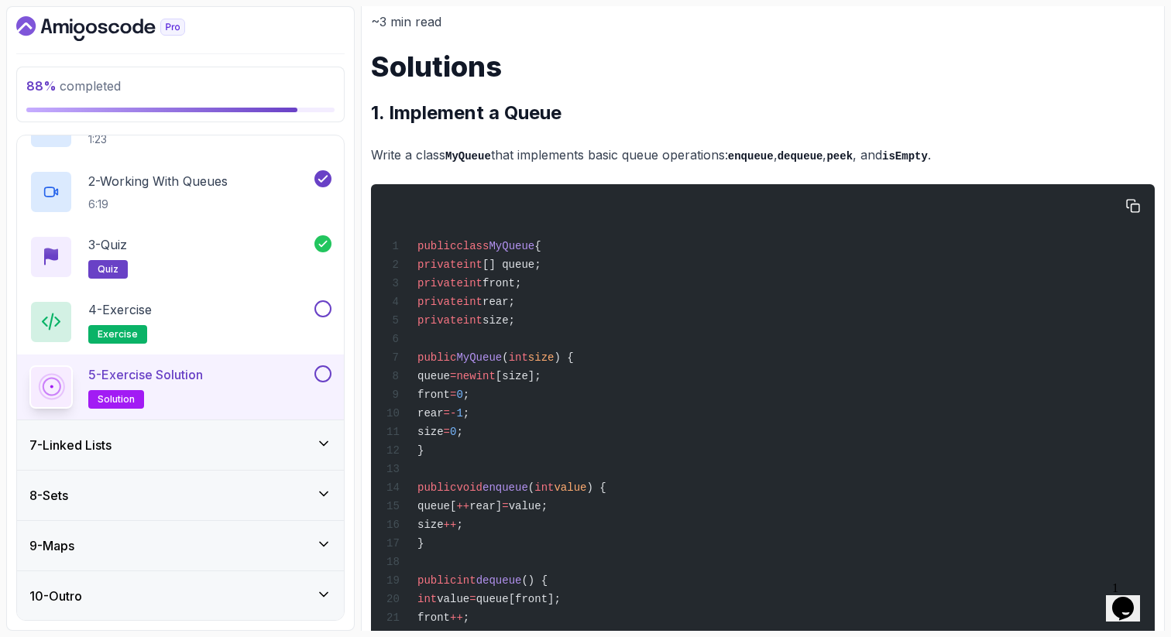
click at [774, 387] on div "public class MyQueue { private int [] queue; private int front; private int rea…" at bounding box center [762, 524] width 759 height 660
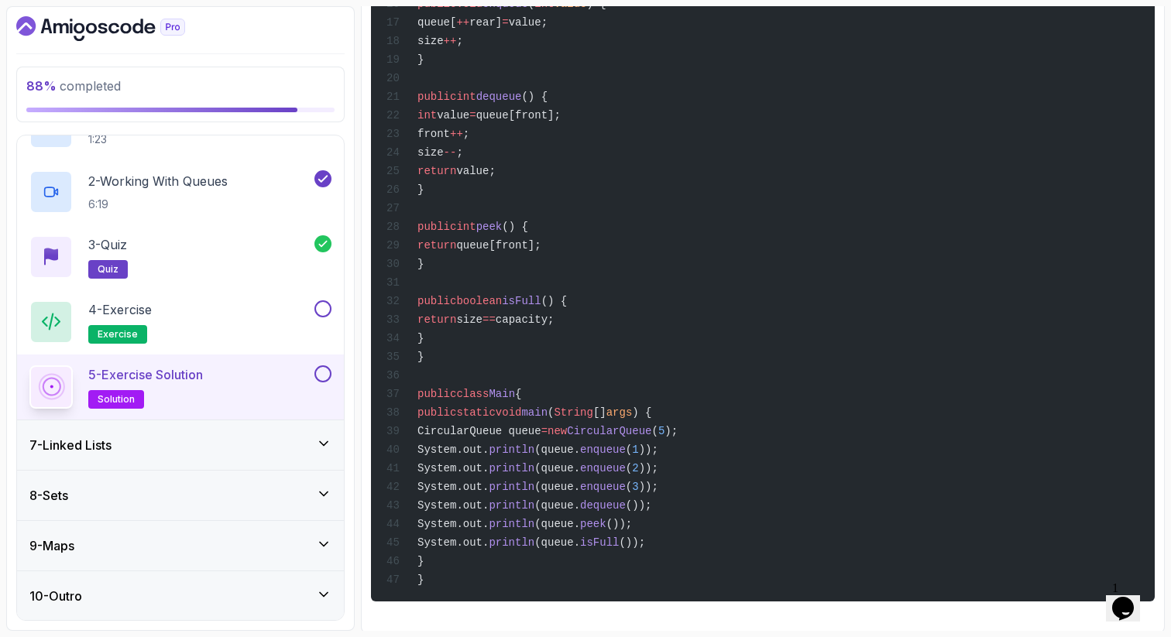
scroll to position [2801, 0]
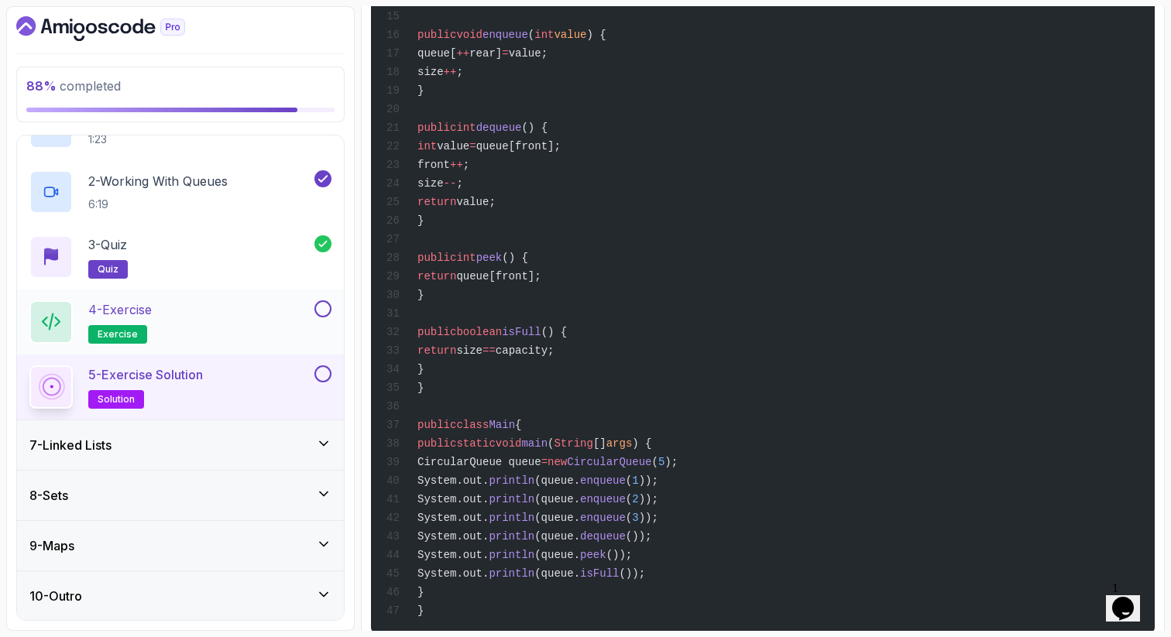
click at [327, 312] on button at bounding box center [322, 308] width 17 height 17
click at [321, 372] on button at bounding box center [322, 373] width 17 height 17
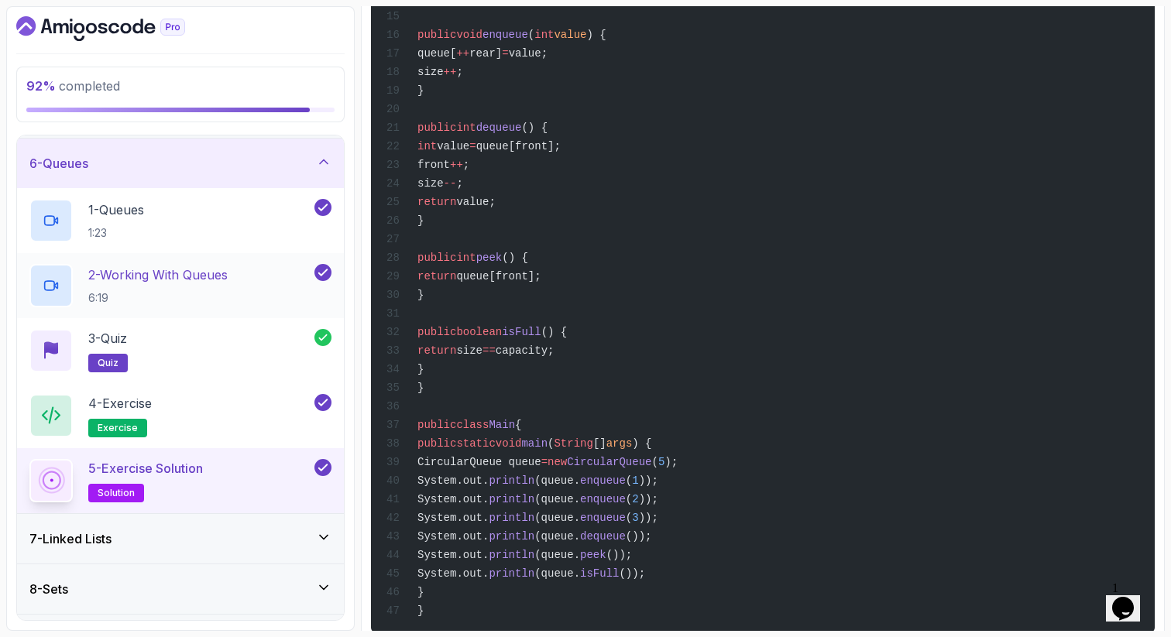
scroll to position [218, 0]
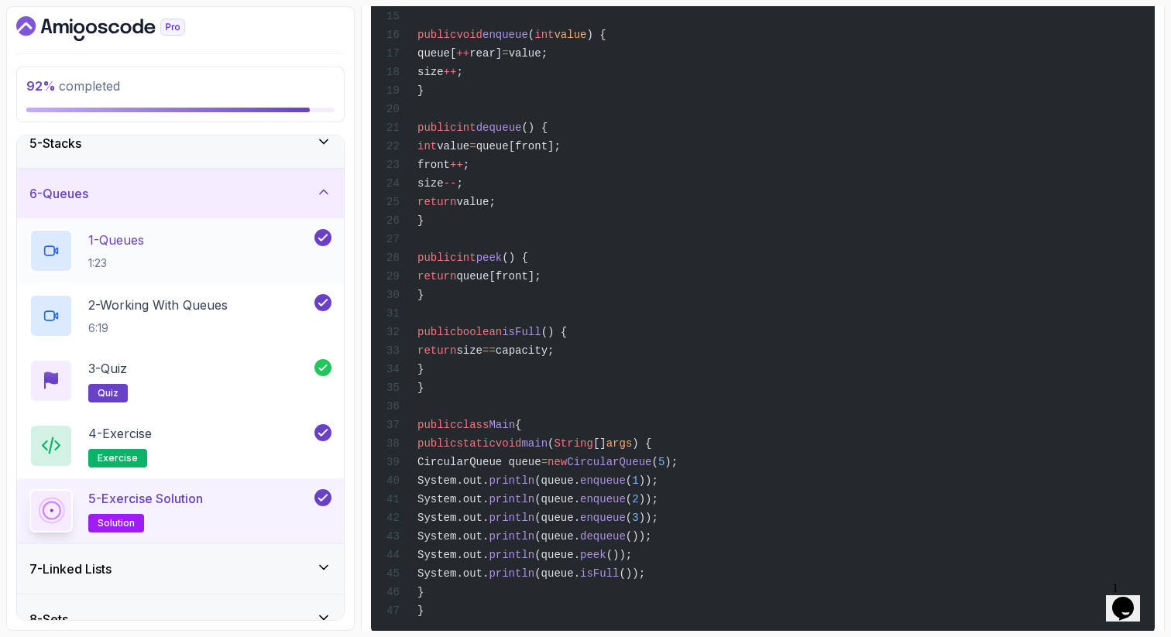
click at [201, 249] on div "1 - Queues 1:23" at bounding box center [170, 250] width 282 height 43
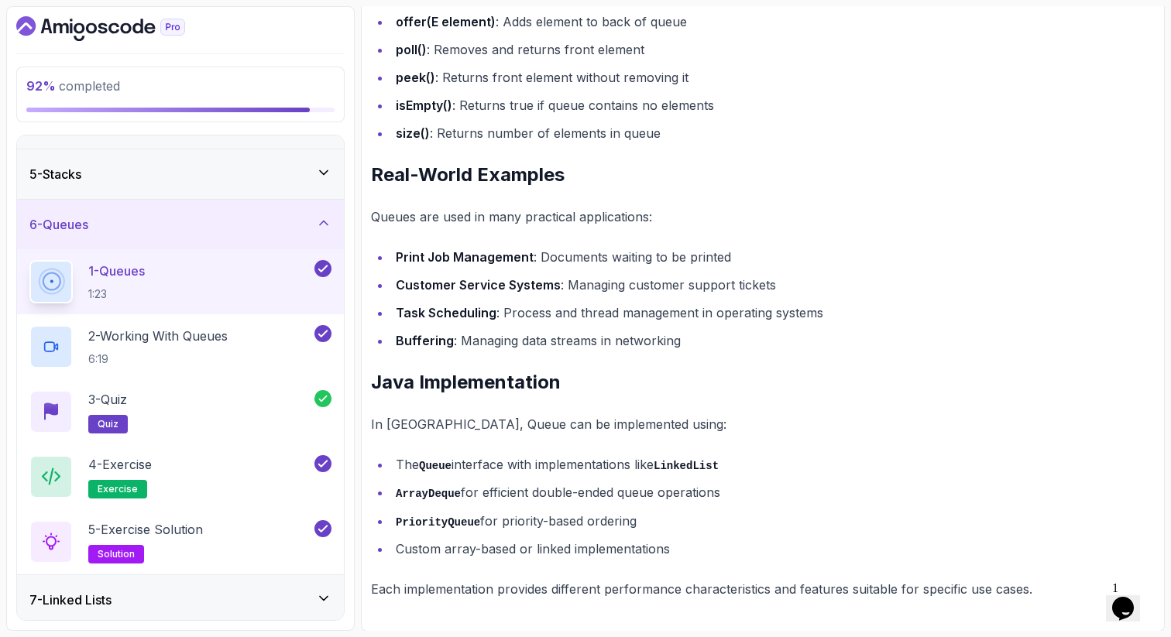
scroll to position [156, 0]
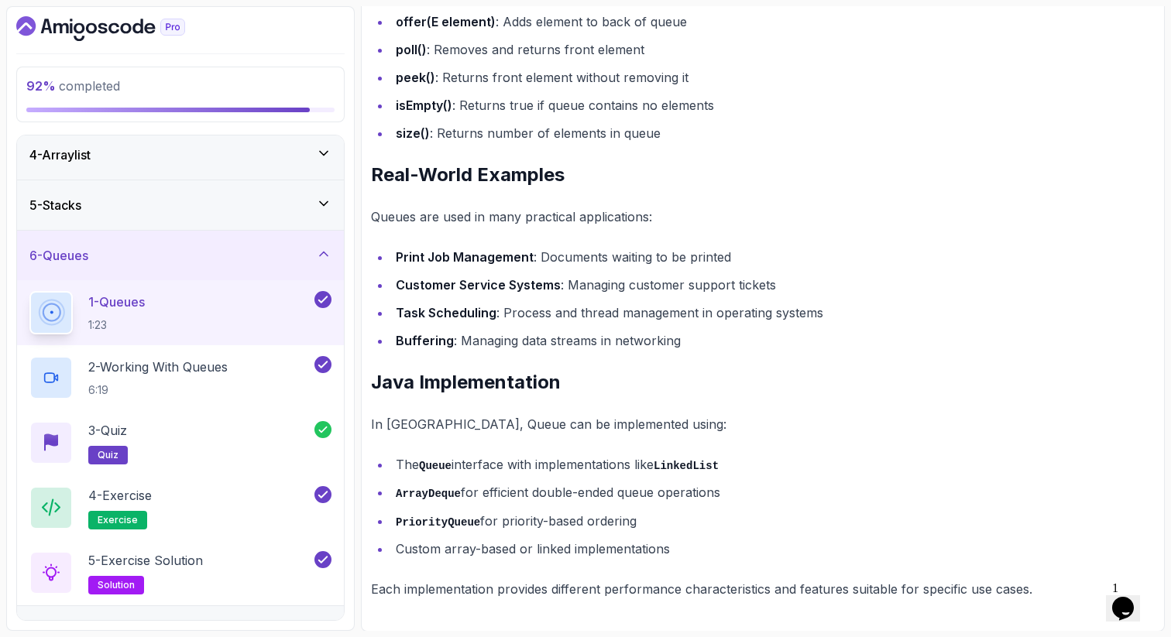
click at [904, 285] on li "Customer Service Systems : Managing customer support tickets" at bounding box center [772, 285] width 763 height 22
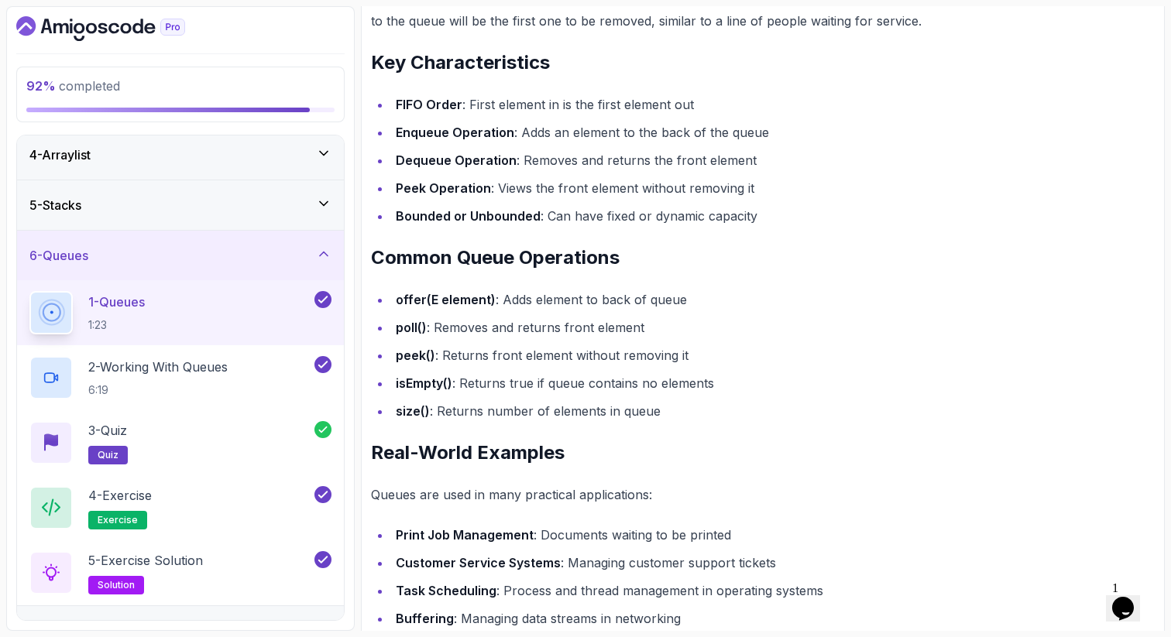
scroll to position [717, 0]
click at [327, 248] on icon at bounding box center [323, 253] width 15 height 15
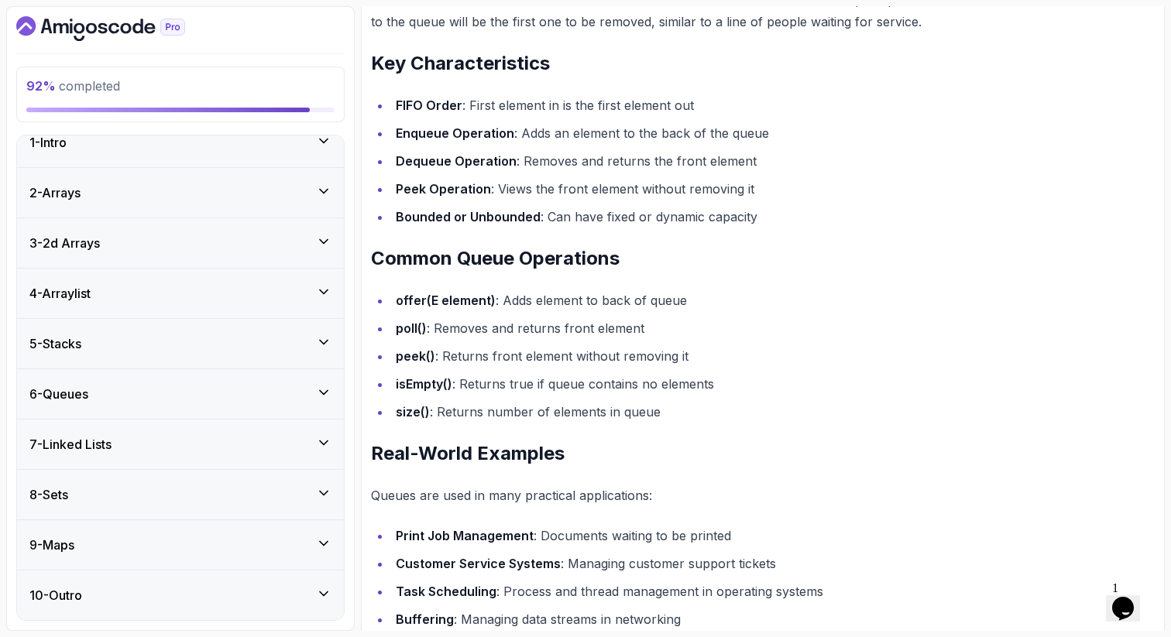
scroll to position [18, 0]
click at [323, 444] on icon at bounding box center [324, 443] width 8 height 4
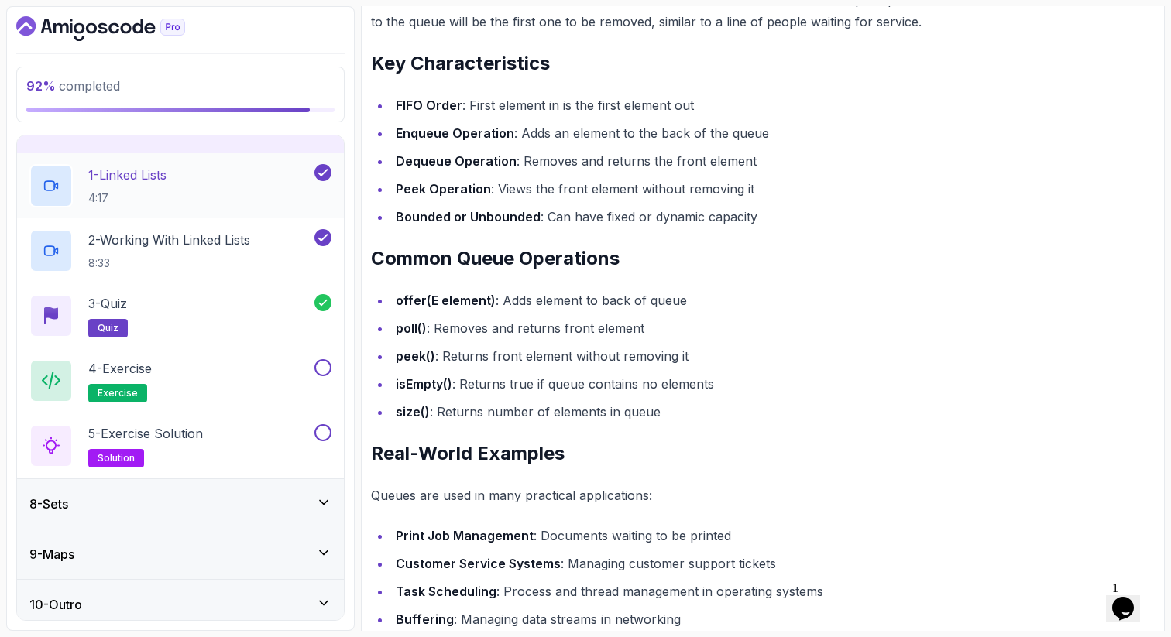
scroll to position [342, 0]
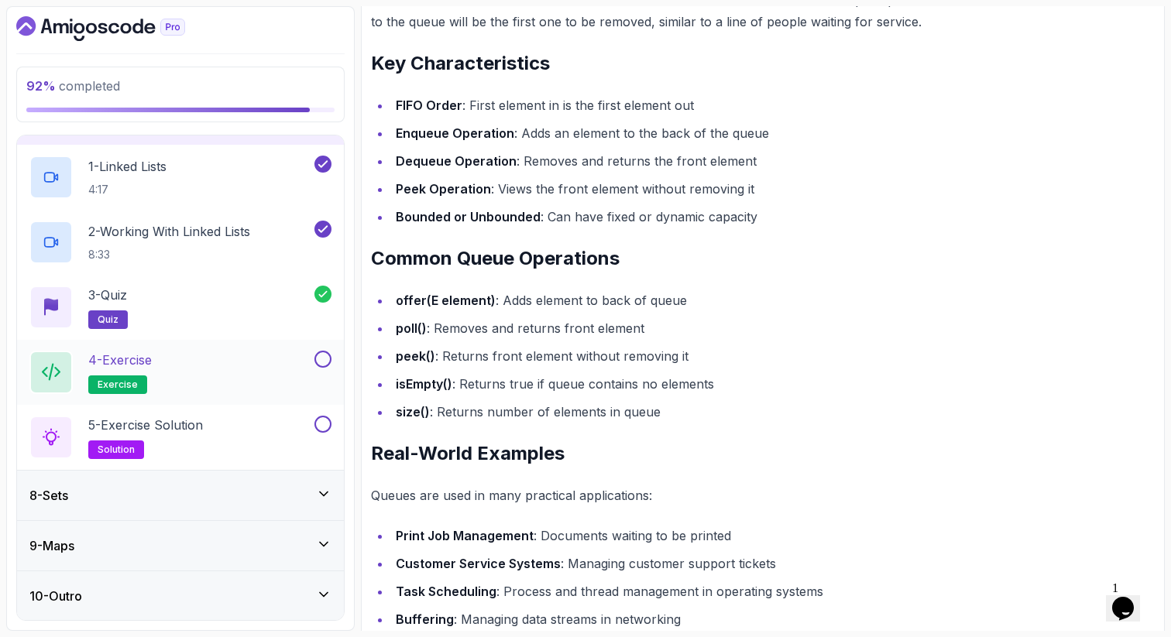
click at [247, 363] on div "4 - Exercise exercise" at bounding box center [170, 372] width 282 height 43
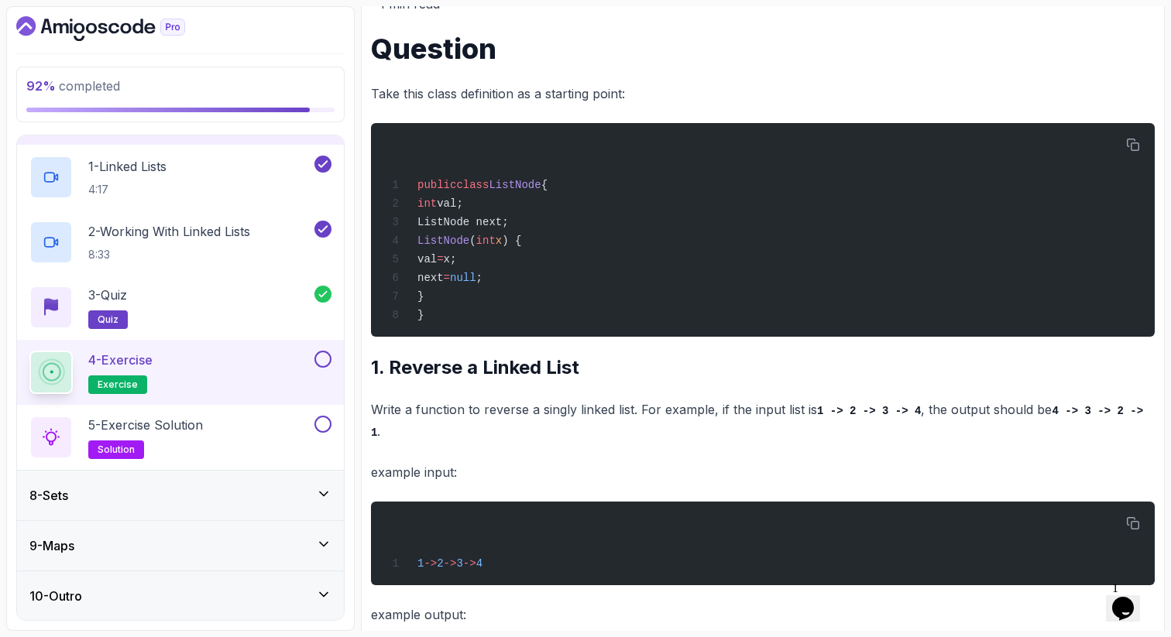
scroll to position [265, 0]
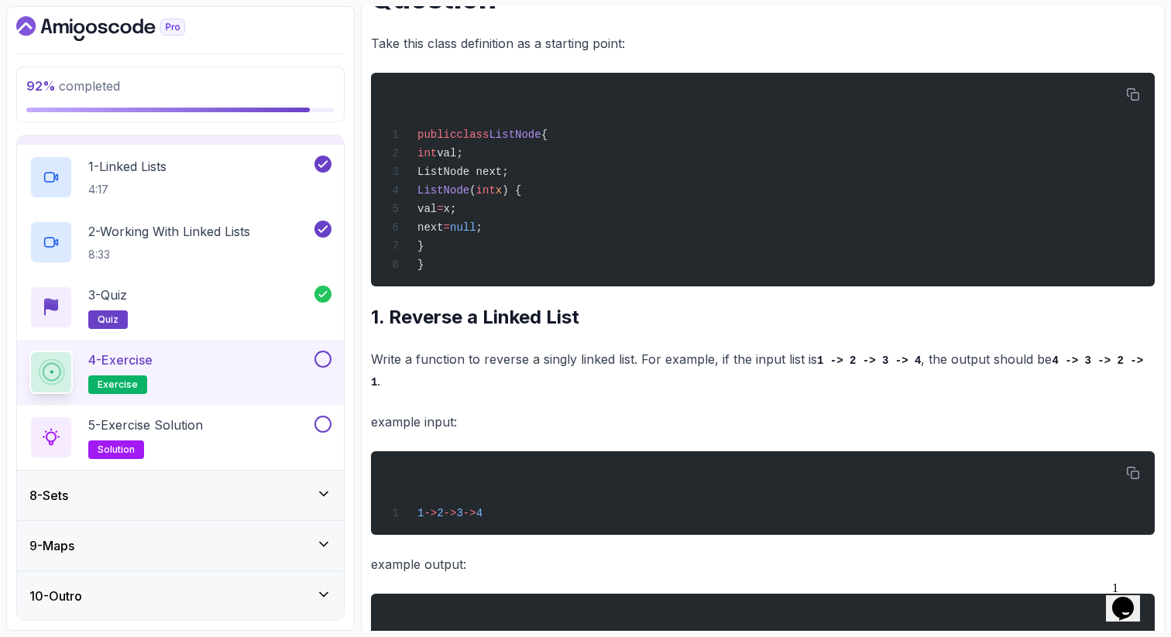
click at [681, 43] on p "Take this class definition as a starting point:" at bounding box center [763, 44] width 784 height 22
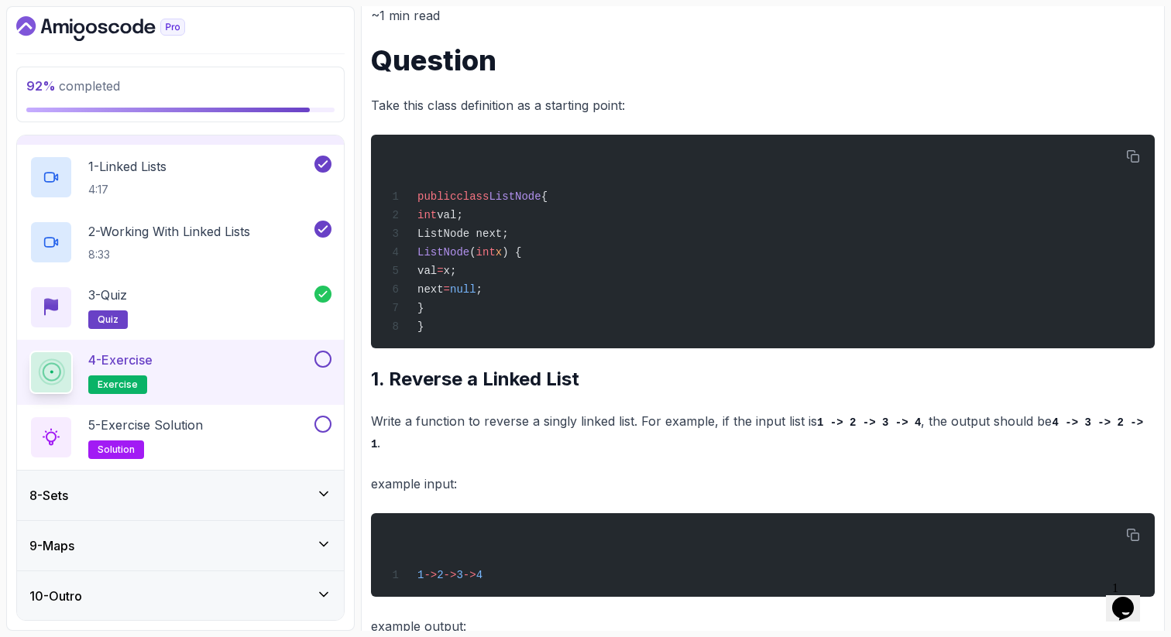
scroll to position [172, 0]
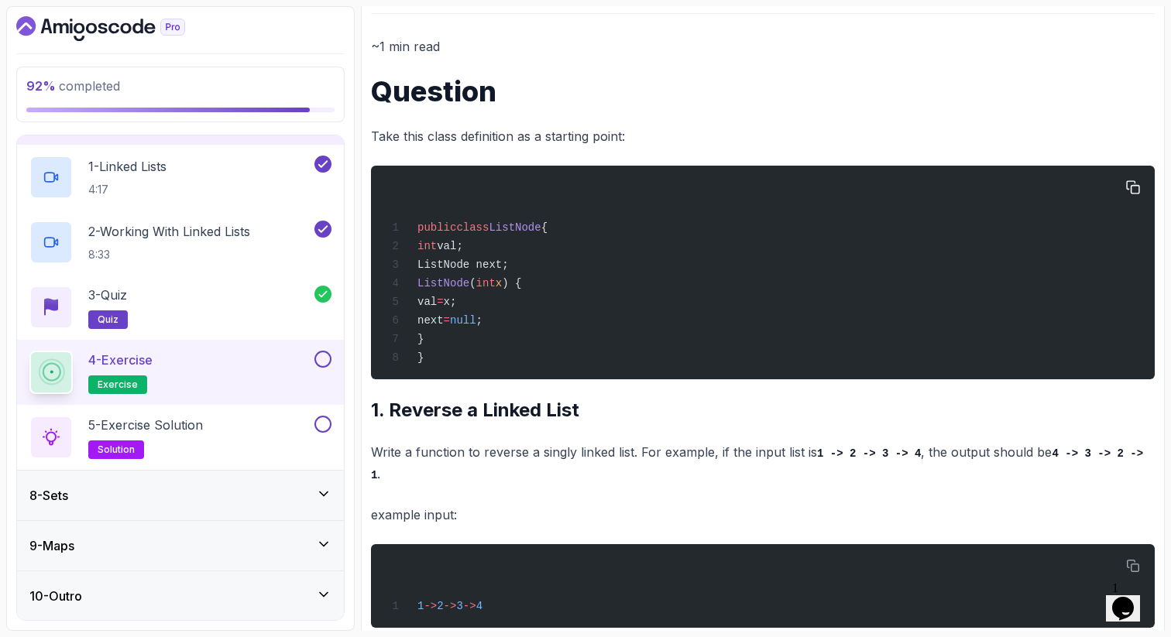
click at [437, 223] on span "public" at bounding box center [436, 227] width 39 height 12
click at [530, 234] on span "ListNode" at bounding box center [515, 227] width 52 height 12
click at [559, 235] on div "public class ListNode { int val; ListNode next; ListNode ( int x ) { val = x; n…" at bounding box center [762, 272] width 759 height 195
click at [440, 258] on div "public class ListNode { int val; ListNode next; ListNode ( int x ) { val = x; n…" at bounding box center [762, 272] width 759 height 195
drag, startPoint x: 458, startPoint y: 341, endPoint x: 401, endPoint y: 228, distance: 126.7
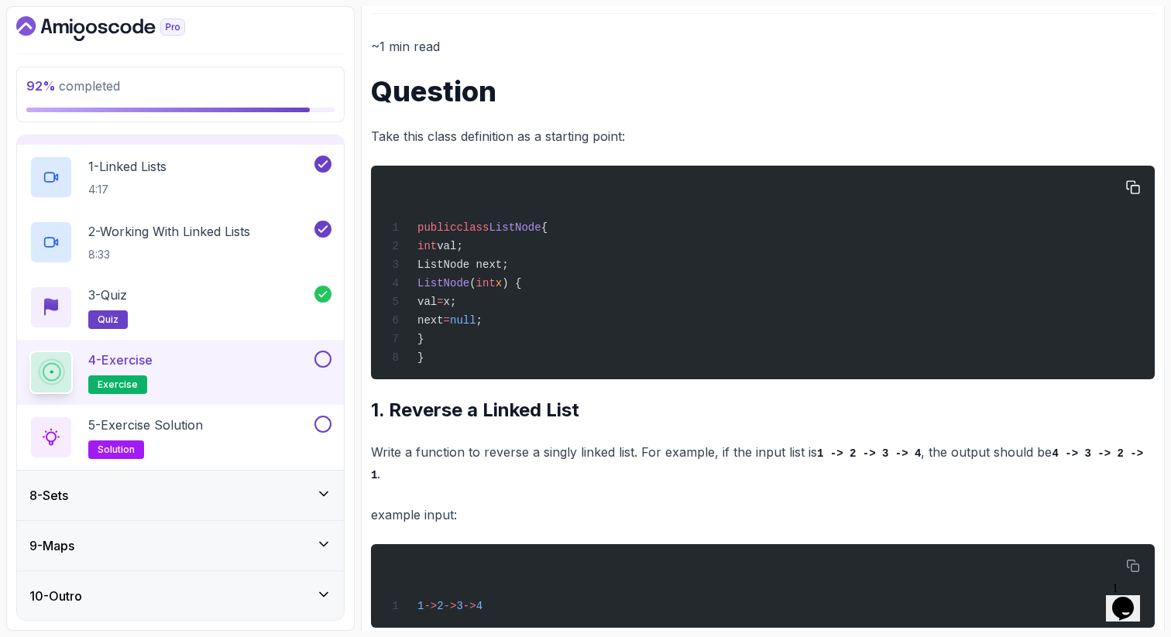
click at [402, 228] on div "public class ListNode { int val; ListNode next; ListNode ( int x ) { val = x; n…" at bounding box center [762, 272] width 759 height 195
copy code "public class ListNode { int val; ListNode next; ListNode ( int x ) { val = x; n…"
click at [452, 442] on div "~1 min read Question Take this class definition as a starting point: public cla…" at bounding box center [763, 403] width 784 height 735
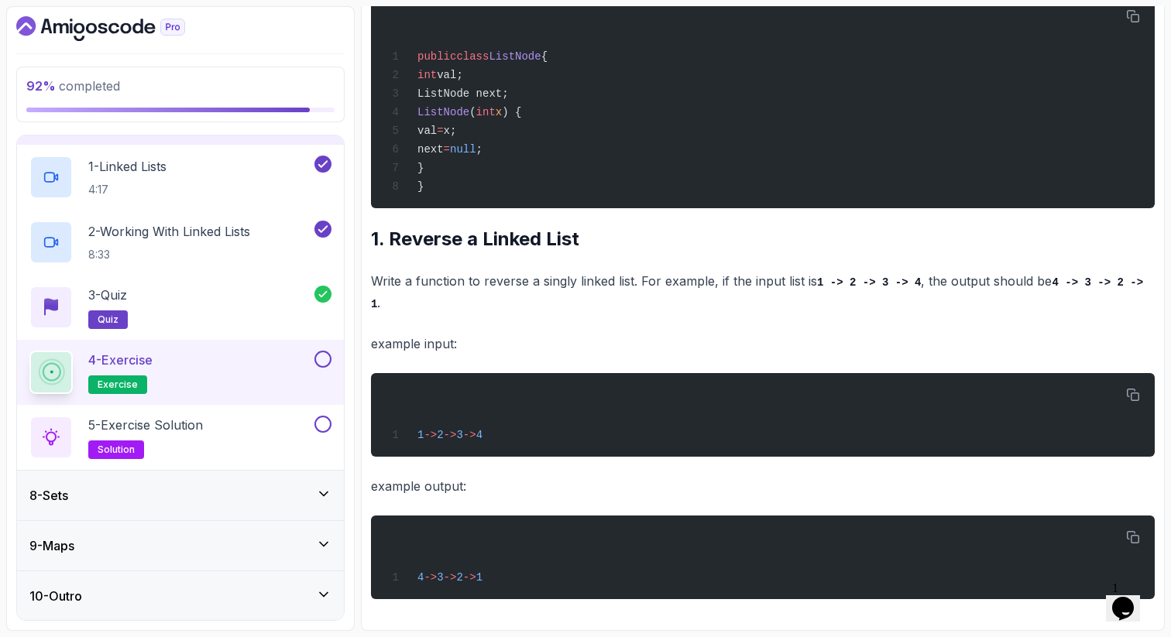
scroll to position [350, 0]
click at [325, 359] on button at bounding box center [322, 359] width 17 height 17
click at [259, 417] on div "5 - Exercise Solution solution" at bounding box center [170, 437] width 282 height 43
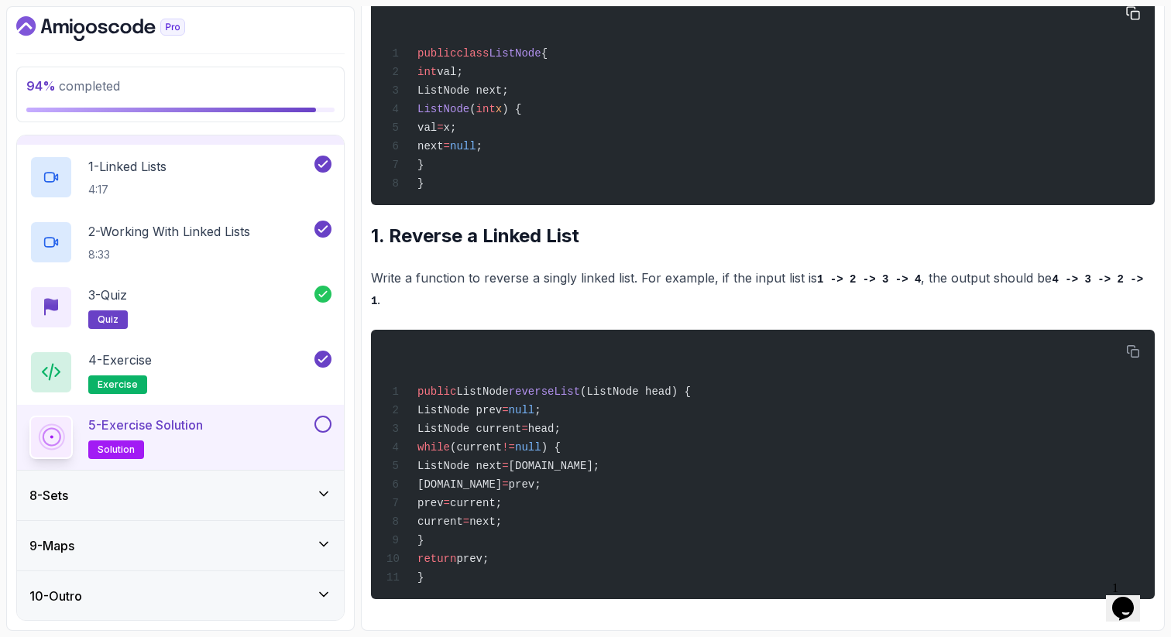
click at [618, 143] on div "public class ListNode { int val; ListNode next; ListNode ( int x ) { val = x; n…" at bounding box center [762, 98] width 759 height 195
click at [543, 302] on p "Write a function to reverse a singly linked list. For example, if the input lis…" at bounding box center [763, 289] width 784 height 44
click at [502, 406] on span "ListNode prev" at bounding box center [459, 410] width 84 height 12
click at [535, 406] on span "null" at bounding box center [522, 410] width 26 height 12
click at [465, 424] on span "ListNode current" at bounding box center [469, 429] width 104 height 12
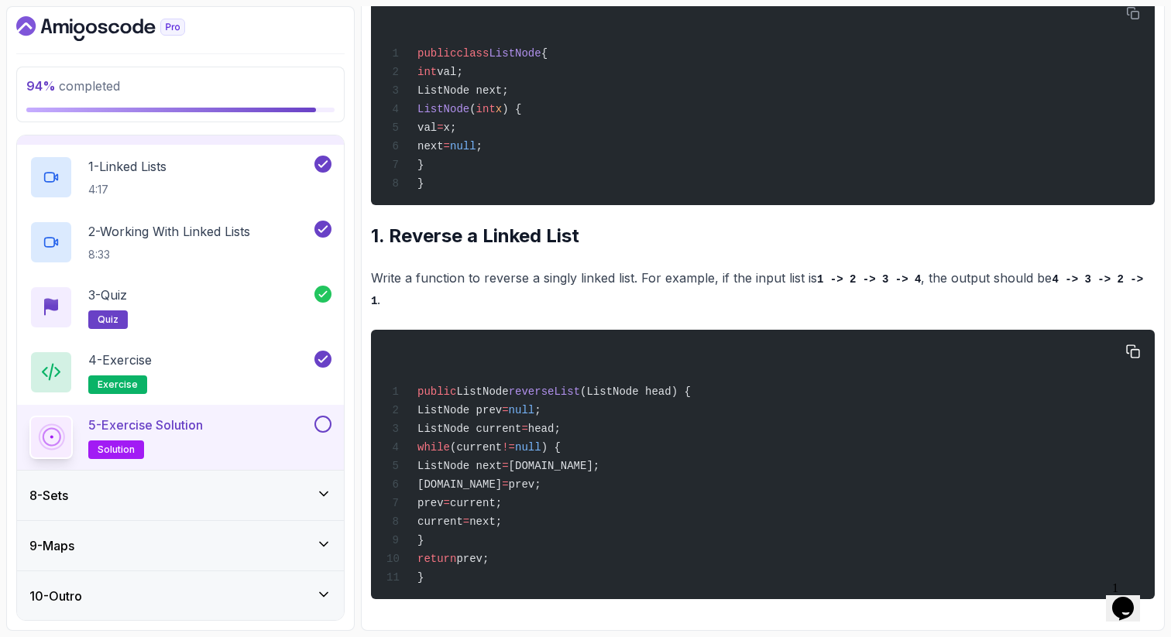
click at [538, 430] on div "public ListNode reverseList (ListNode head) { ListNode prev = null ; ListNode c…" at bounding box center [762, 464] width 759 height 251
drag, startPoint x: 438, startPoint y: 403, endPoint x: 531, endPoint y: 557, distance: 179.9
click at [535, 559] on div "public ListNode reverseList (ListNode head) { ListNode prev = null ; ListNode c…" at bounding box center [762, 464] width 759 height 251
copy code "ListNode prev = null ; ListNode current = head; while (current != null ) { List…"
click at [475, 369] on div "public ListNode reverseList (ListNode head) { ListNode prev = null ; ListNode c…" at bounding box center [762, 464] width 759 height 251
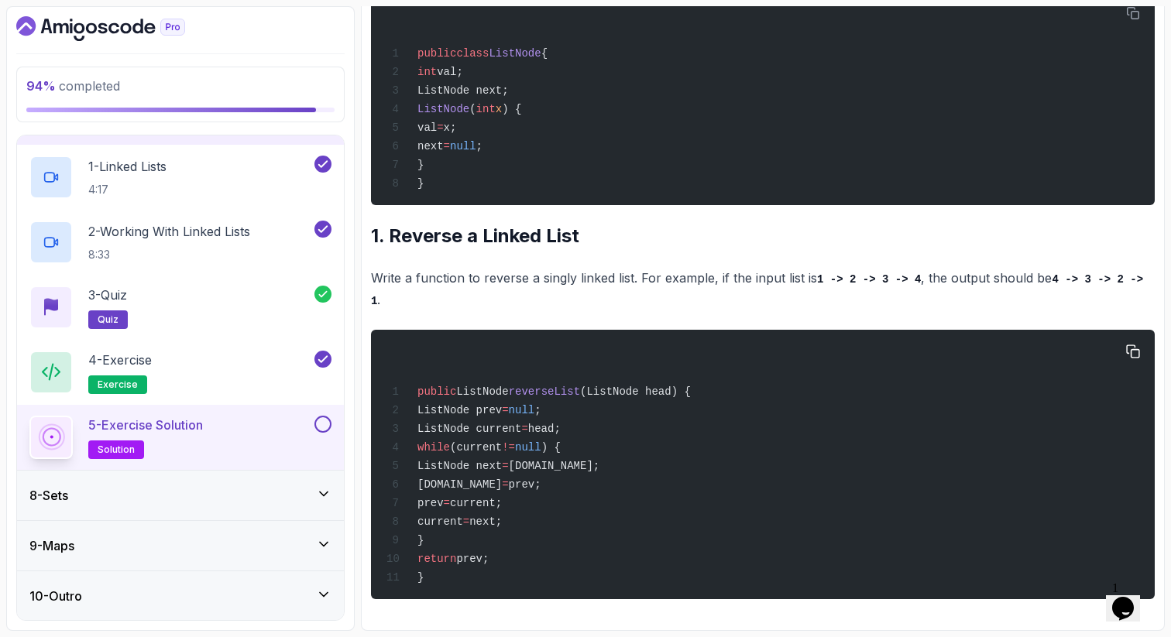
click at [661, 520] on div "public ListNode reverseList (ListNode head) { ListNode prev = null ; ListNode c…" at bounding box center [762, 464] width 759 height 251
click at [326, 421] on button at bounding box center [322, 424] width 17 height 17
click at [320, 492] on icon at bounding box center [324, 494] width 8 height 4
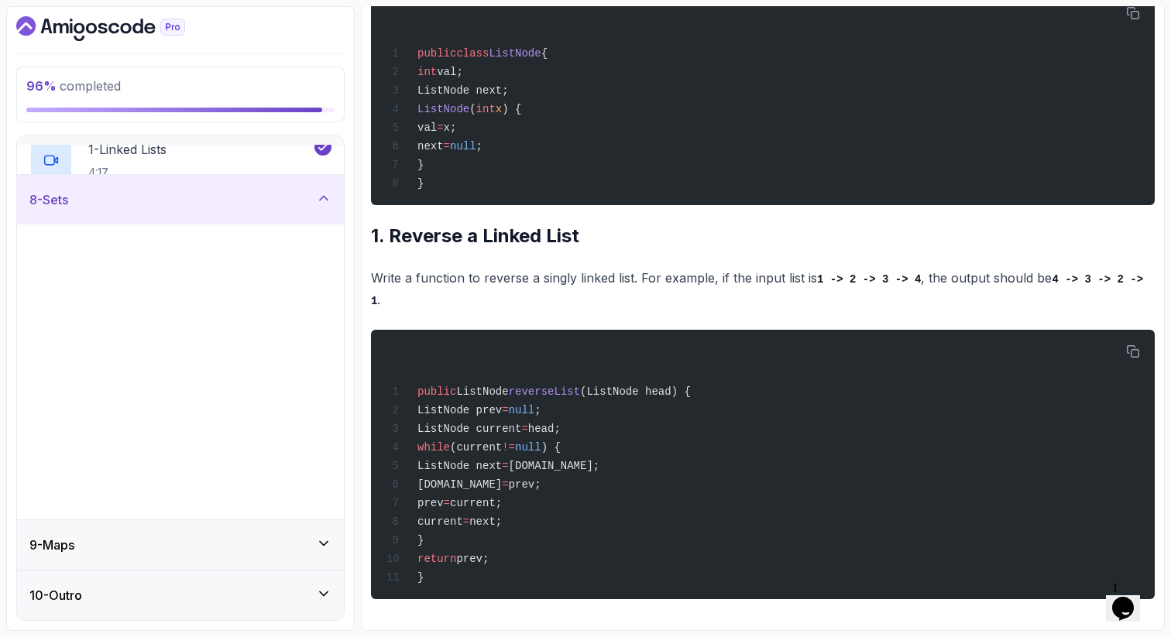
scroll to position [342, 0]
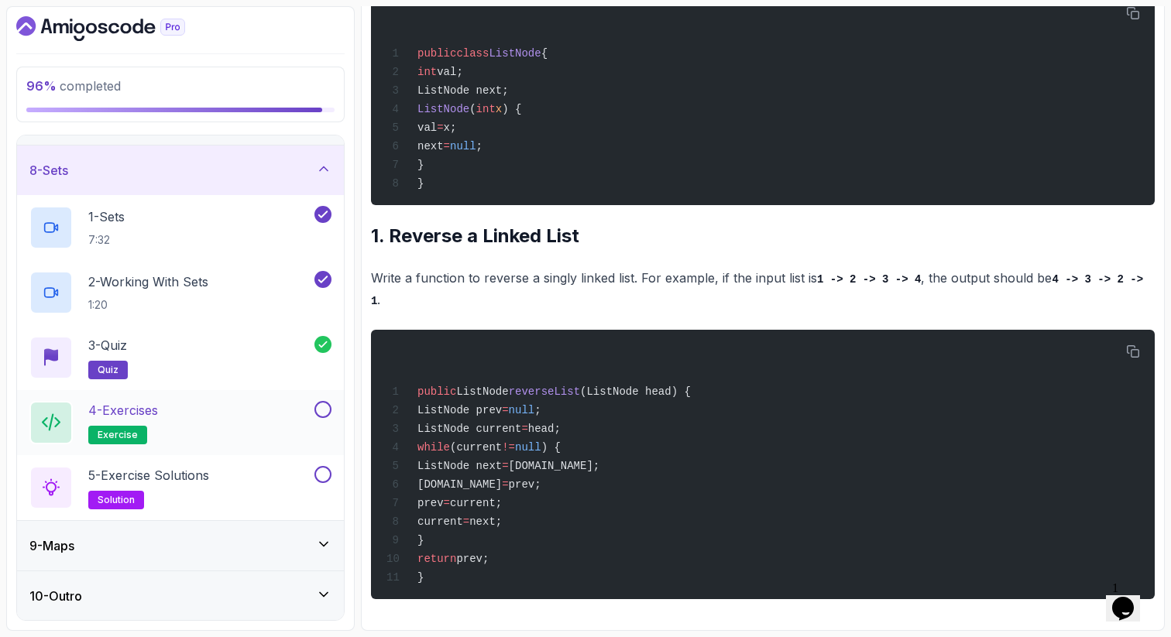
click at [257, 401] on div "4 - Exercises exercise" at bounding box center [170, 422] width 282 height 43
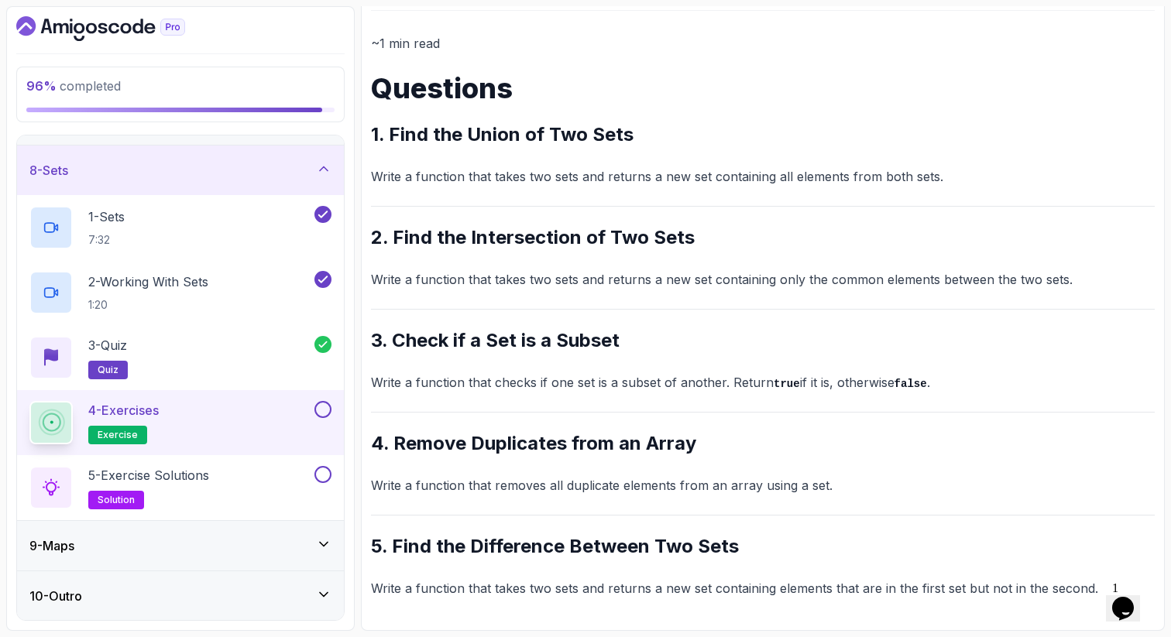
click at [702, 113] on div "~1 min read Questions 1. Find the Union of Two Sets Write a function that takes…" at bounding box center [763, 316] width 784 height 567
click at [738, 92] on h1 "Questions" at bounding box center [763, 88] width 784 height 31
click at [326, 546] on icon at bounding box center [323, 544] width 15 height 15
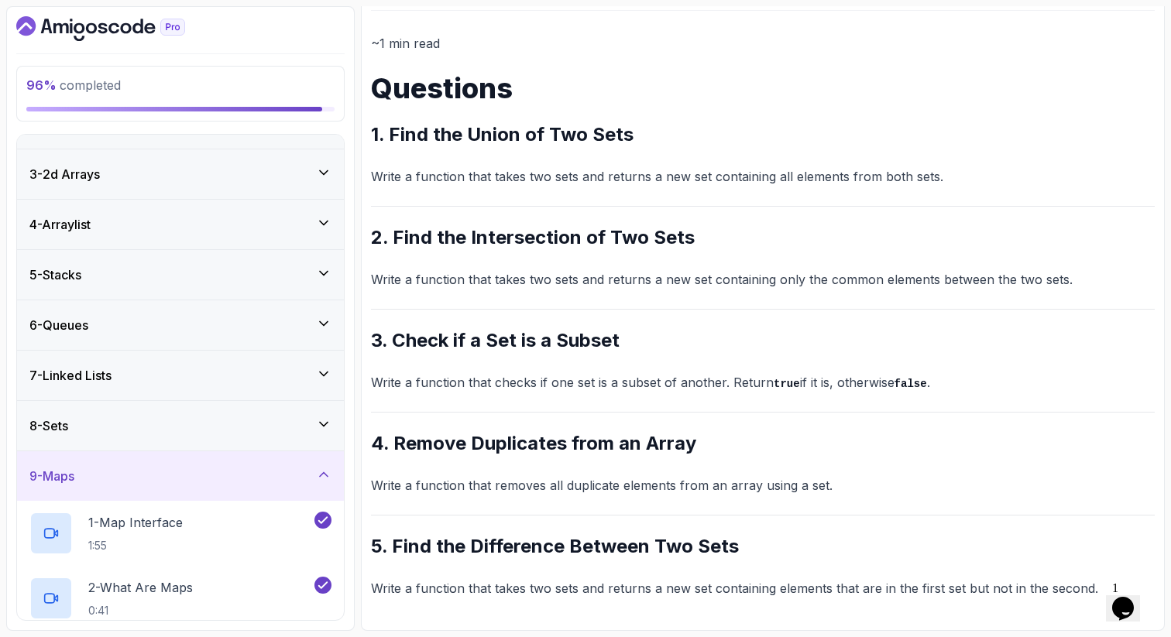
scroll to position [73, 0]
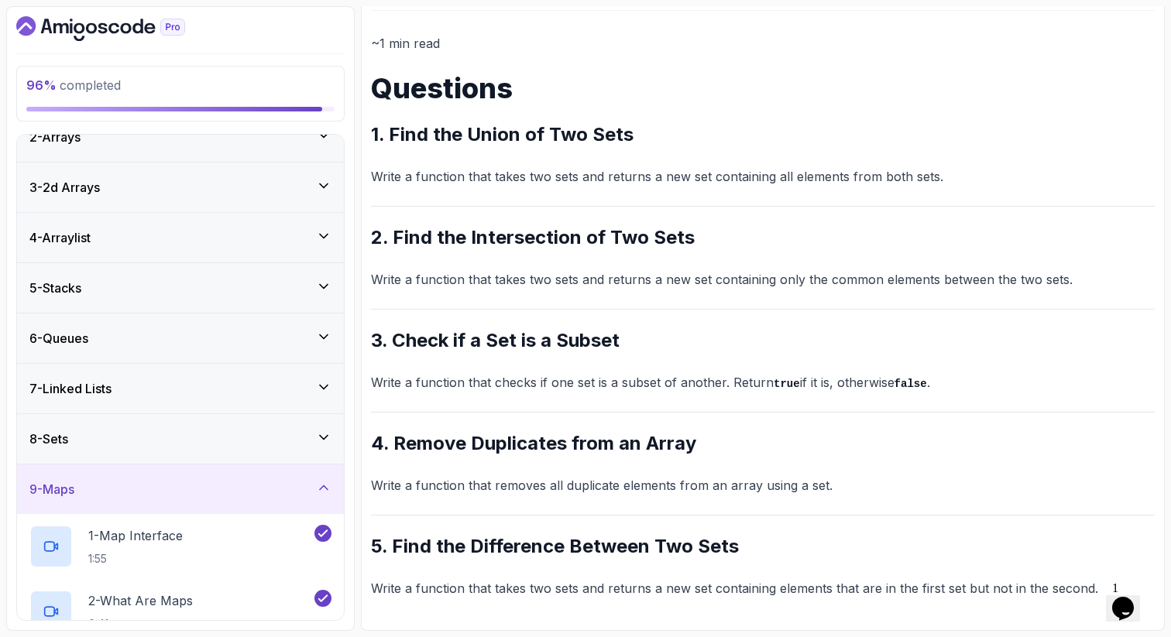
click at [321, 444] on icon at bounding box center [323, 437] width 15 height 15
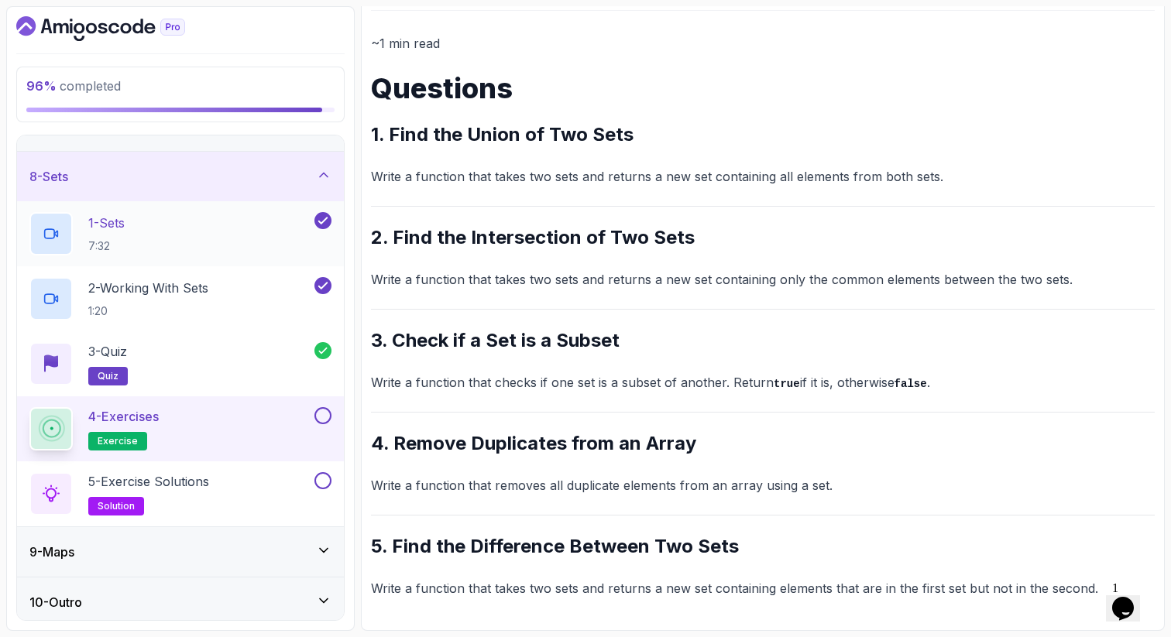
scroll to position [342, 0]
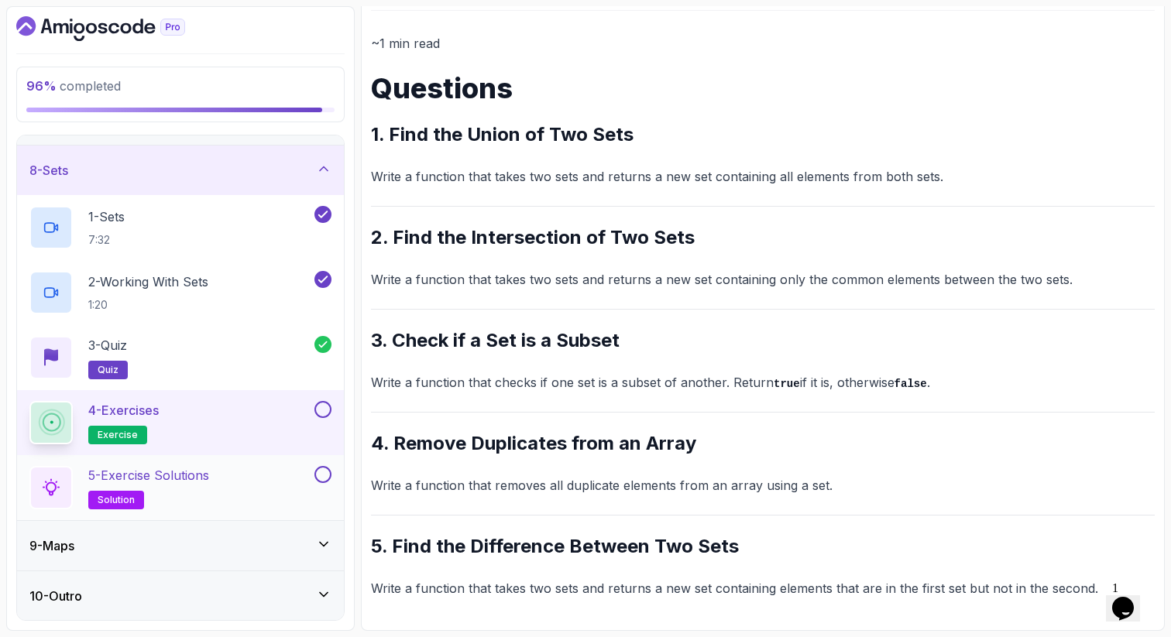
click at [246, 485] on div "5 - Exercise Solutions solution" at bounding box center [170, 487] width 282 height 43
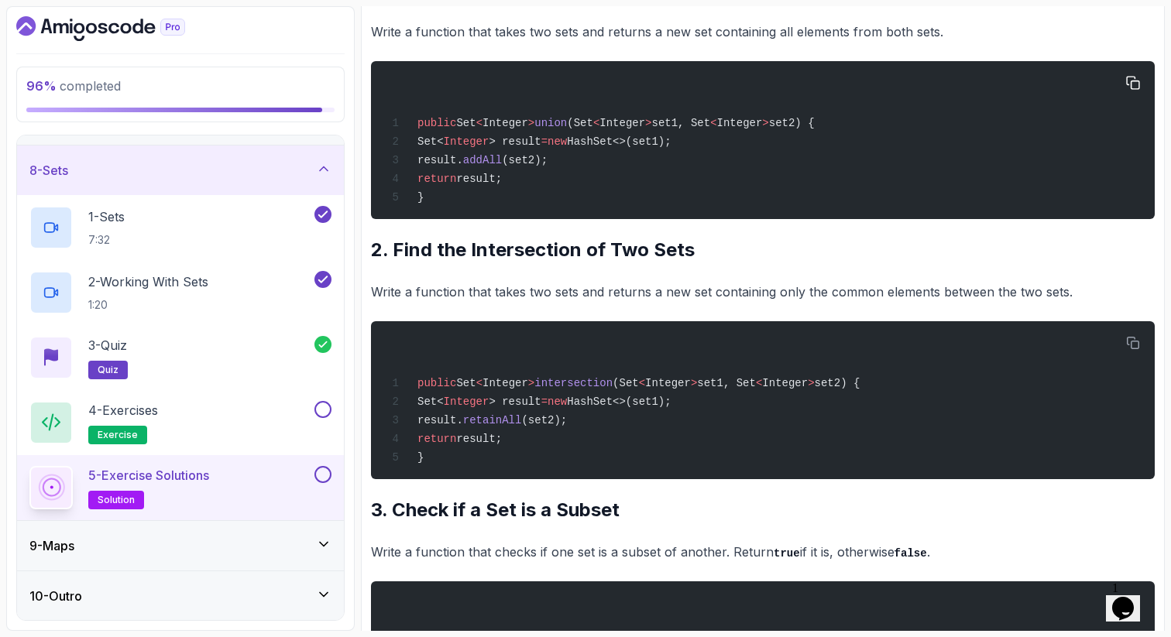
click at [816, 105] on div "public Set < Integer > union (Set < Integer > set1, Set < Integer > set2) { Set…" at bounding box center [762, 139] width 759 height 139
drag, startPoint x: 719, startPoint y: 147, endPoint x: 445, endPoint y: 146, distance: 273.3
click at [444, 145] on div "public Set < Integer > union (Set < Integer > set1, Set < Integer > set2) { Set…" at bounding box center [762, 139] width 759 height 139
copy span "Set< Integer > result = new HashSet<>(set1);"
click at [233, 417] on div "4 - Exercises exercise" at bounding box center [170, 422] width 282 height 43
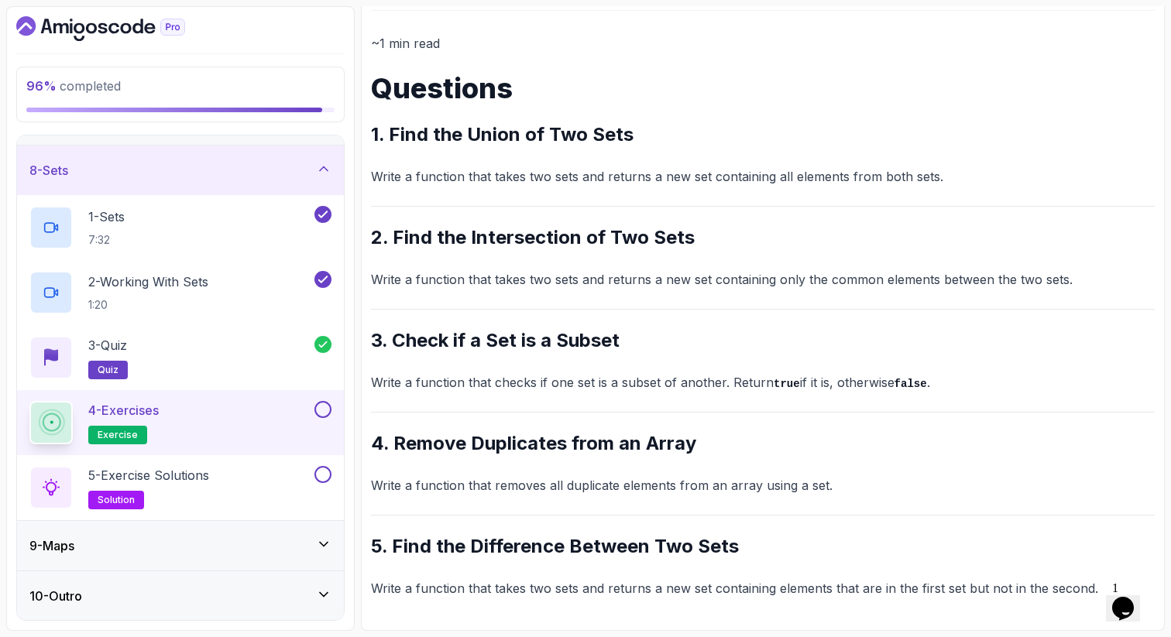
scroll to position [175, 0]
drag, startPoint x: 986, startPoint y: 282, endPoint x: 822, endPoint y: 285, distance: 164.2
click at [822, 285] on p "Write a function that takes two sets and returns a new set containing only the …" at bounding box center [763, 280] width 784 height 22
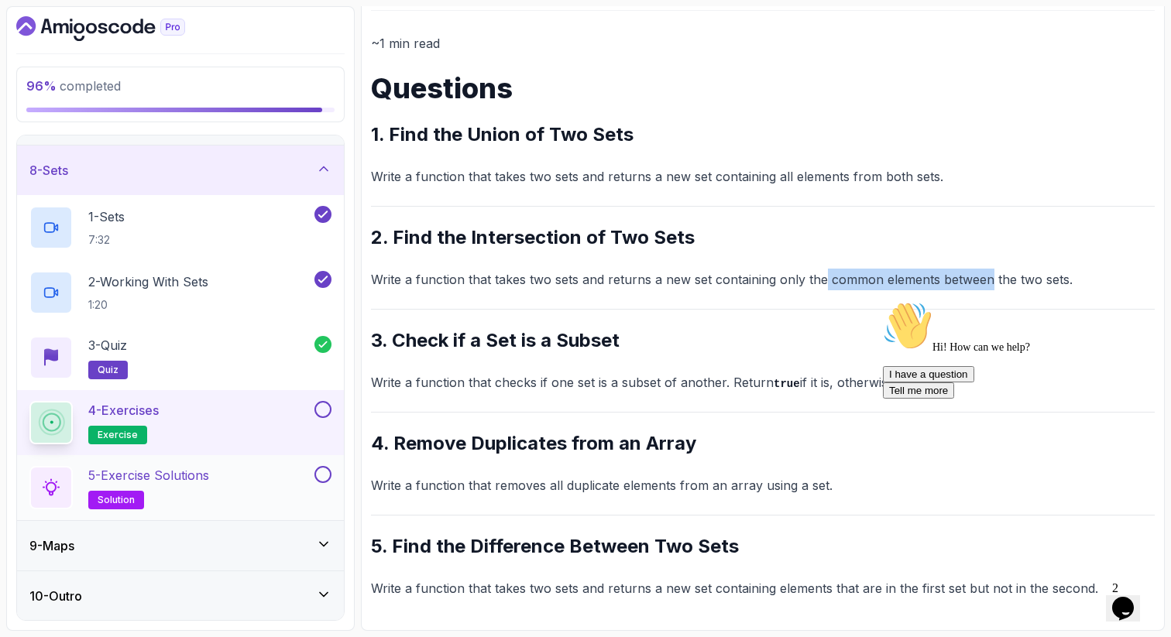
click at [240, 480] on div "5 - Exercise Solutions solution" at bounding box center [170, 487] width 282 height 43
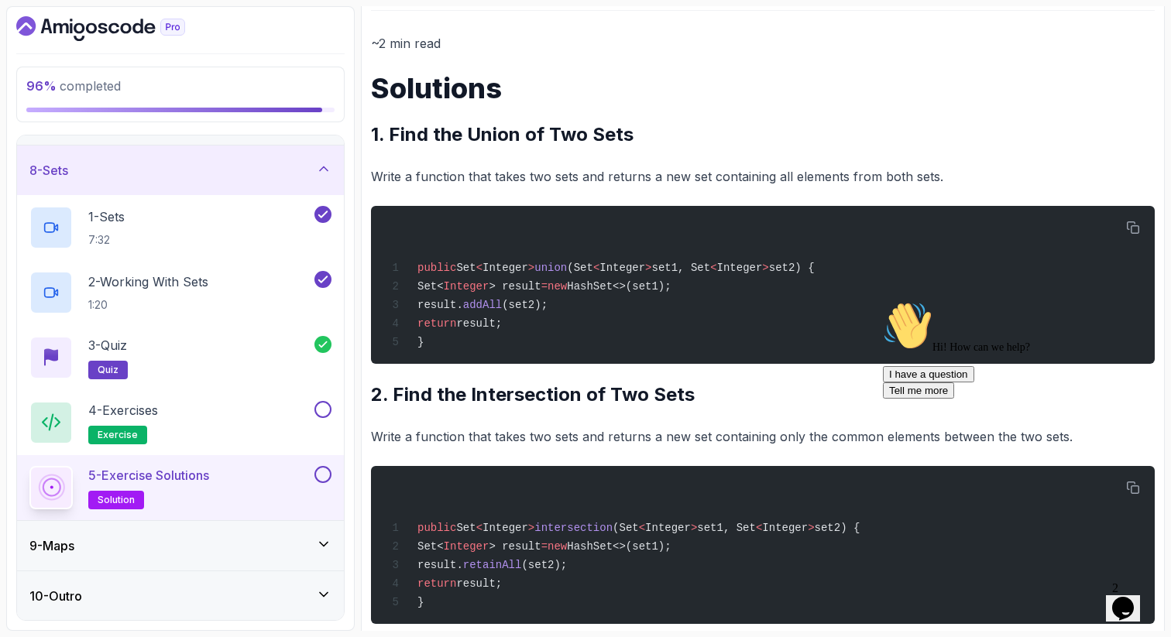
scroll to position [320, 0]
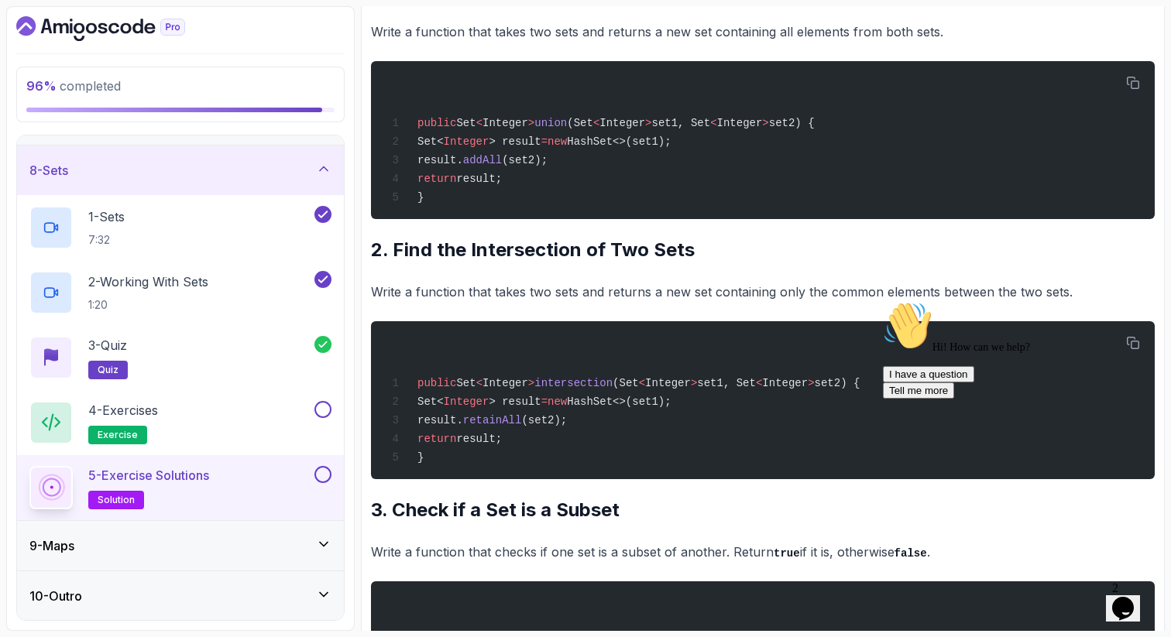
click at [683, 516] on h2 "3. Check if a Set is a Subset" at bounding box center [763, 510] width 784 height 25
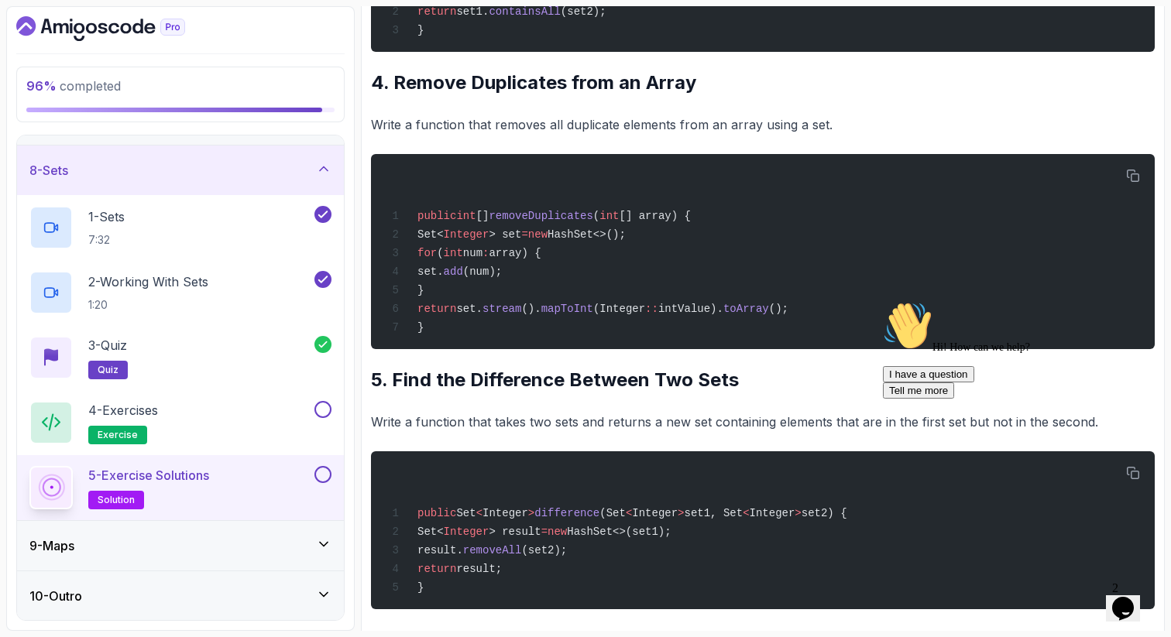
scroll to position [1000, 0]
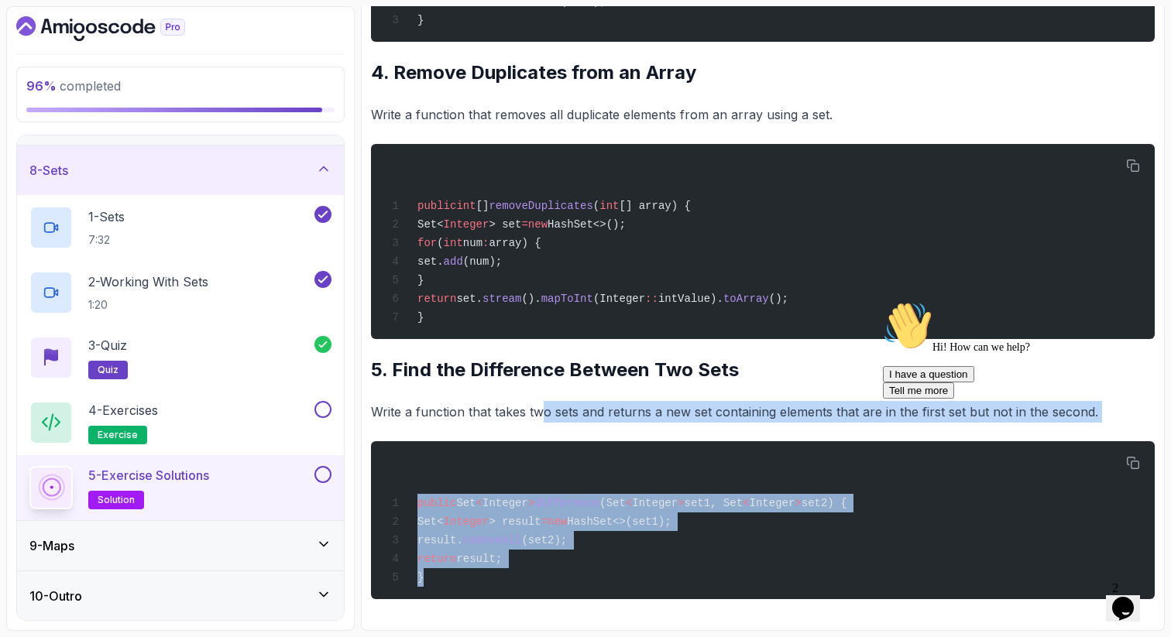
drag, startPoint x: 541, startPoint y: 400, endPoint x: 520, endPoint y: 633, distance: 233.3
click at [523, 636] on section "96 % completed 1 - Intro 2 - Arrays 3 - 2d Arrays 4 - Arraylist 5 - Stacks 6 - …" at bounding box center [585, 318] width 1171 height 637
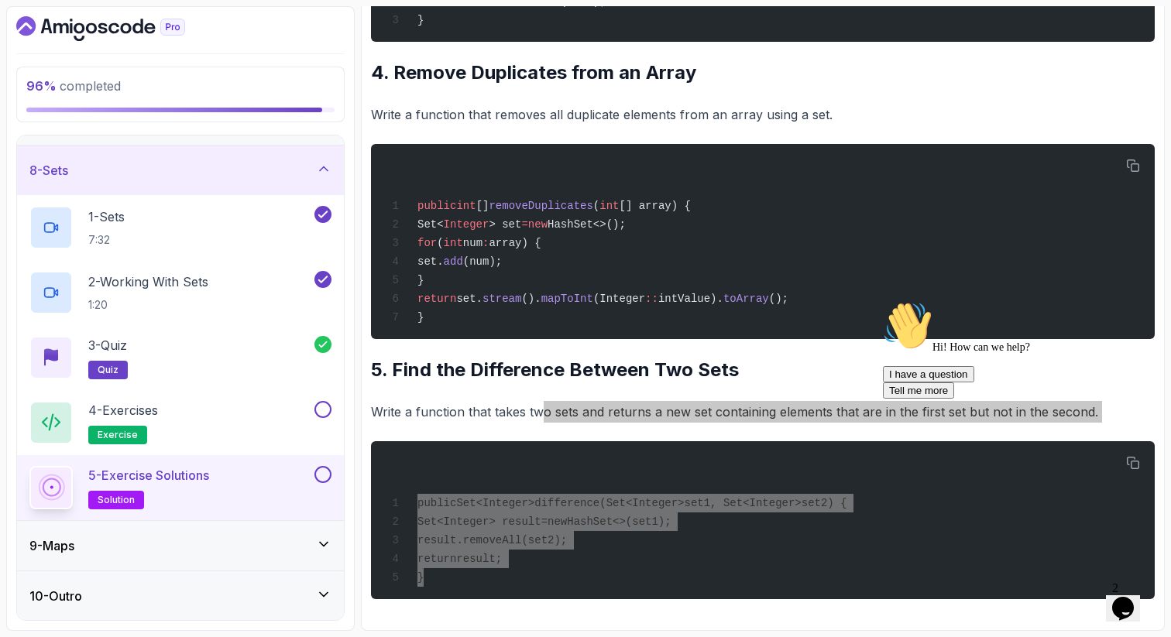
click at [1128, 301] on div at bounding box center [1022, 301] width 279 height 0
click at [883, 301] on icon "Chat attention grabber" at bounding box center [883, 301] width 0 height 0
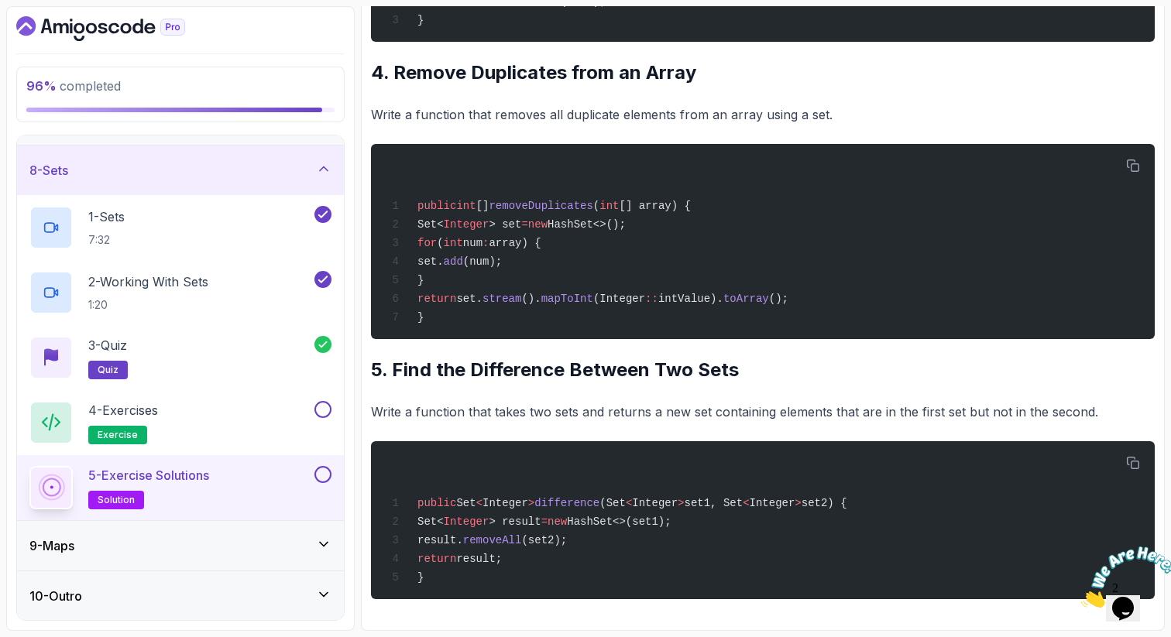
click at [413, 372] on h2 "5. Find the Difference Between Two Sets" at bounding box center [763, 370] width 784 height 25
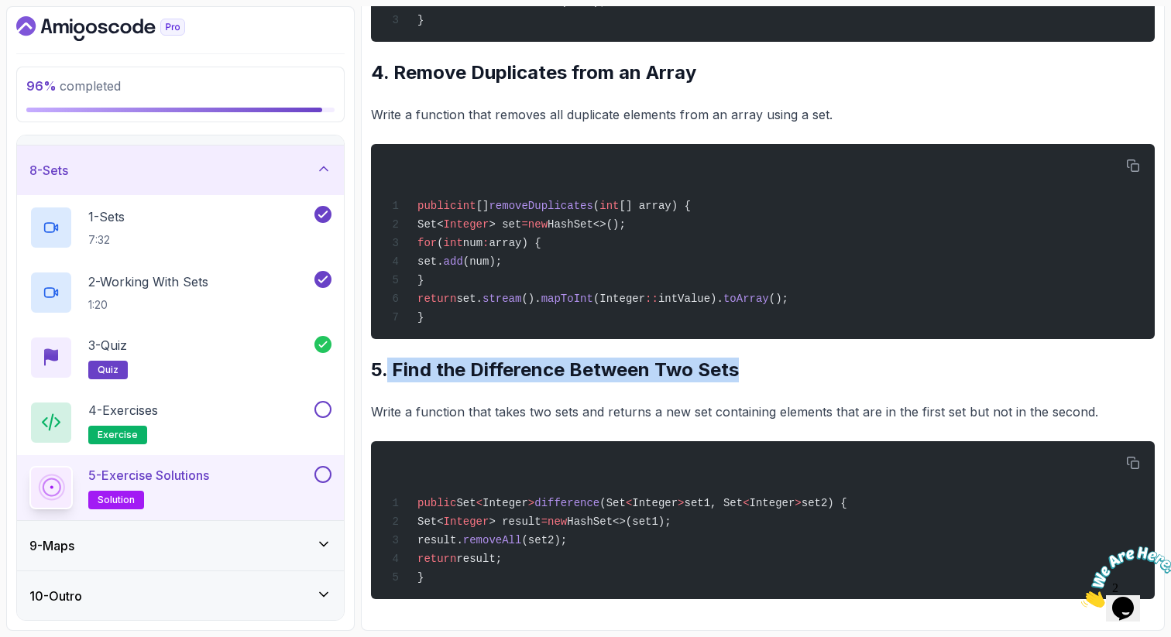
drag, startPoint x: 743, startPoint y: 369, endPoint x: 384, endPoint y: 372, distance: 358.5
click at [385, 372] on h2 "5. Find the Difference Between Two Sets" at bounding box center [763, 370] width 784 height 25
copy h2 ". Find the Difference Between Two Sets"
click at [323, 407] on button at bounding box center [322, 409] width 17 height 17
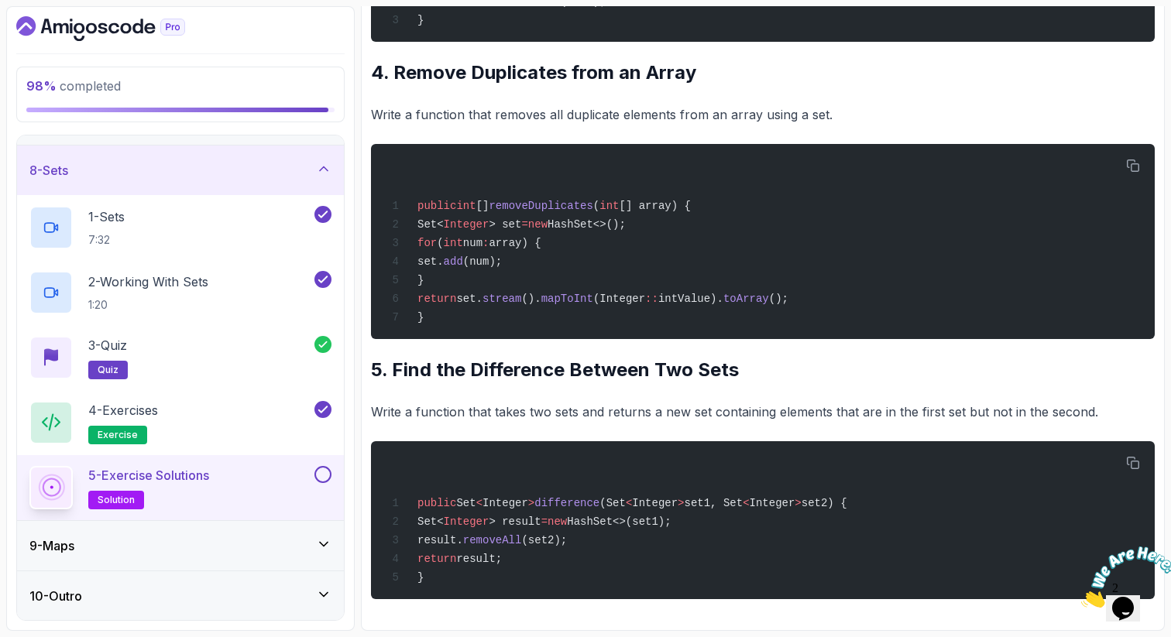
click at [925, 401] on p "Write a function that takes two sets and returns a new set containing elements …" at bounding box center [763, 412] width 784 height 22
click at [925, 402] on p "Write a function that takes two sets and returns a new set containing elements …" at bounding box center [763, 412] width 784 height 22
click at [322, 472] on button at bounding box center [322, 474] width 17 height 17
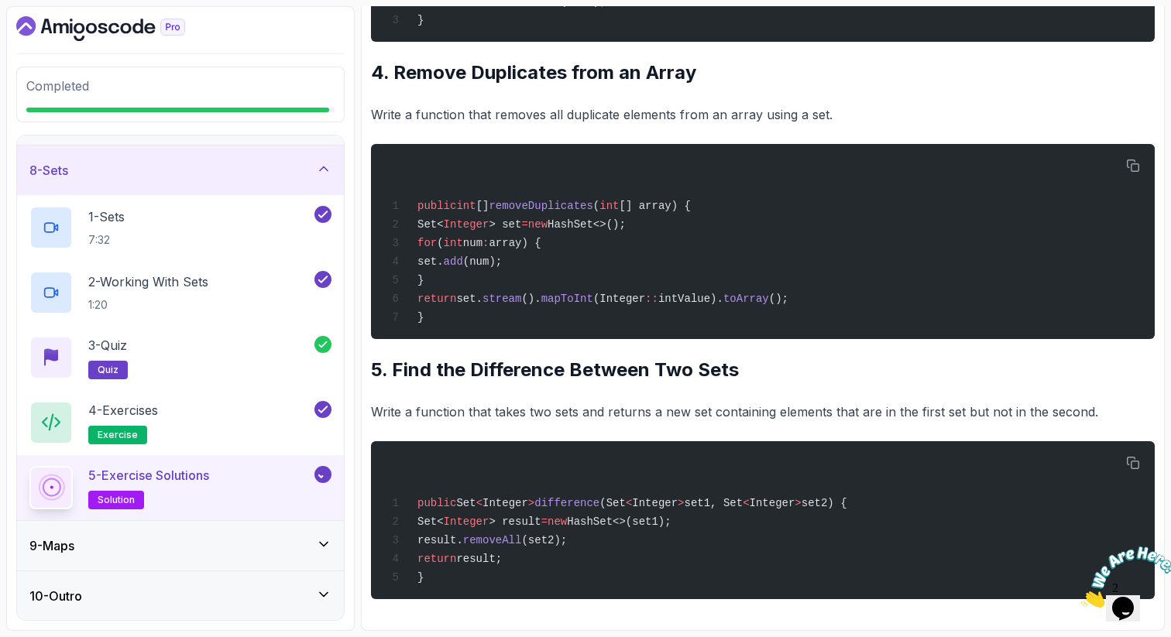
scroll to position [338, 0]
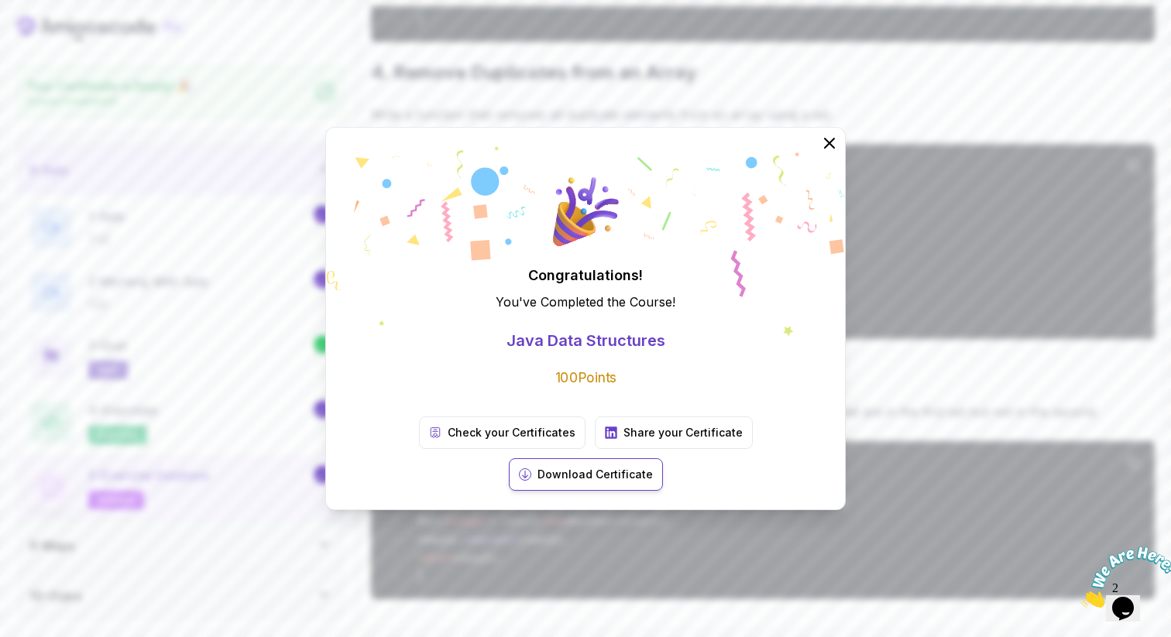
click at [653, 467] on p "Download Certificate" at bounding box center [594, 474] width 115 height 15
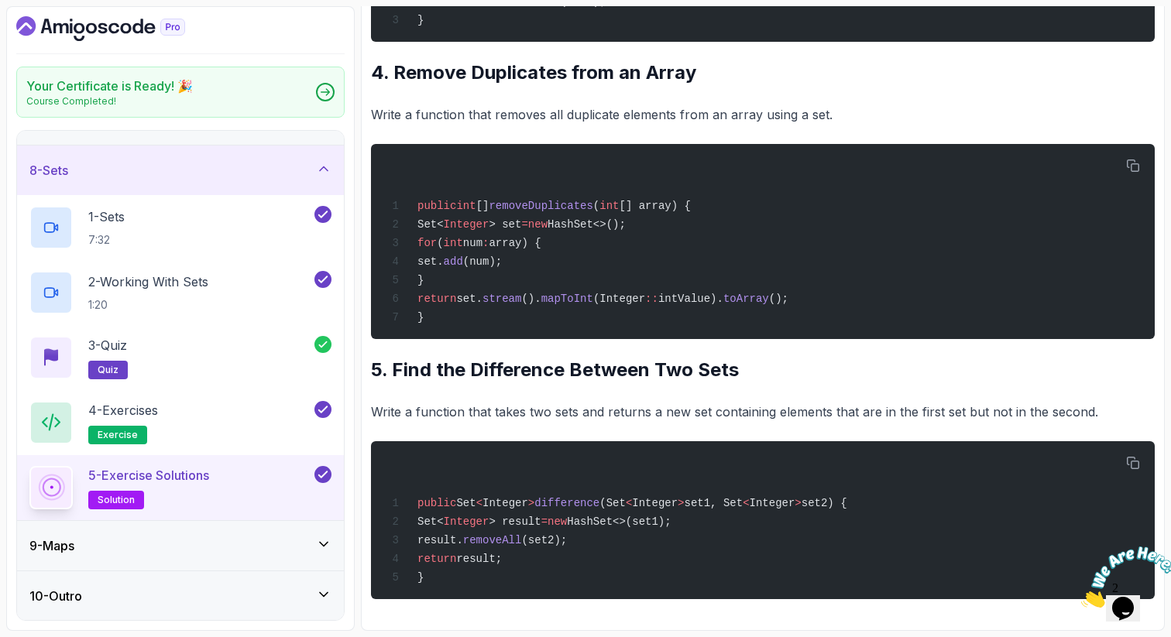
click at [324, 166] on icon at bounding box center [323, 168] width 15 height 15
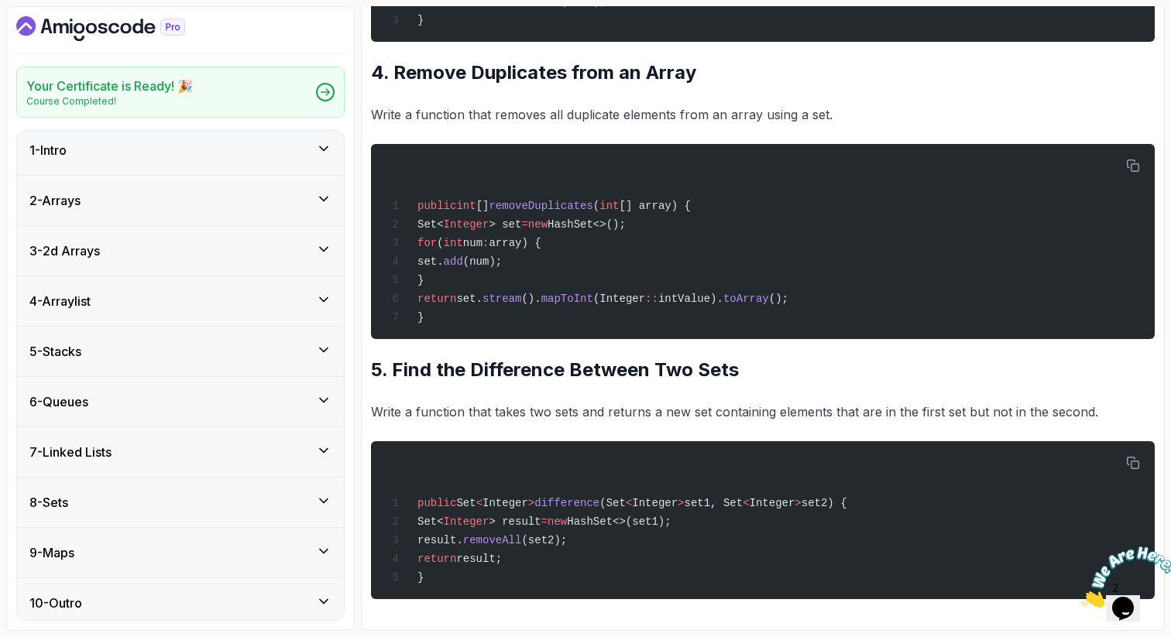
scroll to position [0, 0]
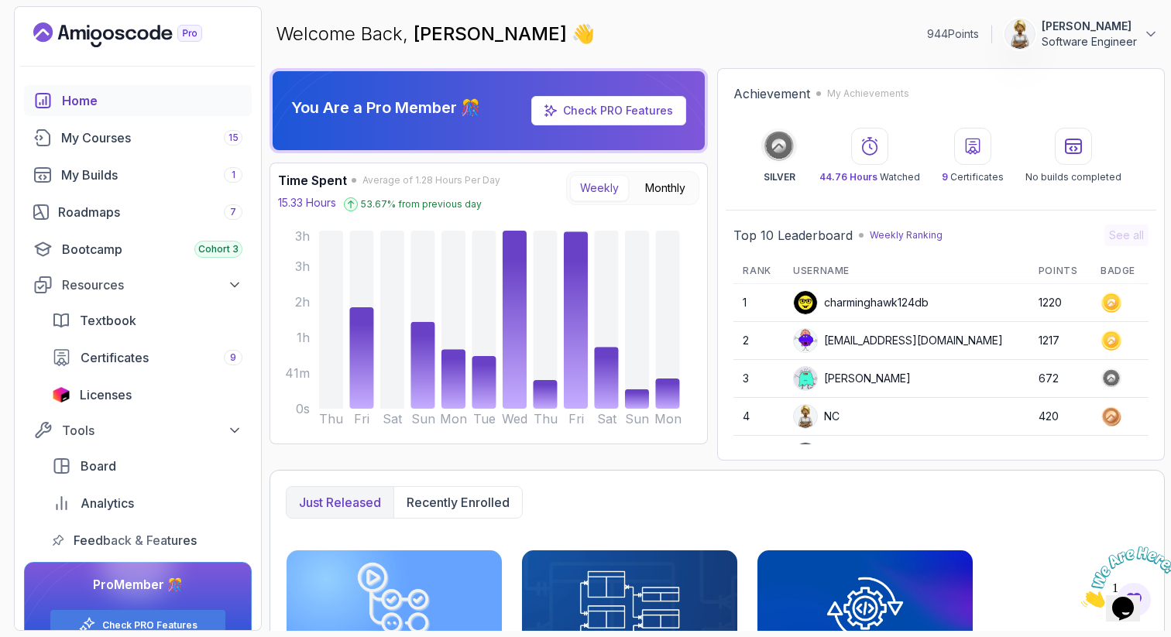
drag, startPoint x: 1165, startPoint y: 548, endPoint x: 2239, endPoint y: 1089, distance: 1202.7
click at [1081, 597] on icon "Close" at bounding box center [1081, 603] width 0 height 13
click at [1100, 508] on div "Just released Recently enrolled" at bounding box center [717, 502] width 863 height 33
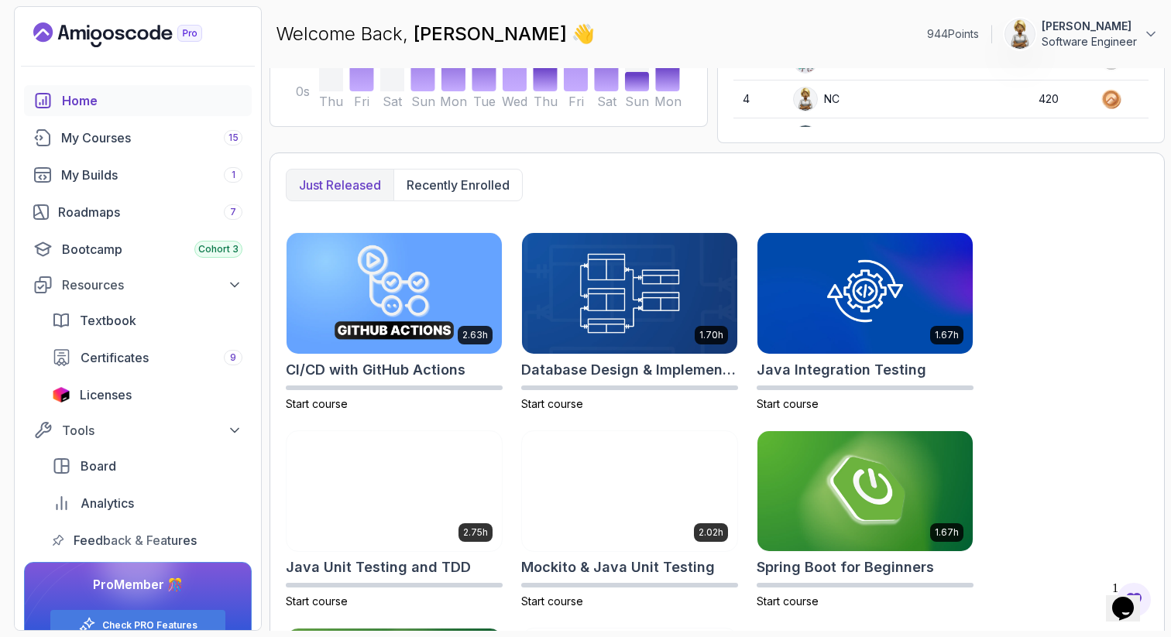
scroll to position [510, 0]
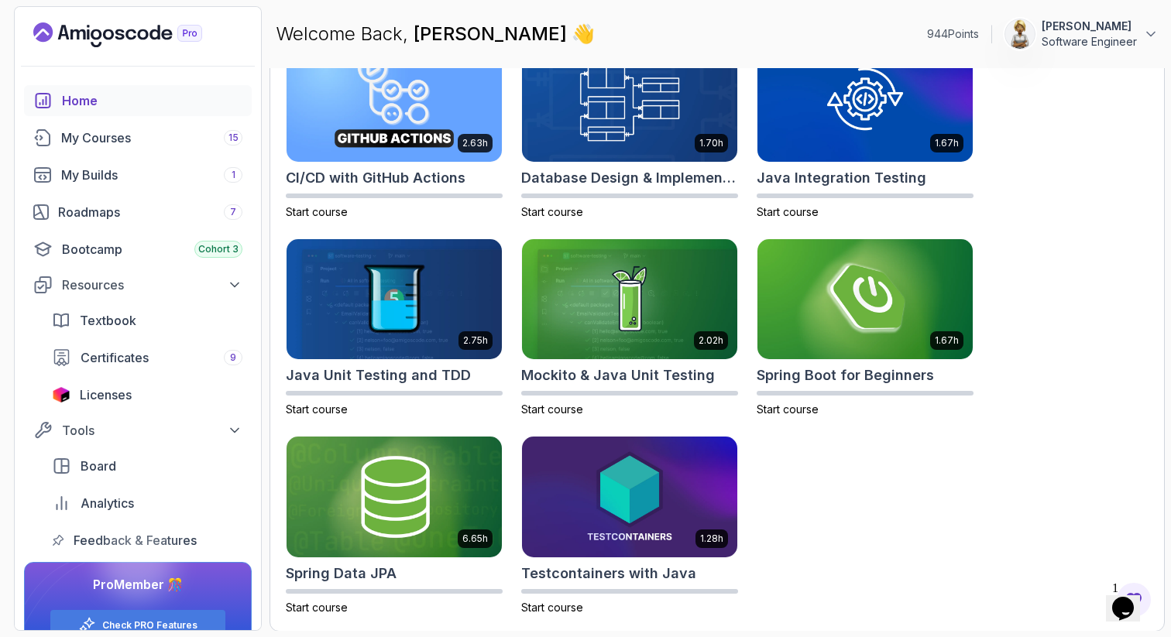
click at [1134, 599] on icon "$i18n('chat', 'chat_widget')" at bounding box center [1123, 608] width 22 height 23
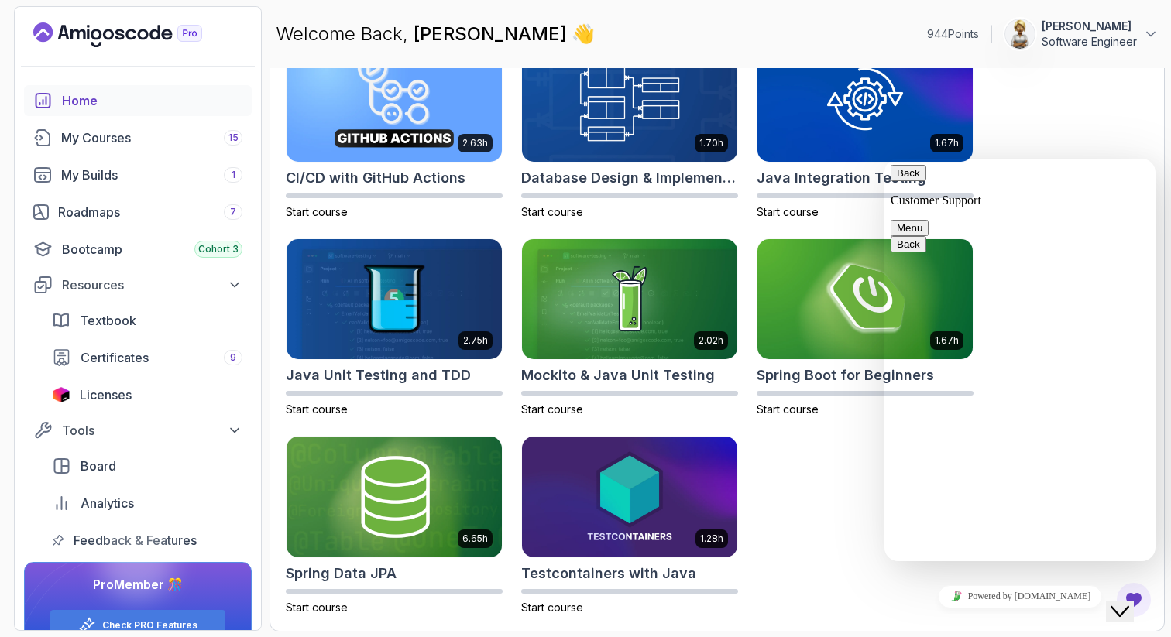
click at [884, 159] on textarea at bounding box center [884, 159] width 0 height 0
type textarea "Hi , is there any course regarding to java design pattern ?"
click at [1134, 134] on div "2.63h CI/CD with GitHub Actions Start course 1.70h Database Design & Implementa…" at bounding box center [717, 327] width 863 height 575
click at [1126, 602] on icon "Close Chat This icon closes the chat window." at bounding box center [1119, 611] width 19 height 19
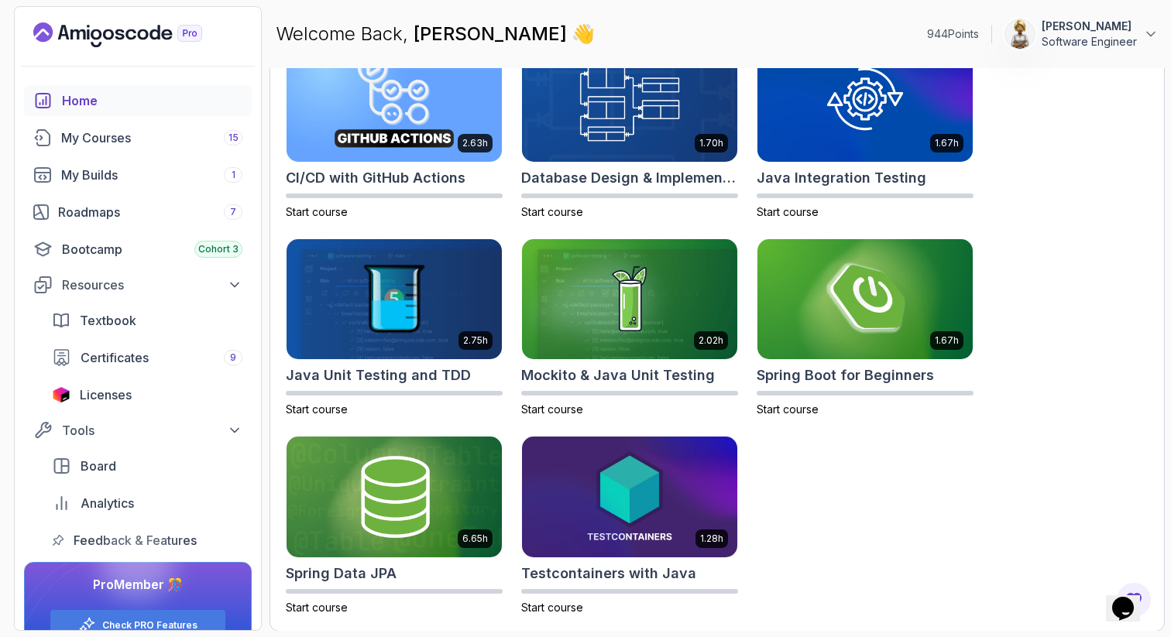
click at [1079, 221] on div "2.63h CI/CD with GitHub Actions Start course 1.70h Database Design & Implementa…" at bounding box center [717, 327] width 863 height 575
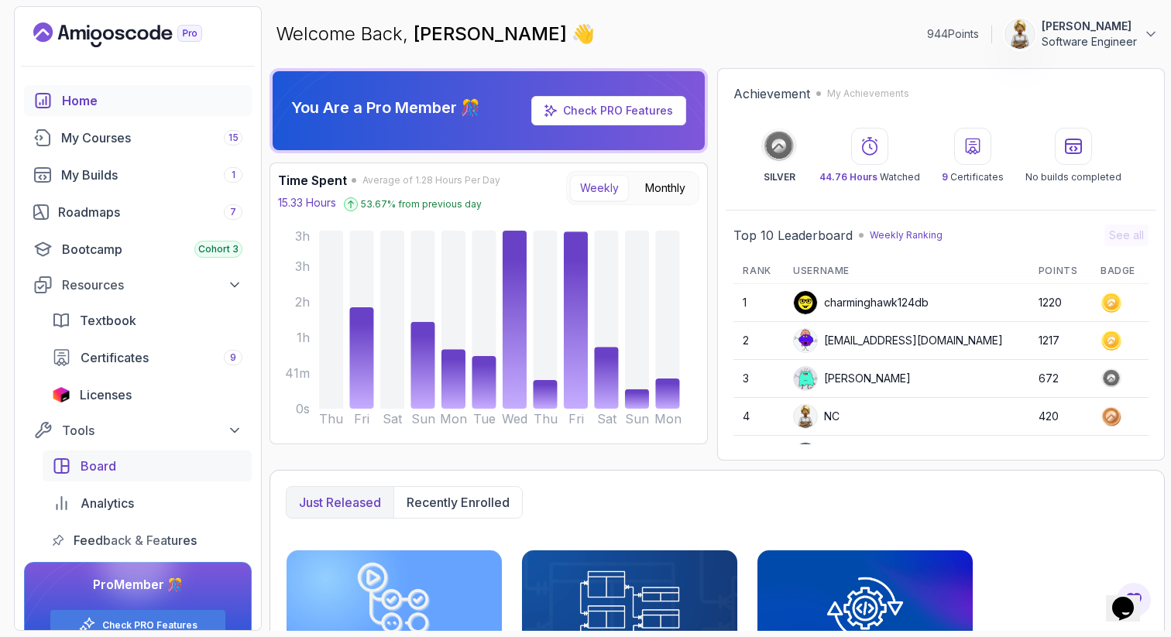
click at [107, 468] on span "Board" at bounding box center [99, 466] width 36 height 19
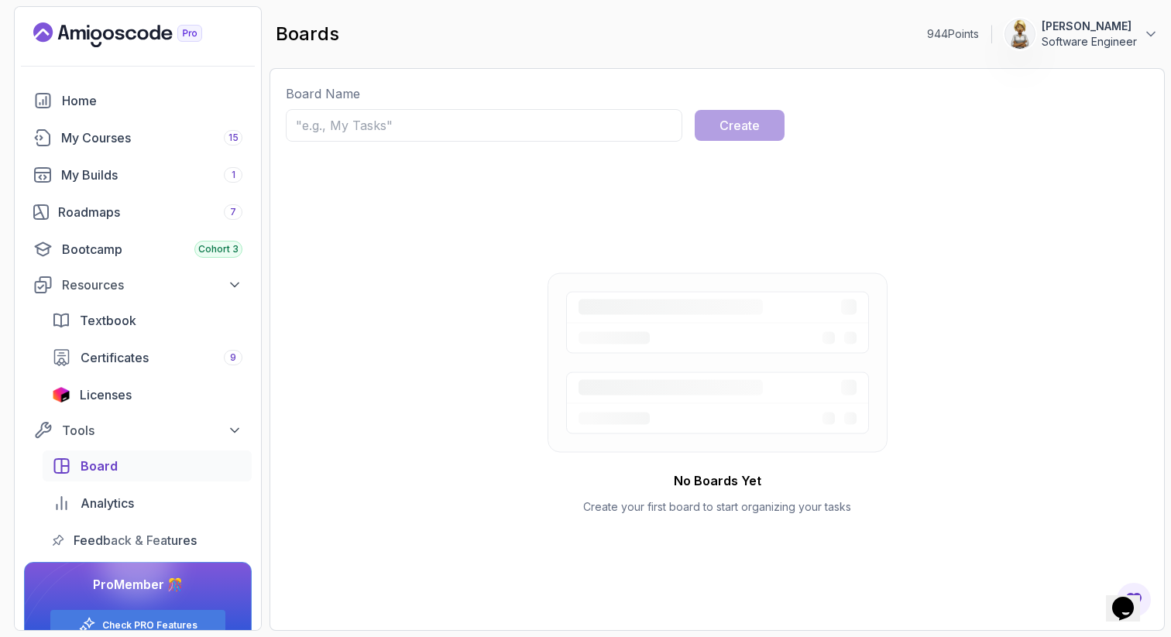
click at [108, 540] on div at bounding box center [137, 563] width 74 height 74
click at [122, 537] on div at bounding box center [137, 563] width 74 height 74
click at [101, 503] on span "Analytics" at bounding box center [107, 503] width 53 height 19
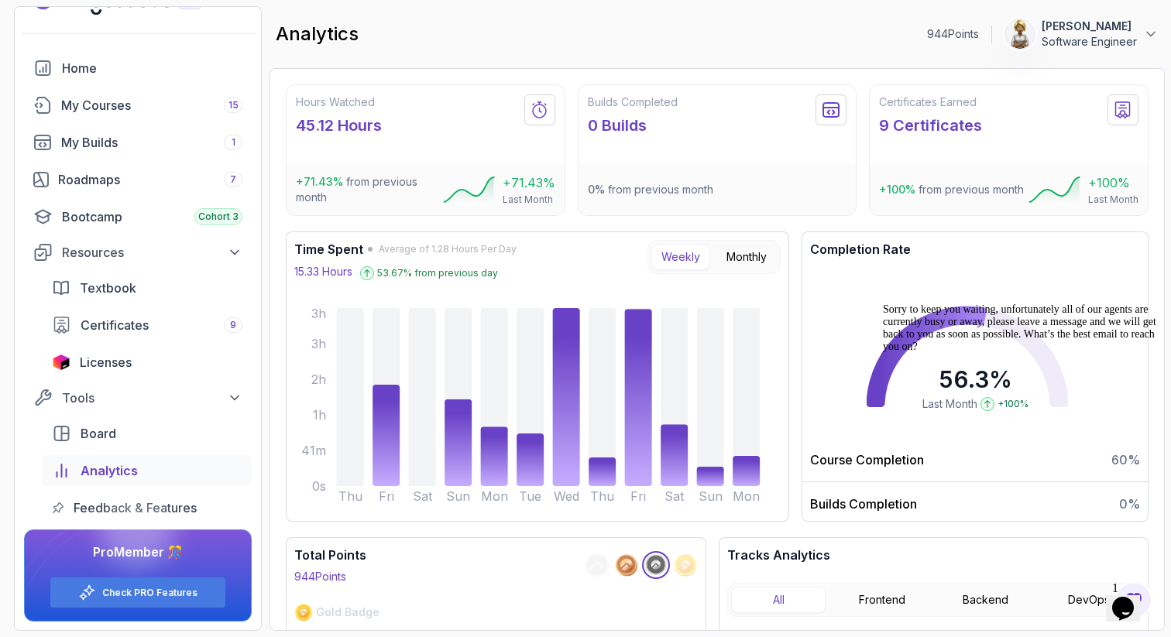
scroll to position [33, 0]
click at [795, 338] on div "Time Spent Average of 1.28 Hours Per Day 15.33 Hours 53.67 % from previous day …" at bounding box center [717, 377] width 863 height 290
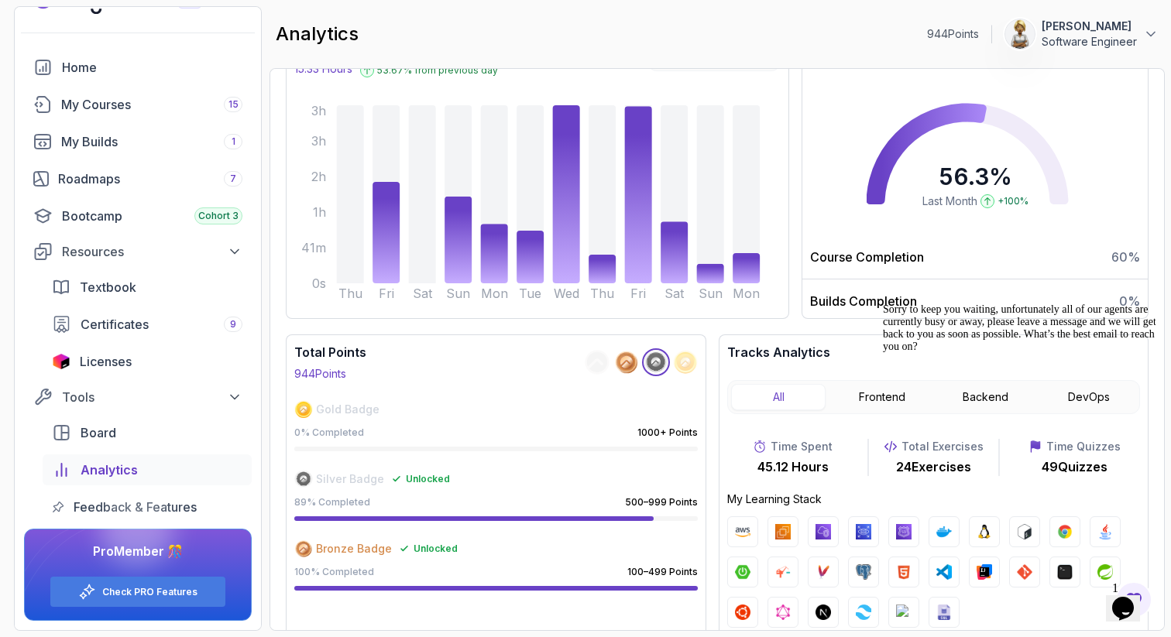
scroll to position [217, 0]
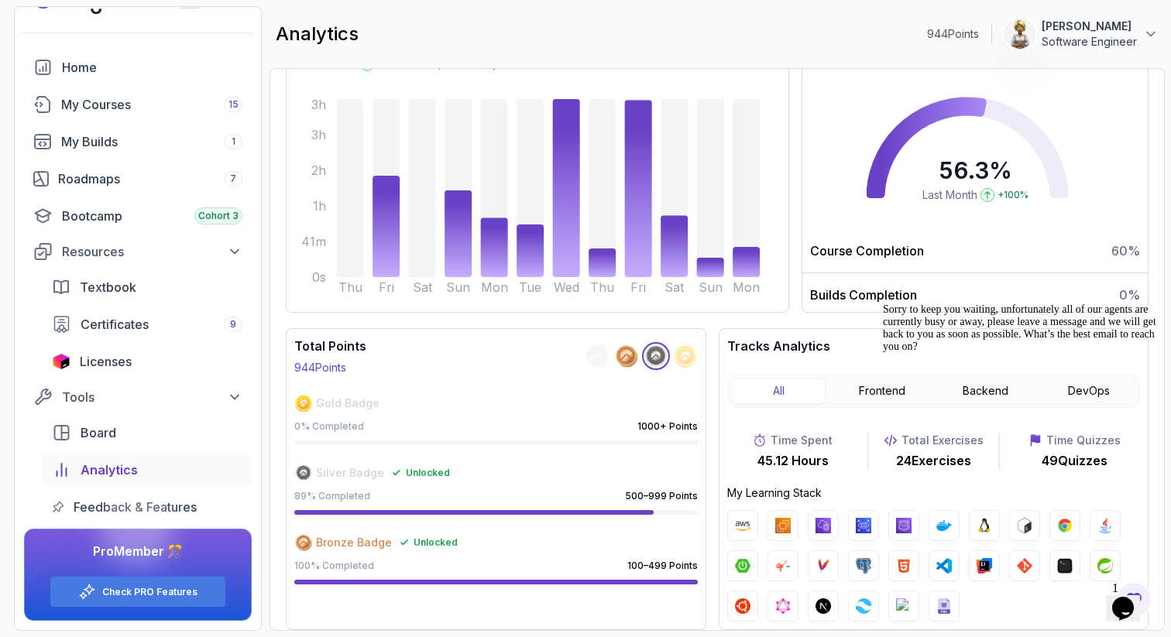
drag, startPoint x: 1139, startPoint y: 417, endPoint x: 2016, endPoint y: 713, distance: 925.3
click at [883, 304] on icon "Chat attention grabber" at bounding box center [883, 304] width 0 height 0
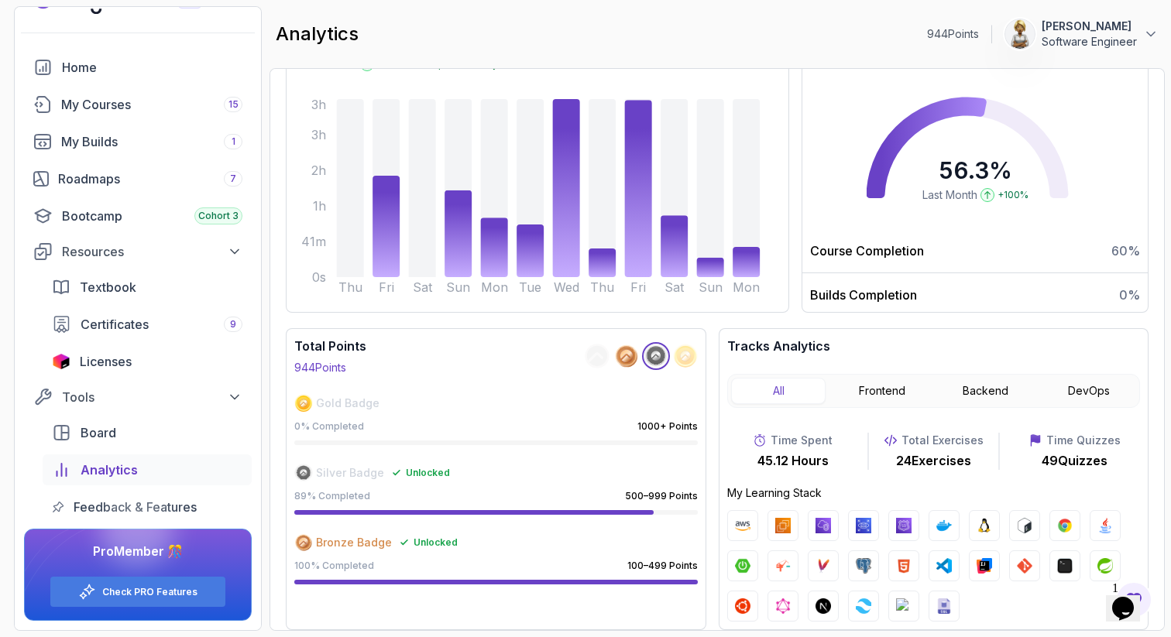
click at [1156, 444] on div "Hours Watched 45.12 Hours +71.43 % from previous month +71.43 % Last Month Buil…" at bounding box center [716, 349] width 895 height 563
click at [863, 390] on button "Frontend" at bounding box center [882, 391] width 94 height 26
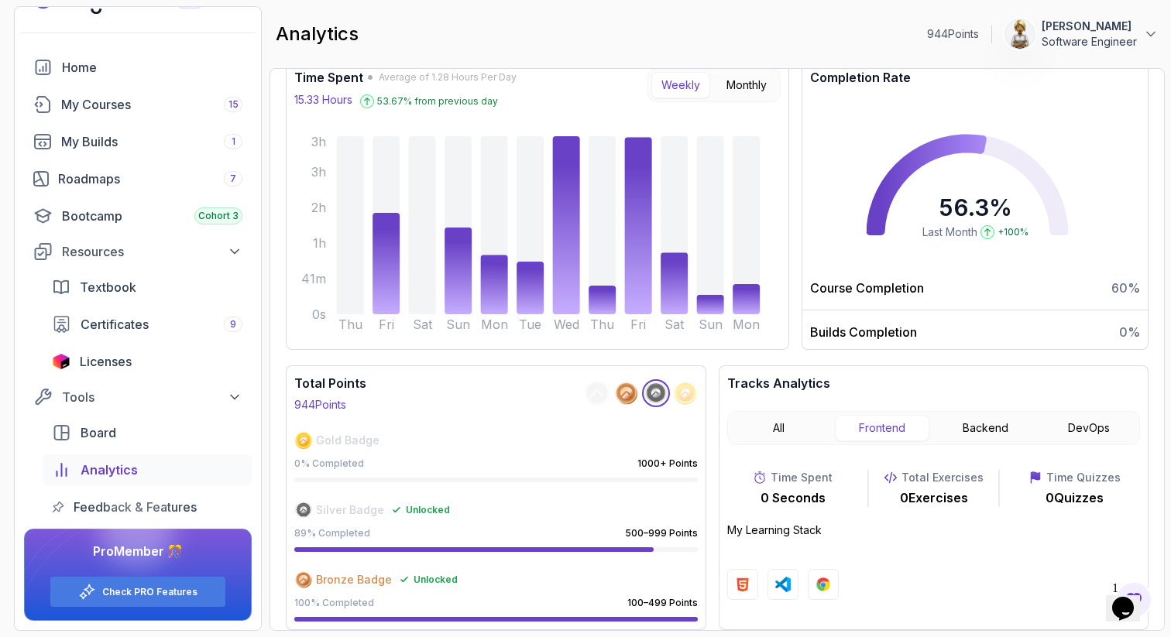
scroll to position [190, 0]
click at [928, 496] on p "0 Exercises" at bounding box center [934, 498] width 68 height 19
click at [1061, 501] on p "0 Quizzes" at bounding box center [1074, 498] width 58 height 19
click at [753, 536] on p "My Learning Stack" at bounding box center [933, 530] width 413 height 15
click at [802, 533] on p "My Learning Stack" at bounding box center [933, 530] width 413 height 15
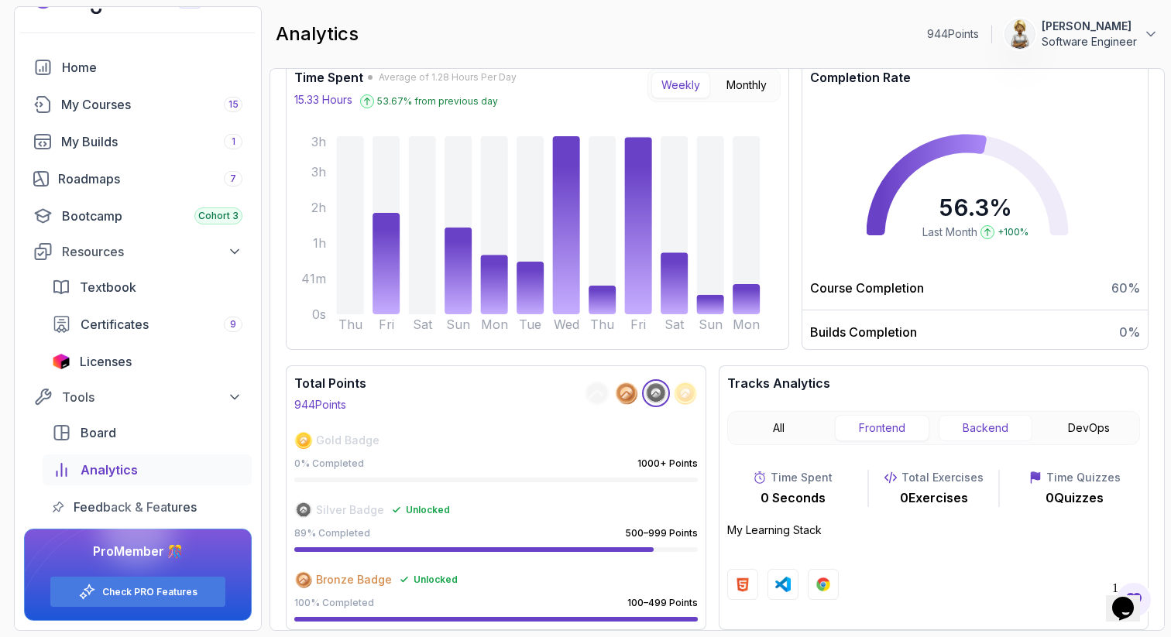
click at [986, 425] on button "Backend" at bounding box center [985, 428] width 94 height 26
click at [910, 501] on p "24 Exercises" at bounding box center [933, 498] width 75 height 19
click at [1055, 499] on p "48 Quizzes" at bounding box center [1074, 498] width 66 height 19
click at [1093, 429] on button "DevOps" at bounding box center [1088, 428] width 94 height 26
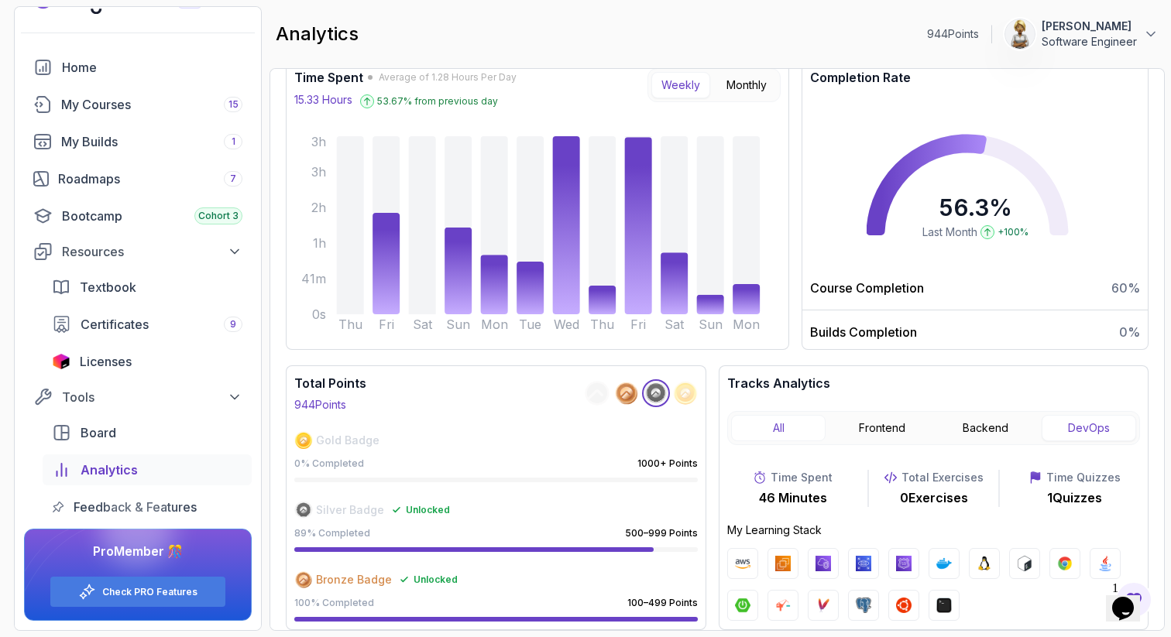
click at [781, 431] on button "All" at bounding box center [778, 428] width 94 height 26
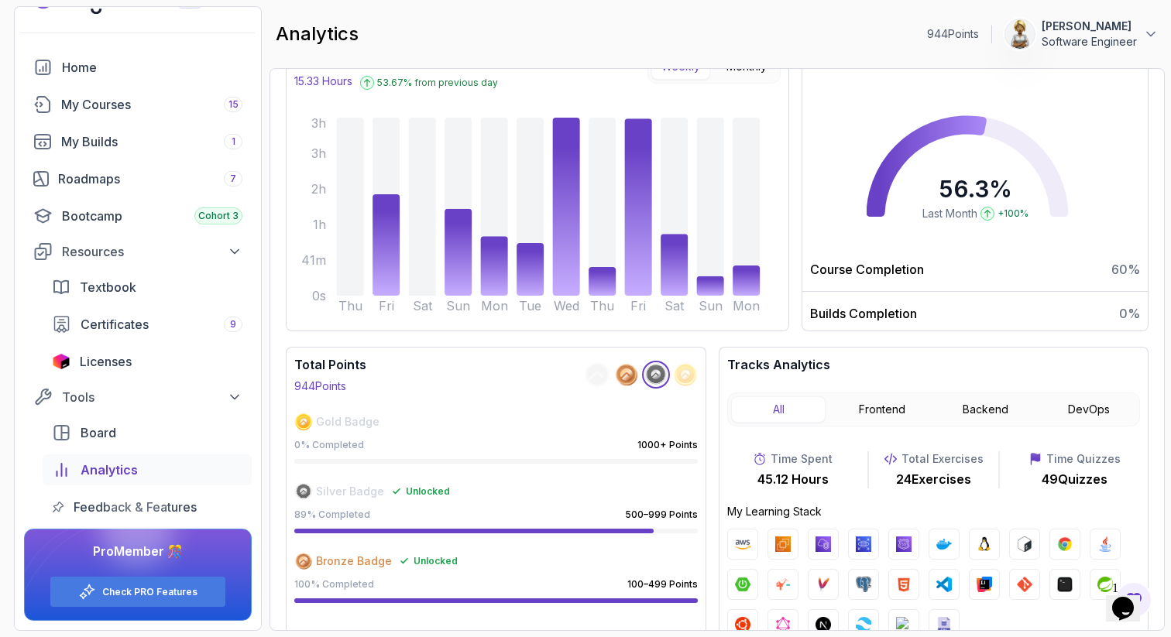
scroll to position [0, 0]
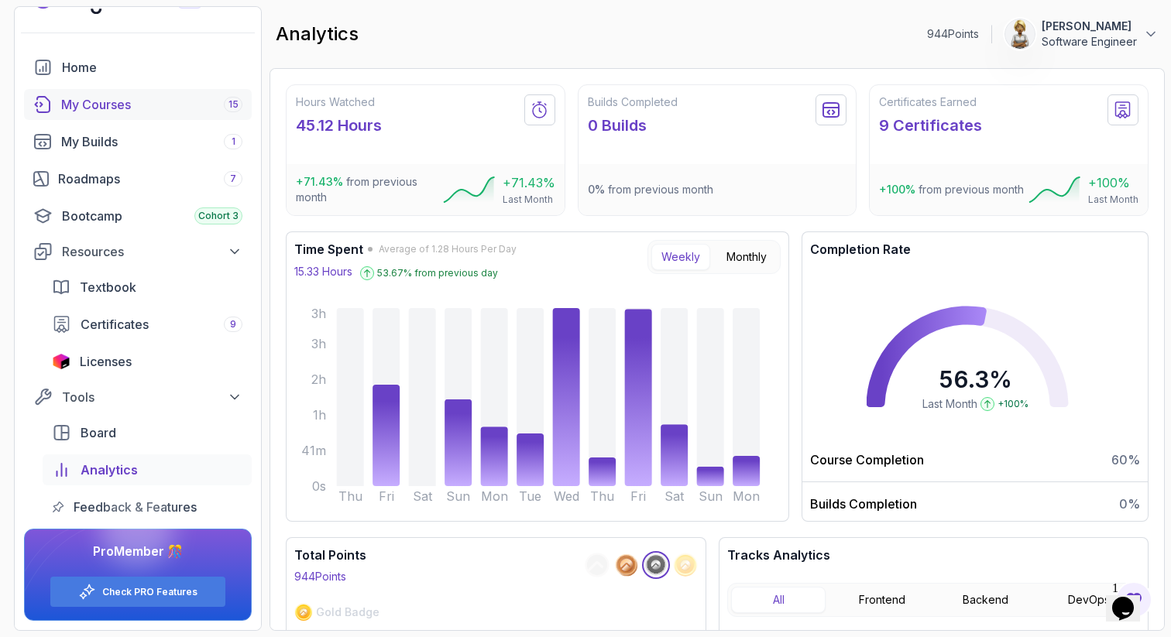
click at [85, 109] on div "My Courses 15" at bounding box center [151, 104] width 181 height 19
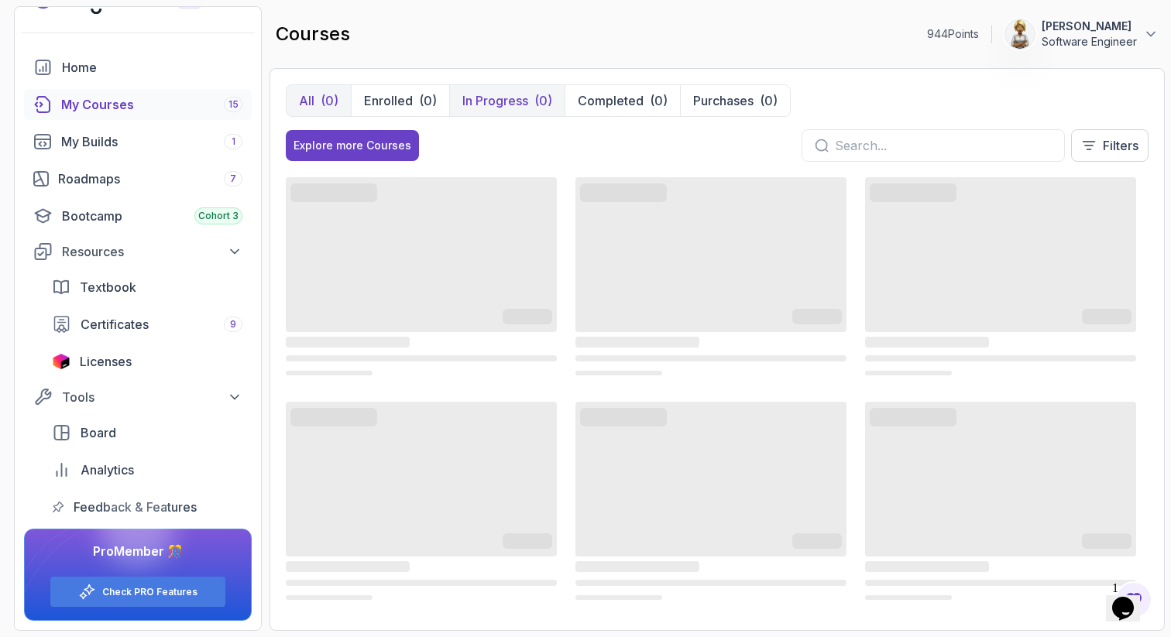
click at [510, 108] on p "In Progress" at bounding box center [495, 100] width 66 height 19
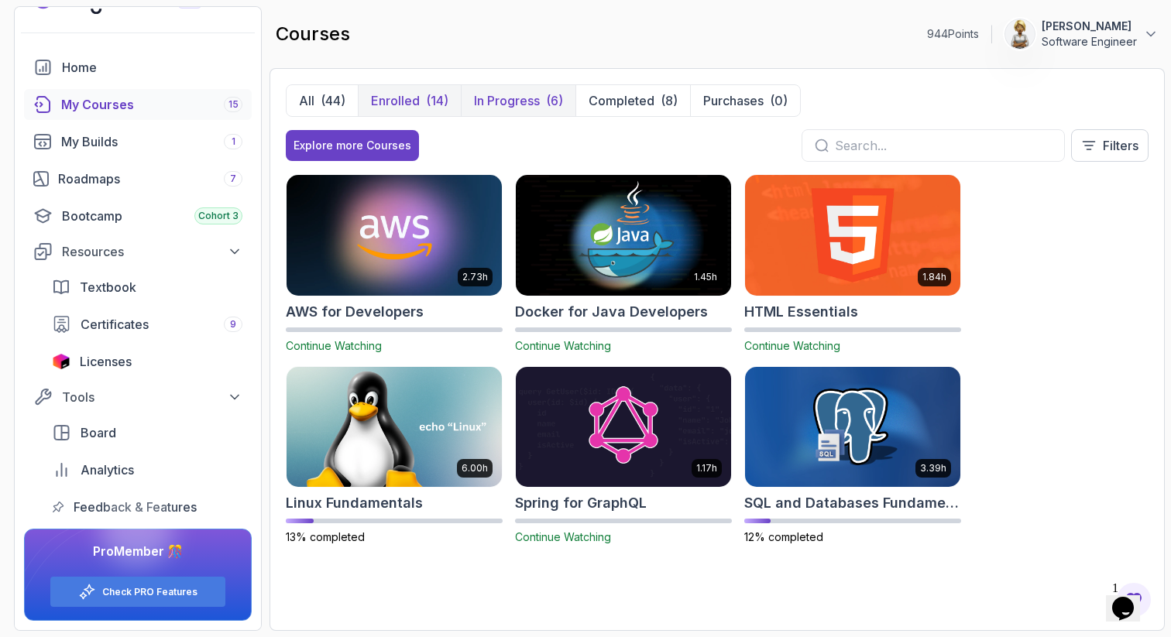
click at [406, 94] on p "Enrolled" at bounding box center [395, 100] width 49 height 19
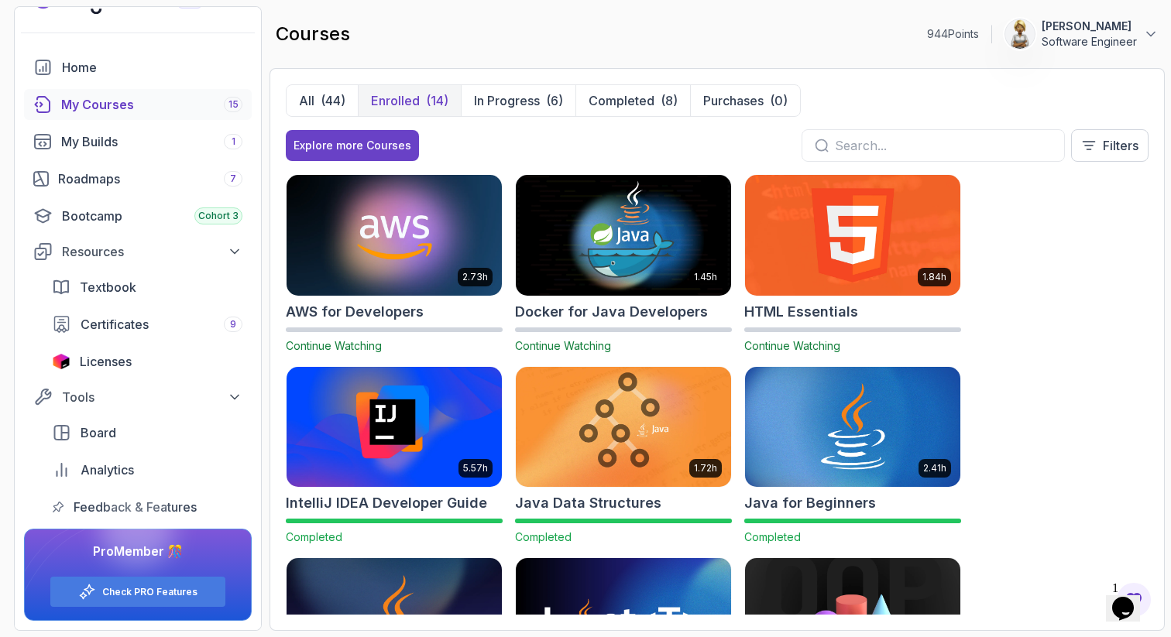
click at [1144, 322] on div "2.73h AWS for Developers Continue Watching 1.45h Docker for Java Developers Con…" at bounding box center [717, 394] width 863 height 441
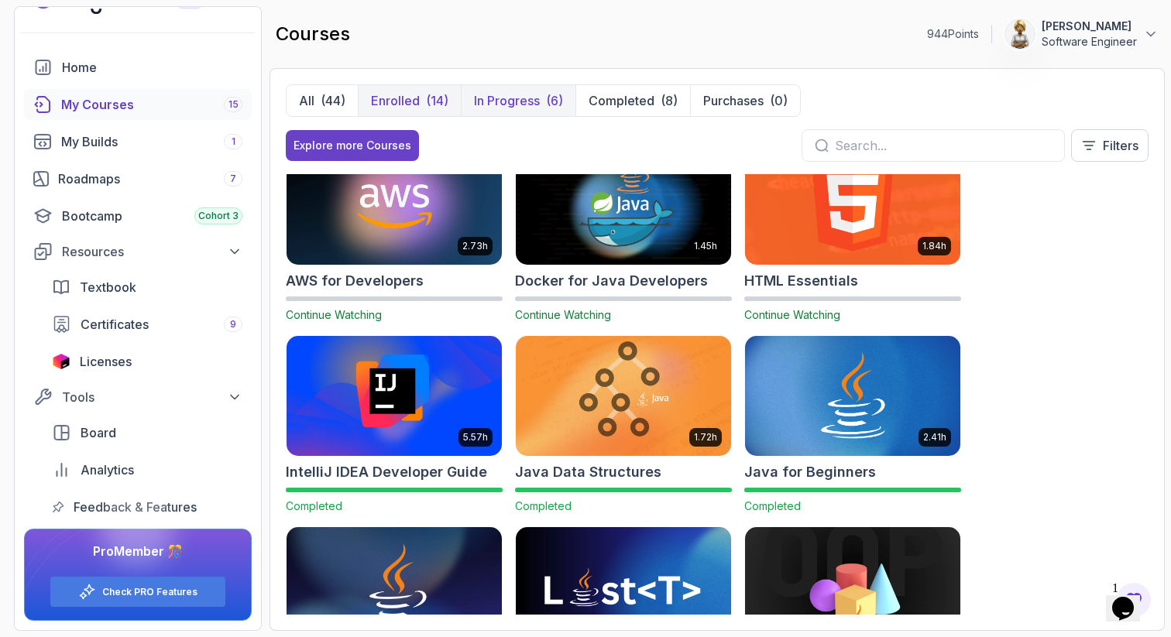
click at [501, 98] on p "In Progress" at bounding box center [507, 100] width 66 height 19
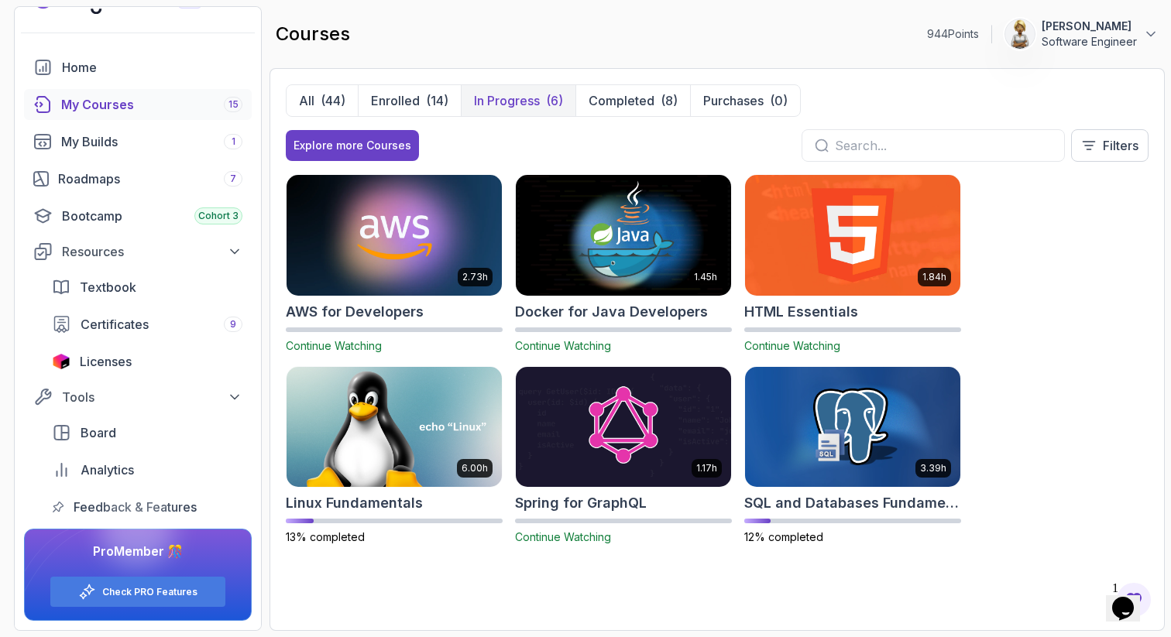
click at [1045, 255] on div "2.73h AWS for Developers Continue Watching 1.45h Docker for Java Developers Con…" at bounding box center [717, 368] width 863 height 389
click at [1080, 270] on div "2.73h AWS for Developers Continue Watching 1.45h Docker for Java Developers Con…" at bounding box center [717, 368] width 863 height 389
click at [1038, 331] on div "2.73h AWS for Developers Continue Watching 1.45h Docker for Java Developers Con…" at bounding box center [717, 368] width 863 height 389
click at [657, 443] on img at bounding box center [623, 427] width 226 height 126
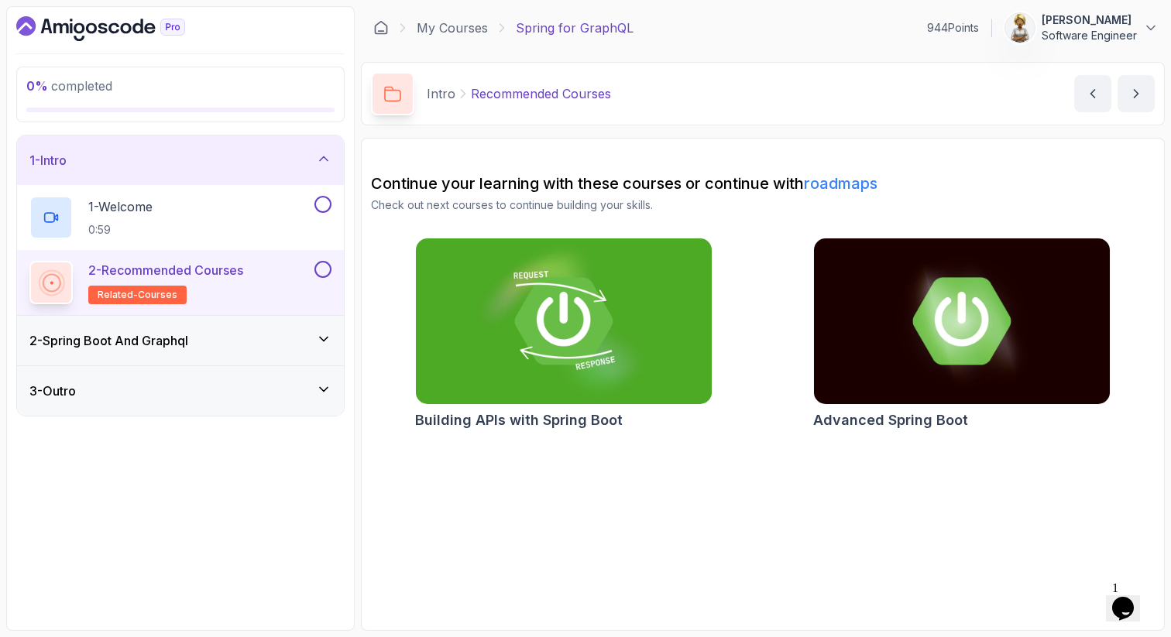
click at [321, 339] on icon at bounding box center [324, 340] width 8 height 4
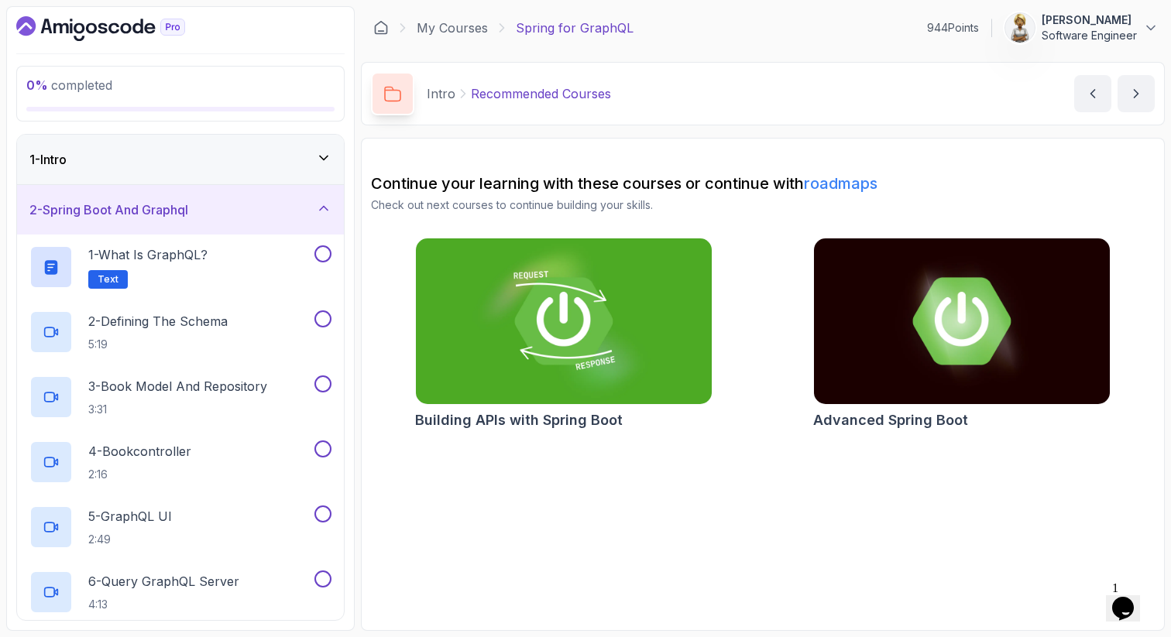
click at [326, 212] on icon at bounding box center [323, 208] width 15 height 15
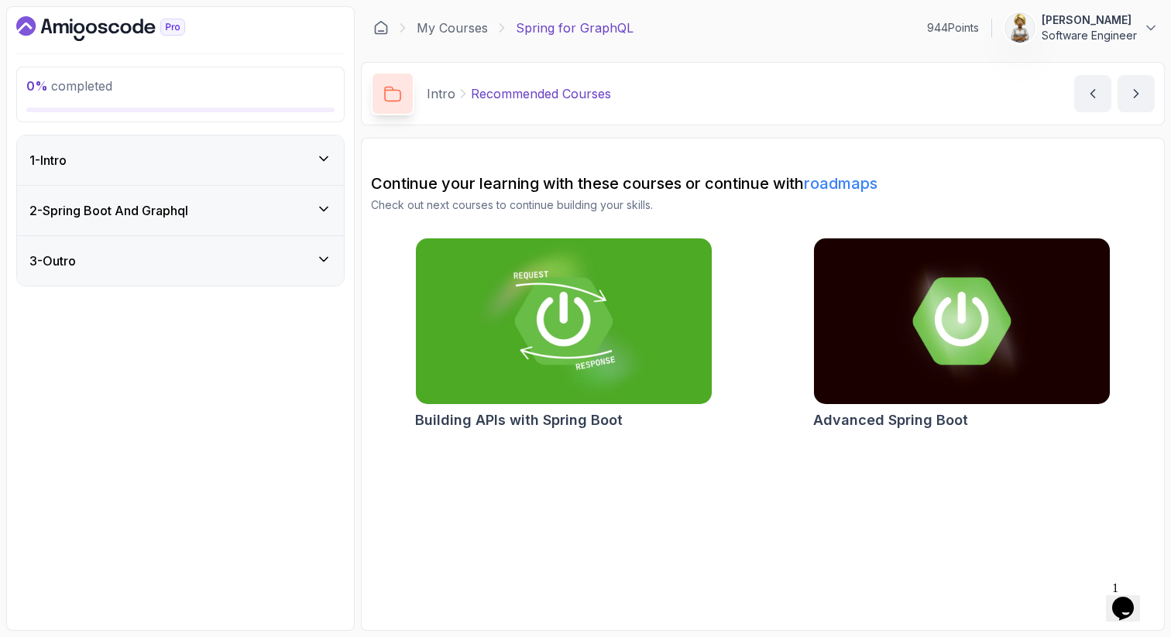
click at [325, 258] on icon at bounding box center [323, 259] width 15 height 15
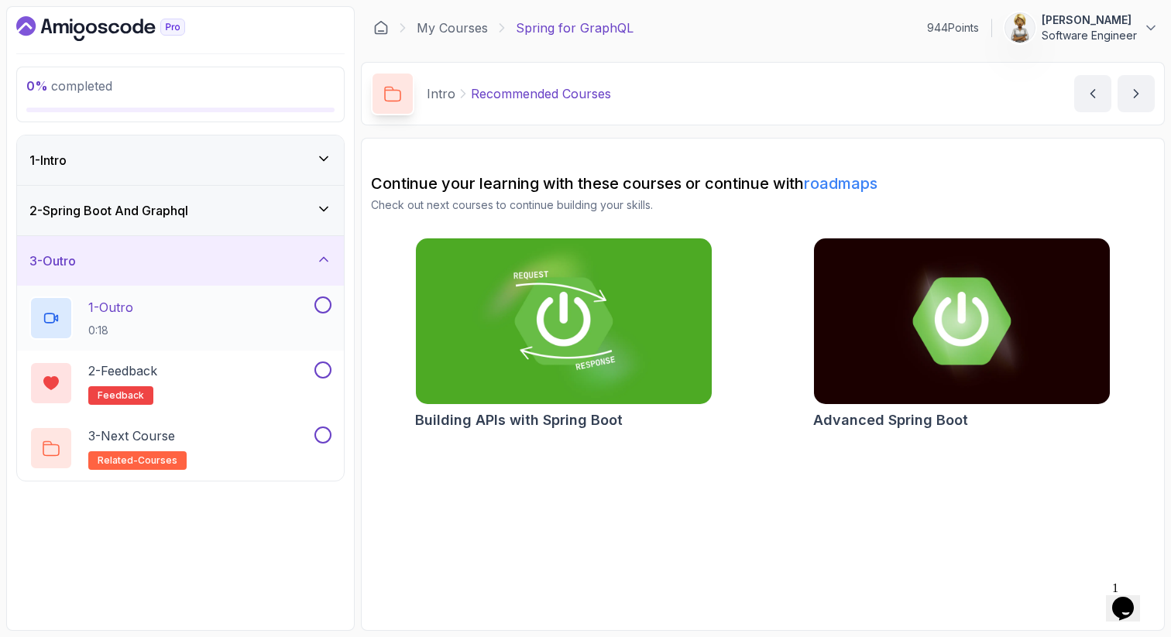
click at [242, 315] on div "1 - Outro 0:18" at bounding box center [170, 318] width 282 height 43
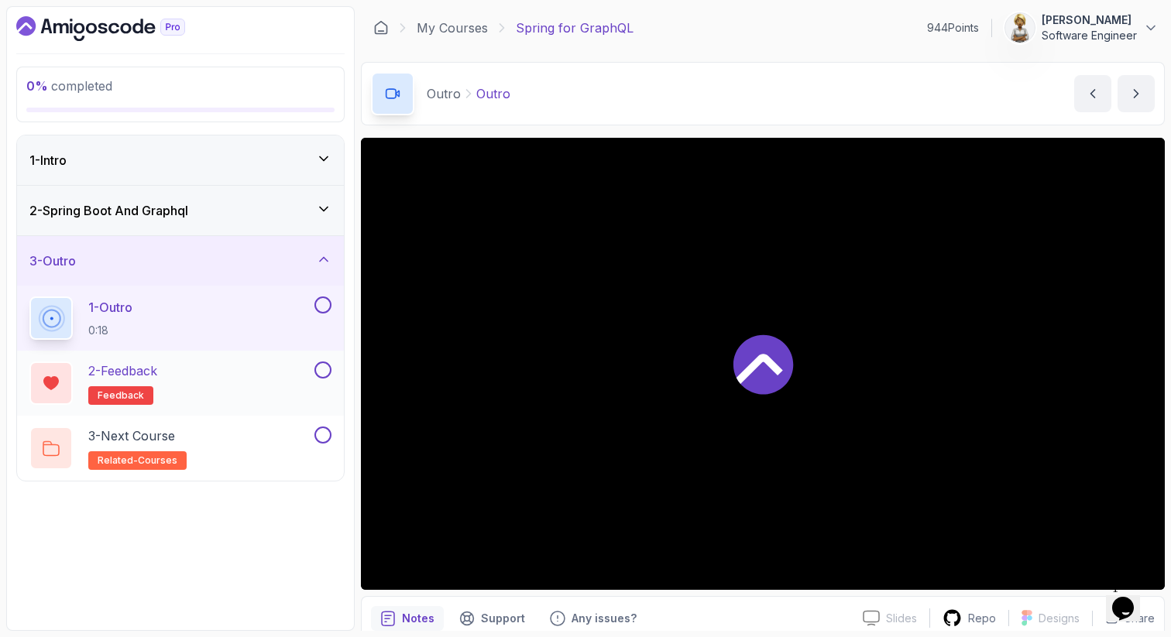
click at [211, 379] on div "2 - Feedback feedback" at bounding box center [170, 383] width 282 height 43
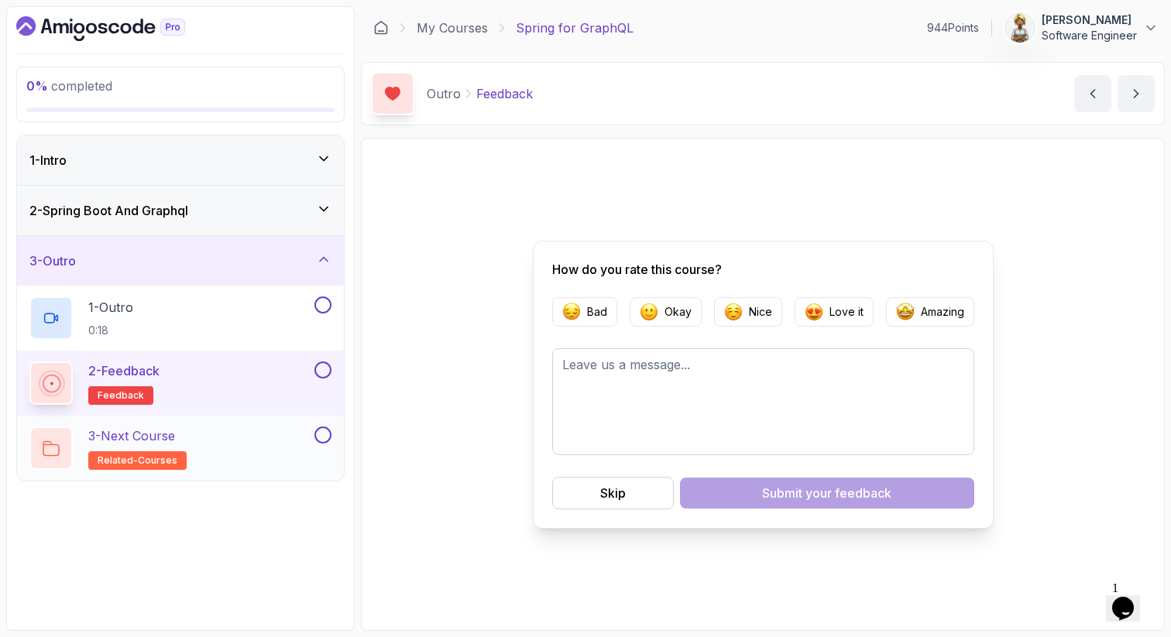
click at [207, 448] on div "3 - Next Course related-courses" at bounding box center [170, 448] width 282 height 43
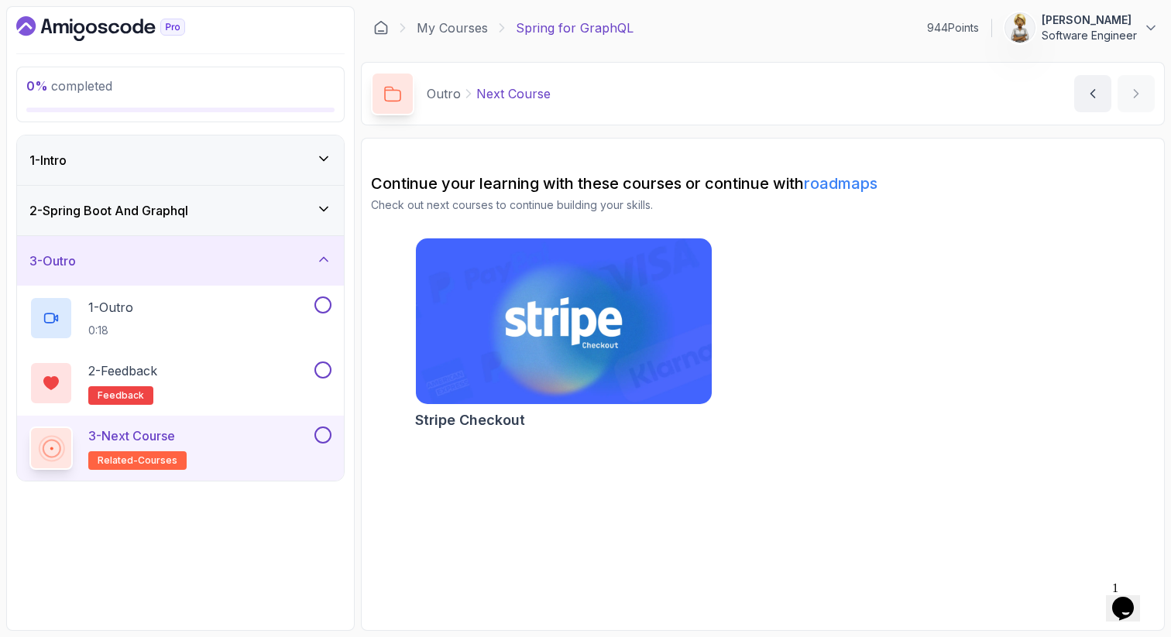
click at [323, 258] on icon at bounding box center [324, 260] width 8 height 4
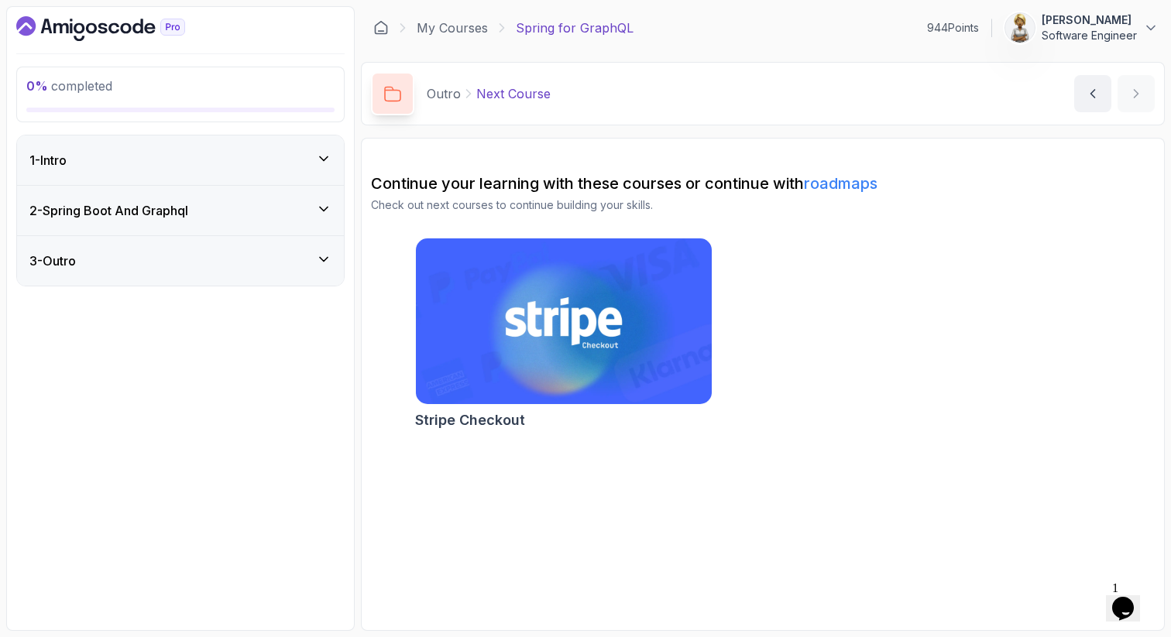
click at [323, 211] on icon at bounding box center [324, 210] width 8 height 4
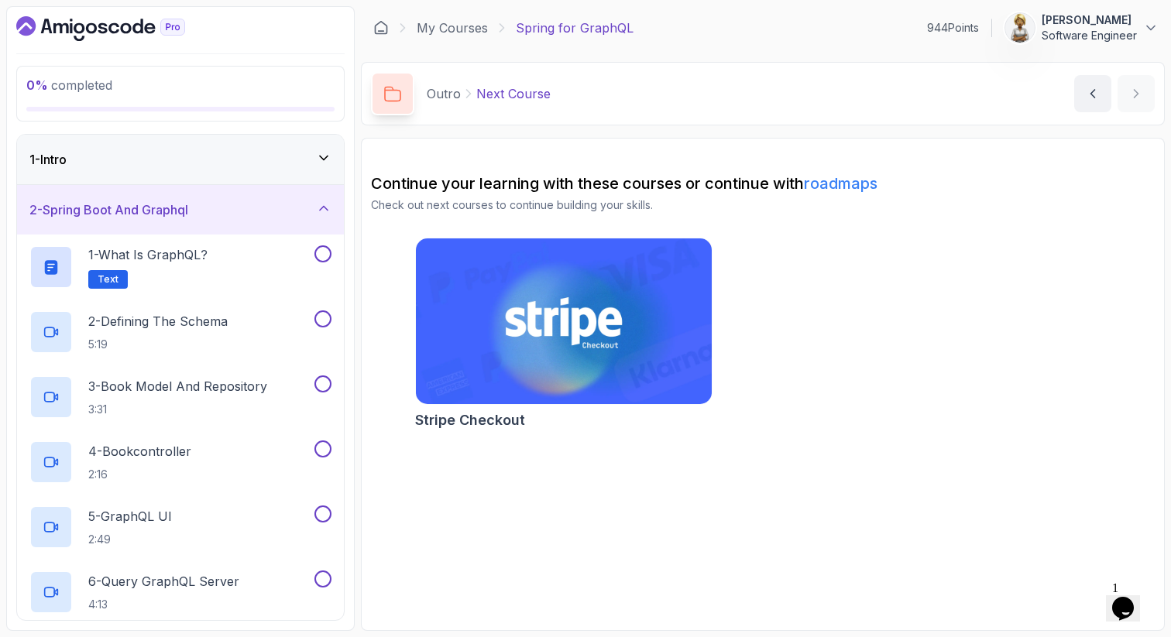
click at [324, 211] on icon at bounding box center [323, 208] width 15 height 15
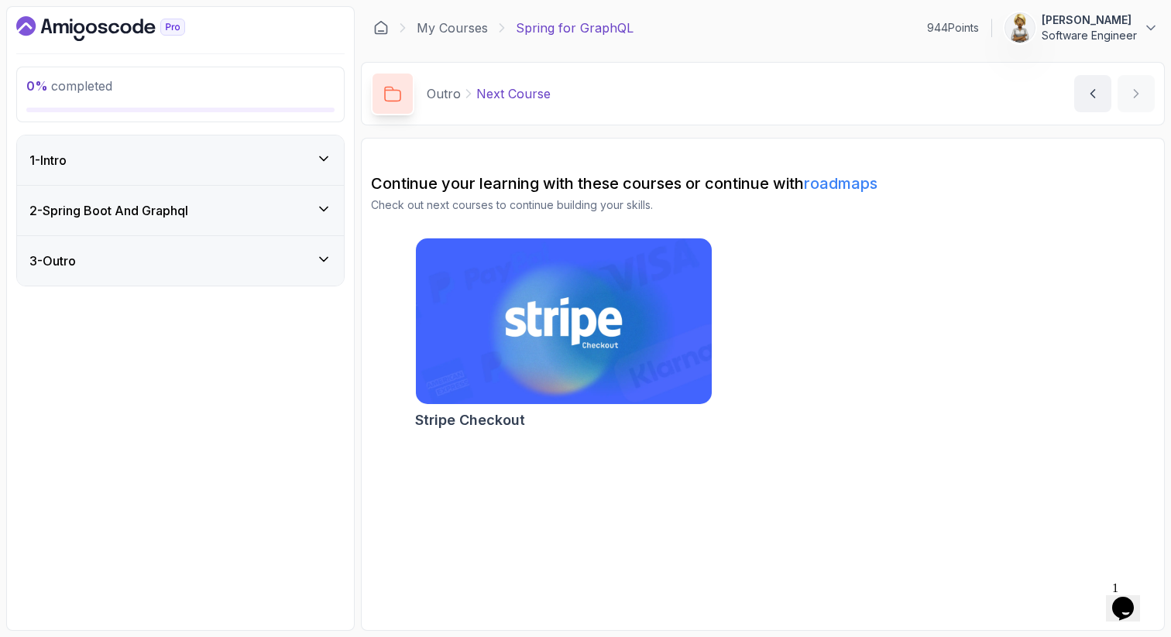
click at [321, 154] on icon at bounding box center [323, 158] width 15 height 15
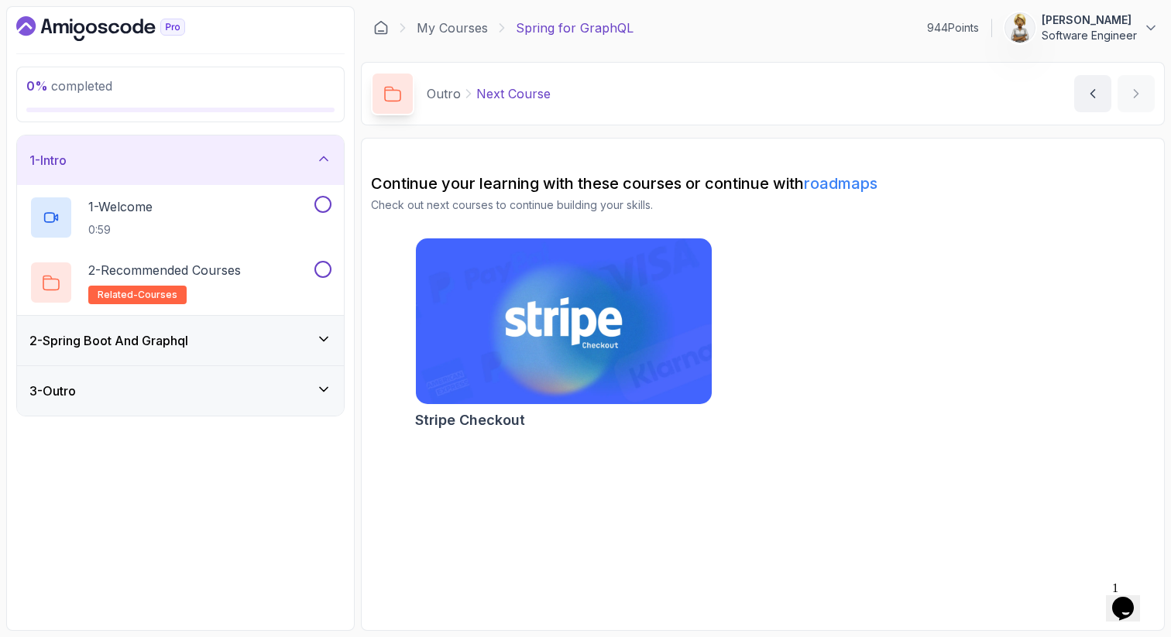
click at [321, 154] on icon at bounding box center [323, 158] width 15 height 15
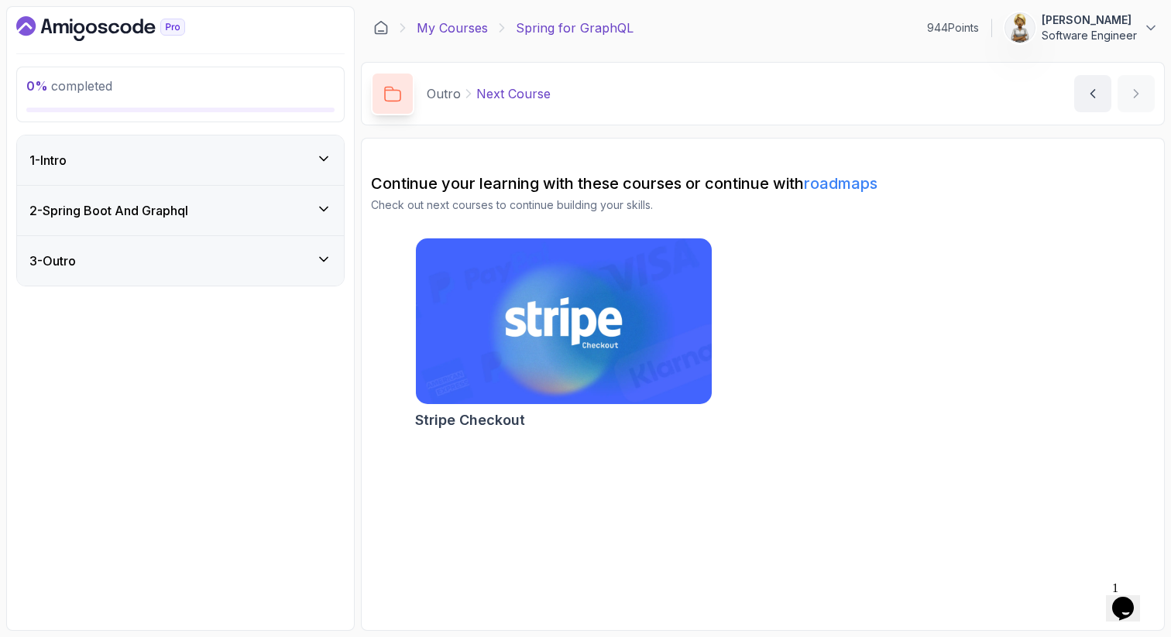
click at [448, 31] on link "My Courses" at bounding box center [452, 28] width 71 height 19
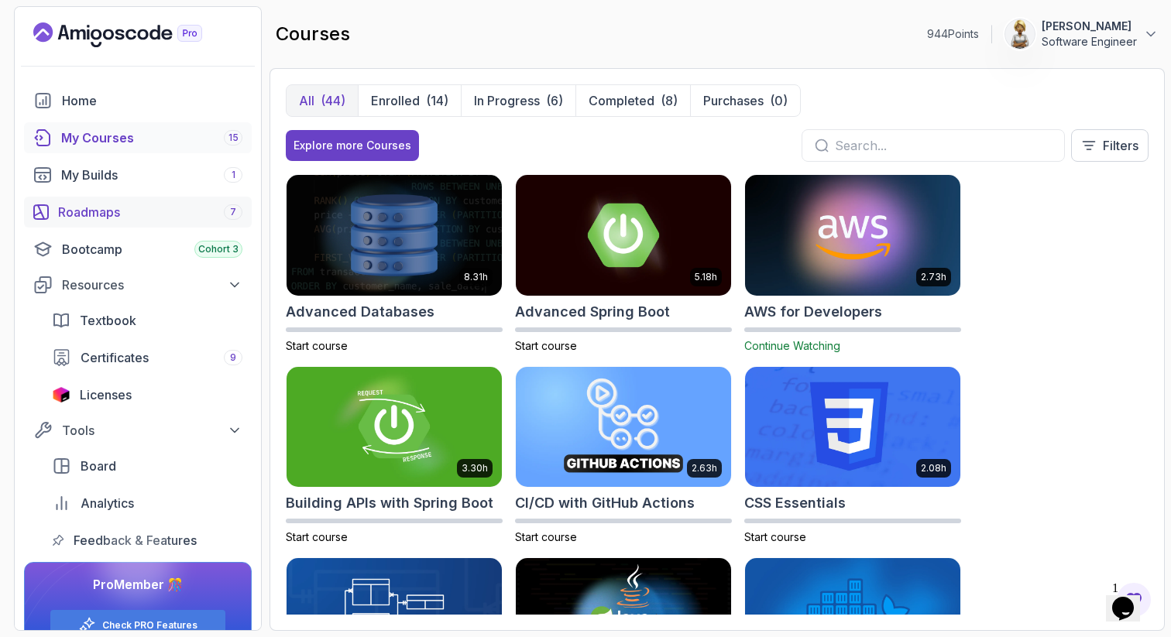
click at [97, 206] on div "Roadmaps 7" at bounding box center [150, 212] width 184 height 19
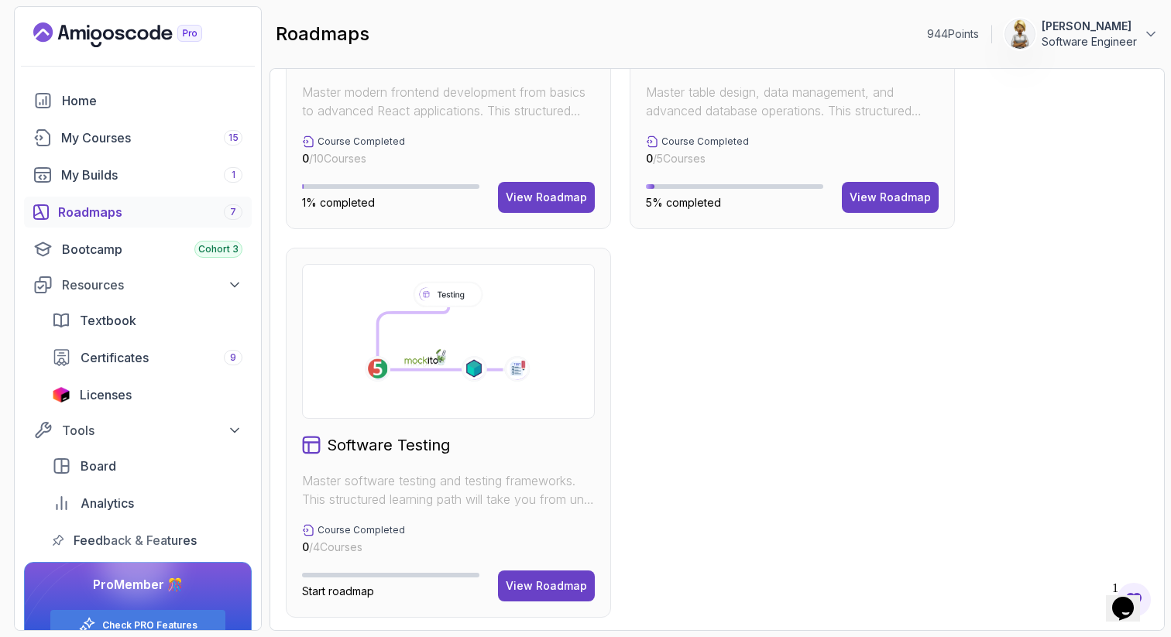
scroll to position [1006, 0]
